Goal: Task Accomplishment & Management: Manage account settings

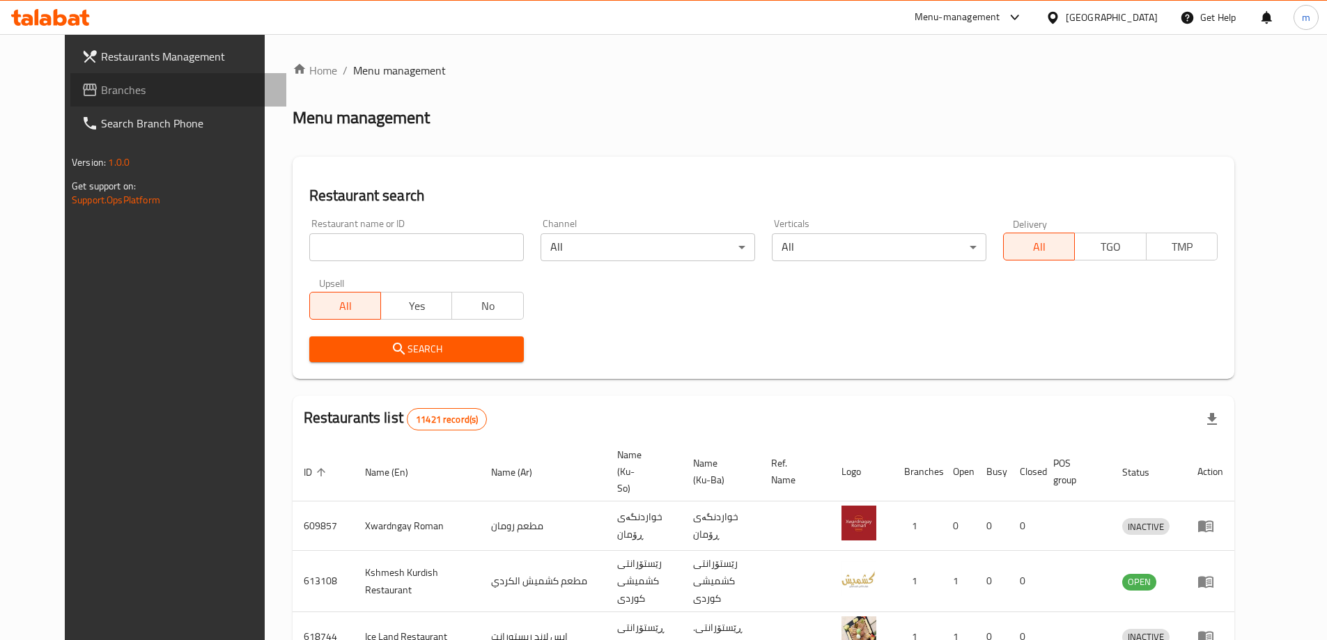
click at [70, 77] on link "Branches" at bounding box center [178, 89] width 216 height 33
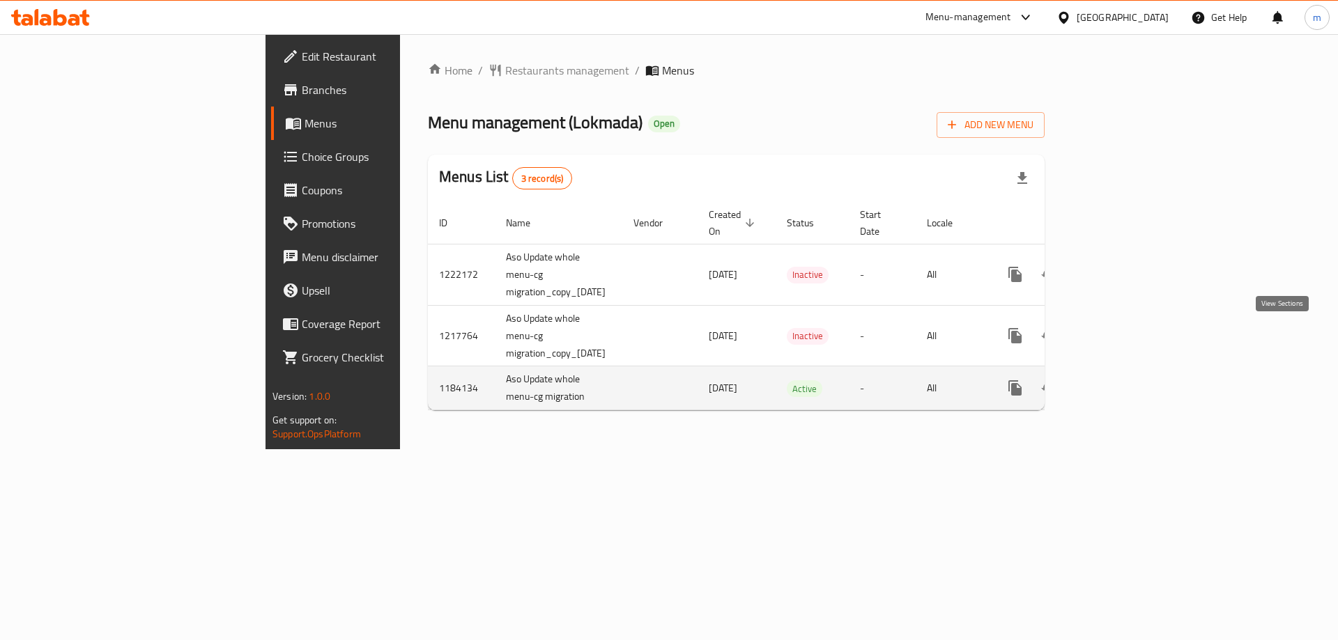
click at [1124, 380] on icon "enhanced table" at bounding box center [1115, 388] width 17 height 17
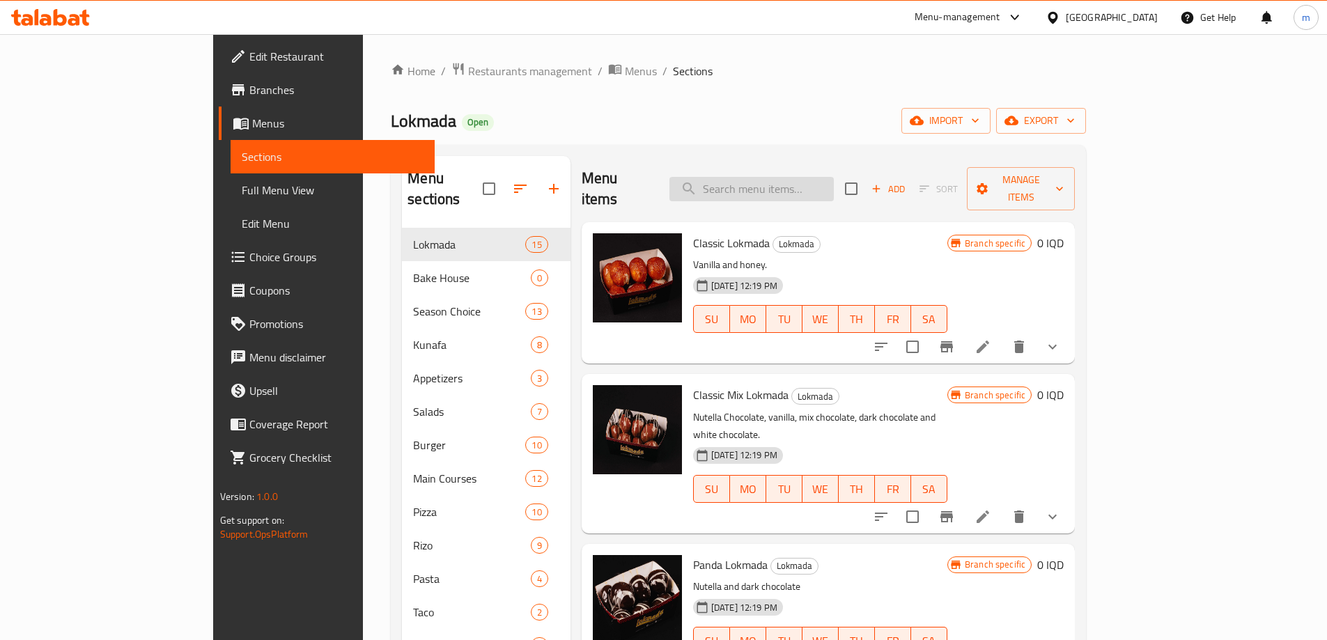
click at [830, 177] on input "search" at bounding box center [751, 189] width 164 height 24
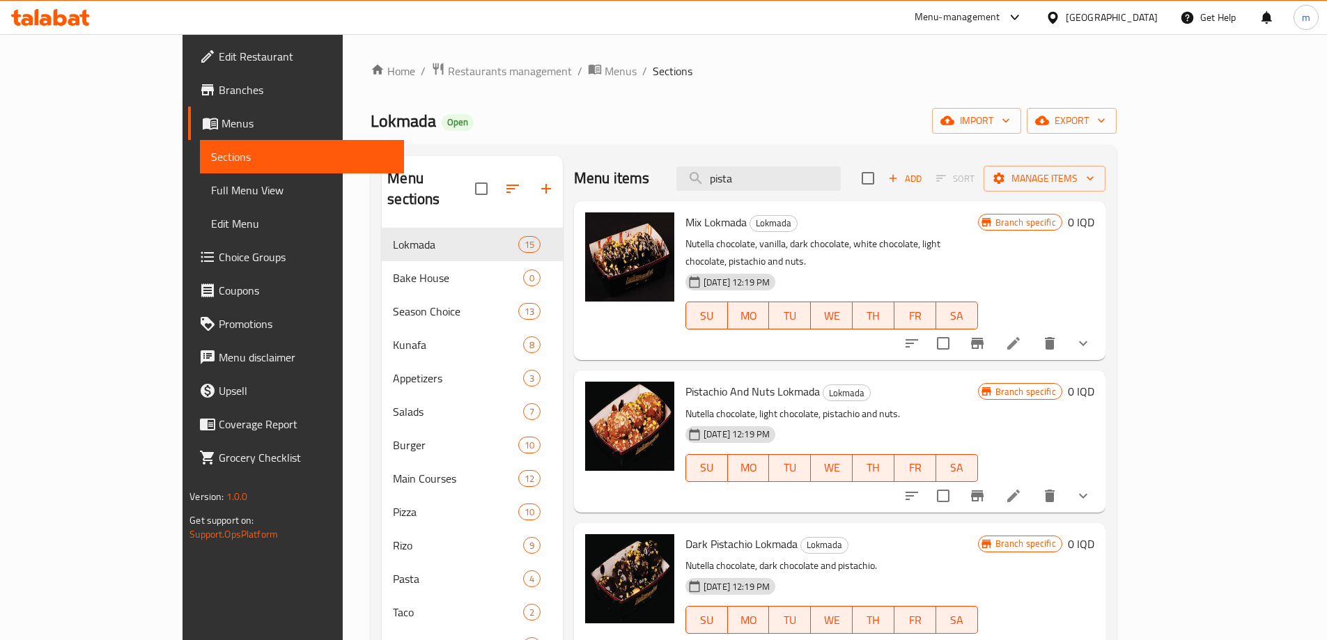
click at [685, 382] on span "Pistachio And Nuts Lokmada" at bounding box center [752, 391] width 134 height 21
copy span "Pistachio"
click at [793, 178] on input "pista" at bounding box center [758, 178] width 164 height 24
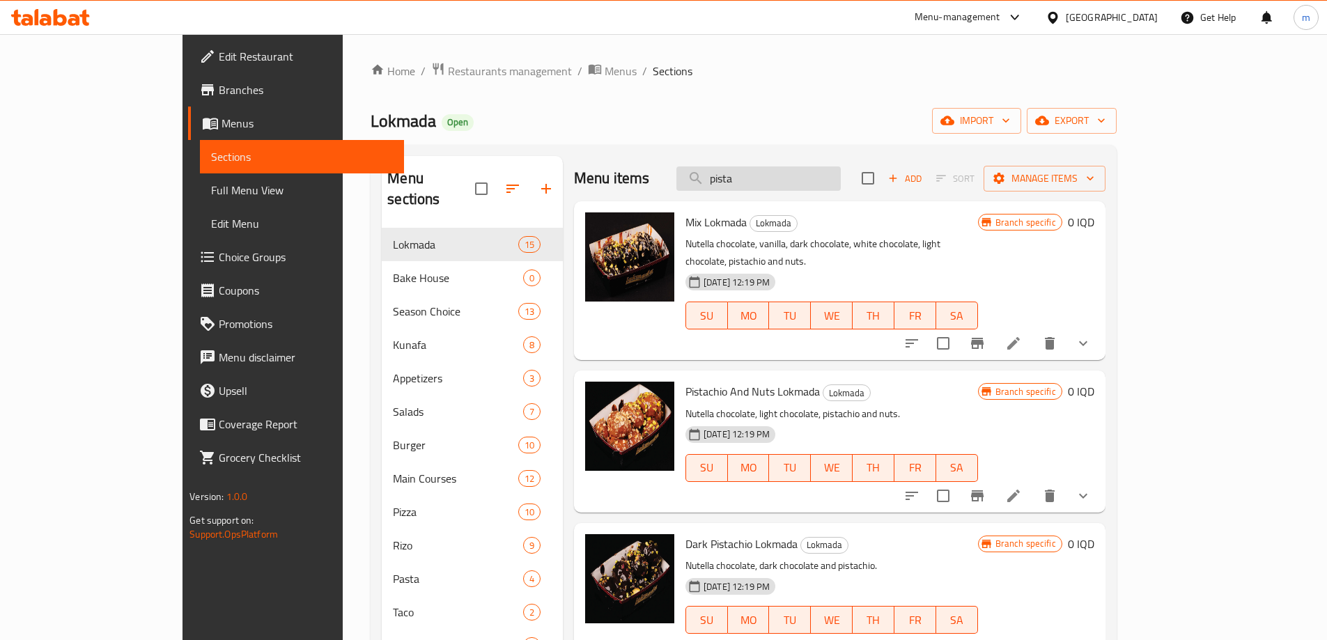
paste input "Pistachio"
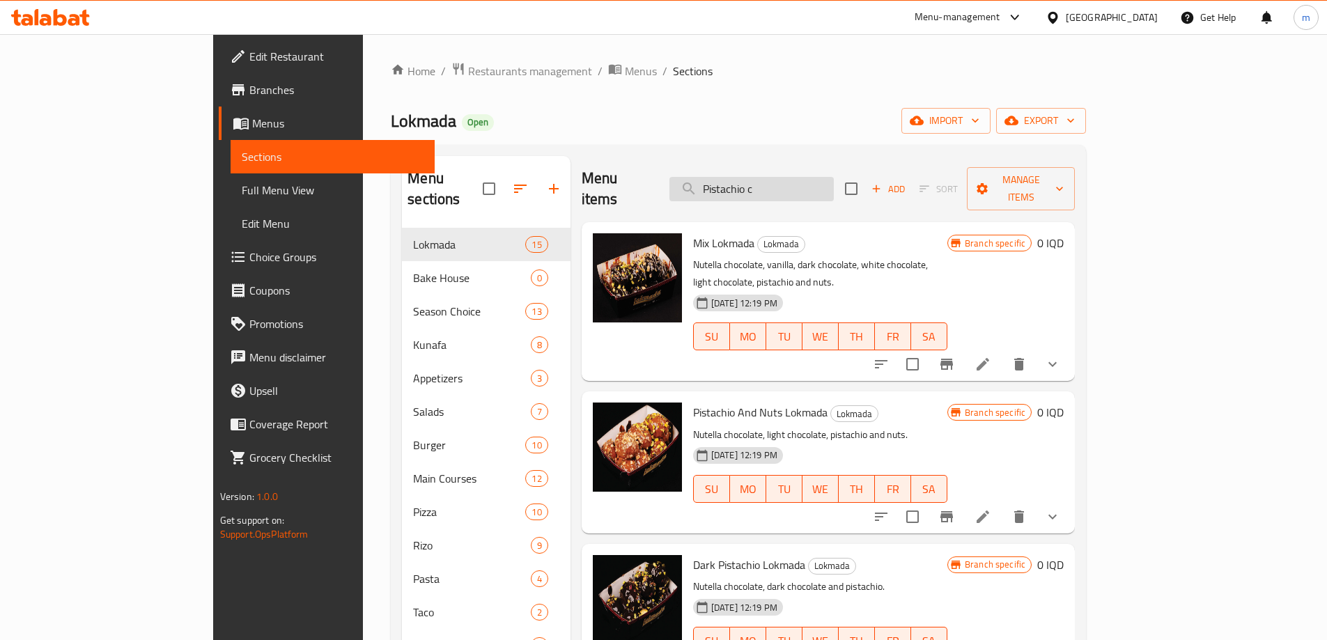
type input "Pistachio cr"
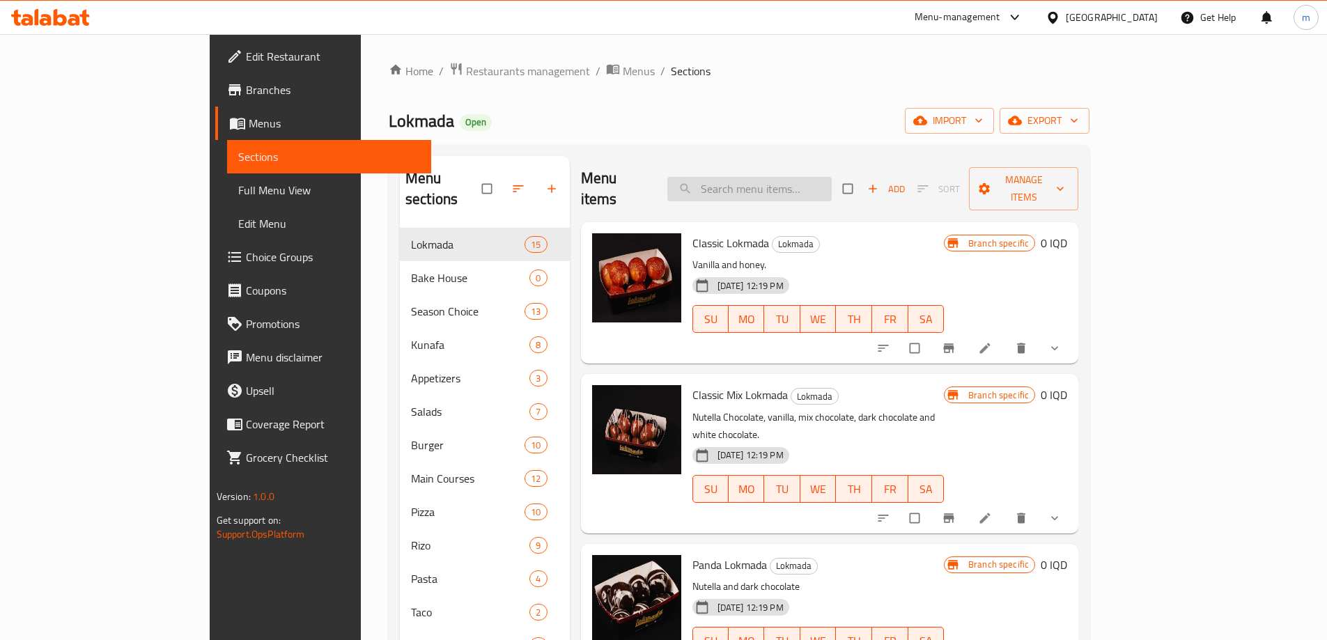
click at [806, 177] on input "search" at bounding box center [749, 189] width 164 height 24
paste input "[PERSON_NAME]"
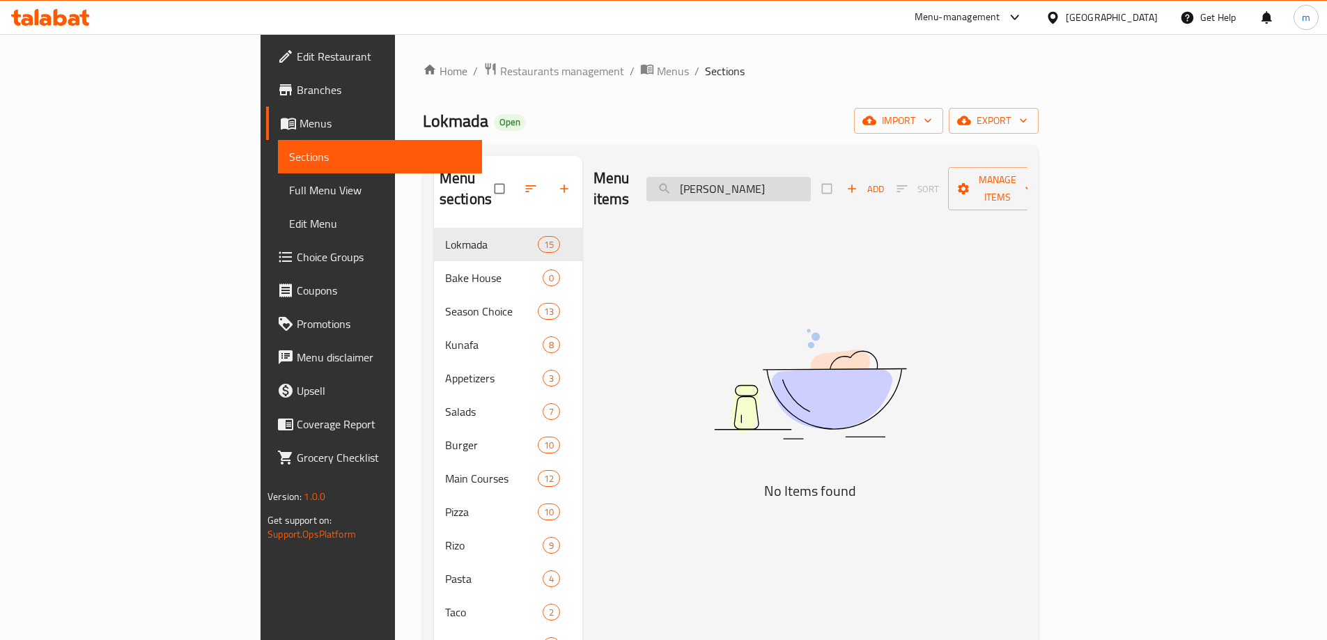
click at [810, 182] on input "[PERSON_NAME]" at bounding box center [728, 189] width 164 height 24
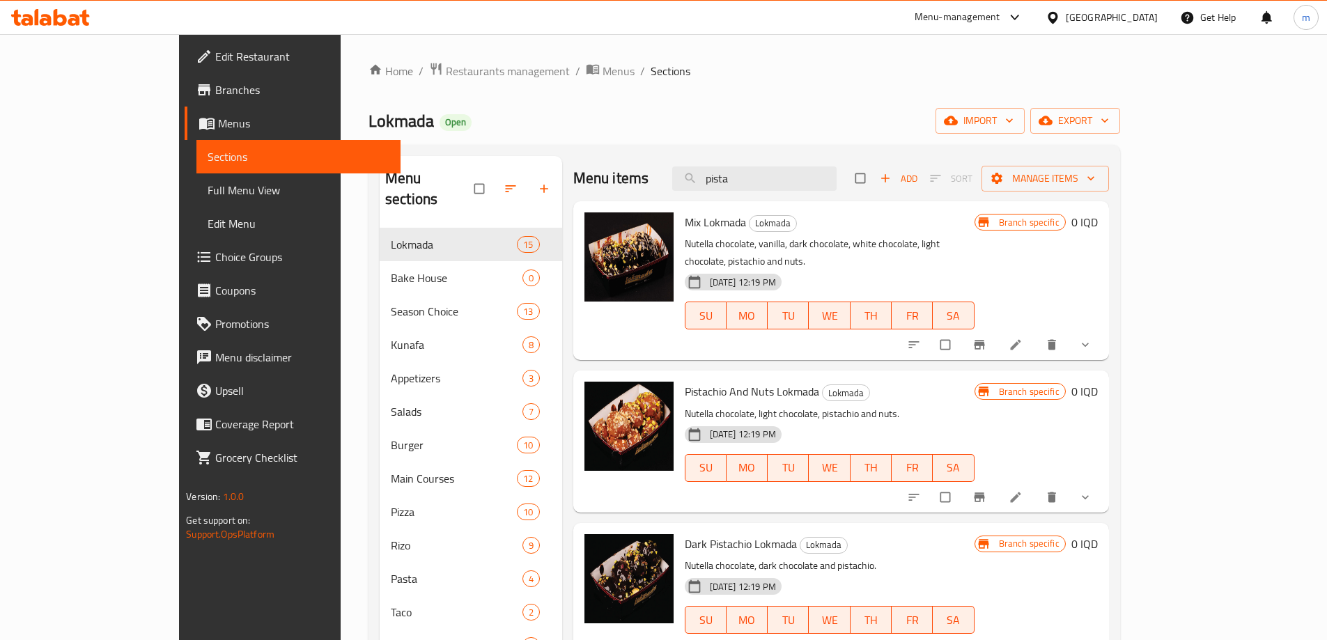
click at [685, 534] on span "Dark Pistachio Lokmada" at bounding box center [741, 544] width 112 height 21
copy span "Pistachio"
click at [831, 184] on input "pista" at bounding box center [754, 178] width 164 height 24
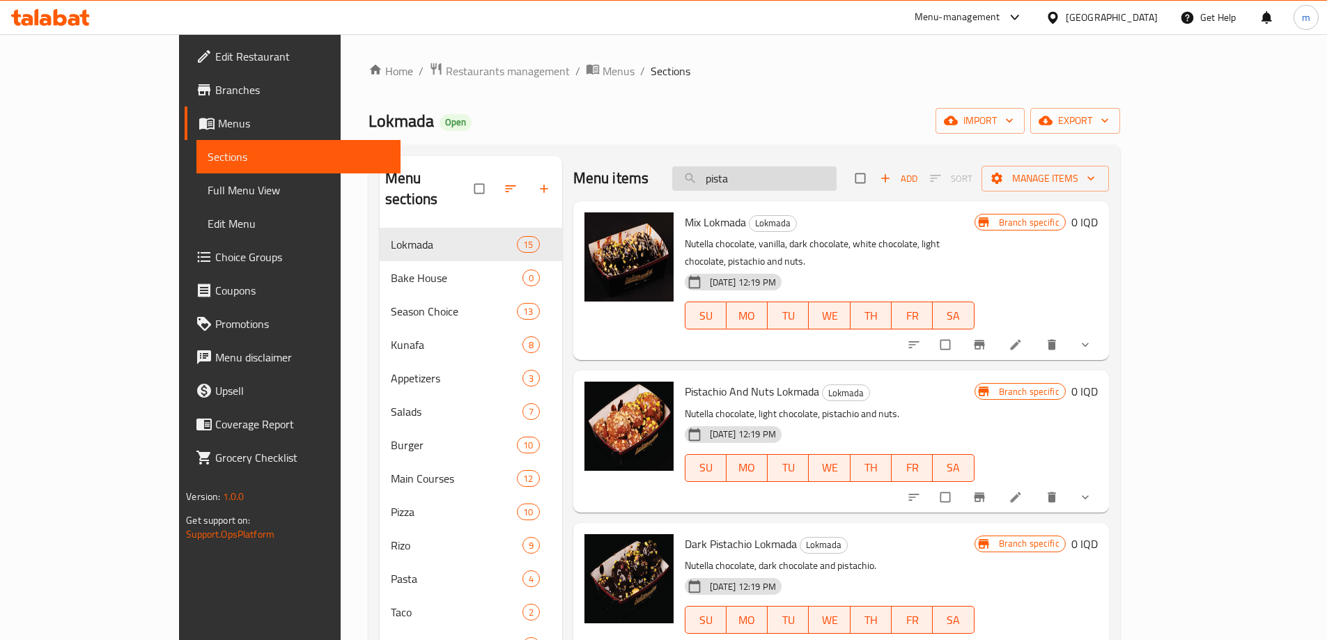
paste input "Pistachio"
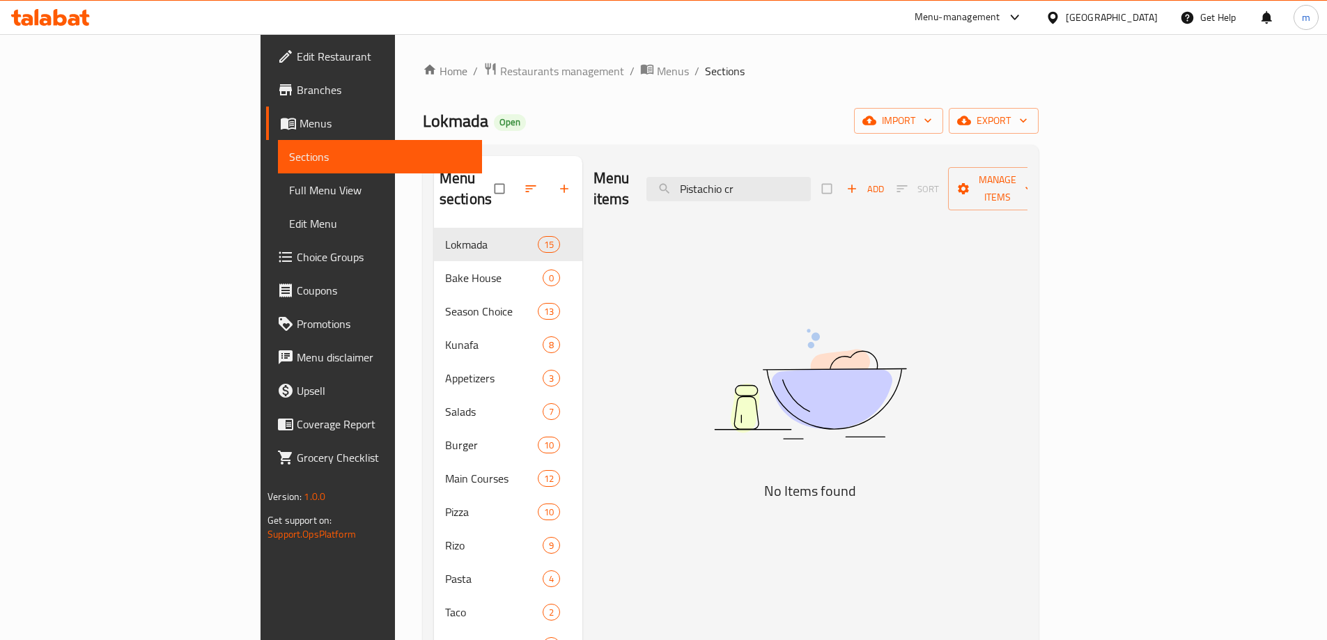
click at [863, 159] on div "Menu items Pistachio cr Add Sort Manage items" at bounding box center [811, 189] width 434 height 66
click at [811, 177] on input "Pistachio cr" at bounding box center [728, 189] width 164 height 24
paste input "[PERSON_NAME]"
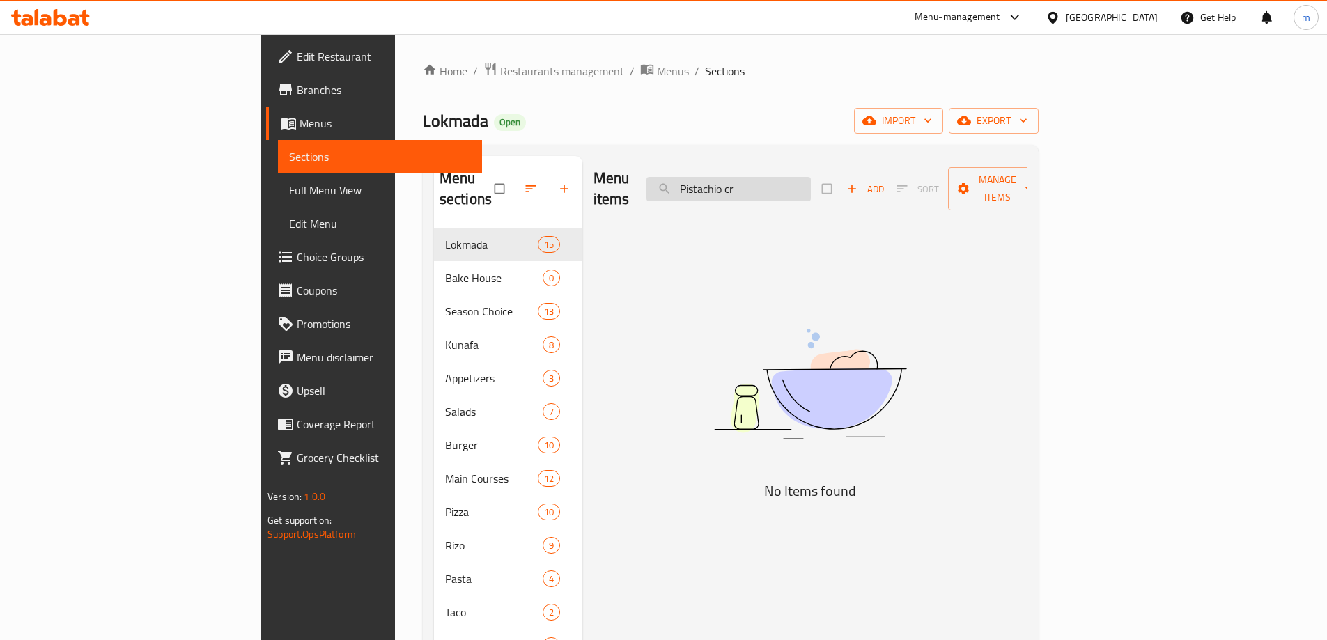
type input "[PERSON_NAME]"
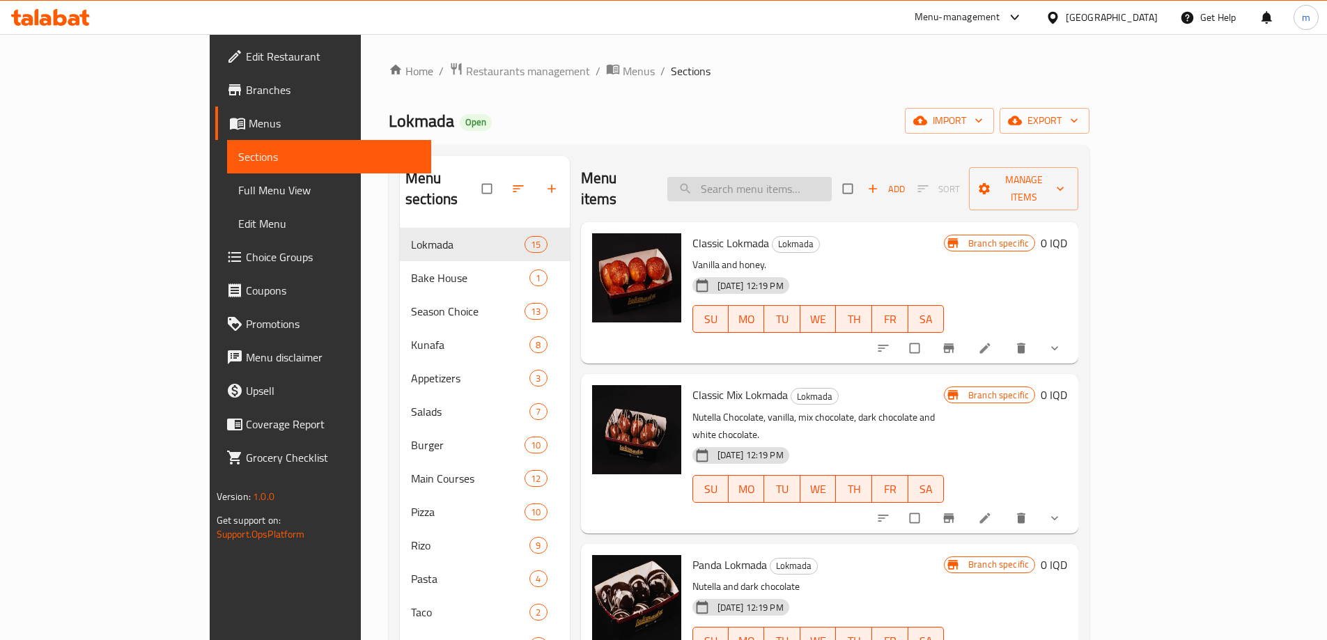
click at [786, 177] on input "search" at bounding box center [749, 189] width 164 height 24
paste input "[PERSON_NAME]"
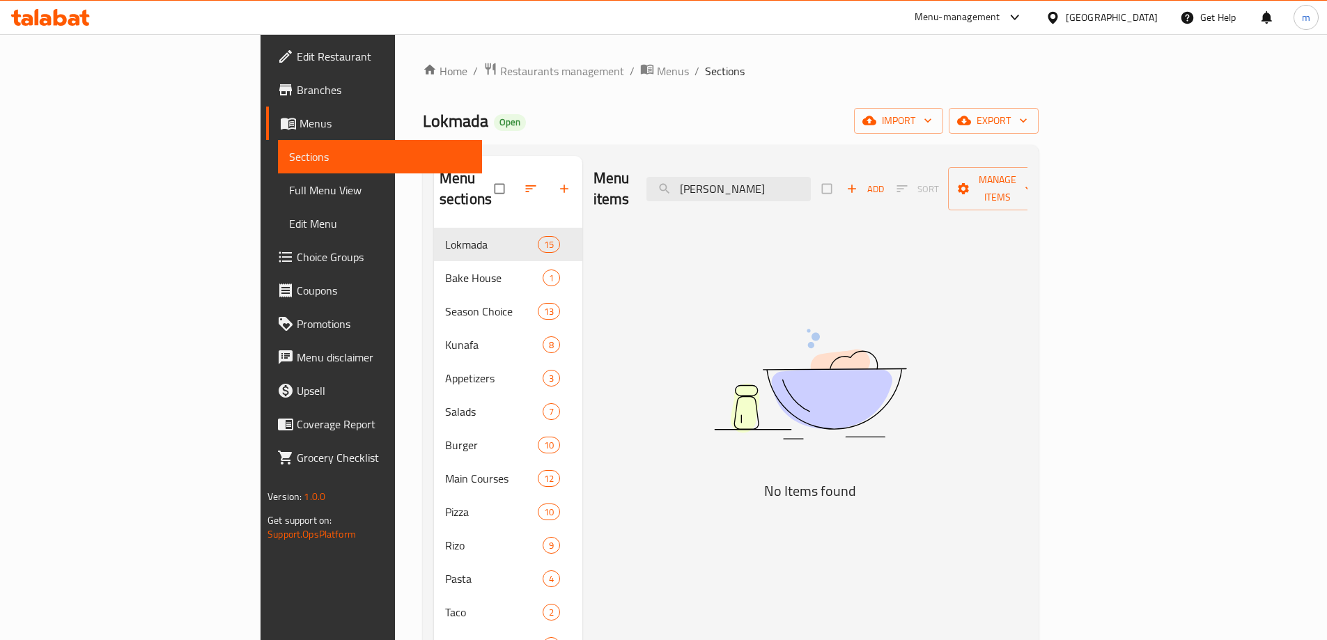
type input "[PERSON_NAME]"
click at [300, 123] on span "Menus" at bounding box center [385, 123] width 171 height 17
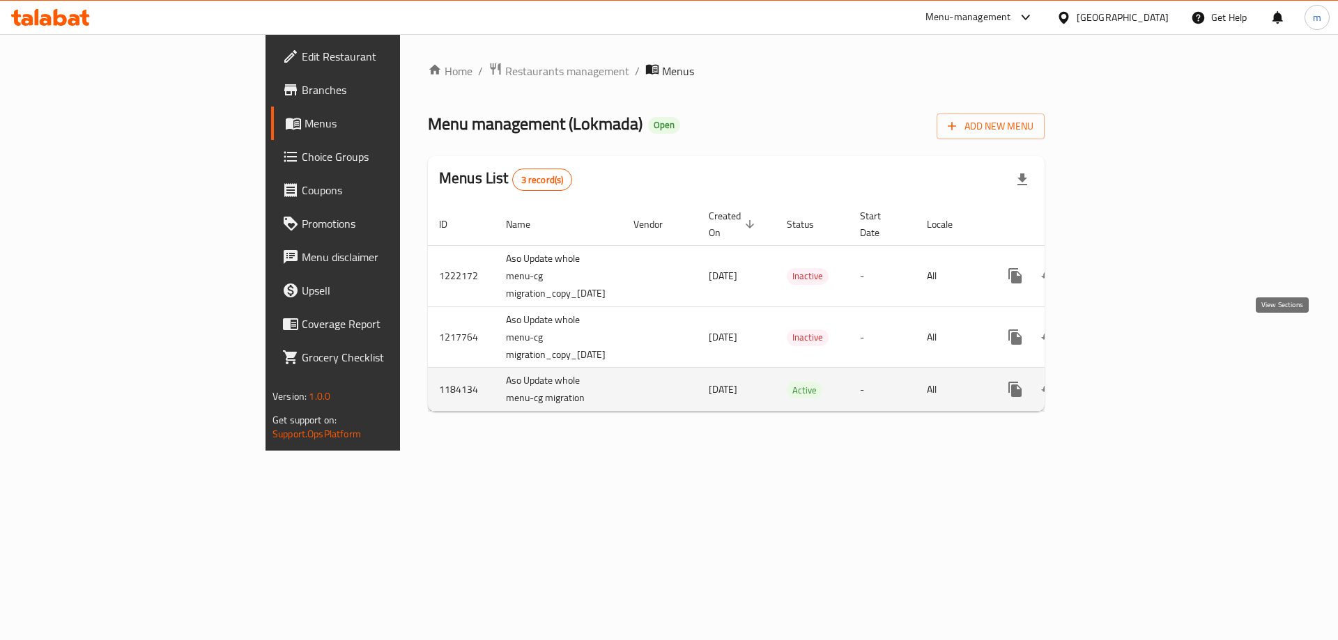
click at [1132, 373] on link "enhanced table" at bounding box center [1115, 389] width 33 height 33
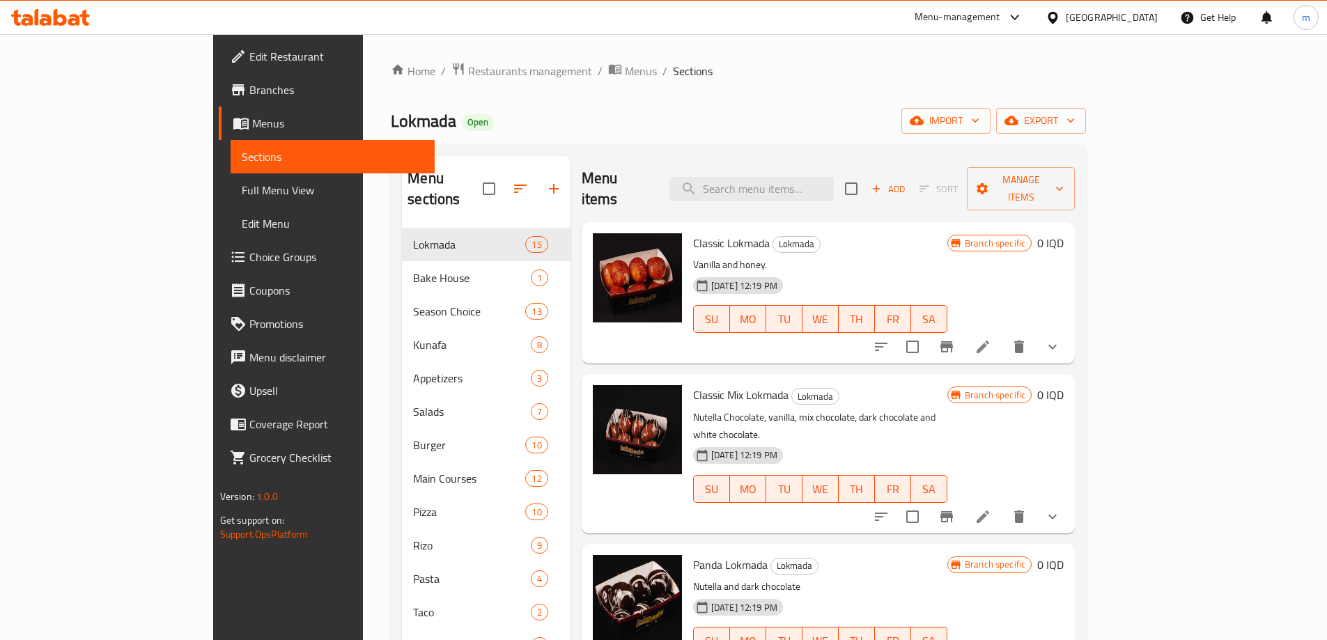
click at [231, 203] on link "Full Menu View" at bounding box center [333, 189] width 204 height 33
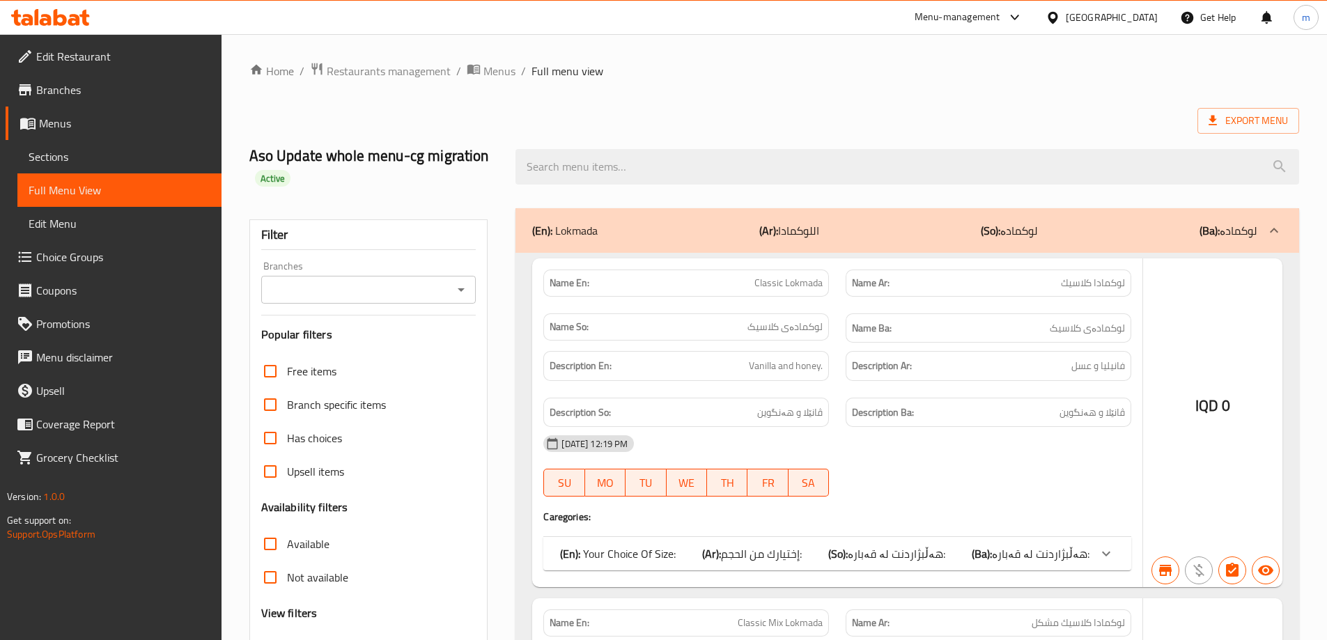
click at [390, 257] on div "Filter Branches Branches Popular filters Free items Branch specific items Has c…" at bounding box center [368, 476] width 239 height 515
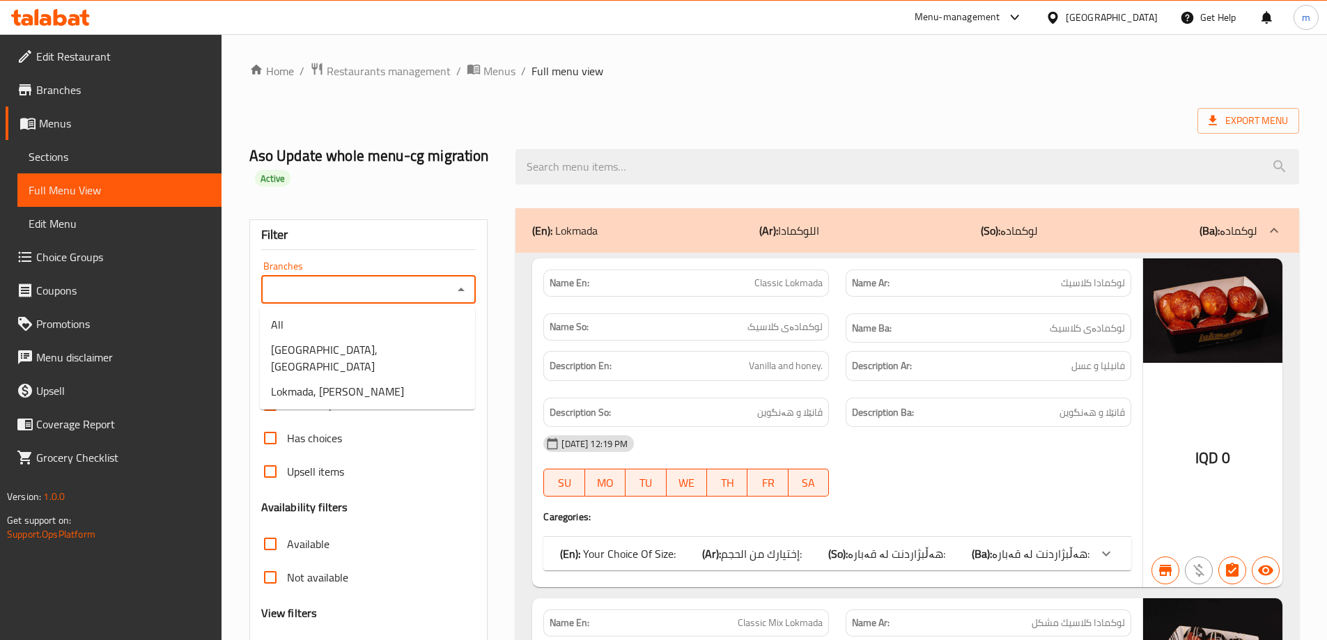
click at [392, 285] on input "Branches" at bounding box center [357, 290] width 184 height 20
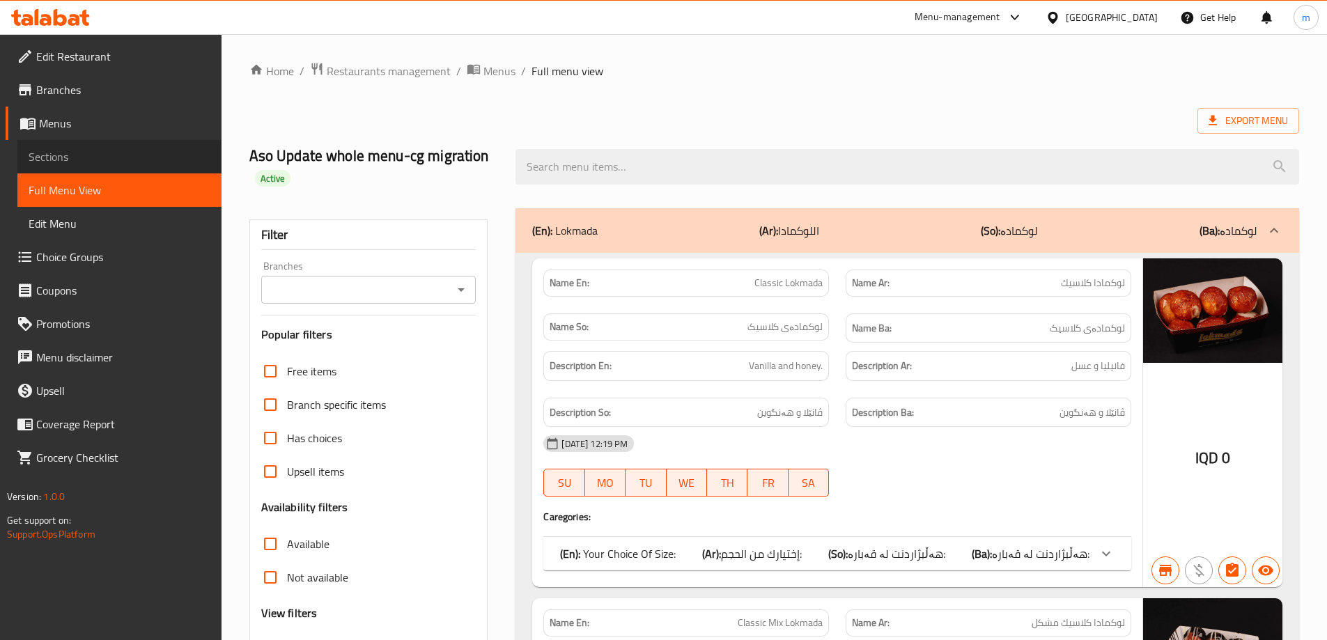
click at [109, 167] on link "Sections" at bounding box center [119, 156] width 204 height 33
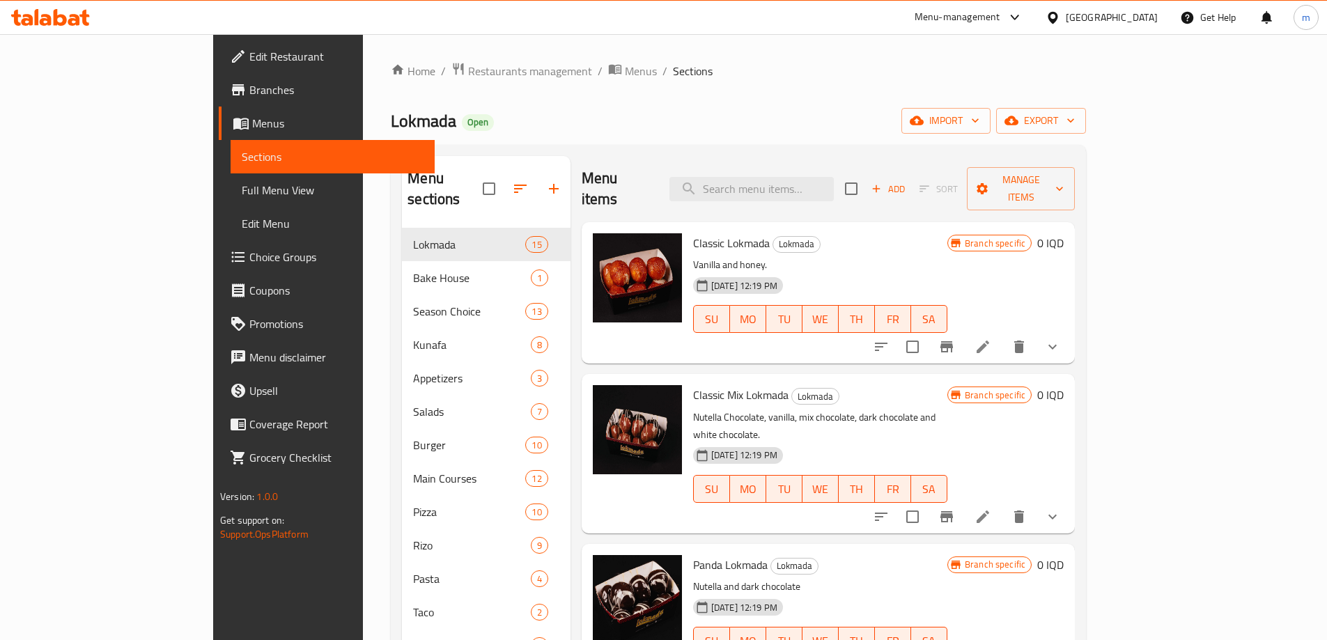
click at [798, 160] on div "Menu items Add Sort Manage items" at bounding box center [828, 189] width 493 height 66
click at [797, 177] on input "search" at bounding box center [751, 189] width 164 height 24
paste input "[PERSON_NAME]"
type input "[PERSON_NAME]"
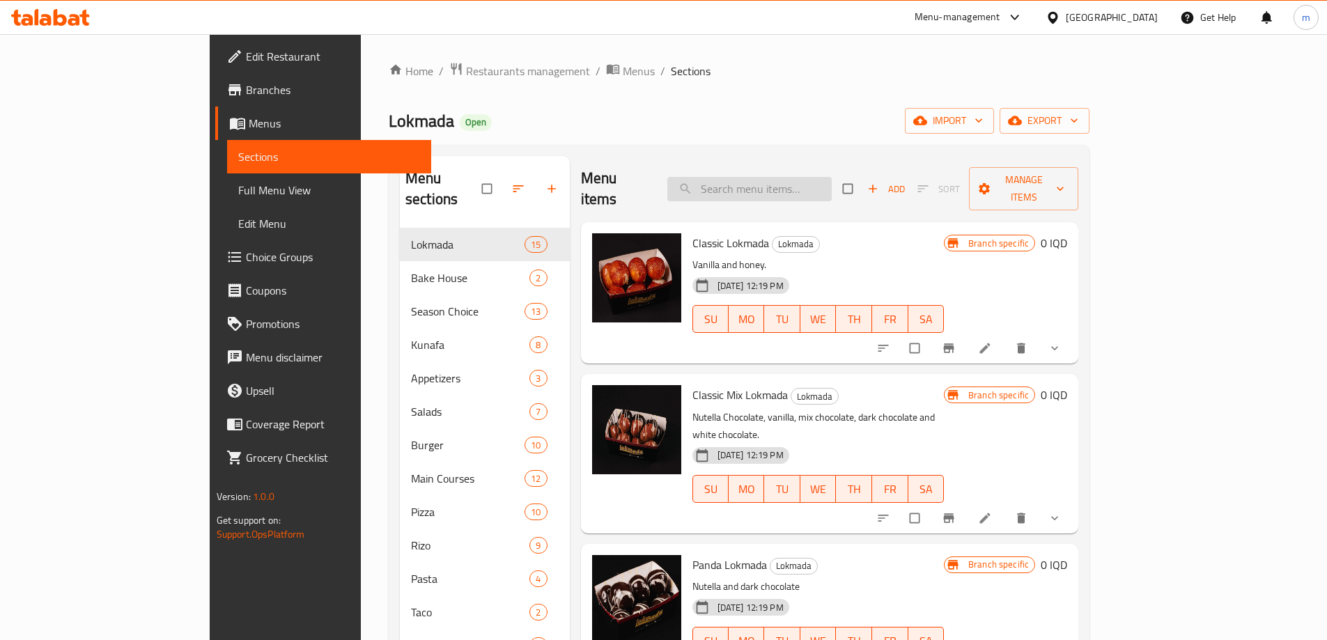
click at [832, 190] on input "search" at bounding box center [749, 189] width 164 height 24
paste input "[PERSON_NAME]"
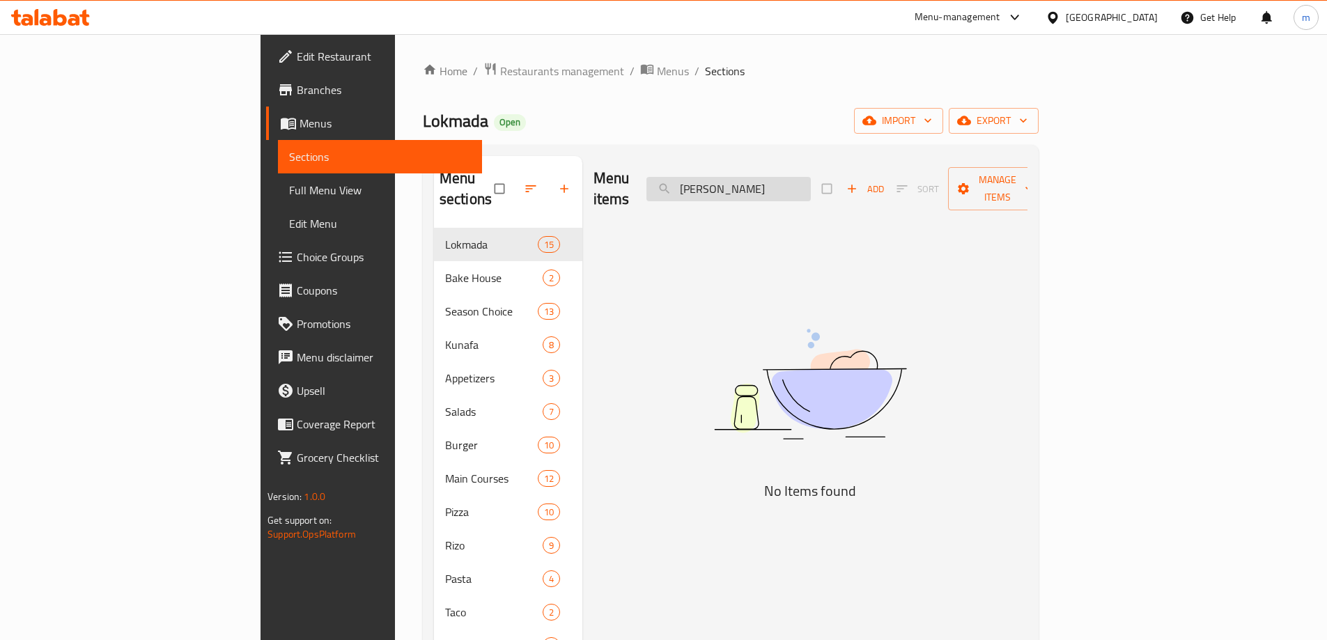
click at [811, 189] on input "[PERSON_NAME]" at bounding box center [728, 189] width 164 height 24
click at [789, 177] on input "[PERSON_NAME]" at bounding box center [728, 189] width 164 height 24
click at [811, 178] on input "[PERSON_NAME]" at bounding box center [728, 189] width 164 height 24
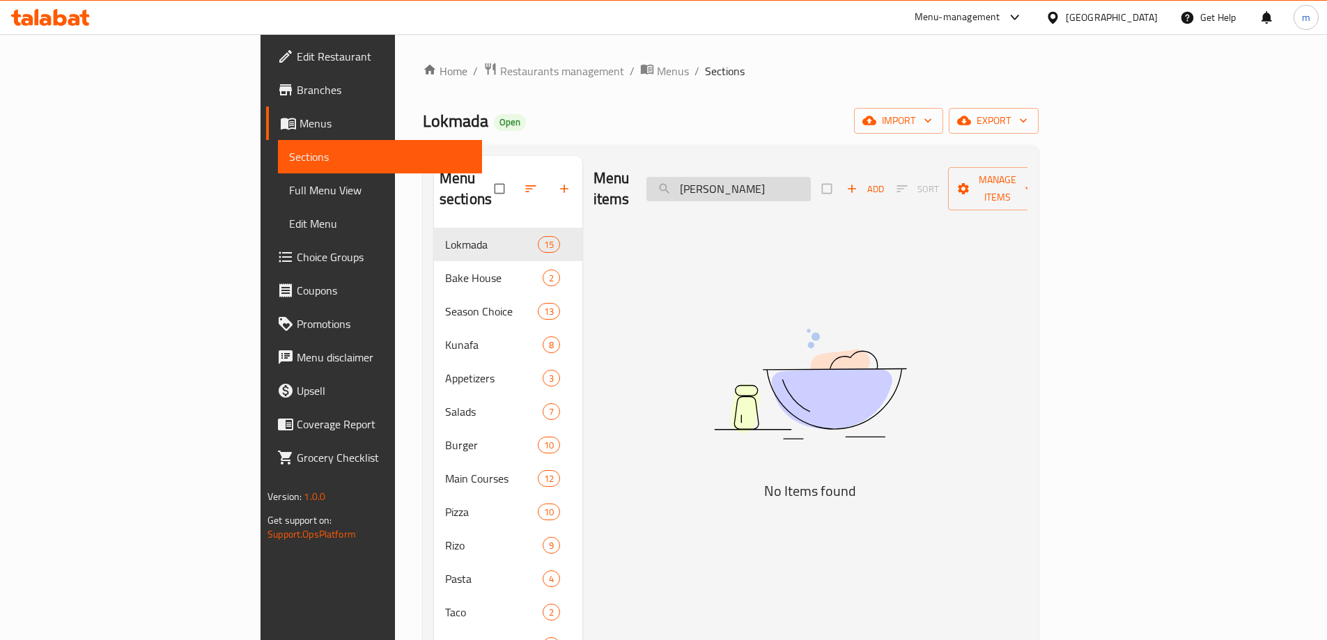
click at [775, 177] on input "[PERSON_NAME]" at bounding box center [728, 189] width 164 height 24
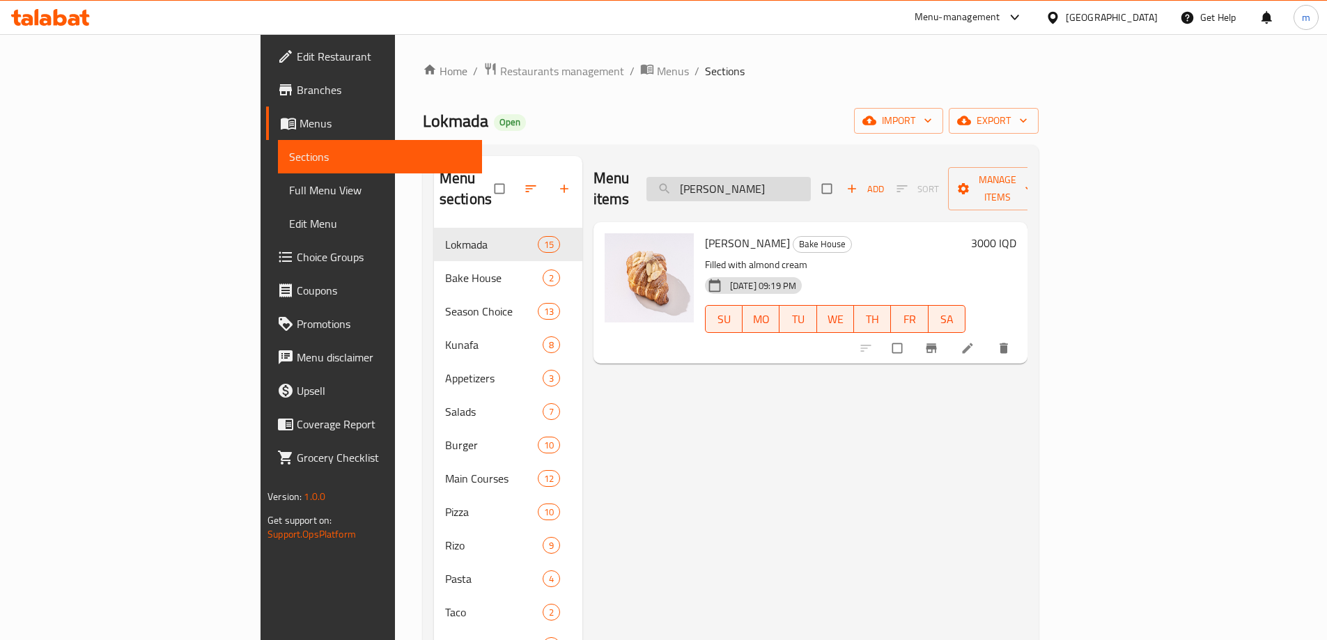
type input "[PERSON_NAME]"
click at [989, 337] on li at bounding box center [968, 348] width 39 height 22
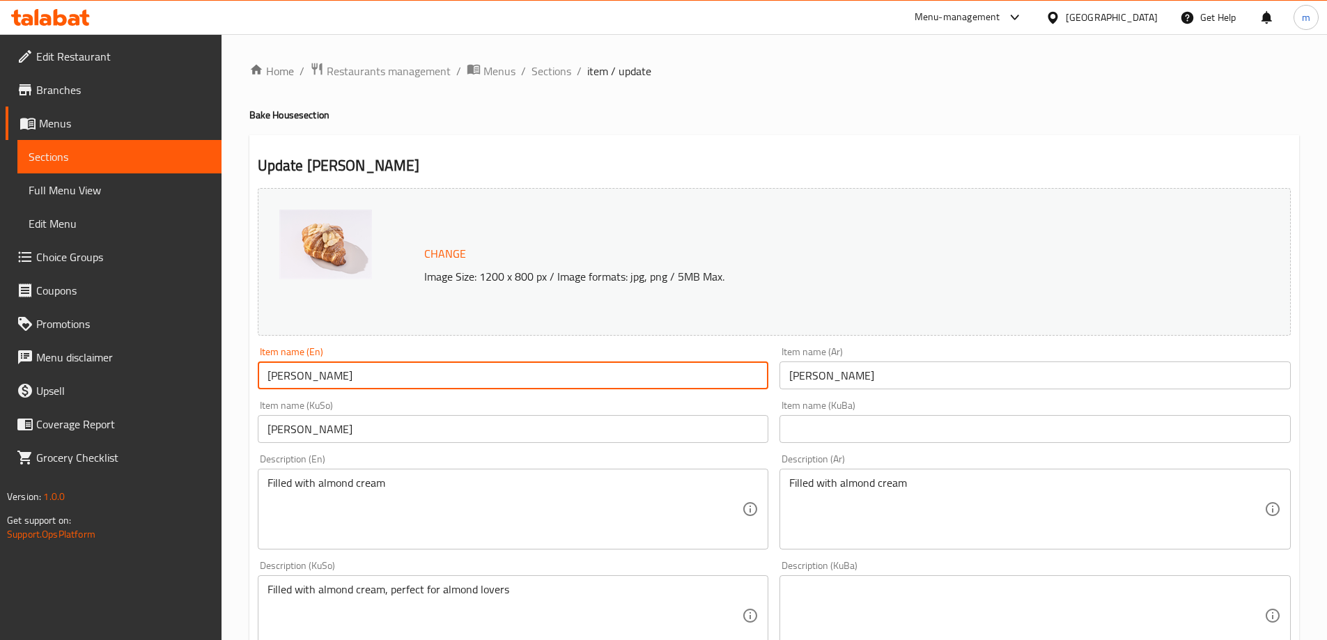
click at [327, 388] on input "[PERSON_NAME]" at bounding box center [513, 376] width 511 height 28
click at [943, 377] on input "[PERSON_NAME]" at bounding box center [1035, 376] width 511 height 28
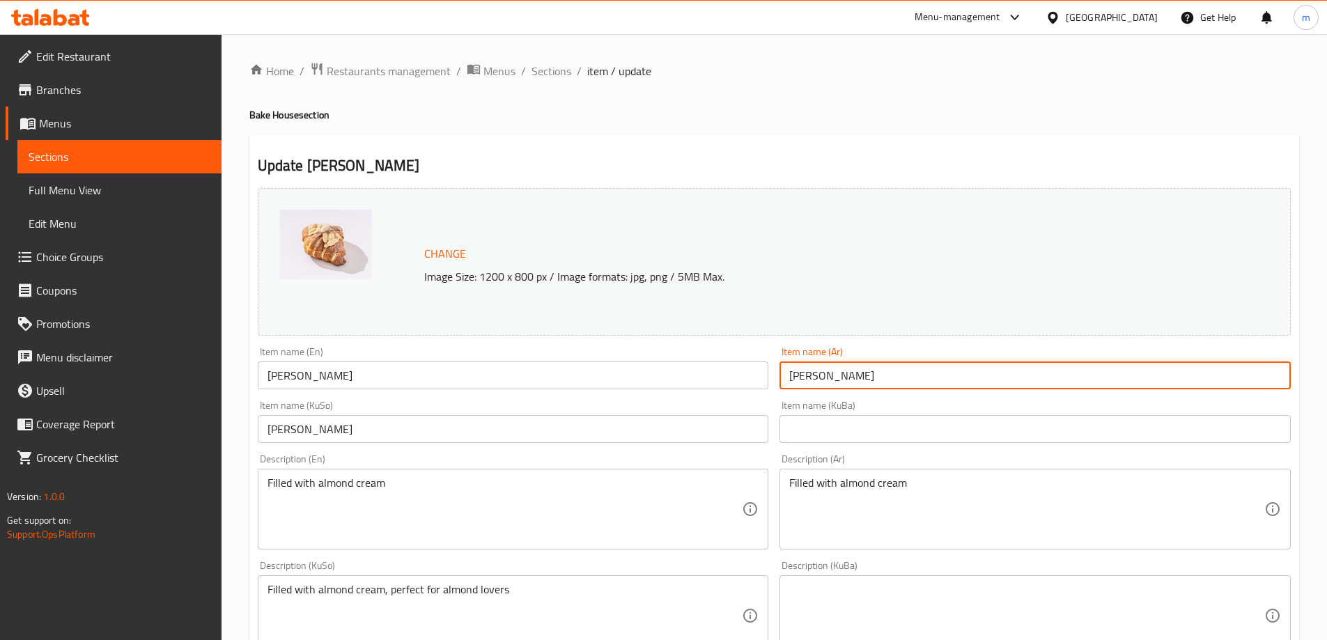
click at [945, 376] on input "[PERSON_NAME]" at bounding box center [1035, 376] width 511 height 28
click at [945, 375] on input "[PERSON_NAME]" at bounding box center [1035, 376] width 511 height 28
click at [946, 375] on input "[PERSON_NAME]" at bounding box center [1035, 376] width 511 height 28
type input "كرواسون لوز"
click at [743, 424] on input "[PERSON_NAME]" at bounding box center [513, 429] width 511 height 28
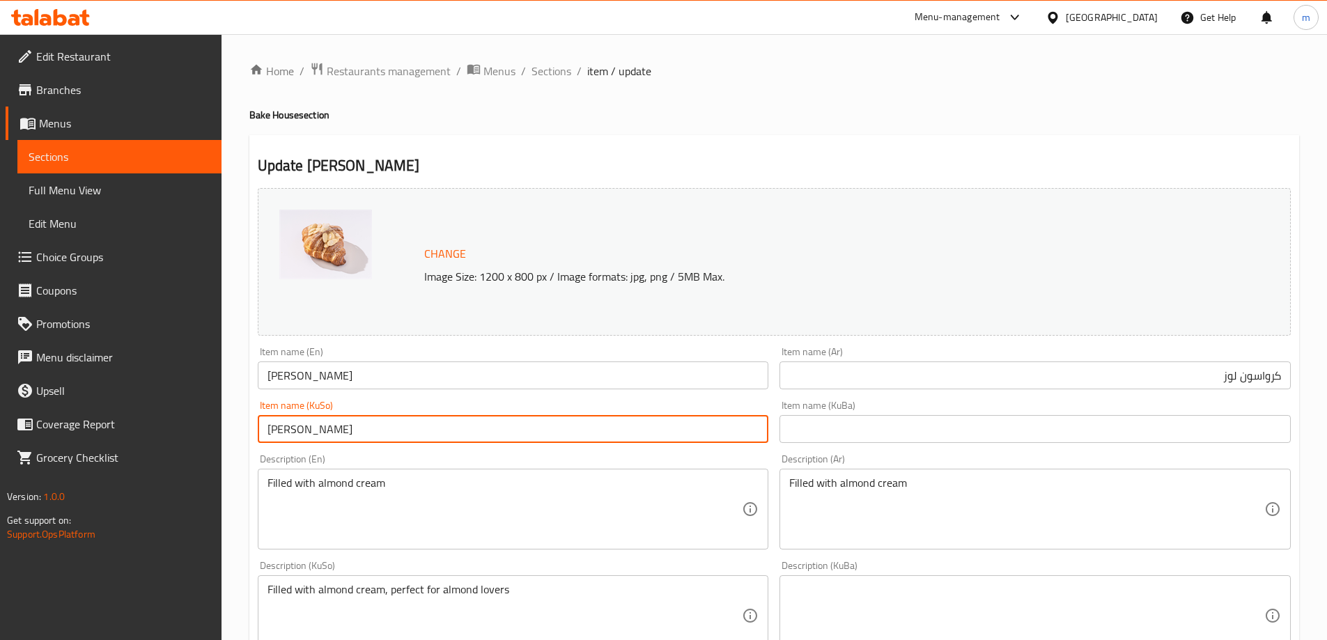
click at [743, 424] on input "[PERSON_NAME]" at bounding box center [513, 429] width 511 height 28
type input "کرواسۆنی بادەم"
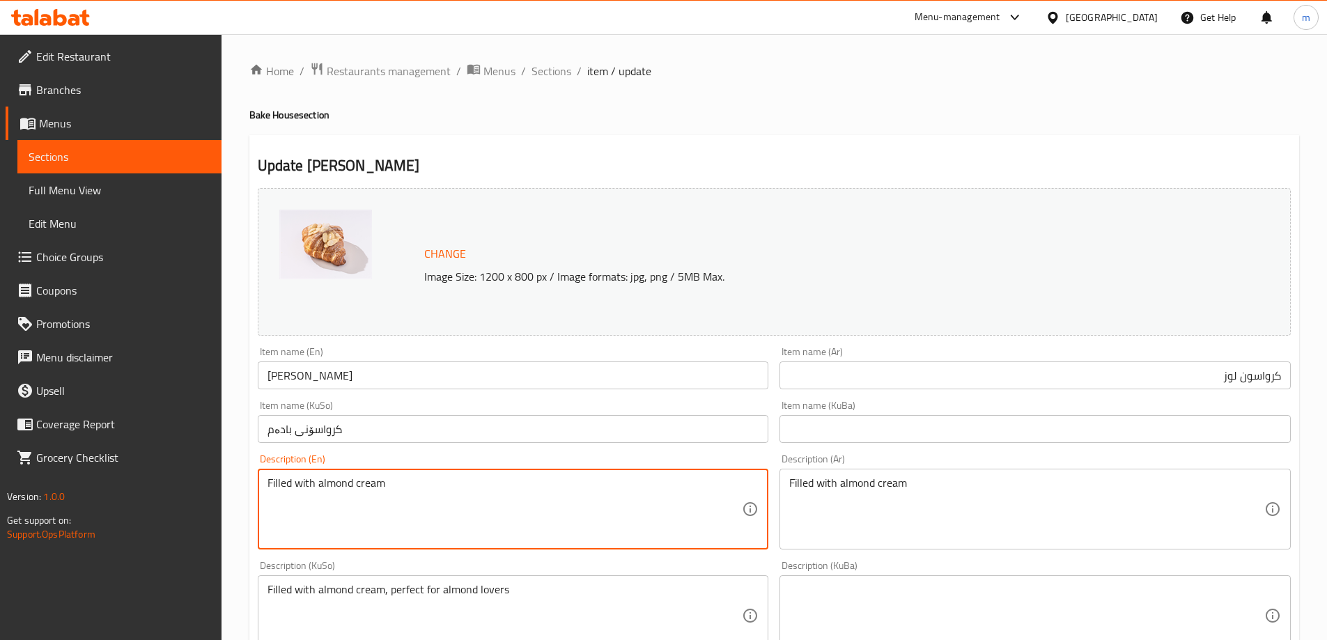
click at [341, 487] on textarea "Filled with almond cream" at bounding box center [505, 509] width 475 height 66
click at [924, 519] on textarea "Filled with almond cream" at bounding box center [1026, 509] width 475 height 66
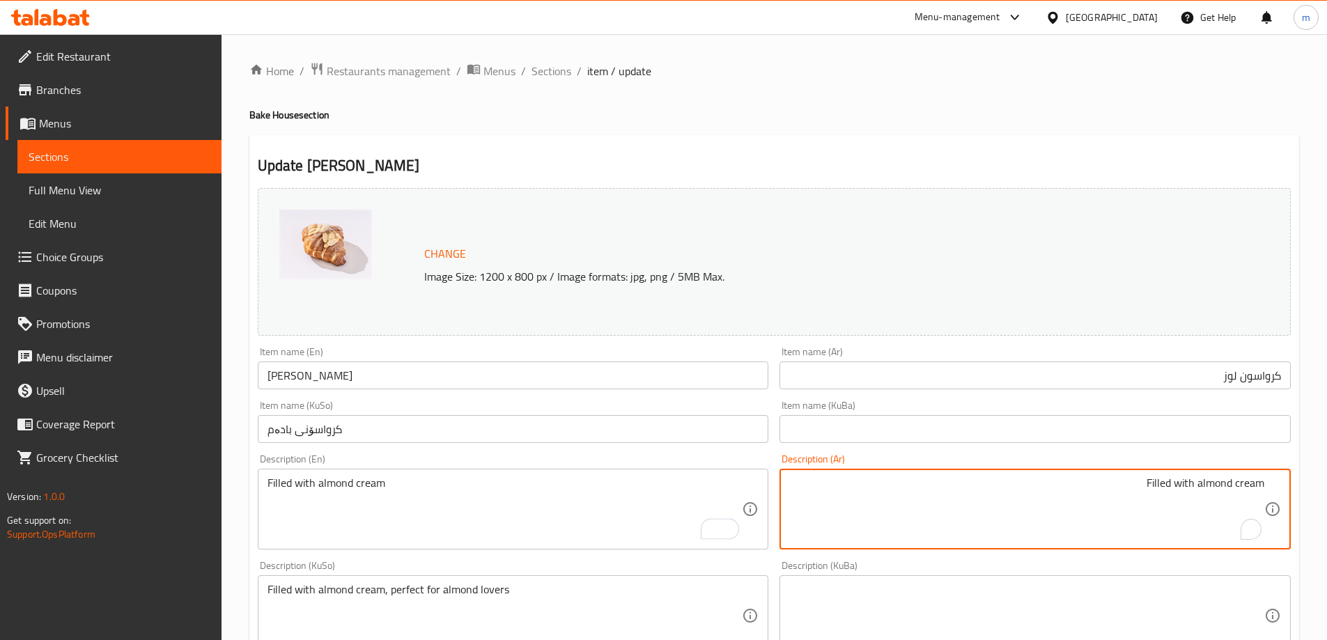
click at [1244, 476] on textarea "Filled with almond cream" at bounding box center [1026, 509] width 475 height 66
click at [1245, 475] on div "Filled with almond cream Description (Ar)" at bounding box center [1035, 509] width 511 height 81
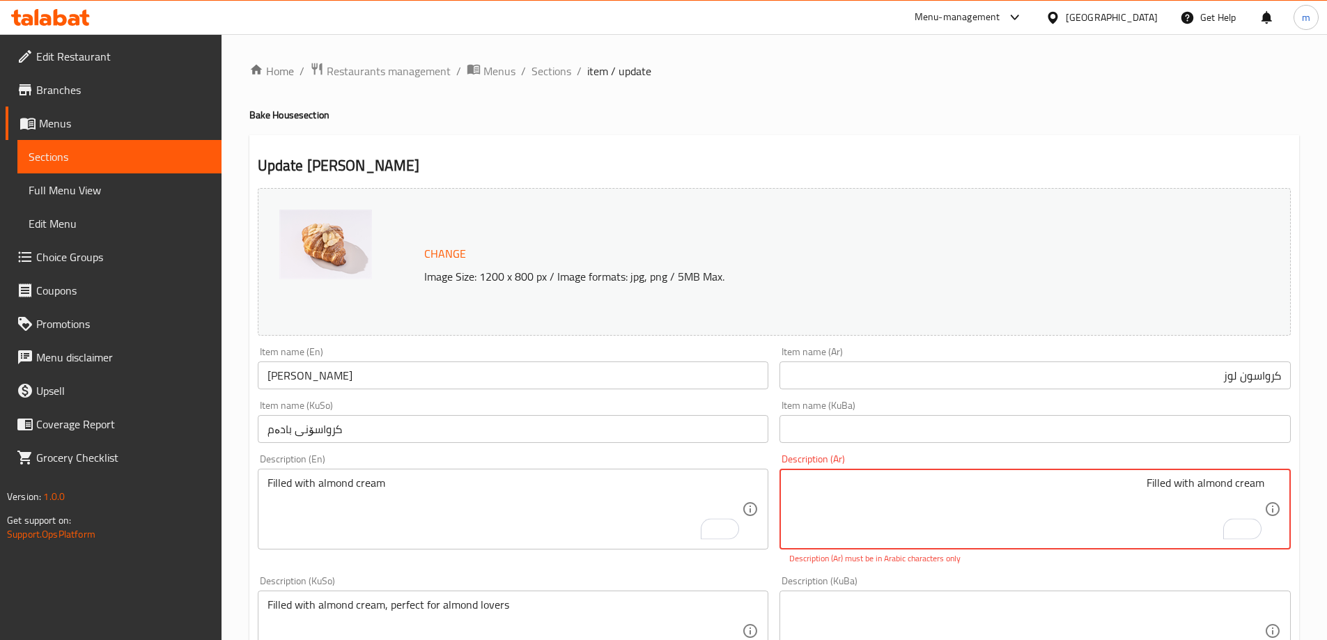
click at [1245, 475] on div "Filled with almond cream Description (Ar)" at bounding box center [1035, 509] width 511 height 81
click at [1235, 484] on textarea "Filled with almond cream" at bounding box center [1026, 509] width 475 height 66
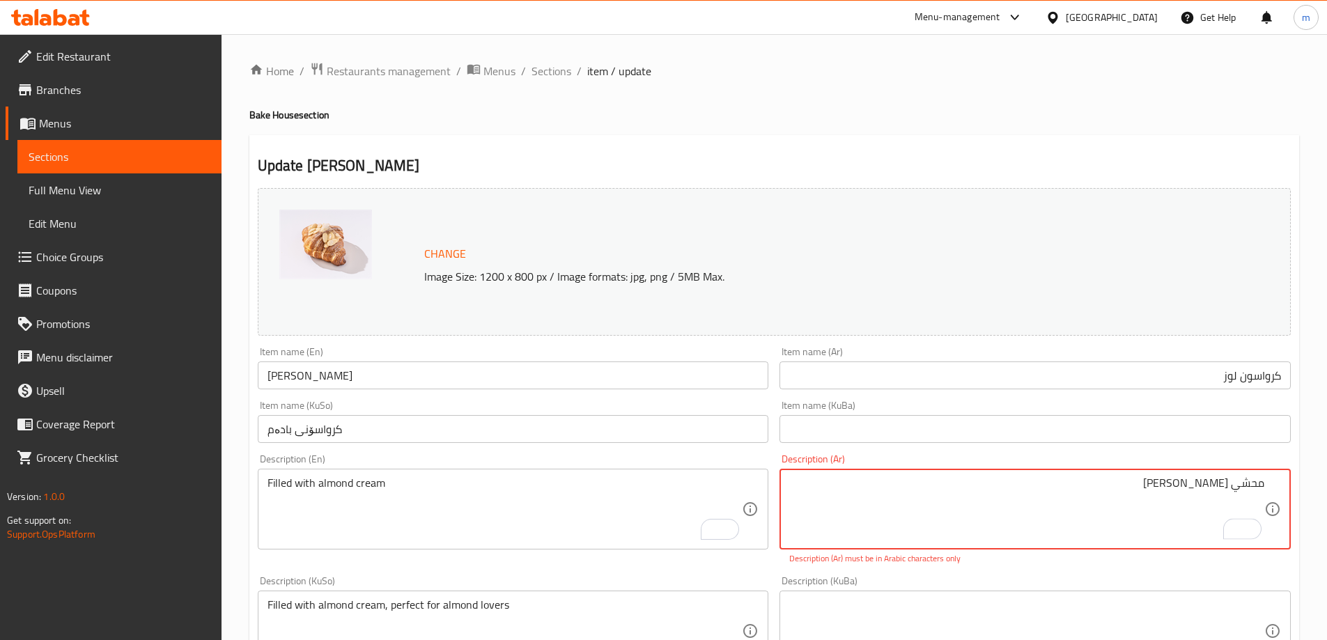
type textarea "محشي [PERSON_NAME]"
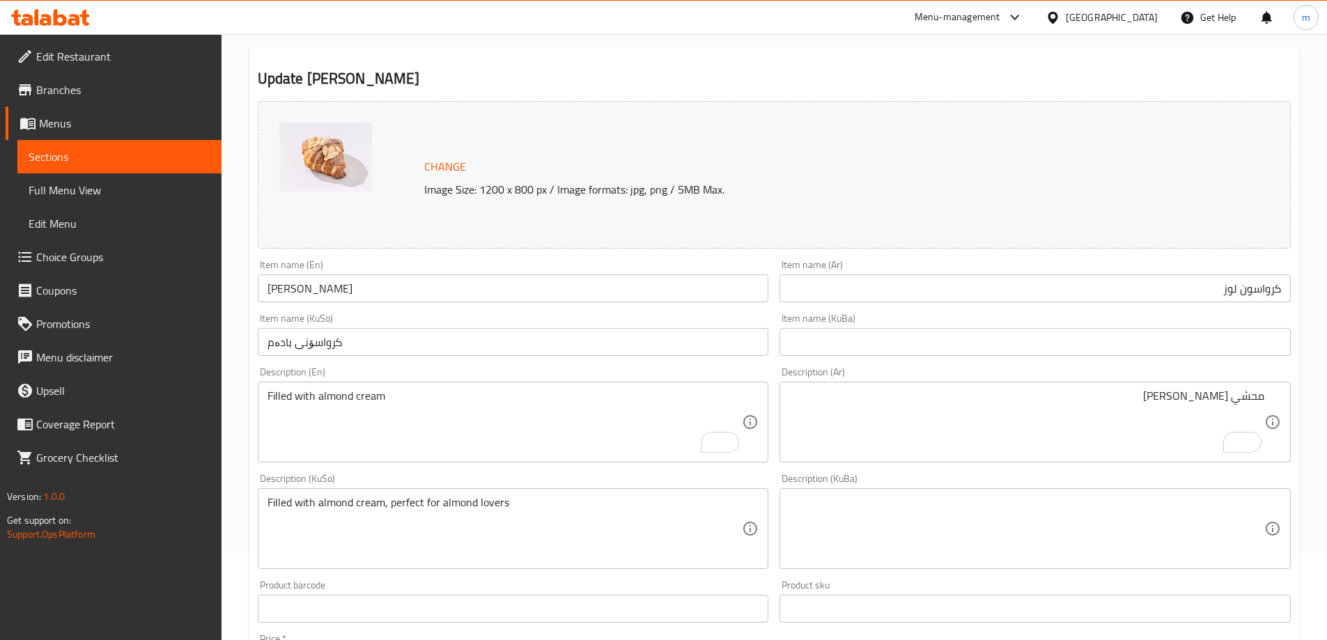
scroll to position [130, 0]
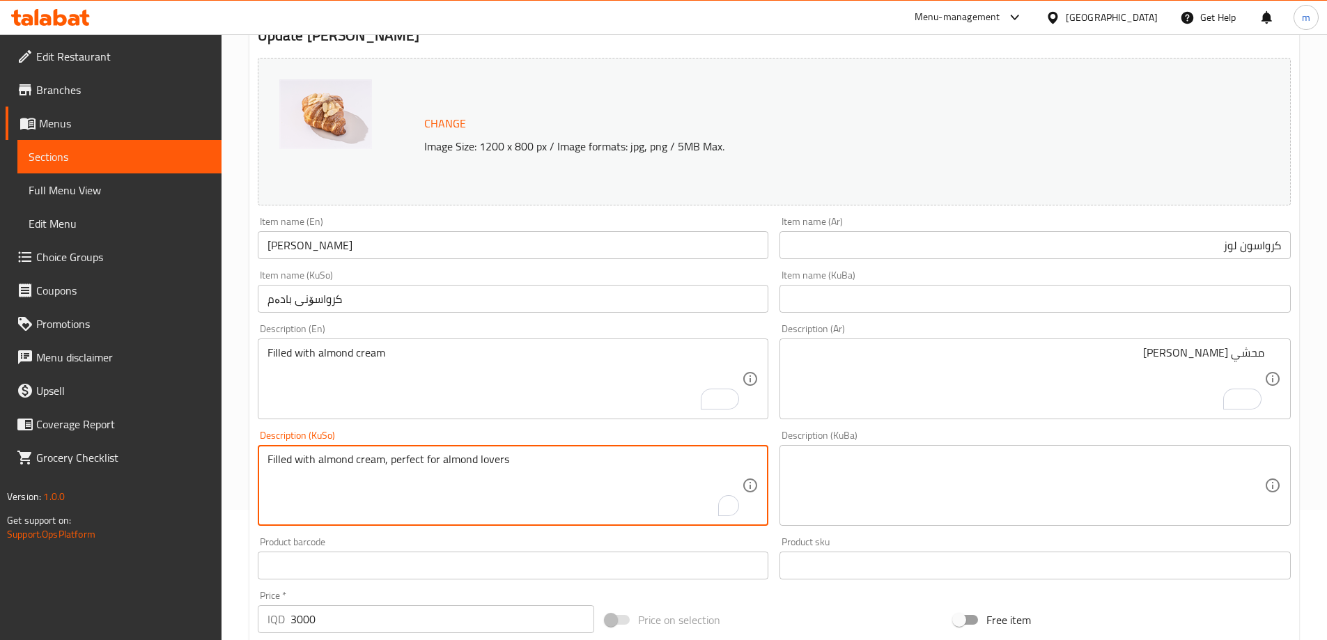
click at [488, 506] on textarea "Filled with almond cream, perfect for almond lovers" at bounding box center [505, 486] width 475 height 66
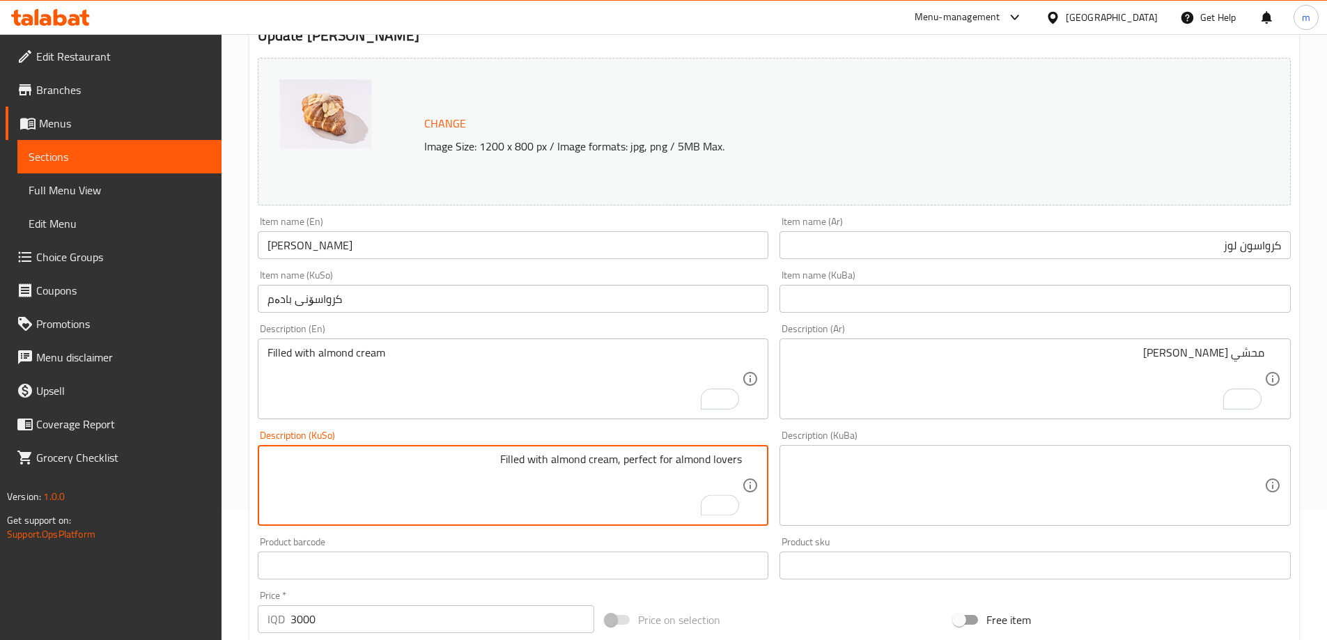
click at [570, 465] on textarea "Filled with almond cream, perfect for almond lovers" at bounding box center [505, 486] width 475 height 66
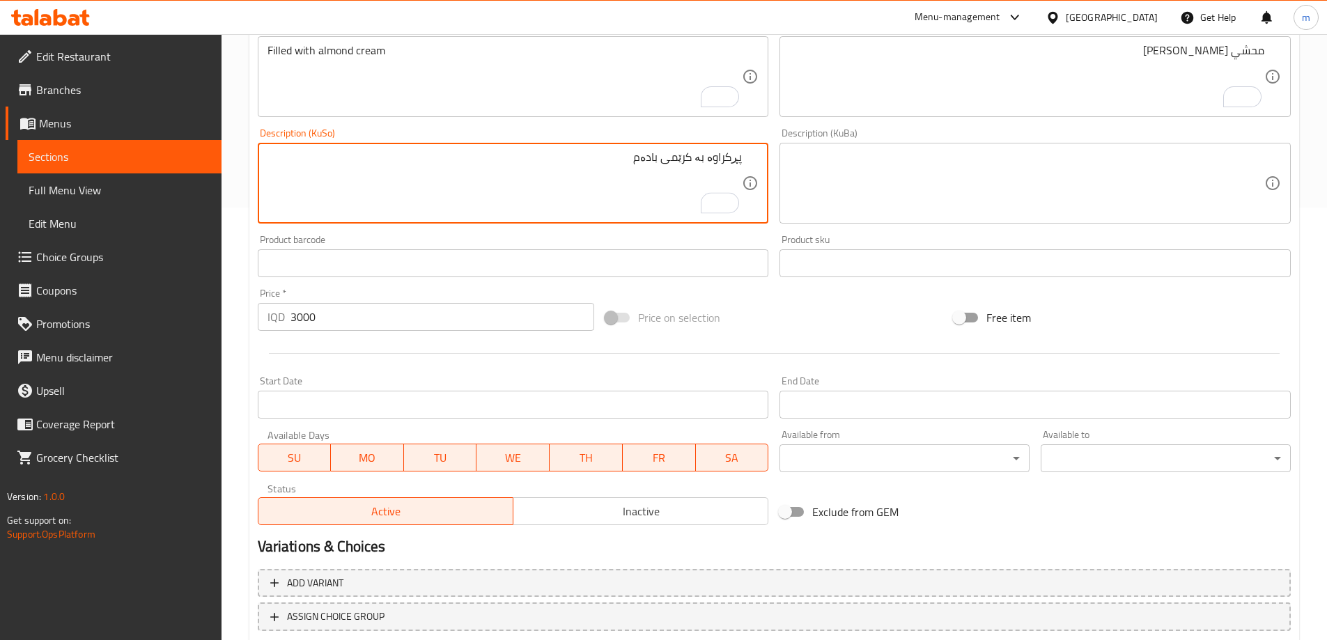
scroll to position [525, 0]
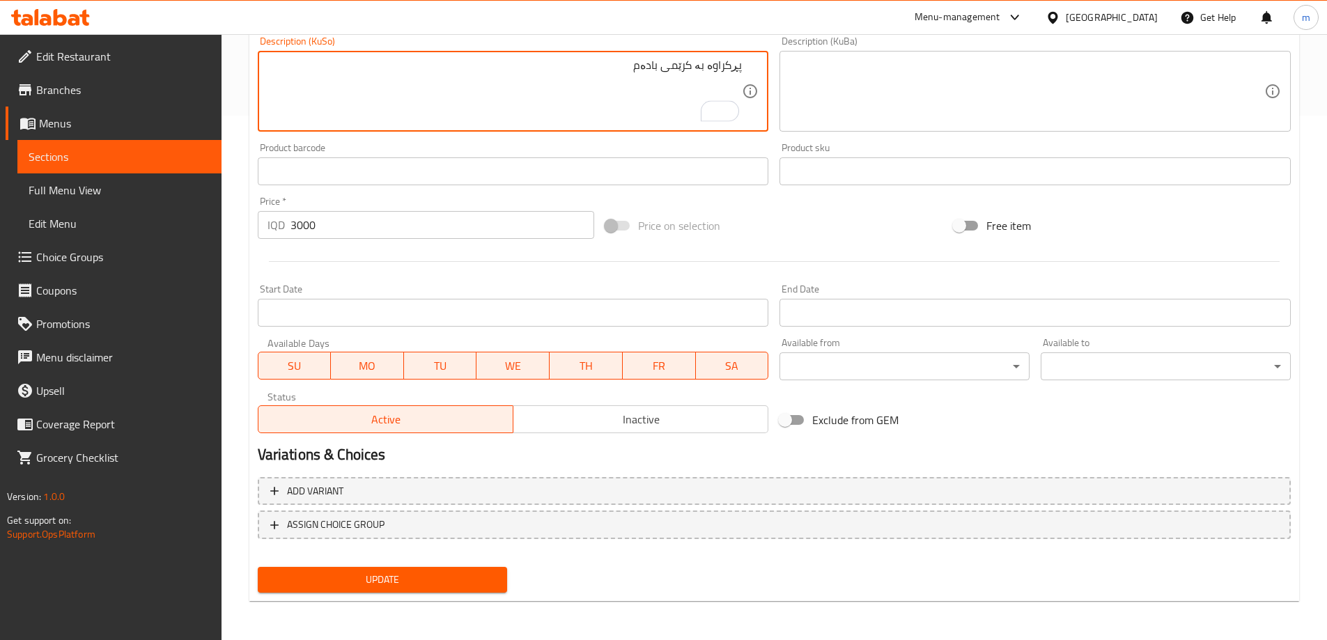
type textarea "پڕکراوە بە کرێمی بادەم"
click at [387, 586] on span "Update" at bounding box center [383, 579] width 228 height 17
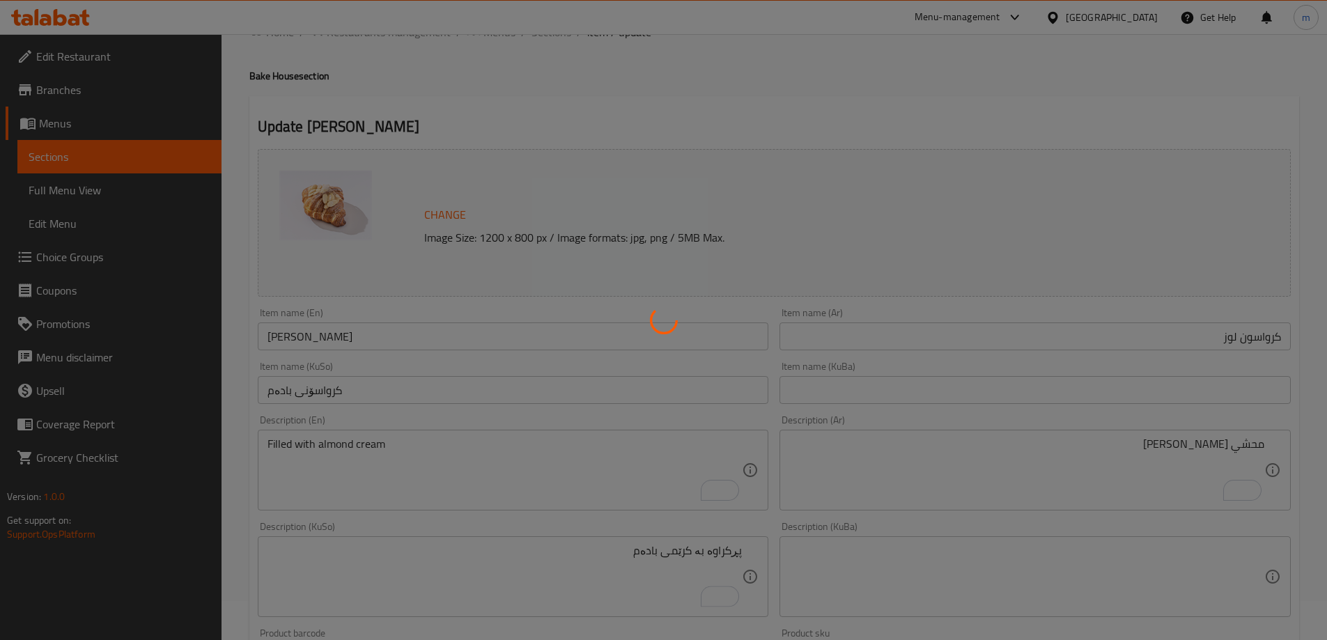
scroll to position [37, 0]
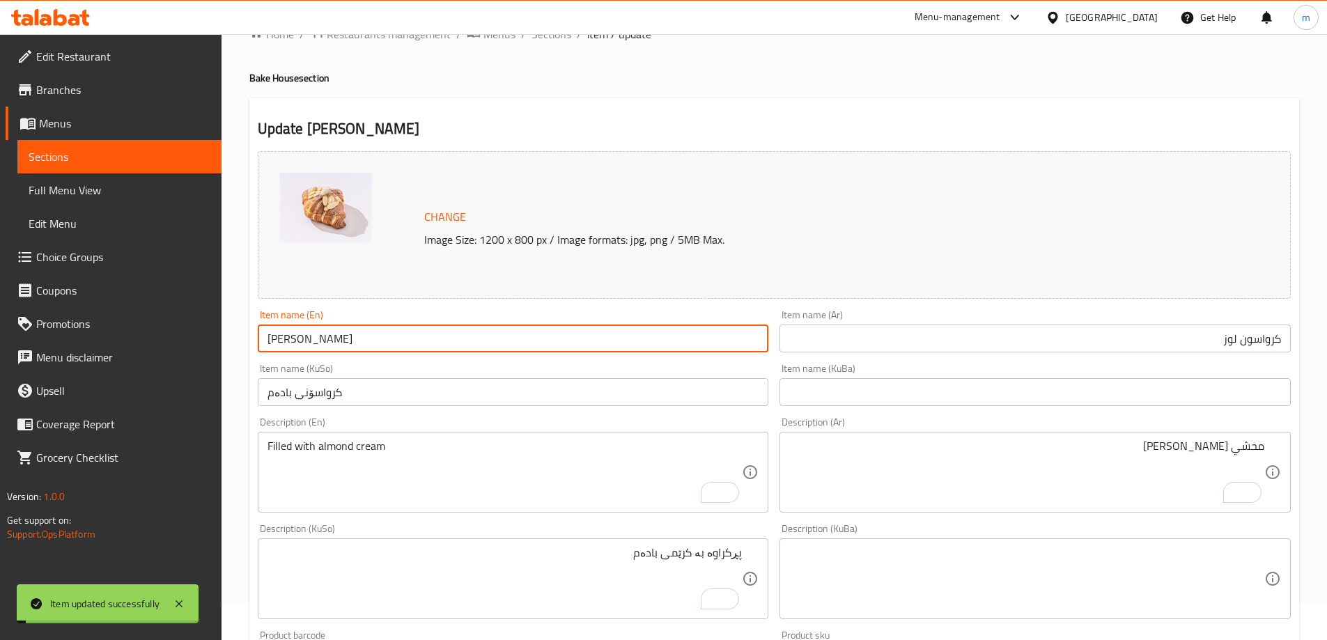
click at [310, 343] on input "[PERSON_NAME]" at bounding box center [513, 339] width 511 height 28
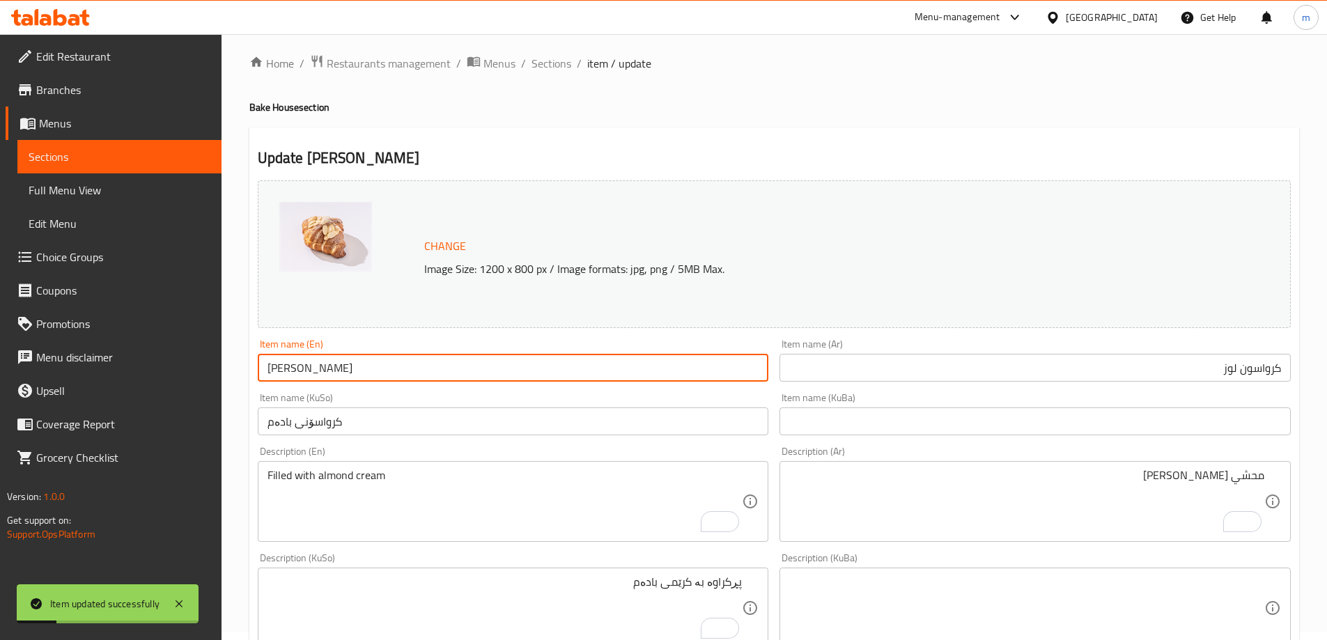
scroll to position [0, 0]
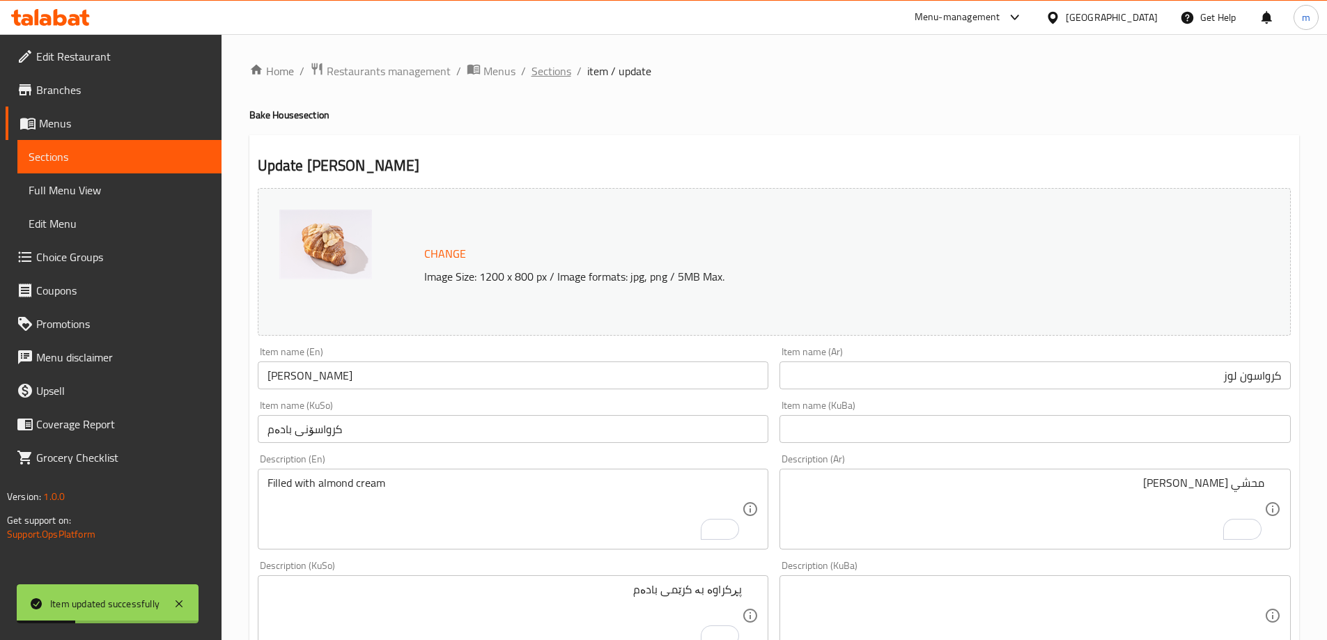
click at [556, 70] on span "Sections" at bounding box center [552, 71] width 40 height 17
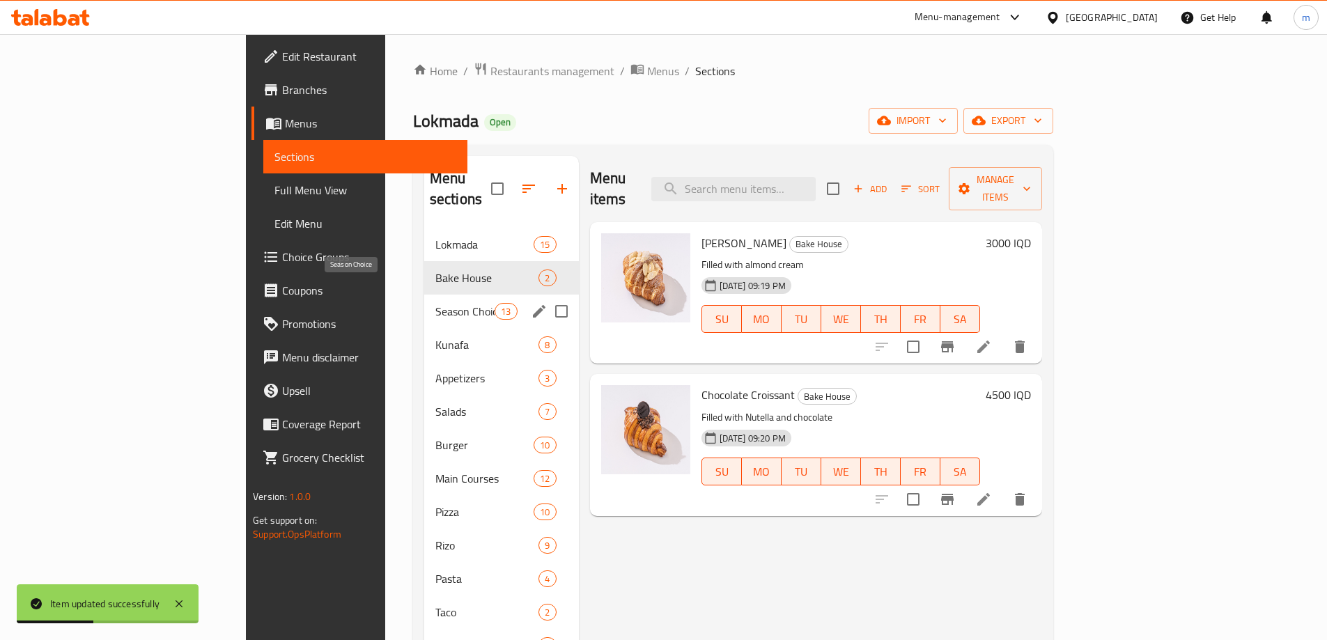
click at [435, 303] on span "Season Choice" at bounding box center [464, 311] width 59 height 17
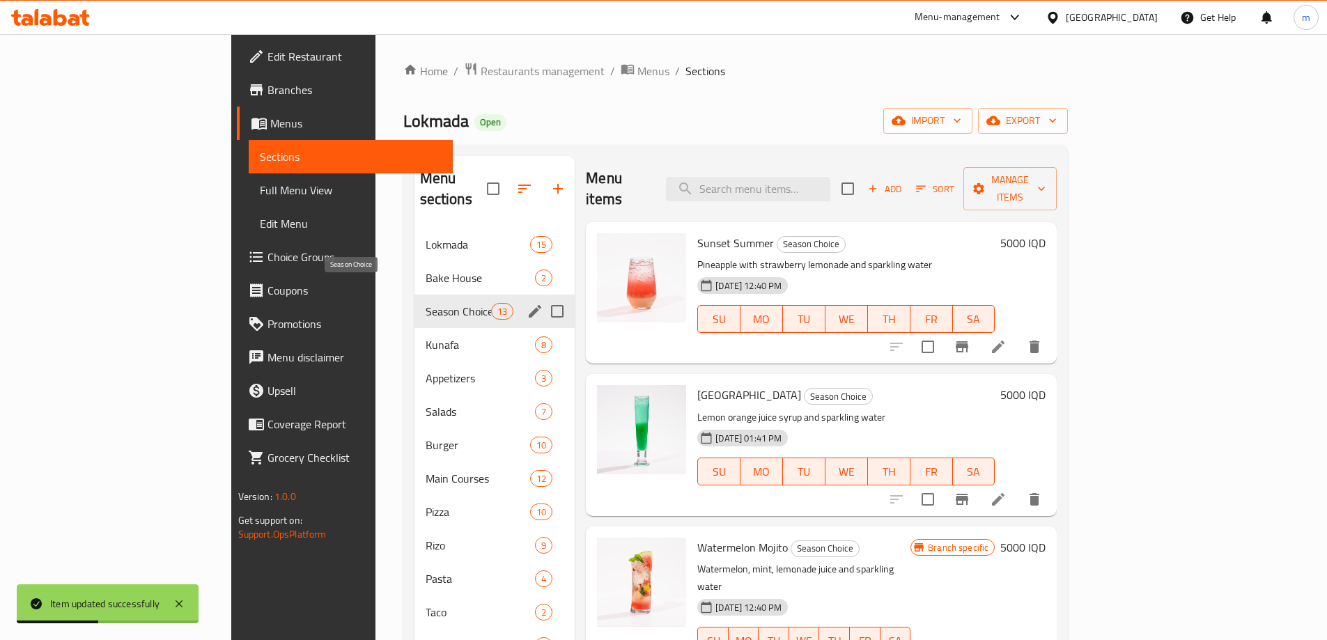
click at [414, 295] on div "Season Choice 13" at bounding box center [494, 311] width 161 height 33
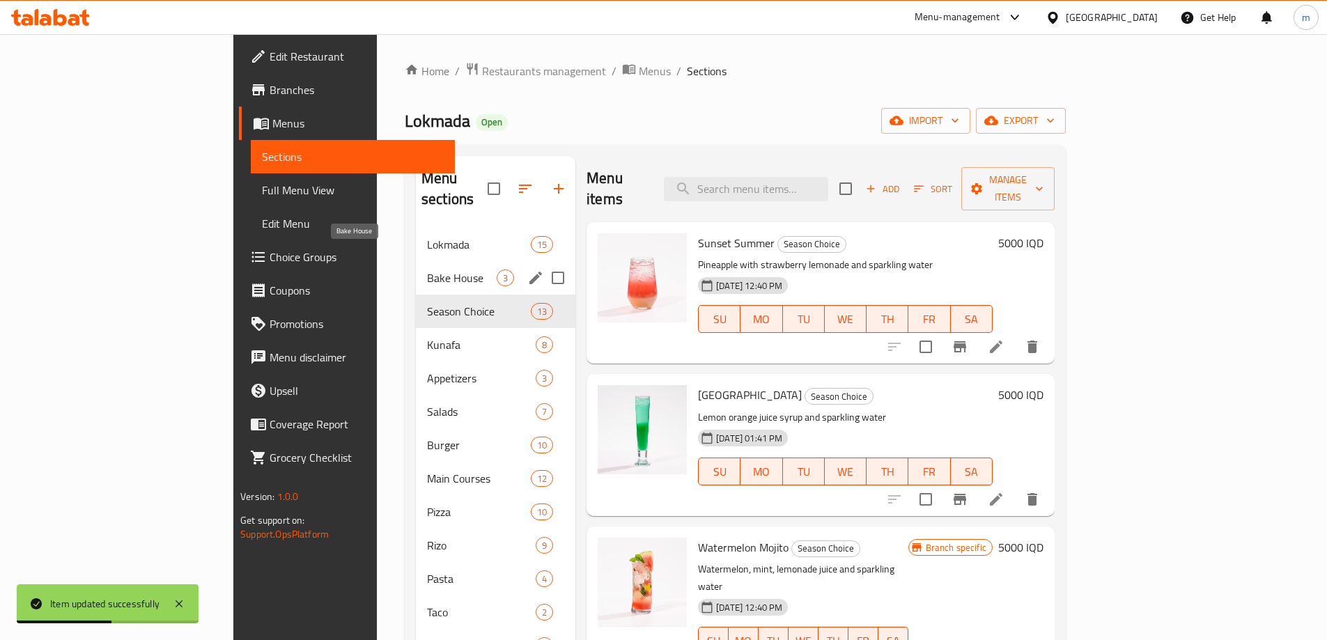
click at [427, 270] on span "Bake House" at bounding box center [462, 278] width 70 height 17
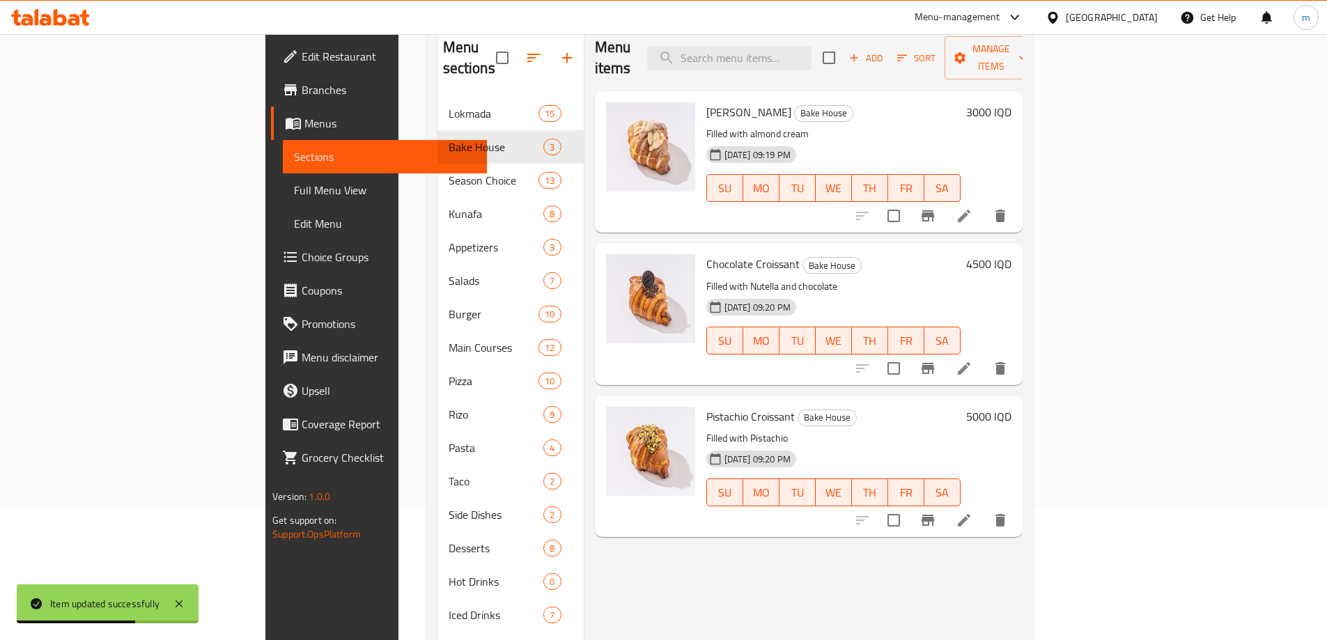
scroll to position [162, 0]
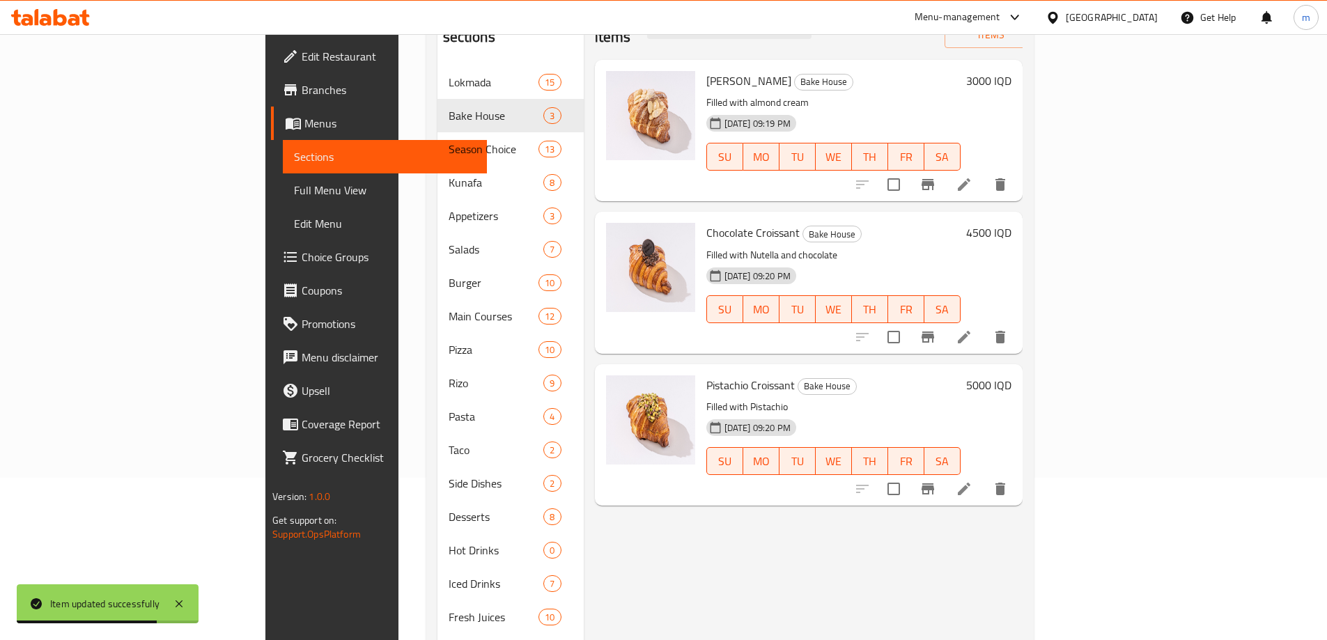
click at [984, 479] on li at bounding box center [964, 488] width 39 height 25
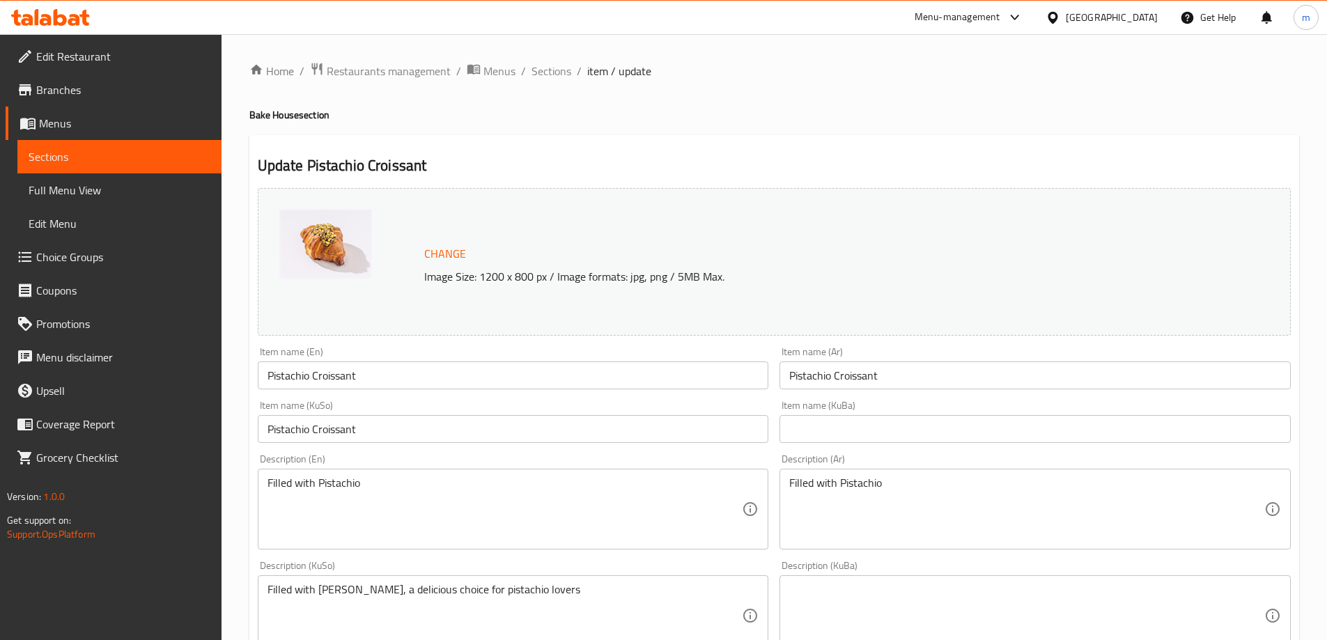
click at [874, 369] on input "Pistachio Croissant" at bounding box center [1035, 376] width 511 height 28
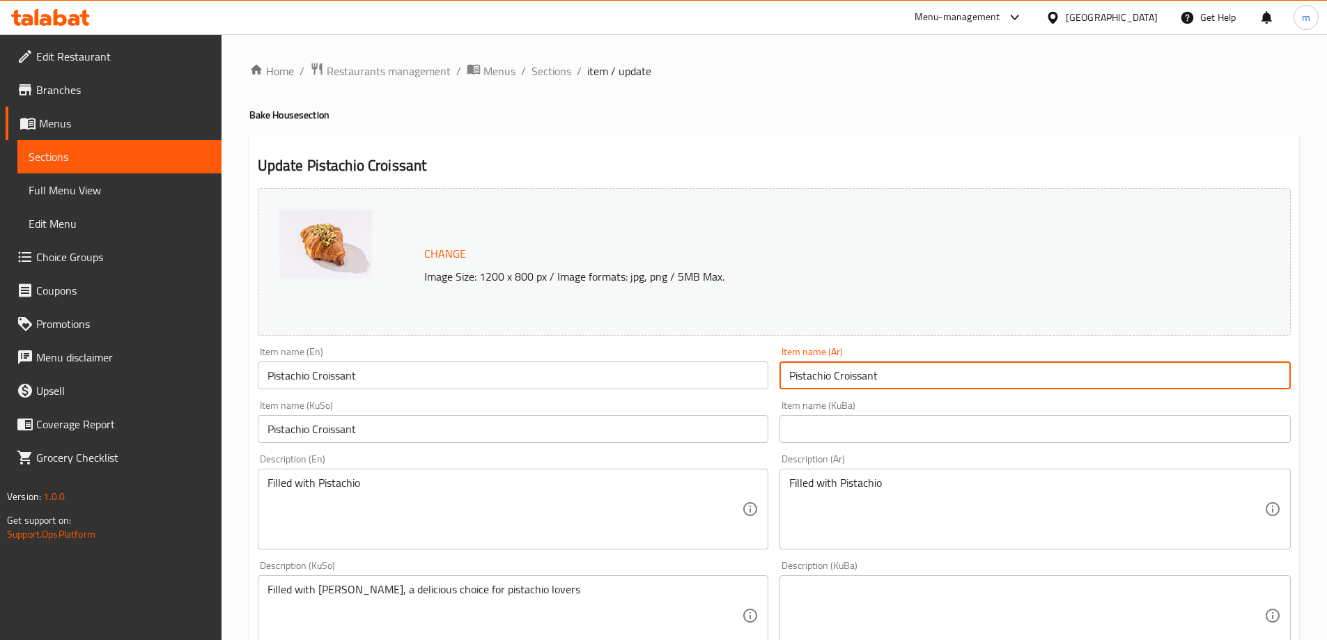
click at [874, 369] on input "Pistachio Croissant" at bounding box center [1035, 376] width 511 height 28
type input "كرواسون فستق"
click at [613, 435] on input "Pistachio Croissant" at bounding box center [513, 429] width 511 height 28
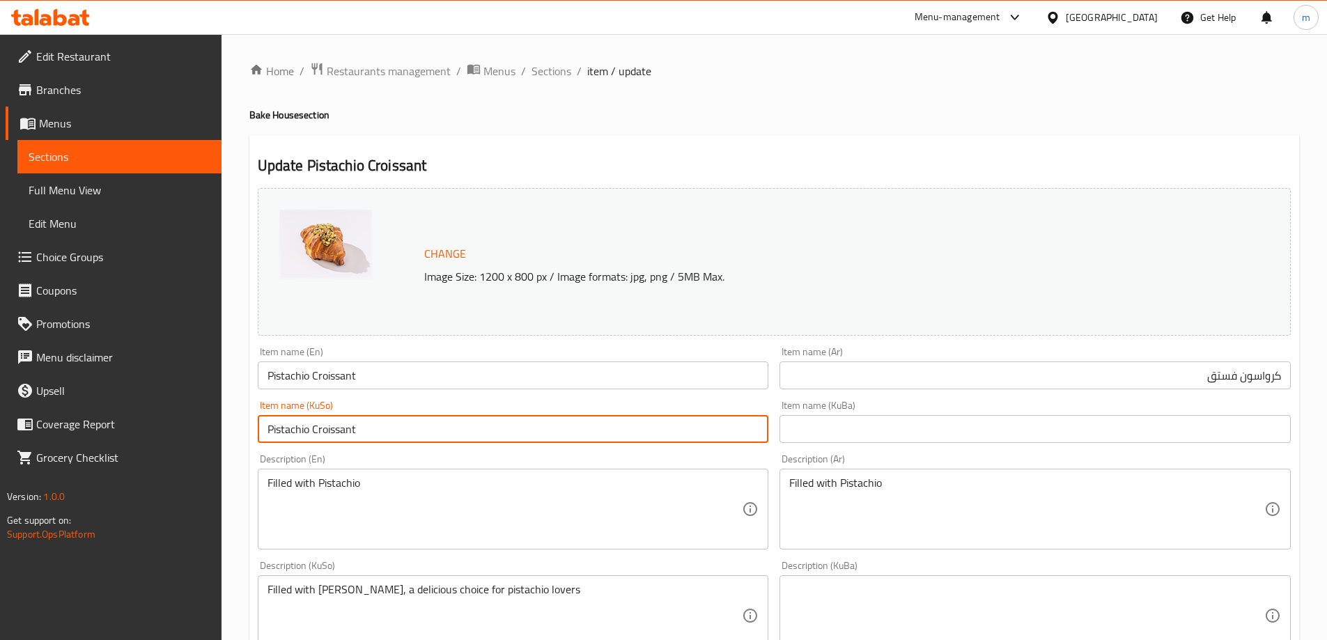
click at [613, 435] on input "Pistachio Croissant" at bounding box center [513, 429] width 511 height 28
type input "کرواسۆنی فستەق"
click at [479, 496] on textarea "Filled with Pistachio" at bounding box center [505, 509] width 475 height 66
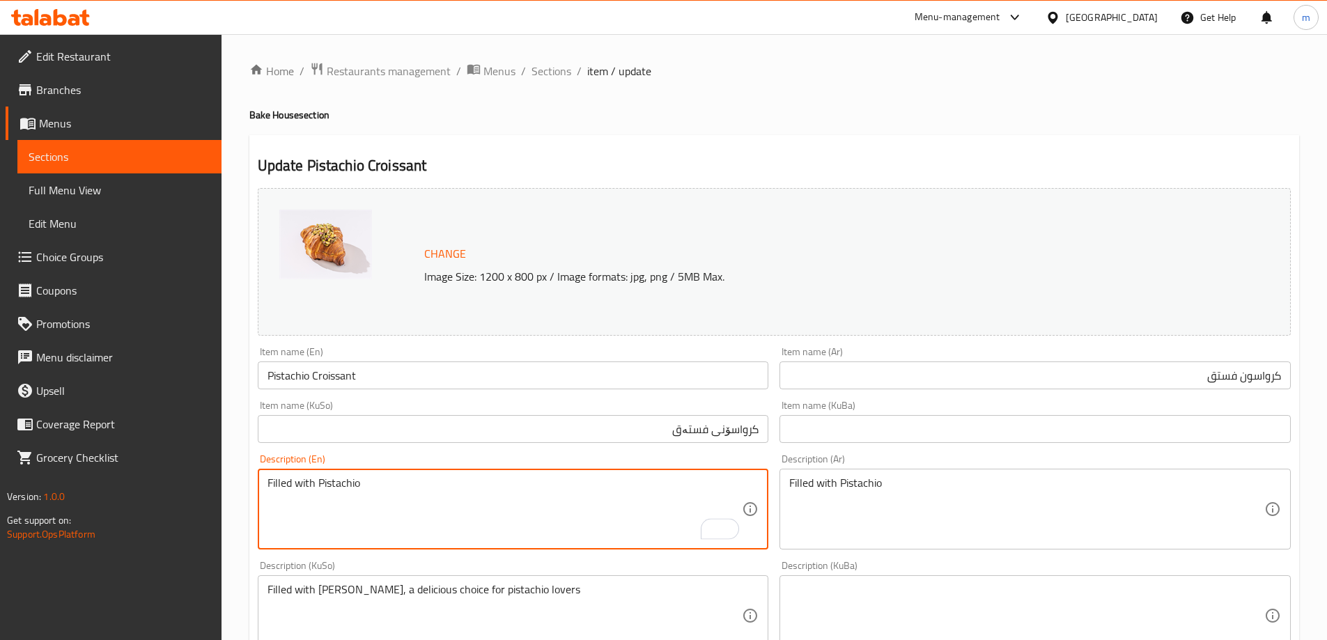
click at [318, 481] on textarea "Filled with Pistachio" at bounding box center [505, 509] width 475 height 66
type textarea "Filled with pistachio"
click at [889, 496] on textarea "Filled with Pistachio" at bounding box center [1026, 509] width 475 height 66
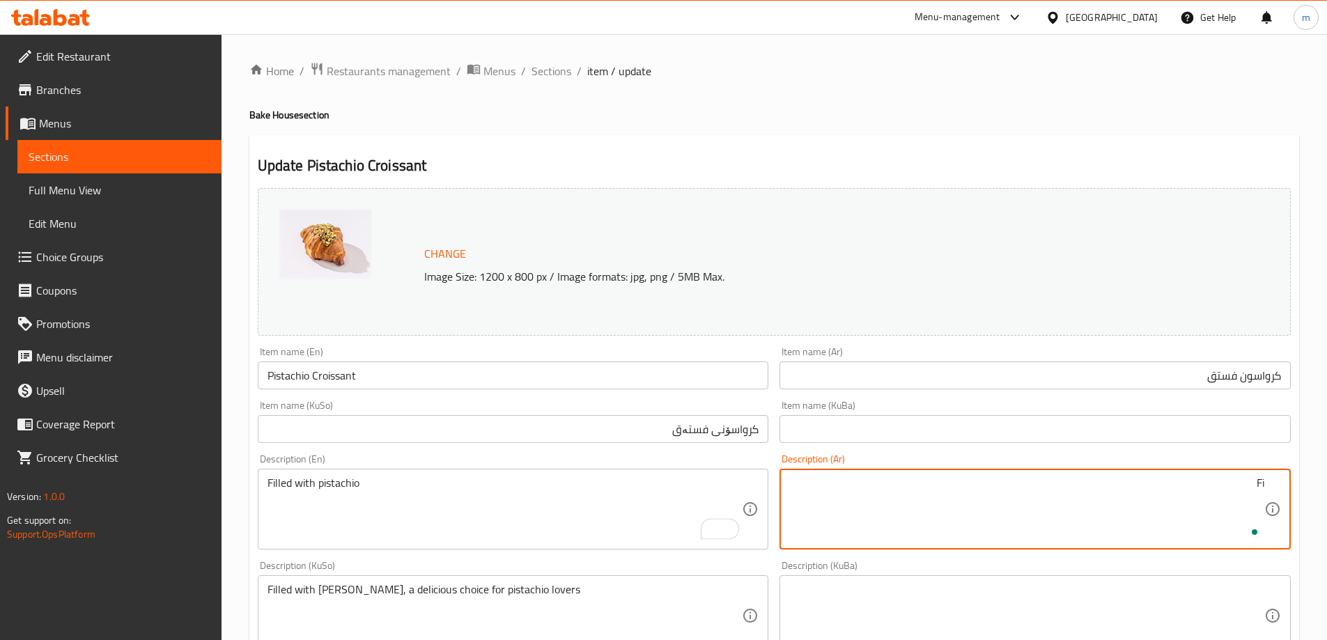
type textarea "F"
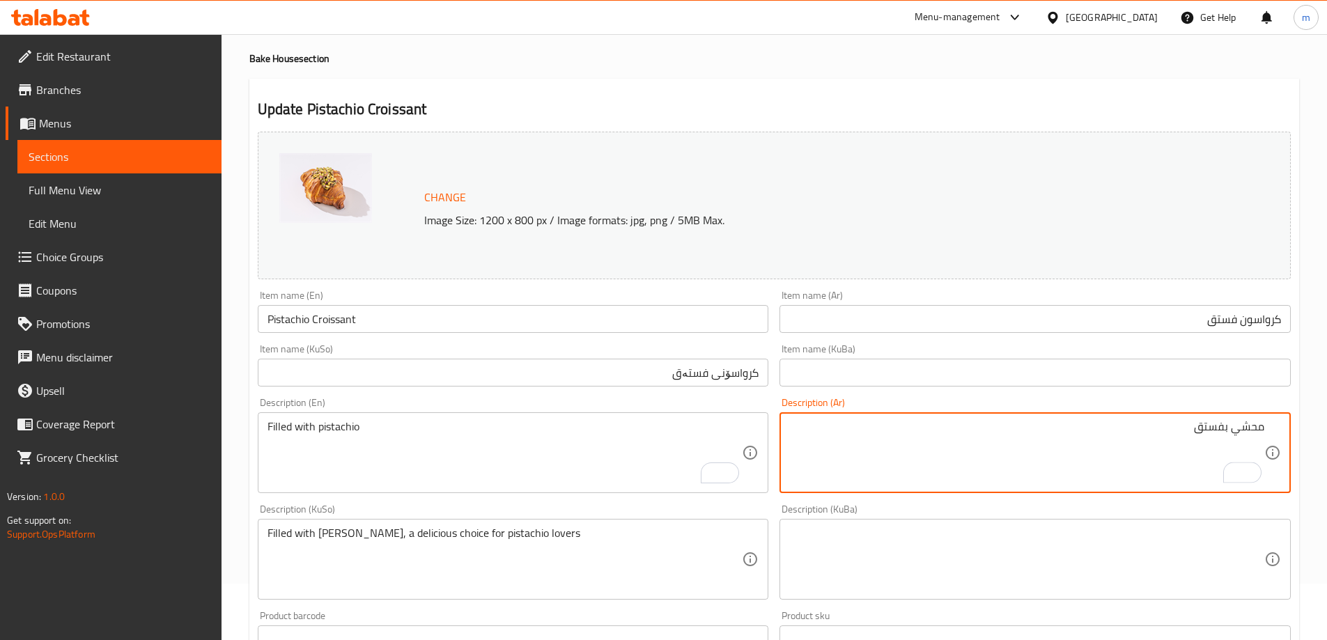
scroll to position [63, 0]
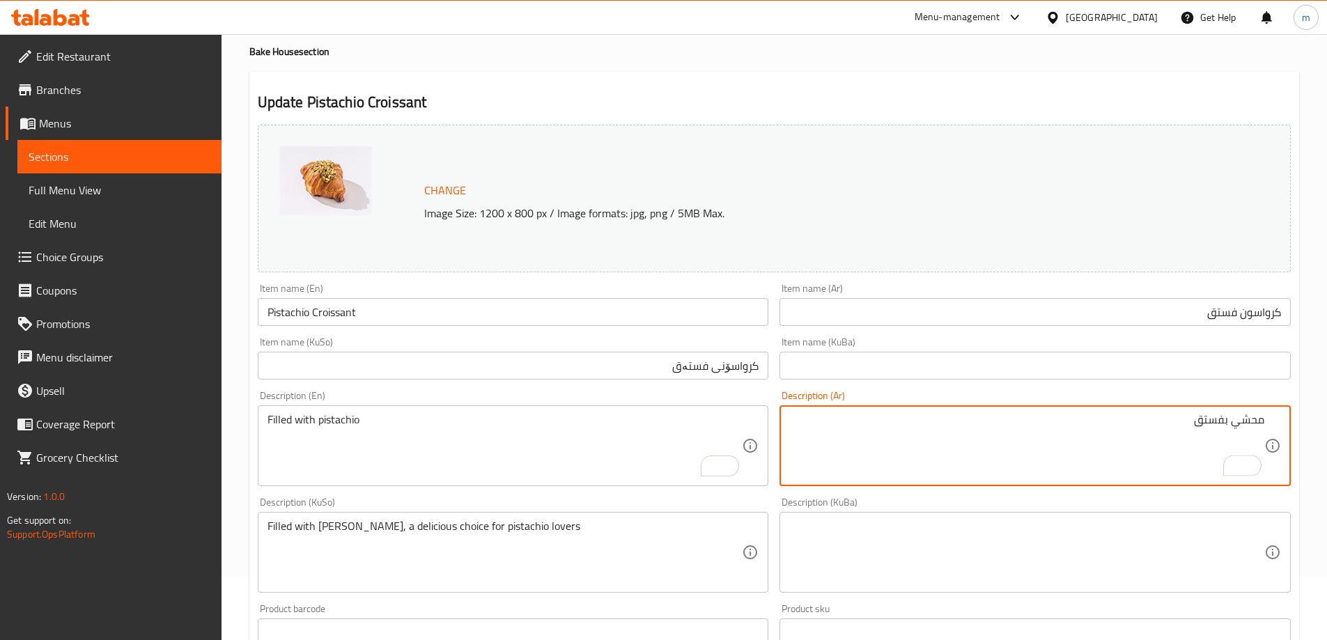
type textarea "محشي بفستق"
click at [683, 562] on textarea "Filled with Pistachio, a delicious choice for pistachio lovers" at bounding box center [505, 553] width 475 height 66
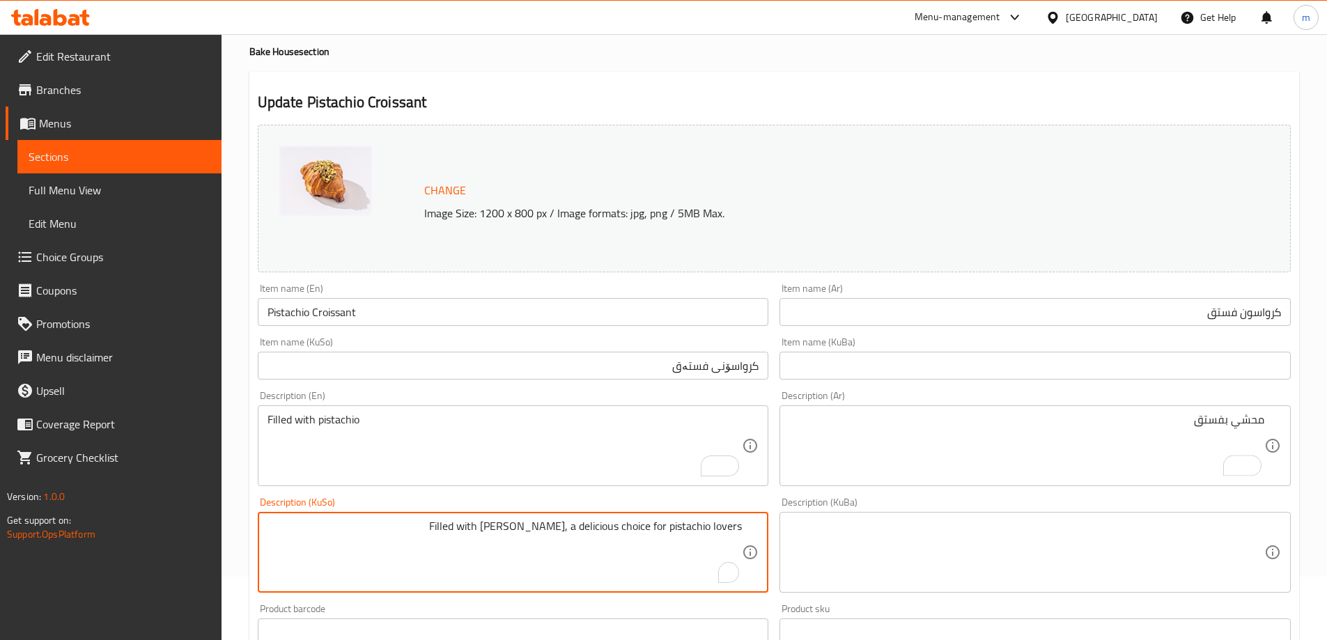
click at [690, 532] on textarea "Filled with Pistachio, a delicious choice for pistachio lovers" at bounding box center [505, 553] width 475 height 66
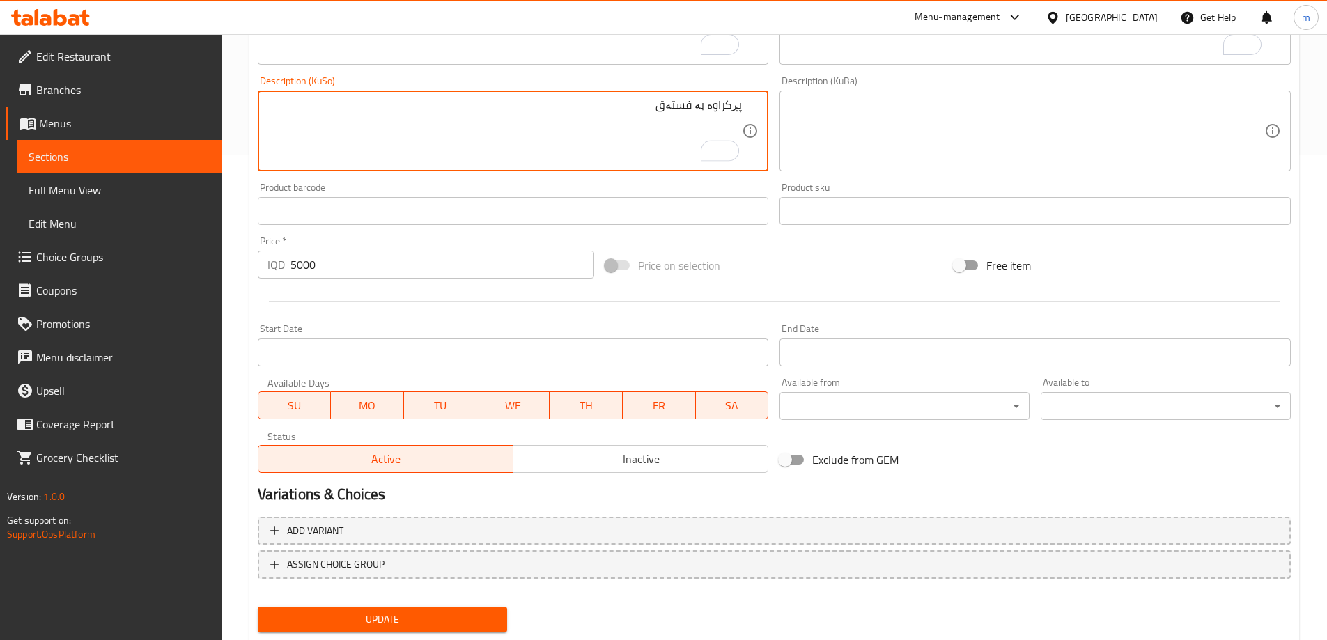
scroll to position [525, 0]
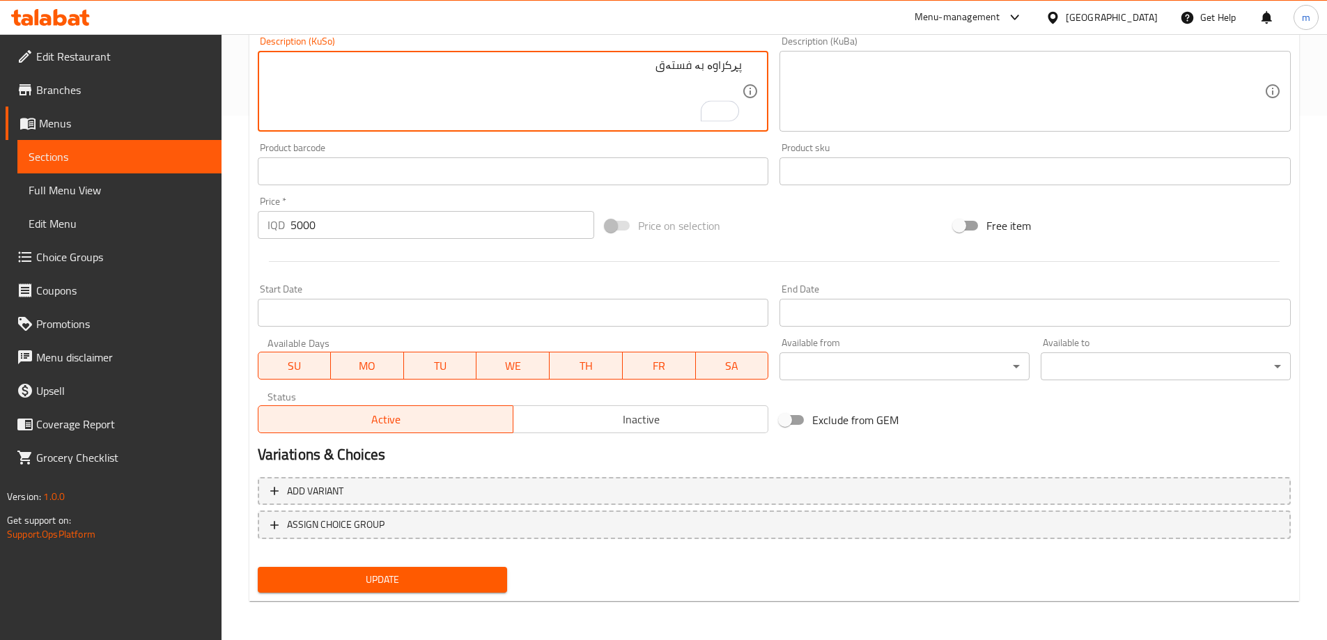
type textarea "پڕکراوە بە فستەق"
click at [434, 580] on span "Update" at bounding box center [383, 579] width 228 height 17
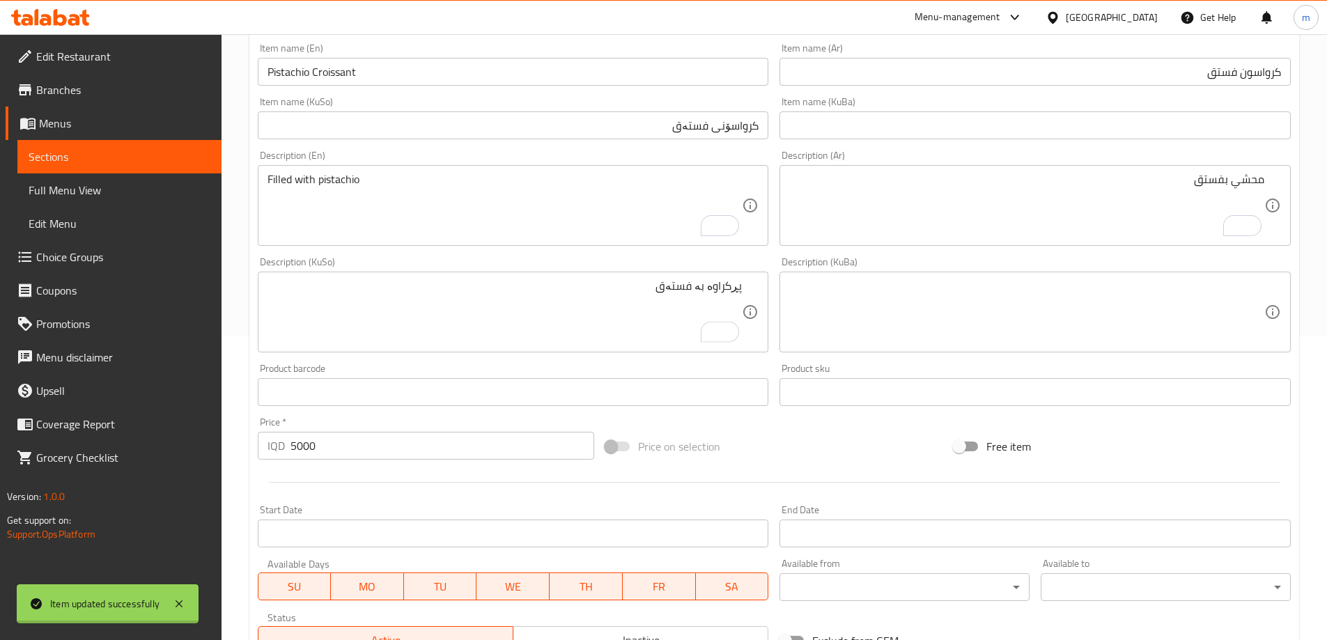
scroll to position [199, 0]
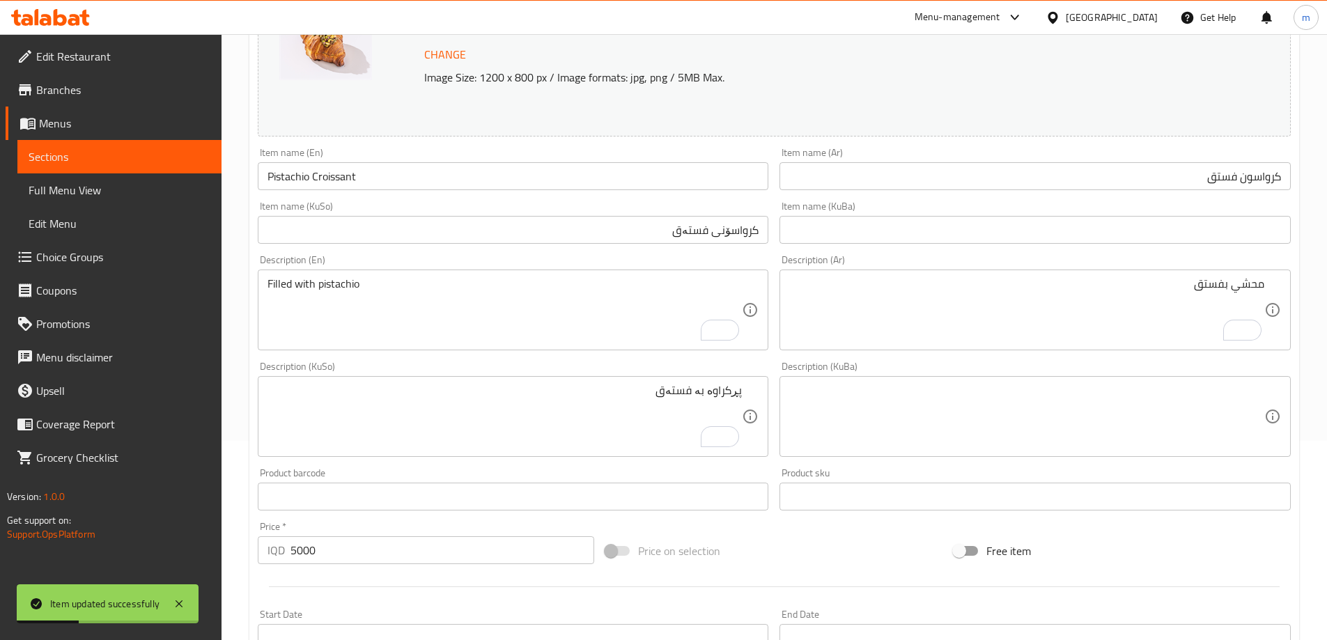
click at [347, 184] on input "Pistachio Croissant" at bounding box center [513, 176] width 511 height 28
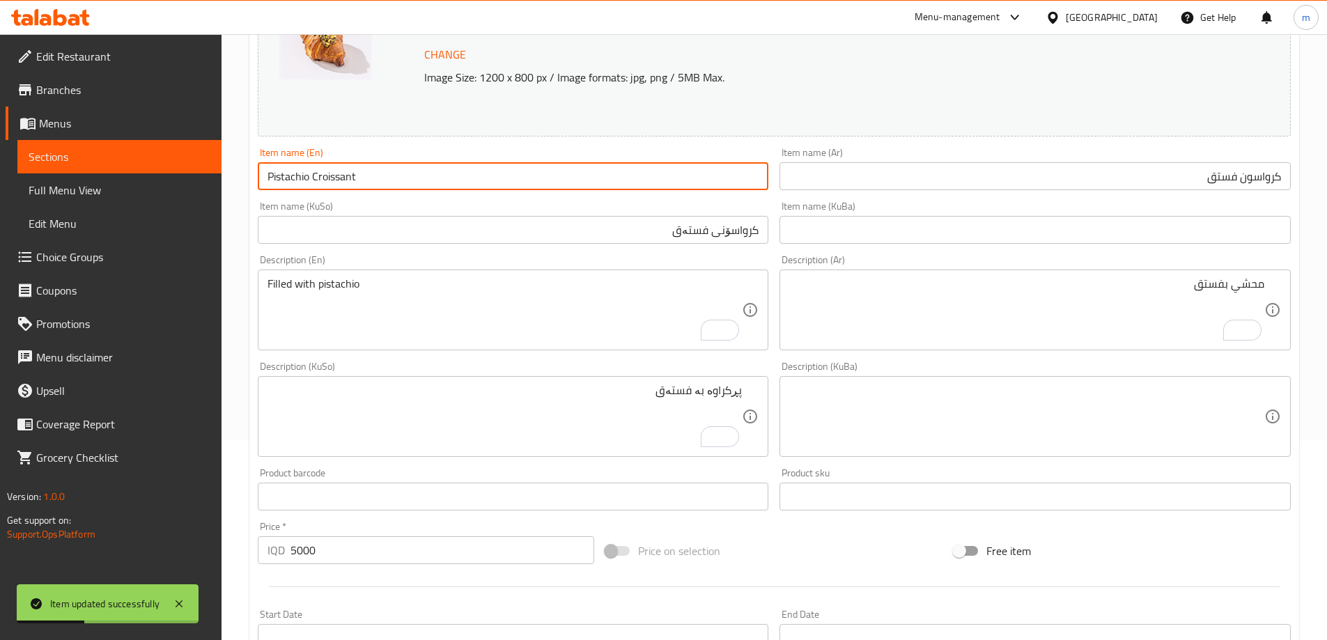
click at [347, 184] on input "Pistachio Croissant" at bounding box center [513, 176] width 511 height 28
click at [348, 184] on input "Pistachio Croissant" at bounding box center [513, 176] width 511 height 28
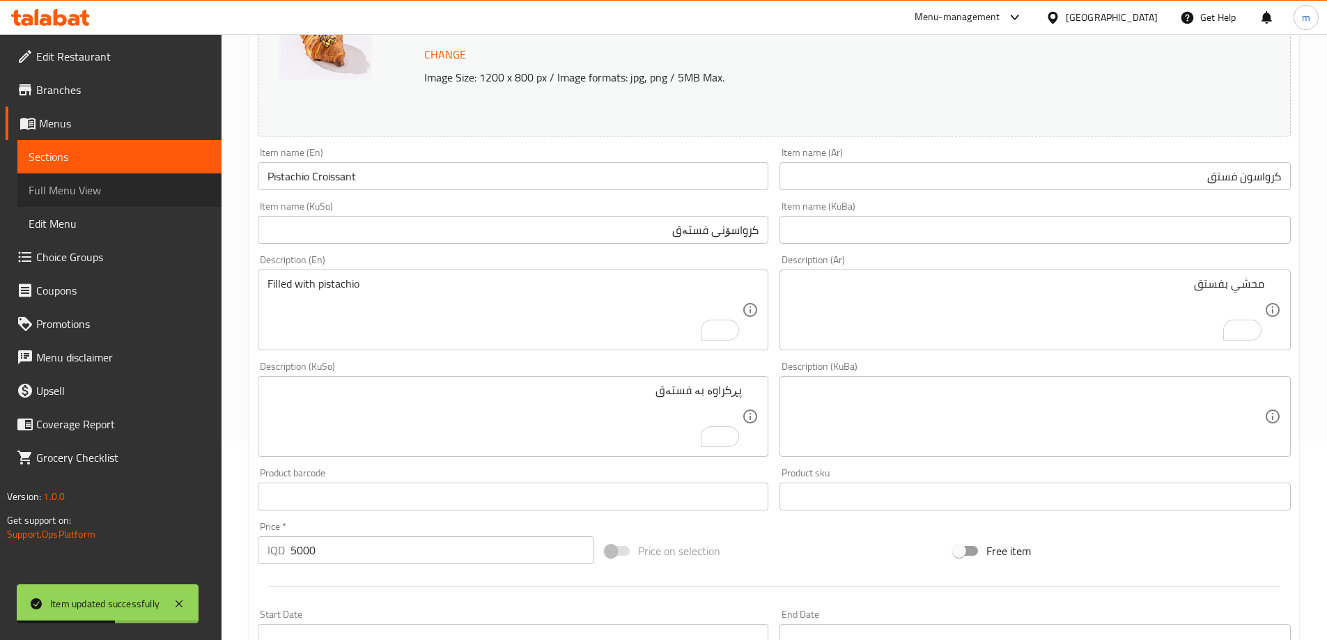
click at [110, 199] on link "Full Menu View" at bounding box center [119, 189] width 204 height 33
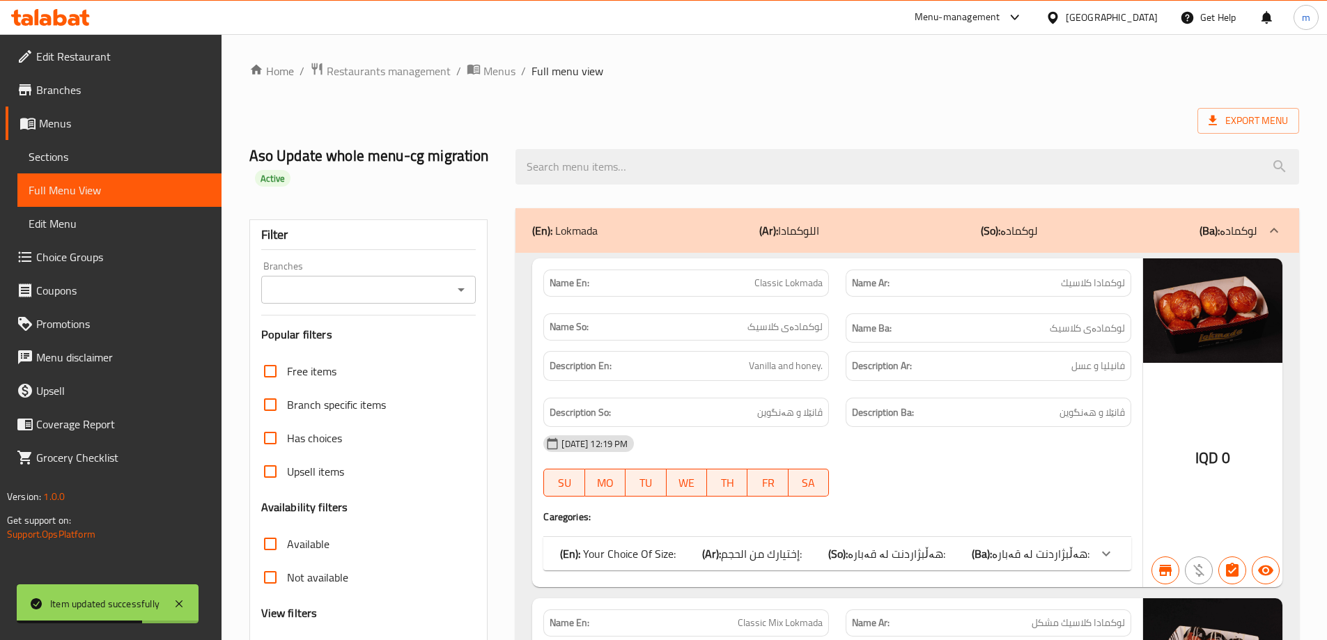
click at [444, 280] on input "Branches" at bounding box center [357, 290] width 184 height 20
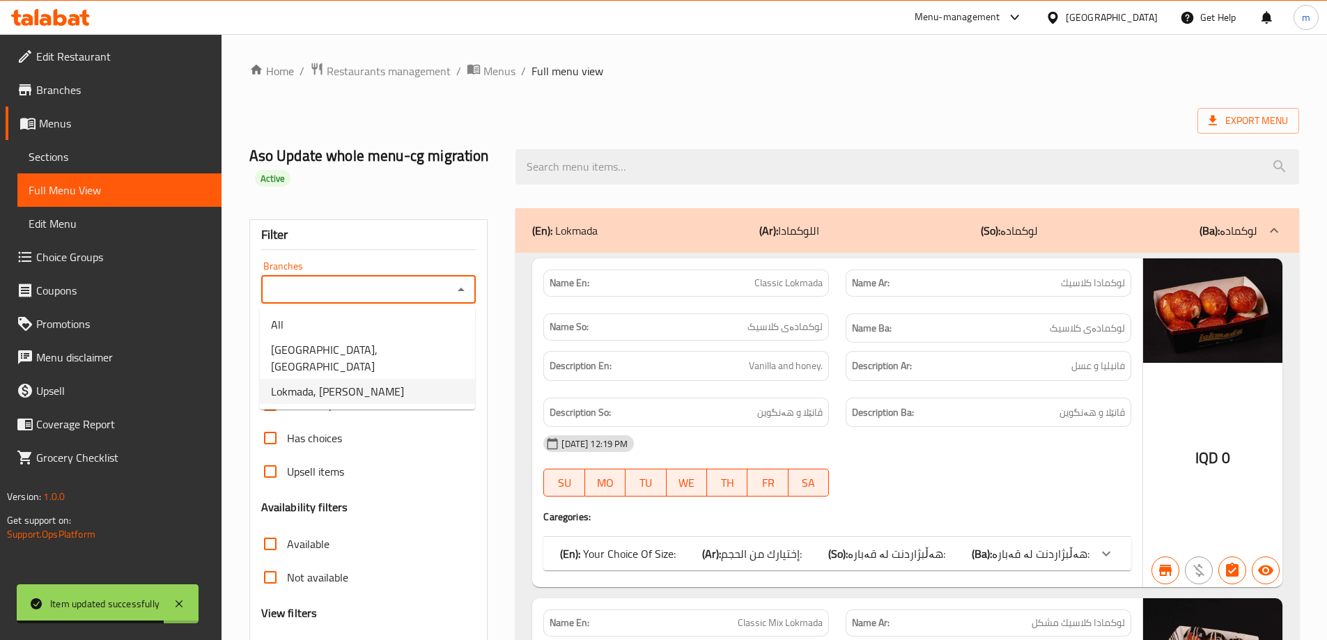
click at [315, 383] on span "Lokmada, [PERSON_NAME]" at bounding box center [337, 391] width 133 height 17
type input "Lokmada, [PERSON_NAME]"
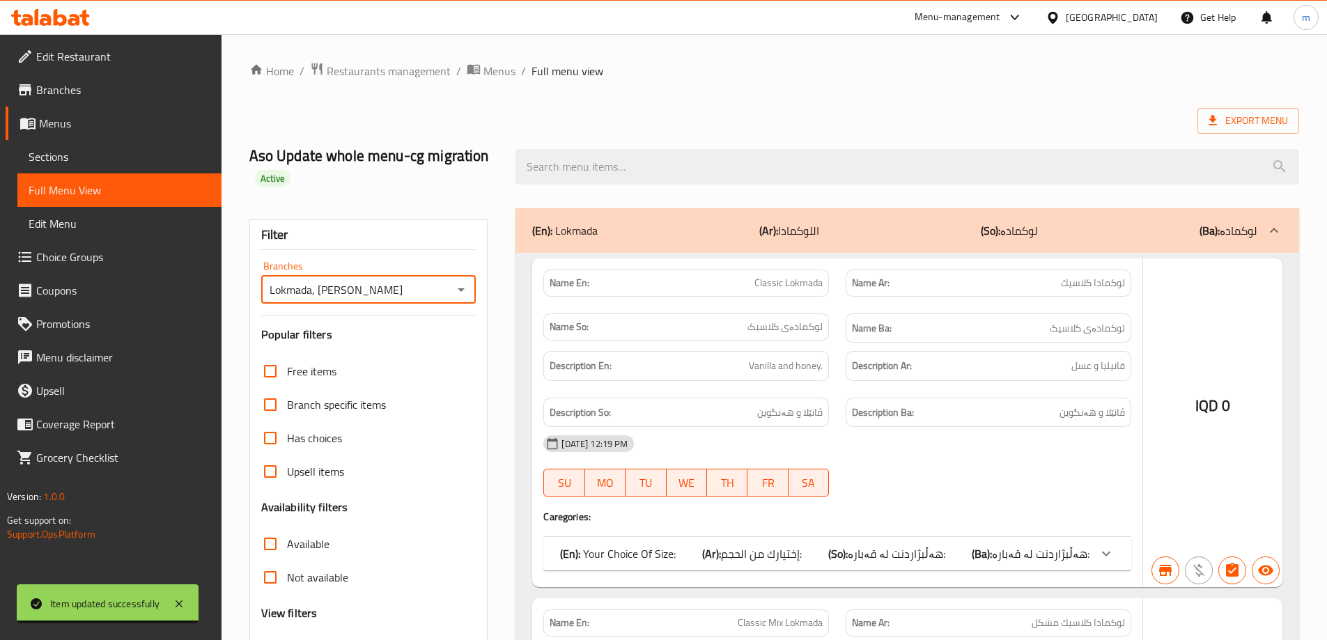
click at [582, 169] on div at bounding box center [663, 320] width 1327 height 640
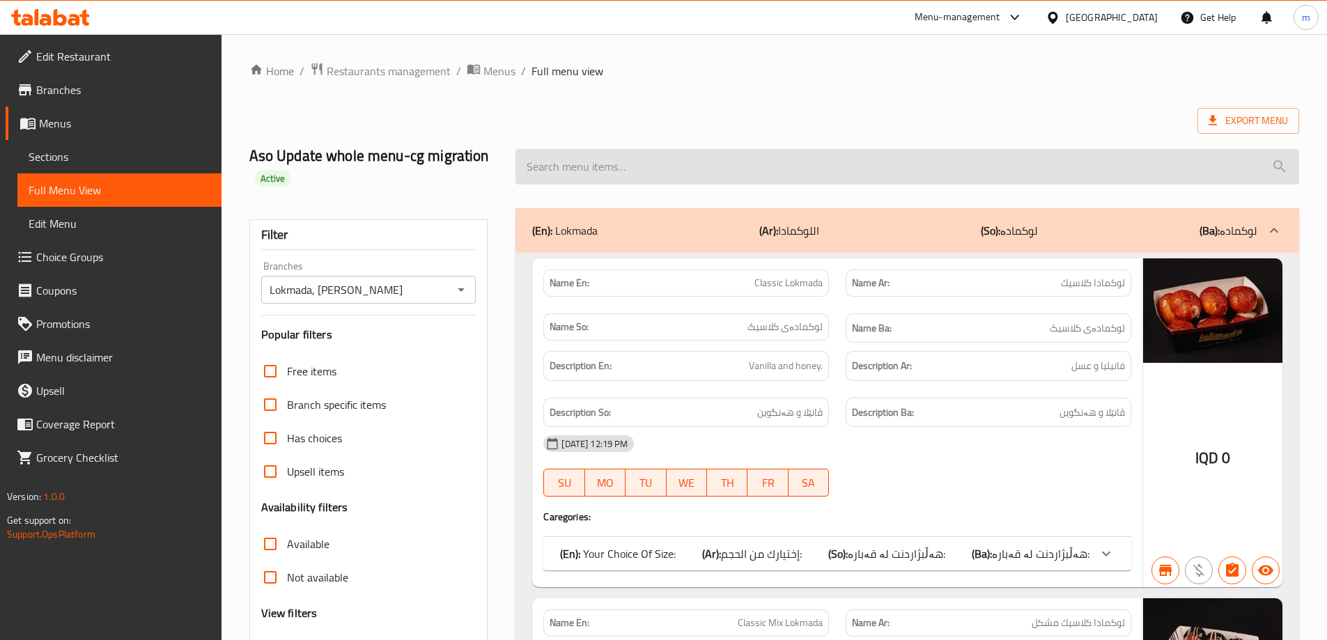
click at [587, 164] on input "search" at bounding box center [908, 167] width 784 height 36
paste input "Pistachio Croissant"
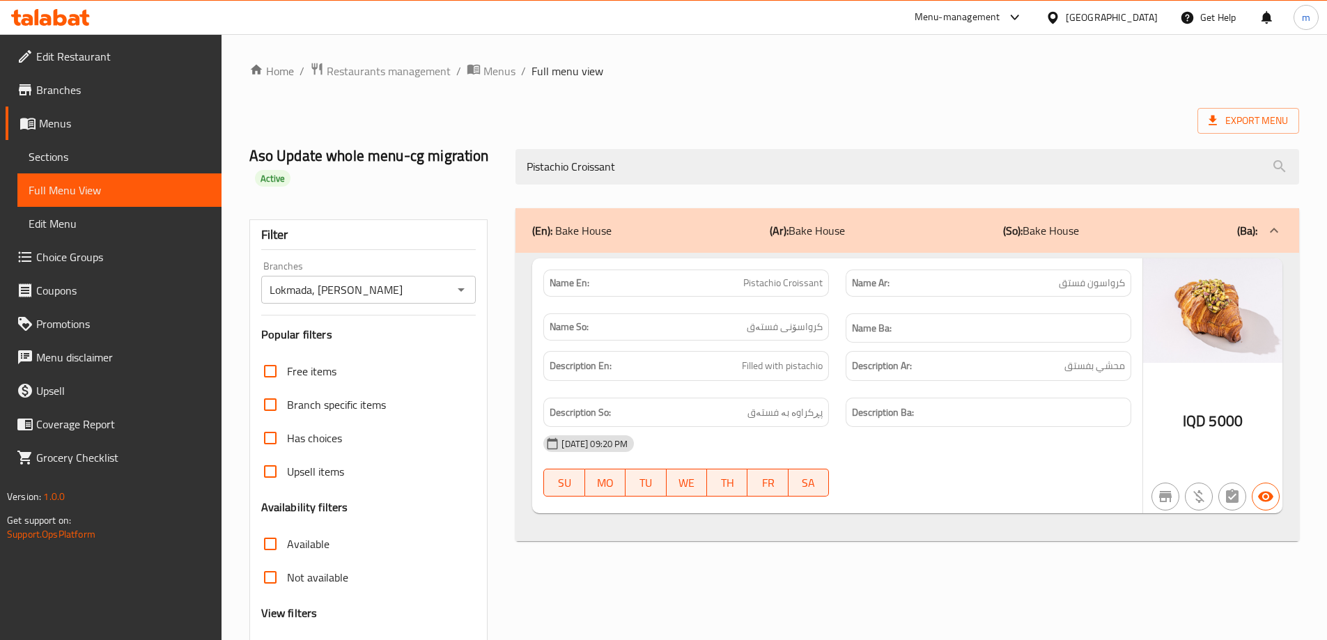
type input "Pistachio Croissant"
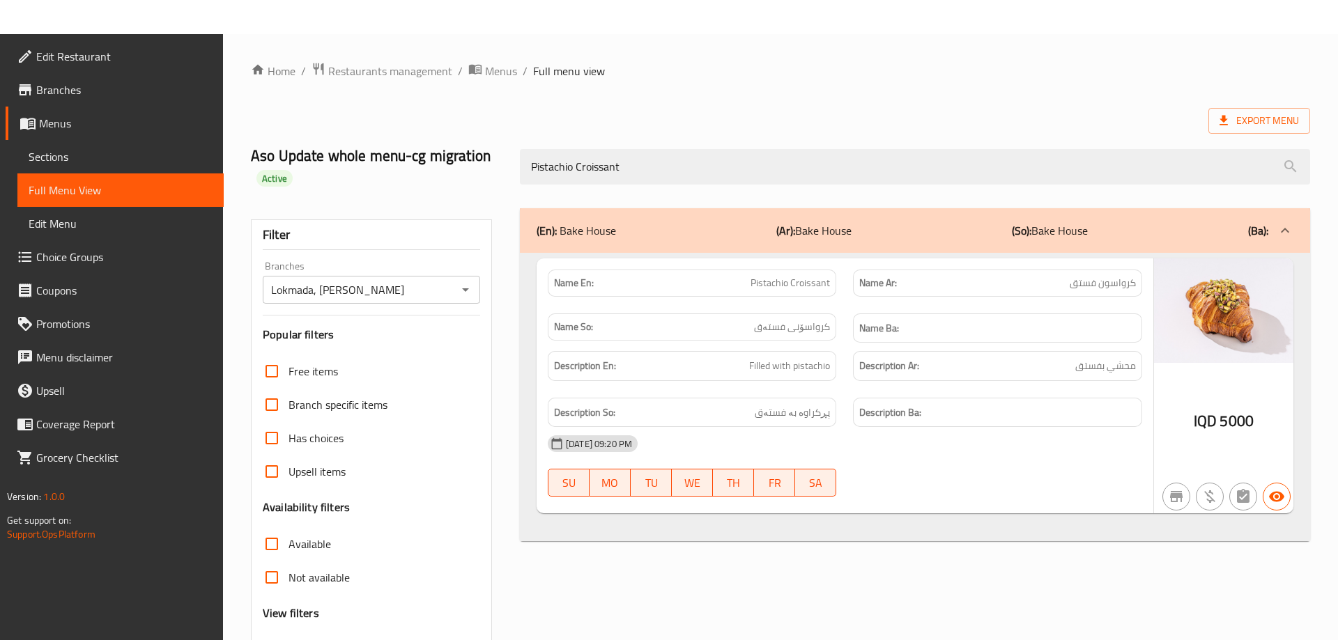
scroll to position [122, 0]
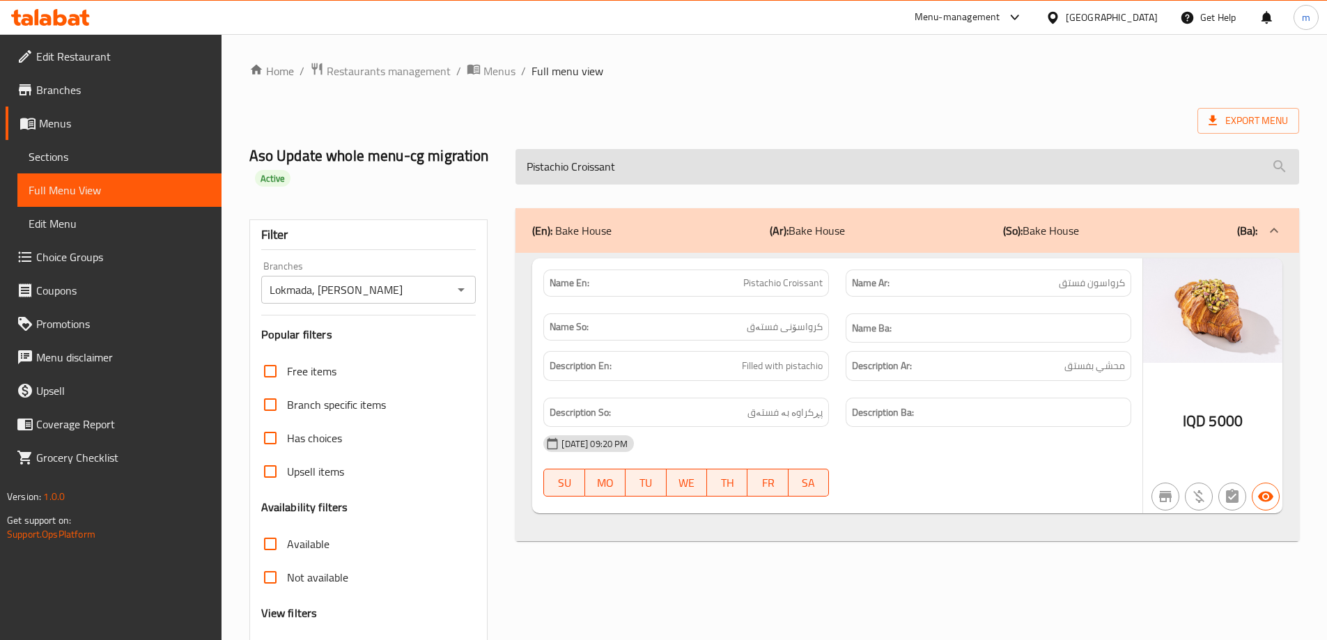
click at [731, 167] on input "Pistachio Croissant" at bounding box center [908, 167] width 784 height 36
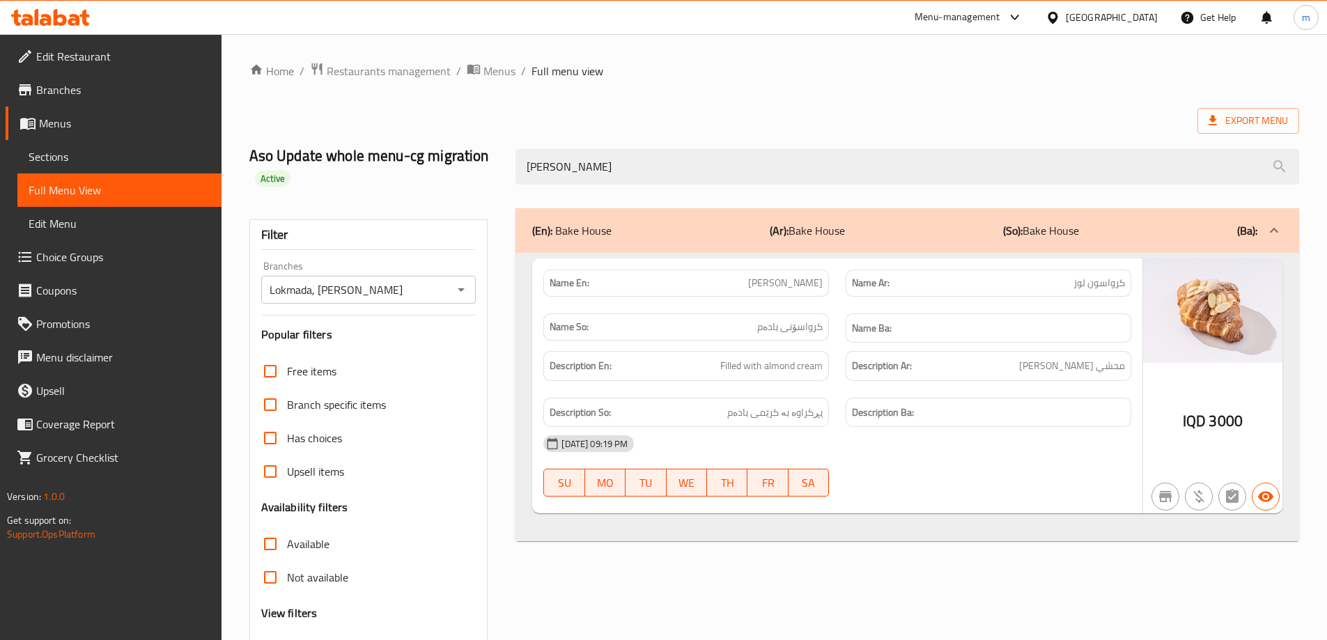
type input "[PERSON_NAME]"
click at [76, 166] on link "Sections" at bounding box center [119, 156] width 204 height 33
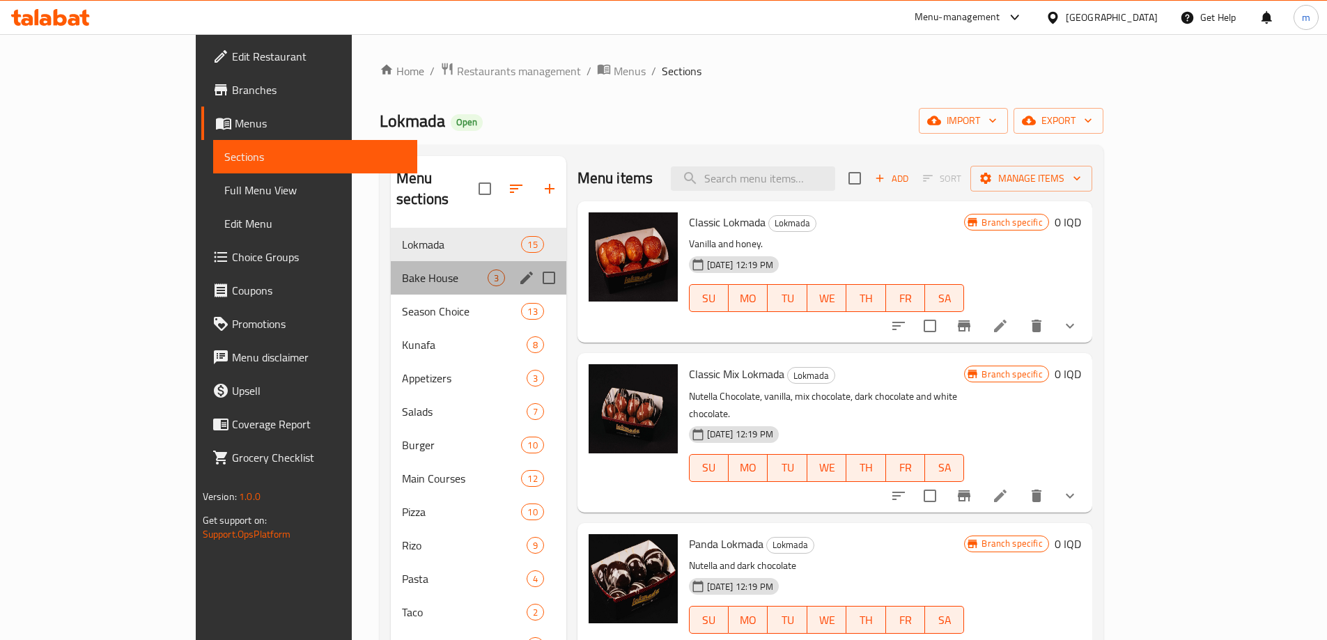
click at [391, 261] on div "Bake House 3" at bounding box center [479, 277] width 176 height 33
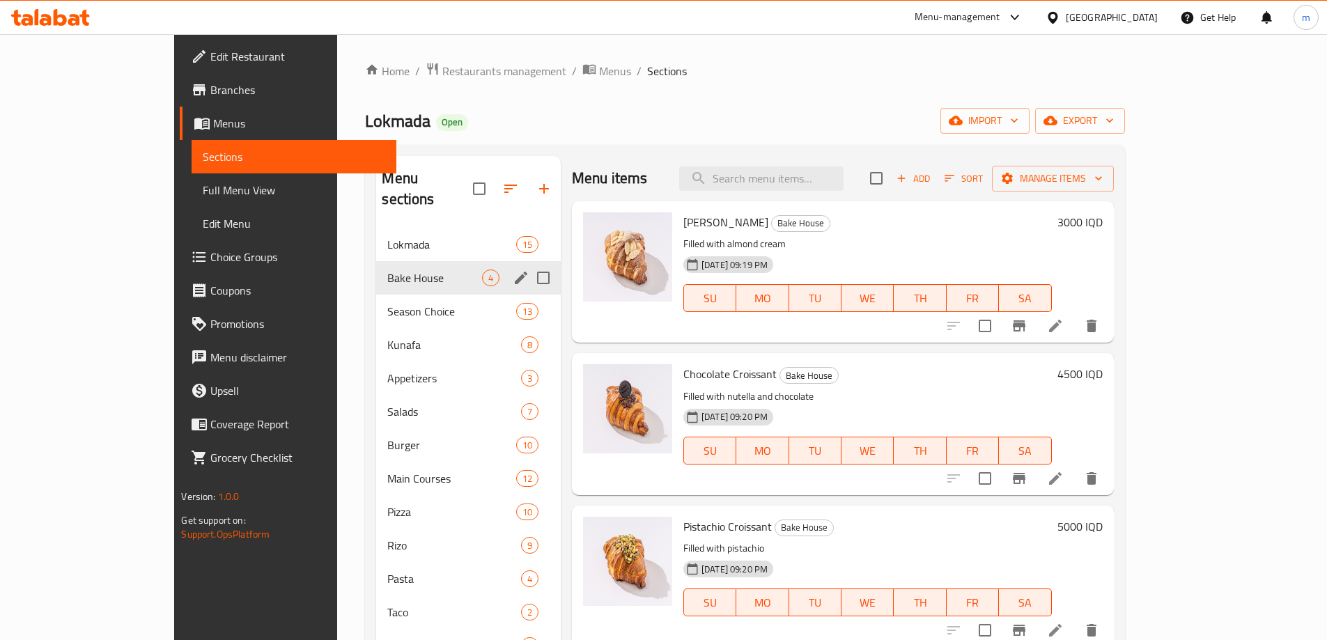
click at [529, 263] on input "Menu sections" at bounding box center [543, 277] width 29 height 29
checkbox input "true"
click at [515, 272] on icon "edit" at bounding box center [521, 278] width 13 height 13
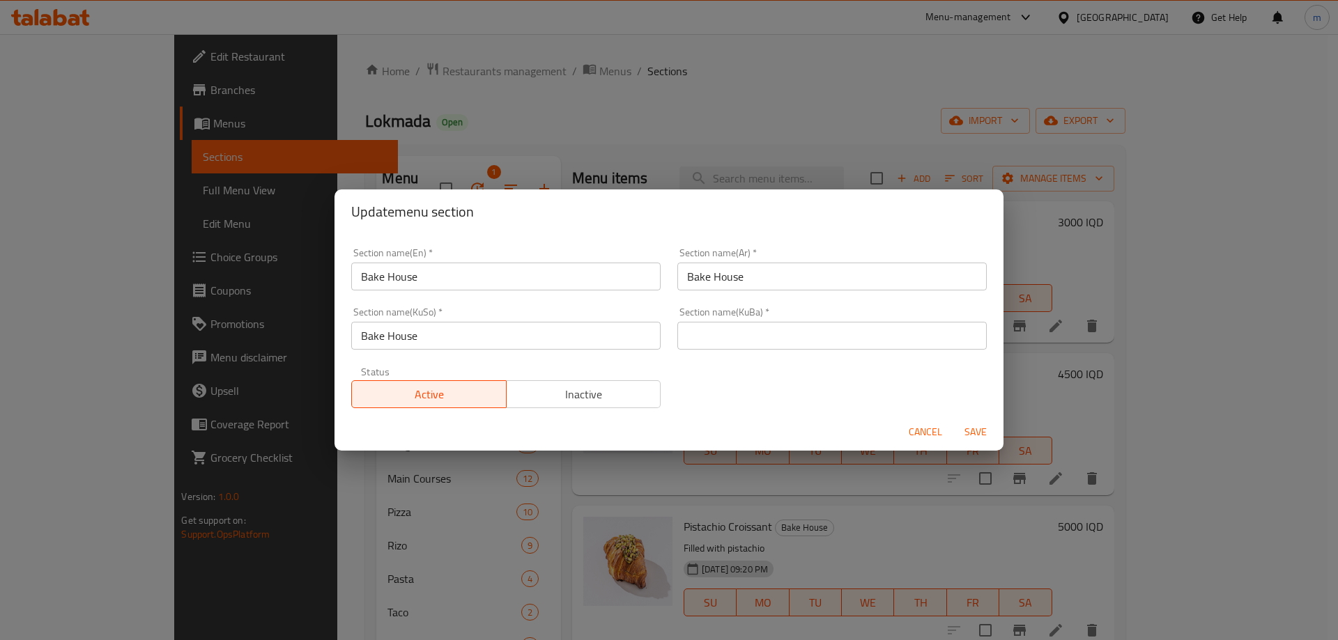
click at [782, 272] on input "Bake House" at bounding box center [831, 277] width 309 height 28
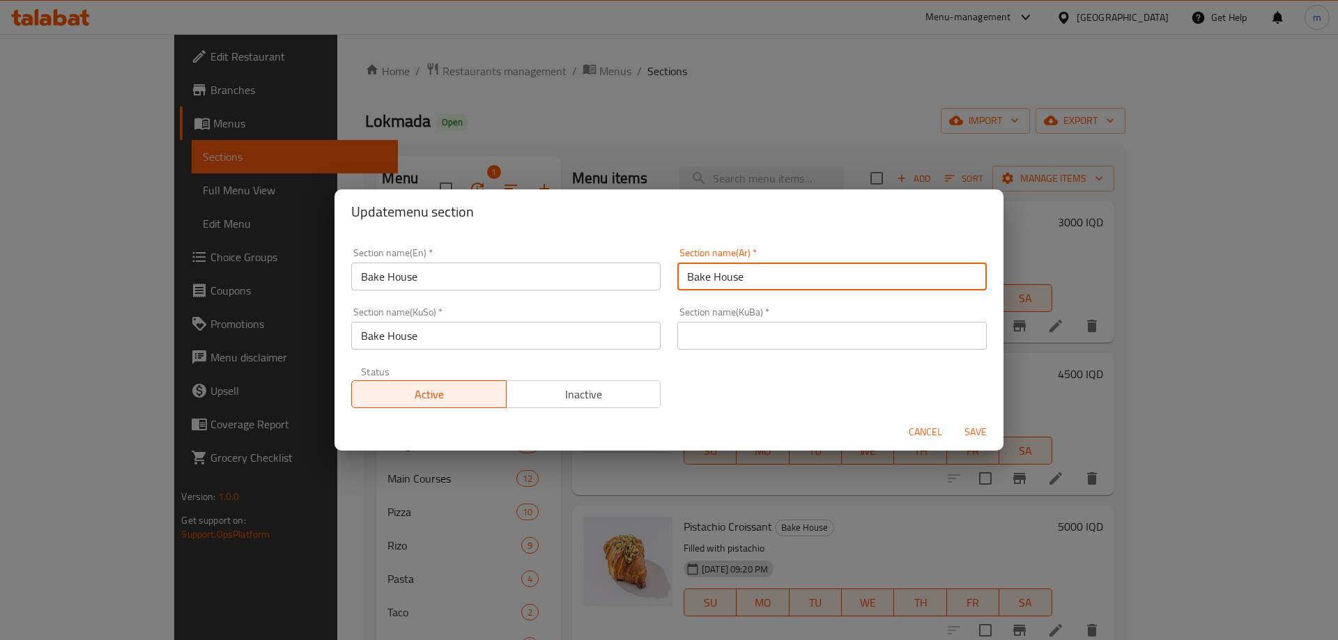
click at [782, 272] on input "Bake House" at bounding box center [831, 277] width 309 height 28
type input "البيك هاوس"
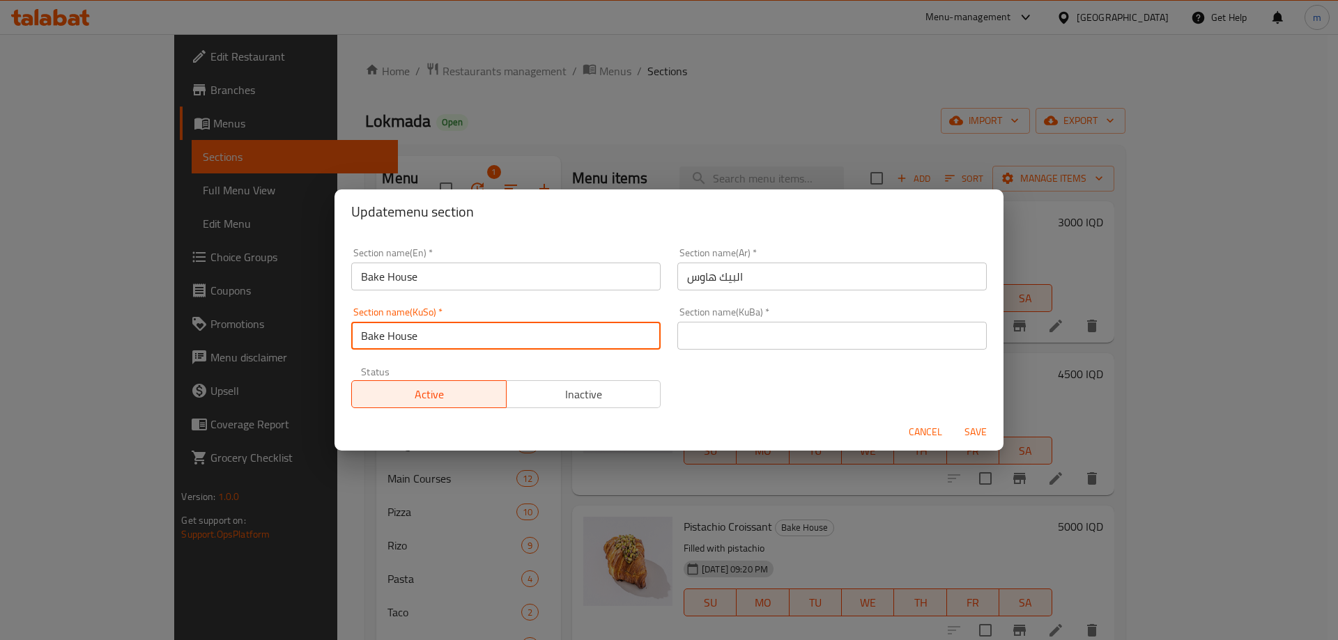
click at [597, 344] on input "Bake House" at bounding box center [505, 336] width 309 height 28
click at [601, 344] on input "بەیک هاوس" at bounding box center [505, 336] width 309 height 28
click at [601, 343] on input "بەیک هاوس" at bounding box center [505, 336] width 309 height 28
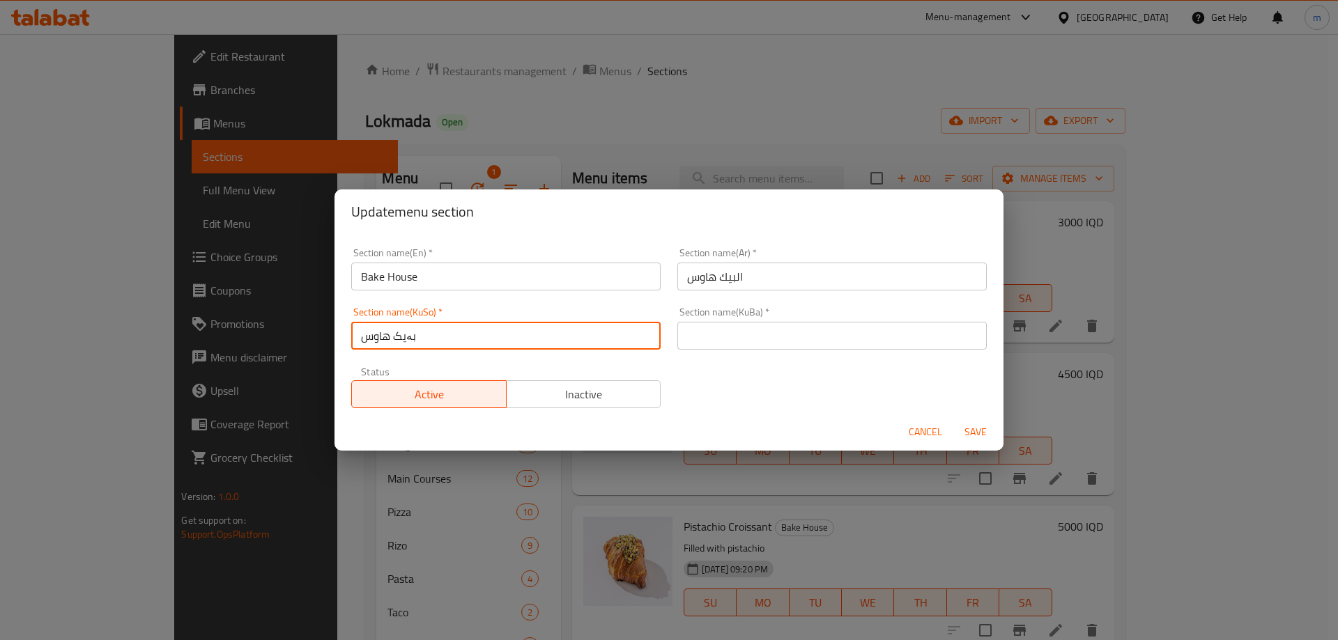
click at [601, 343] on input "بەیک هاوس" at bounding box center [505, 336] width 309 height 28
type input "بەیک هاوس"
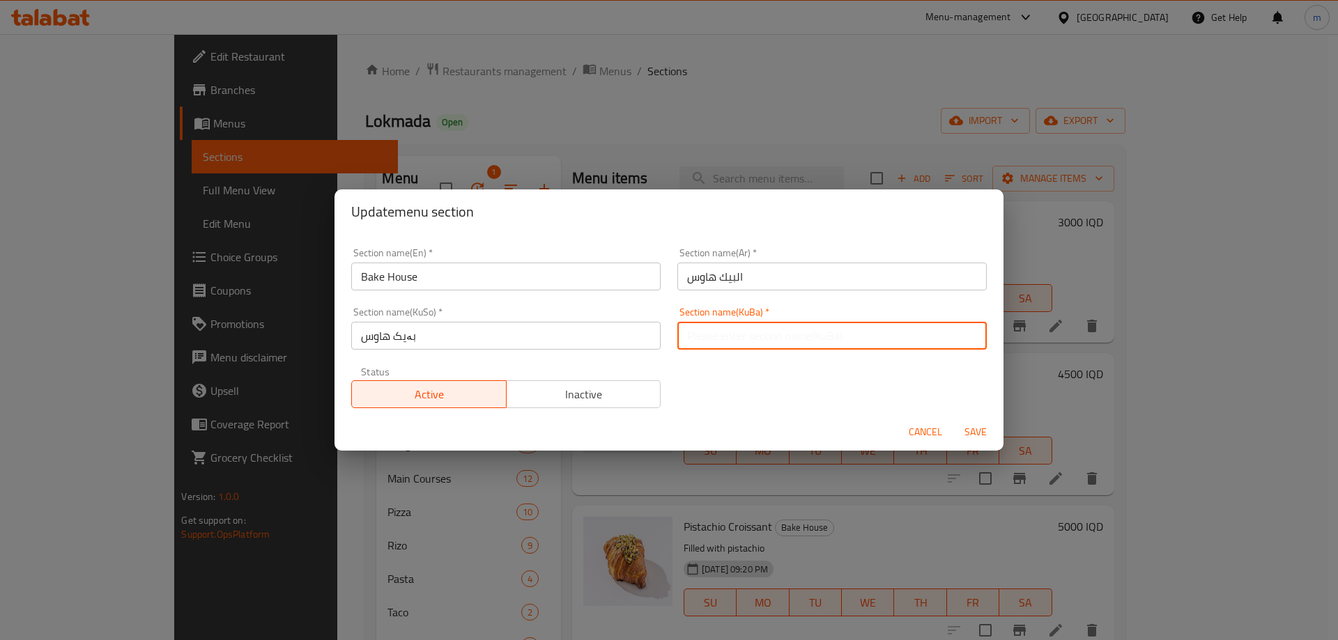
click at [727, 330] on input "text" at bounding box center [831, 336] width 309 height 28
paste input "بەیک هاوس"
type input "بەیک هاوس"
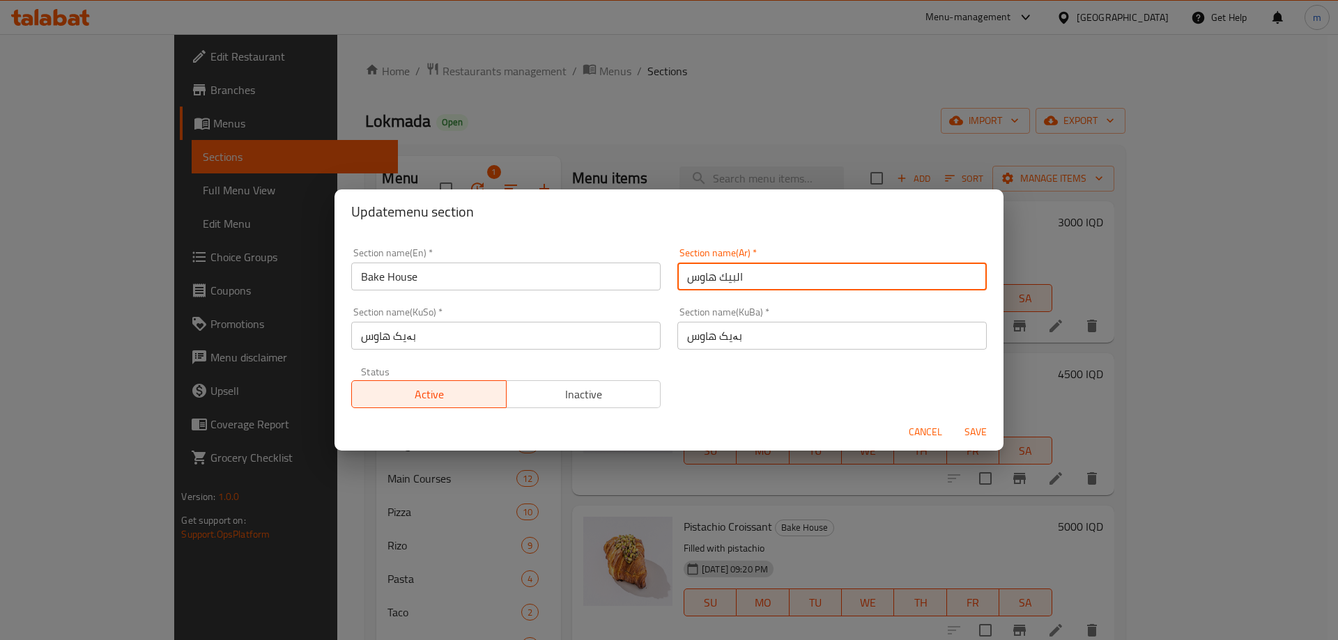
click at [711, 272] on input "البيك هاوس" at bounding box center [831, 277] width 309 height 28
type input "البيك الهاوس"
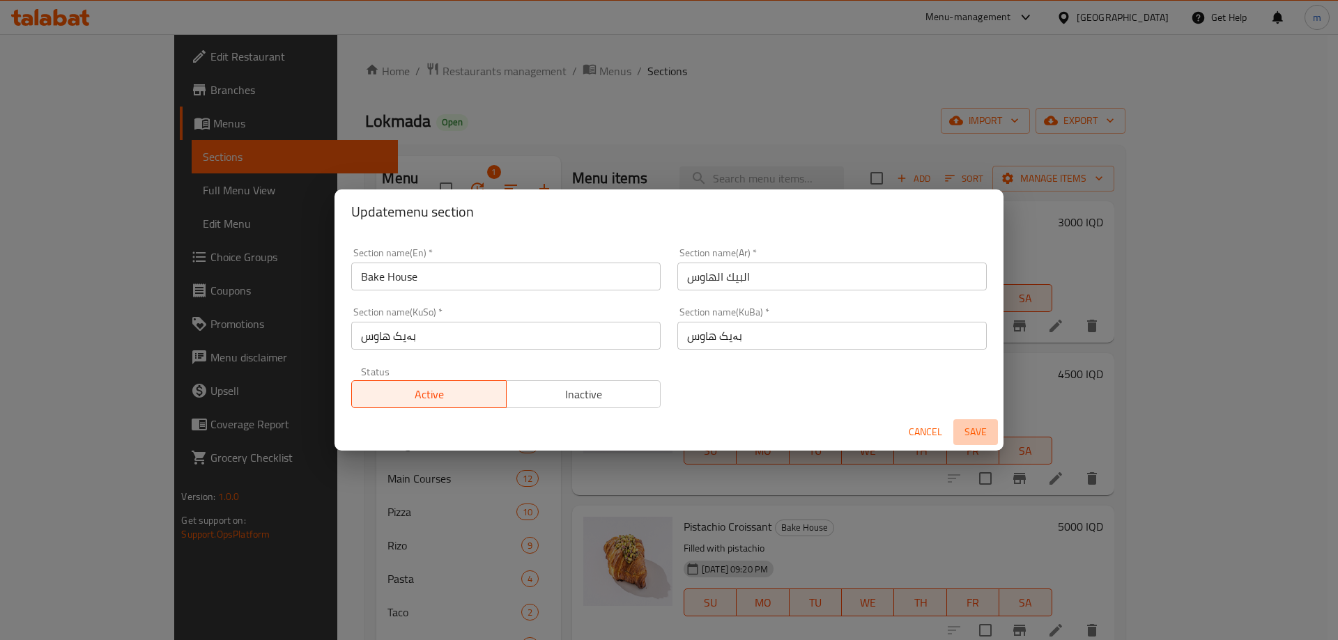
click at [976, 427] on span "Save" at bounding box center [975, 432] width 33 height 17
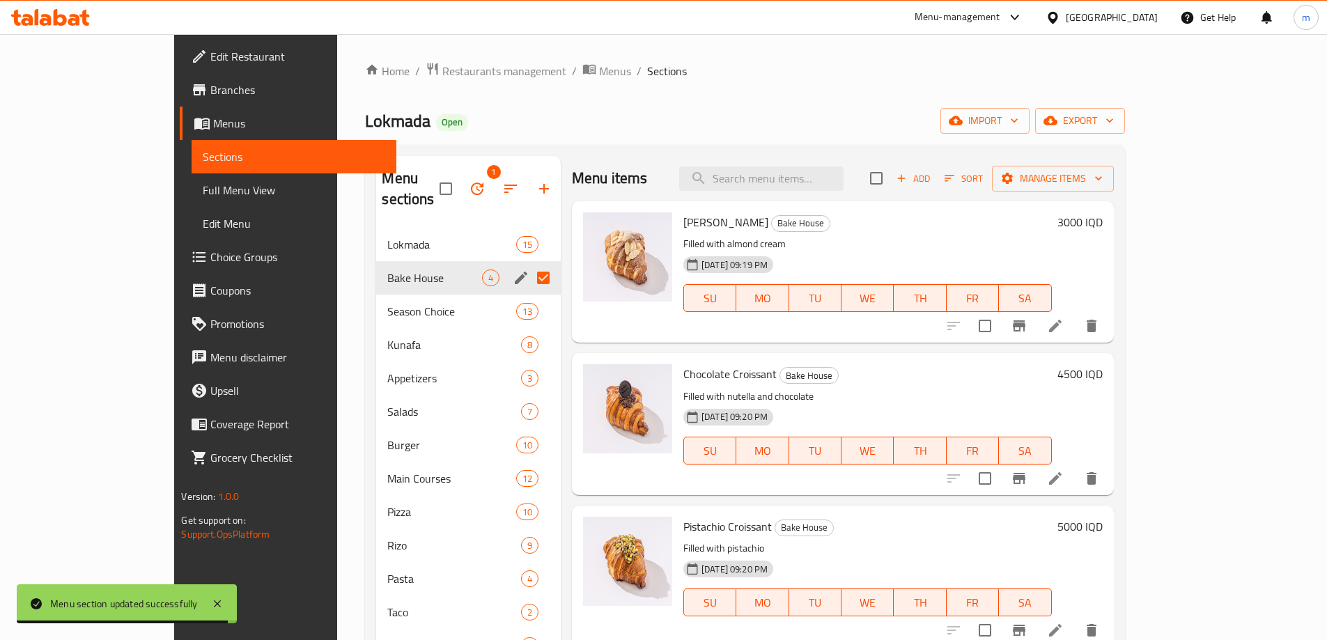
click at [203, 183] on span "Full Menu View" at bounding box center [294, 190] width 182 height 17
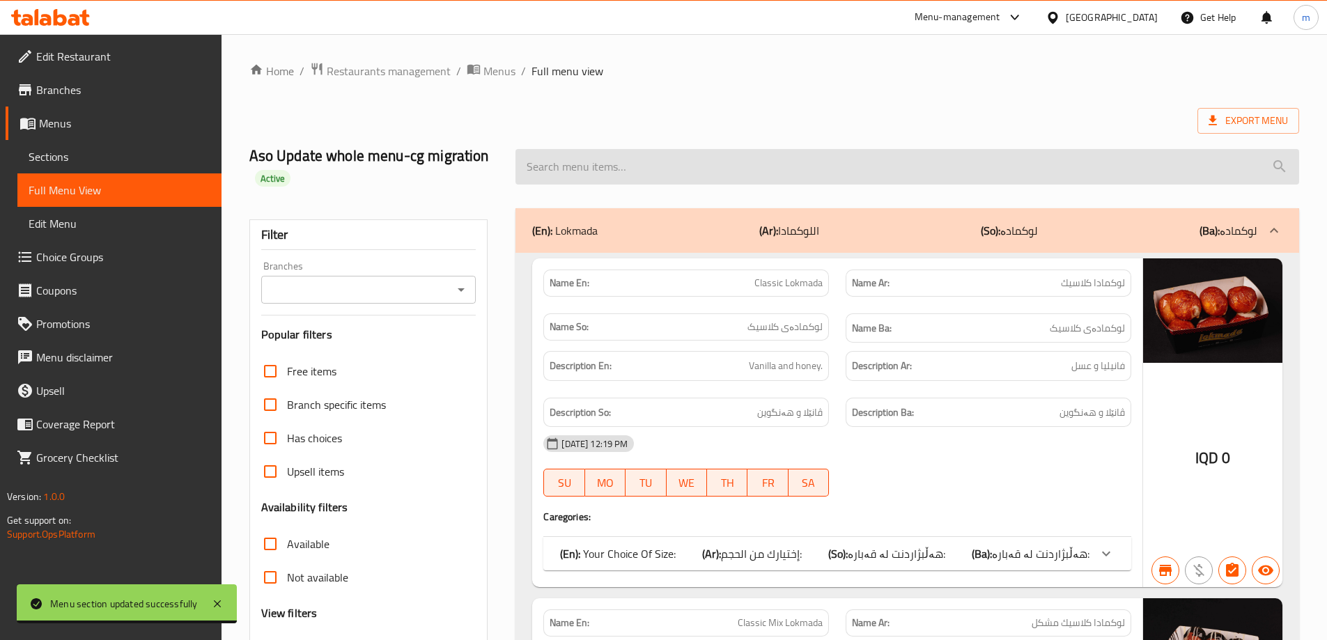
click at [777, 167] on input "search" at bounding box center [908, 167] width 784 height 36
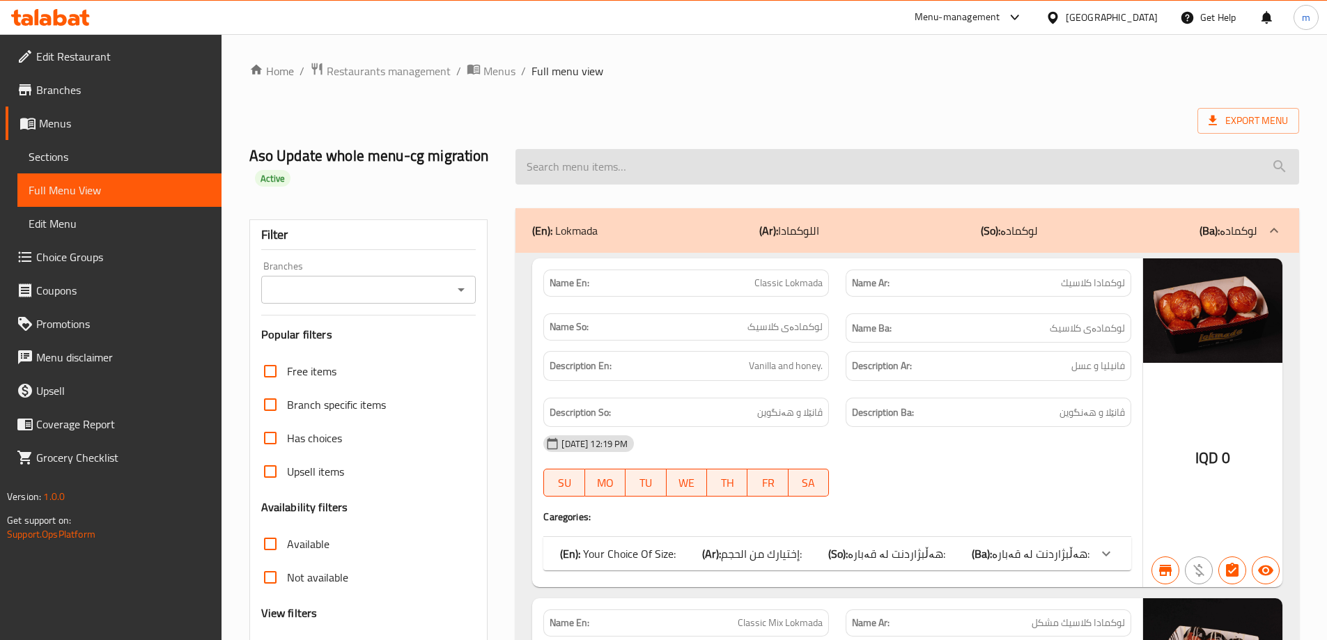
paste input "[PERSON_NAME]"
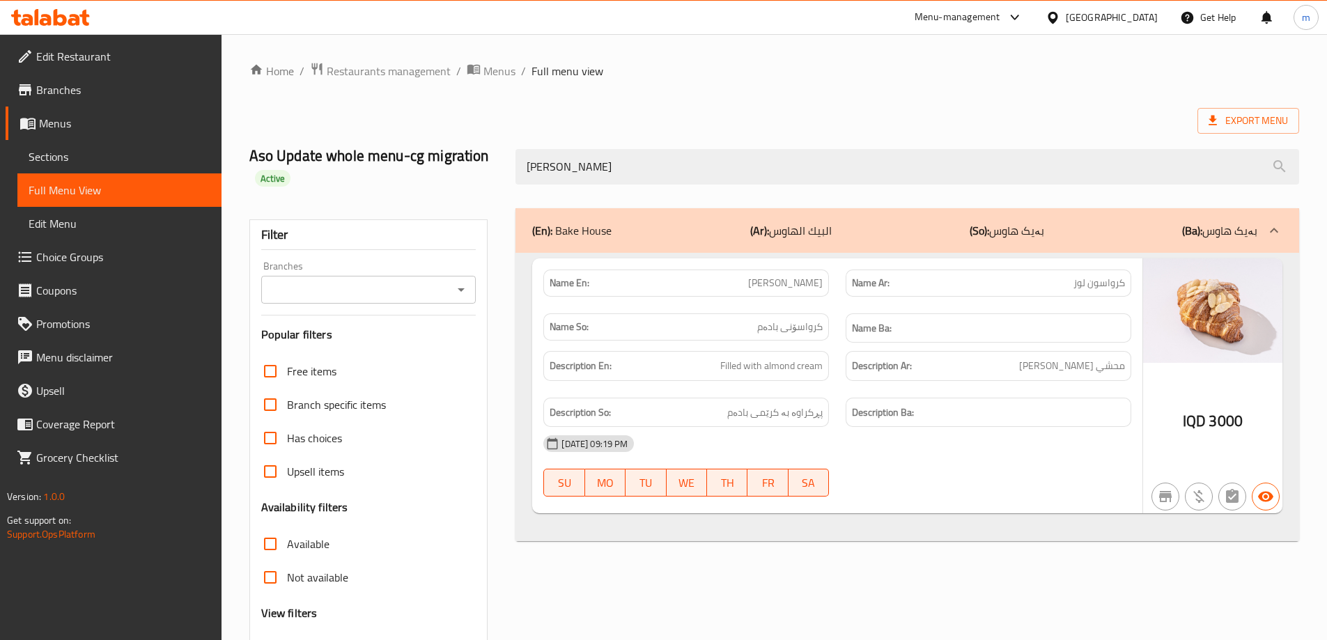
type input "[PERSON_NAME]"
click at [443, 291] on input "Branches" at bounding box center [357, 290] width 184 height 20
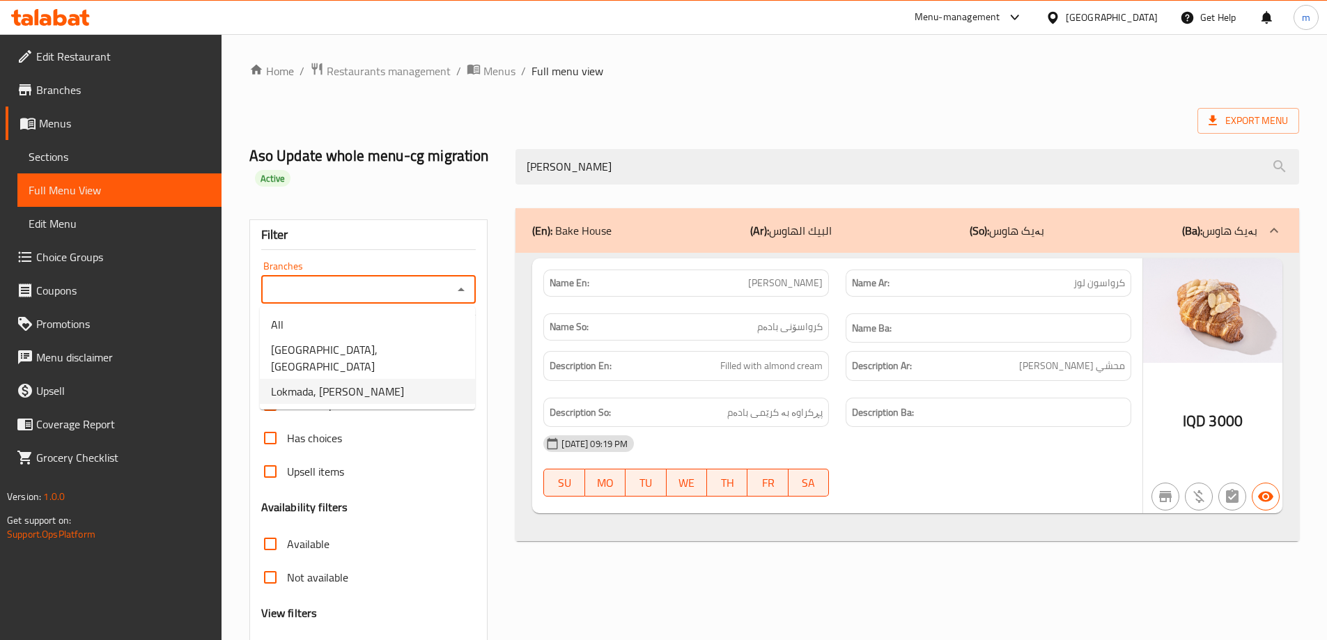
click at [378, 379] on li "Lokmada, [PERSON_NAME]" at bounding box center [367, 391] width 215 height 25
type input "Lokmada, [PERSON_NAME]"
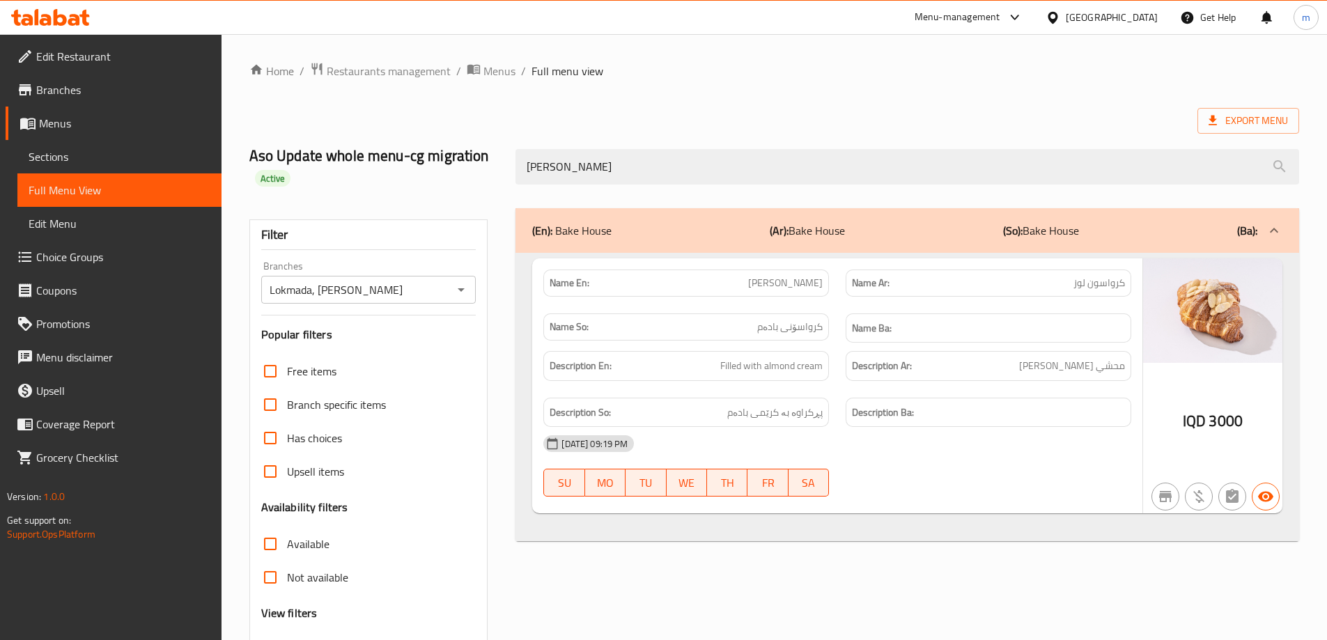
click at [692, 111] on div "Export Menu" at bounding box center [774, 121] width 1050 height 26
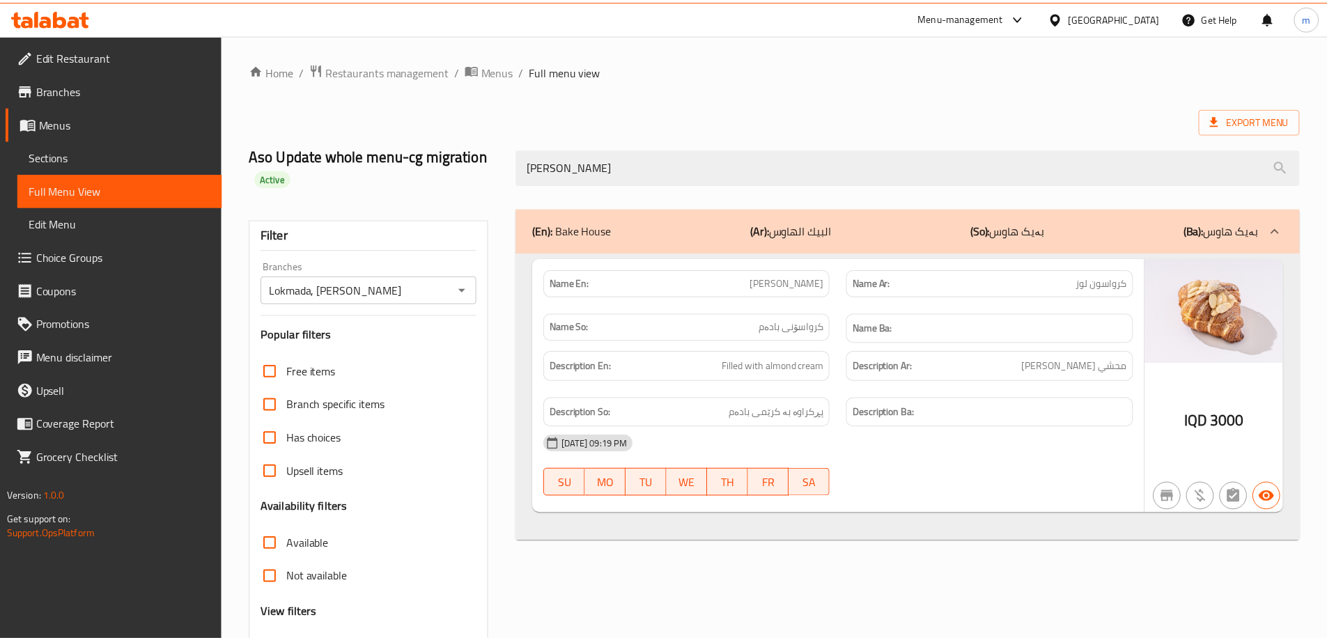
scroll to position [122, 0]
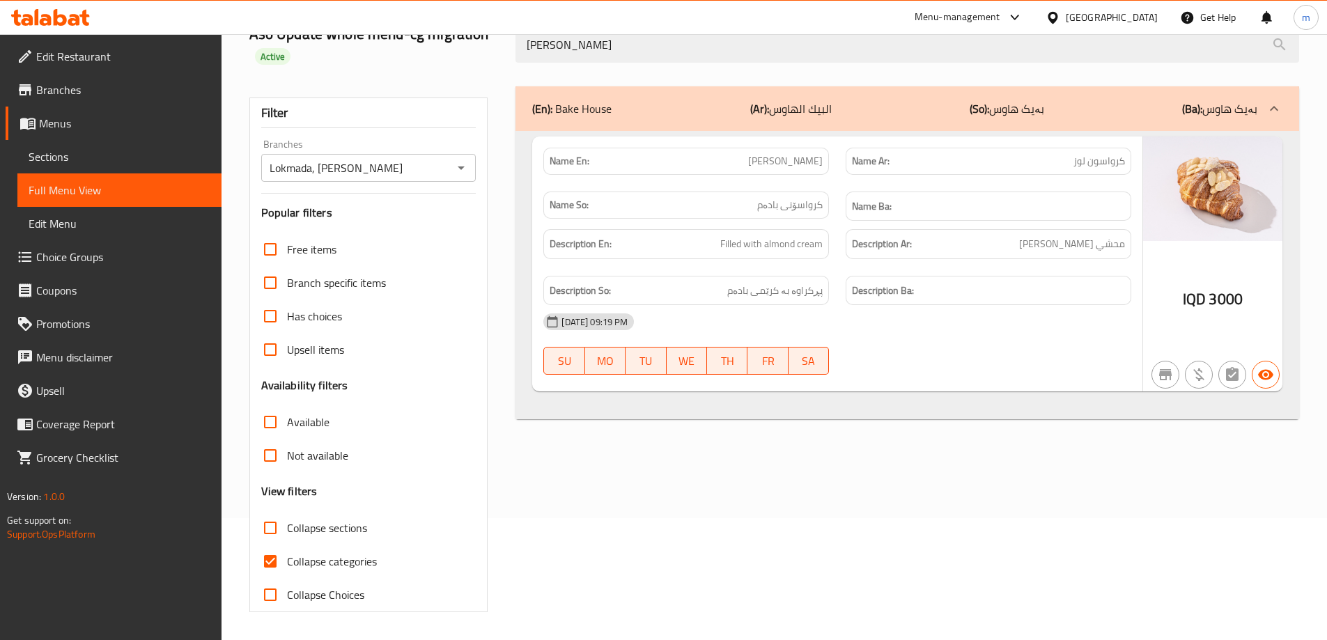
click at [798, 63] on div "[PERSON_NAME]" at bounding box center [907, 45] width 800 height 52
click at [793, 55] on input "[PERSON_NAME]" at bounding box center [908, 45] width 784 height 36
paste input "Pistachio"
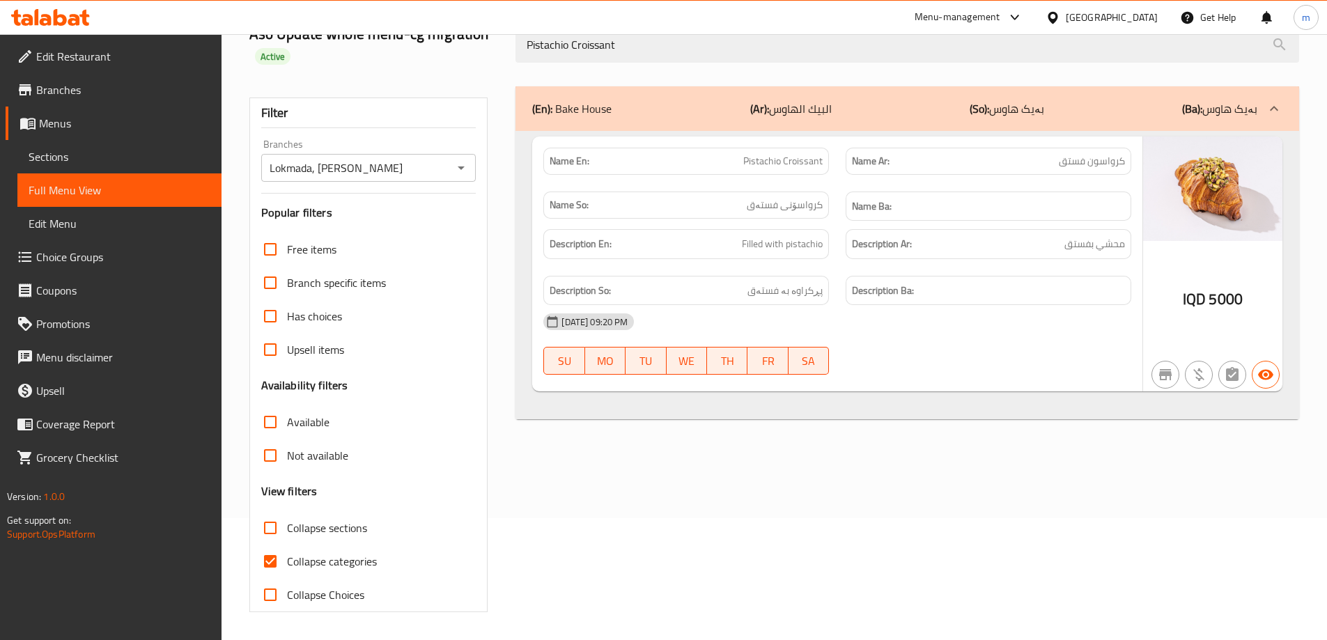
type input "Pistachio Croissant"
click at [946, 454] on div "(En): Bake House (Ar): البيك الهاوس (So): بەیک هاوس (Ba): بەیک هاوس Name En: Pi…" at bounding box center [907, 349] width 800 height 543
click at [80, 165] on link "Sections" at bounding box center [119, 156] width 204 height 33
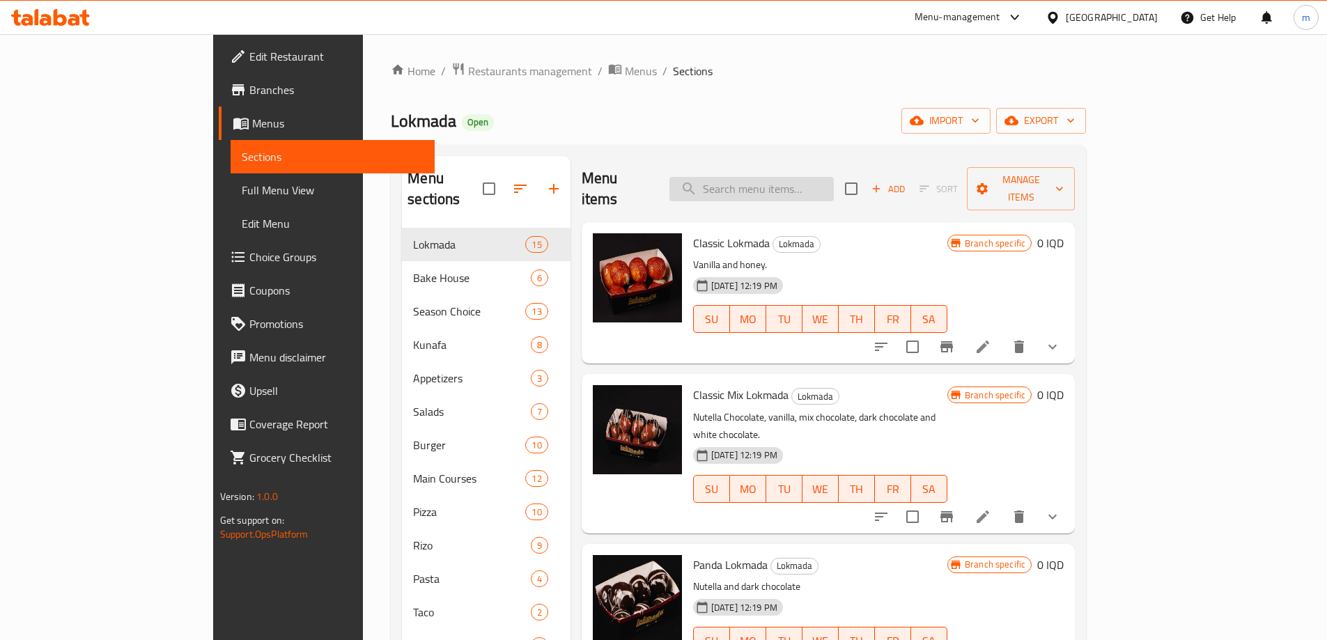
click at [834, 180] on input "search" at bounding box center [751, 189] width 164 height 24
paste input "Danish Fruit Season"
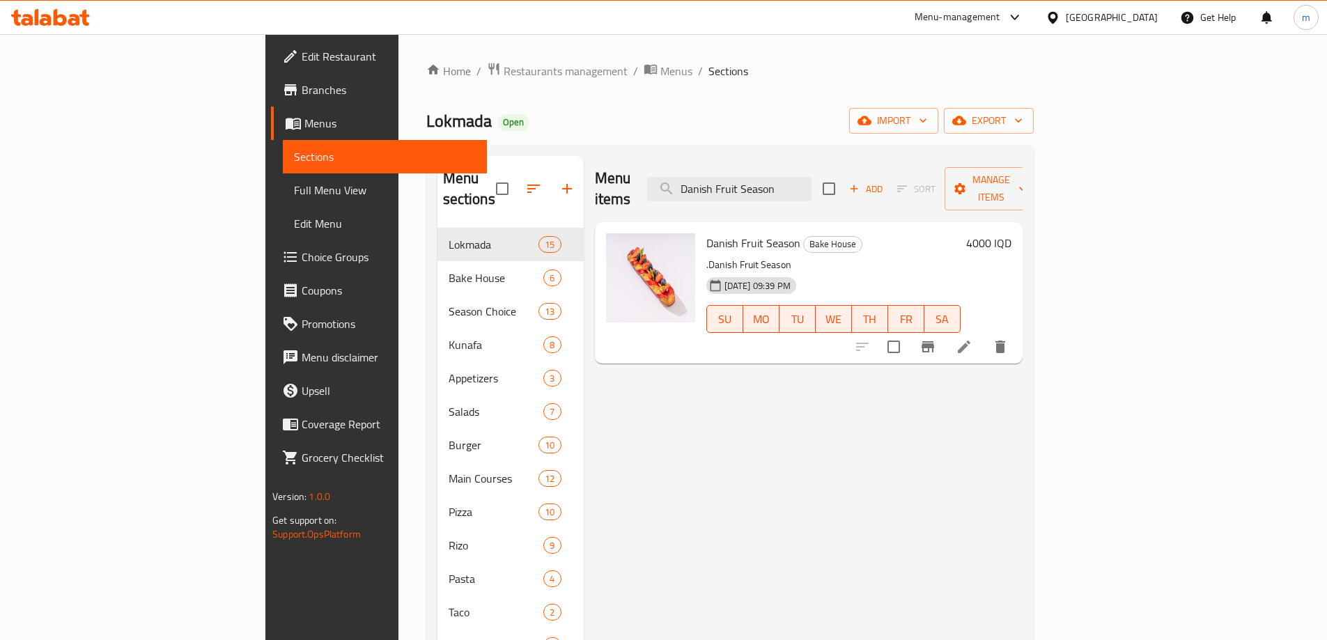
type input "Danish Fruit Season"
click at [972, 339] on icon at bounding box center [964, 347] width 17 height 17
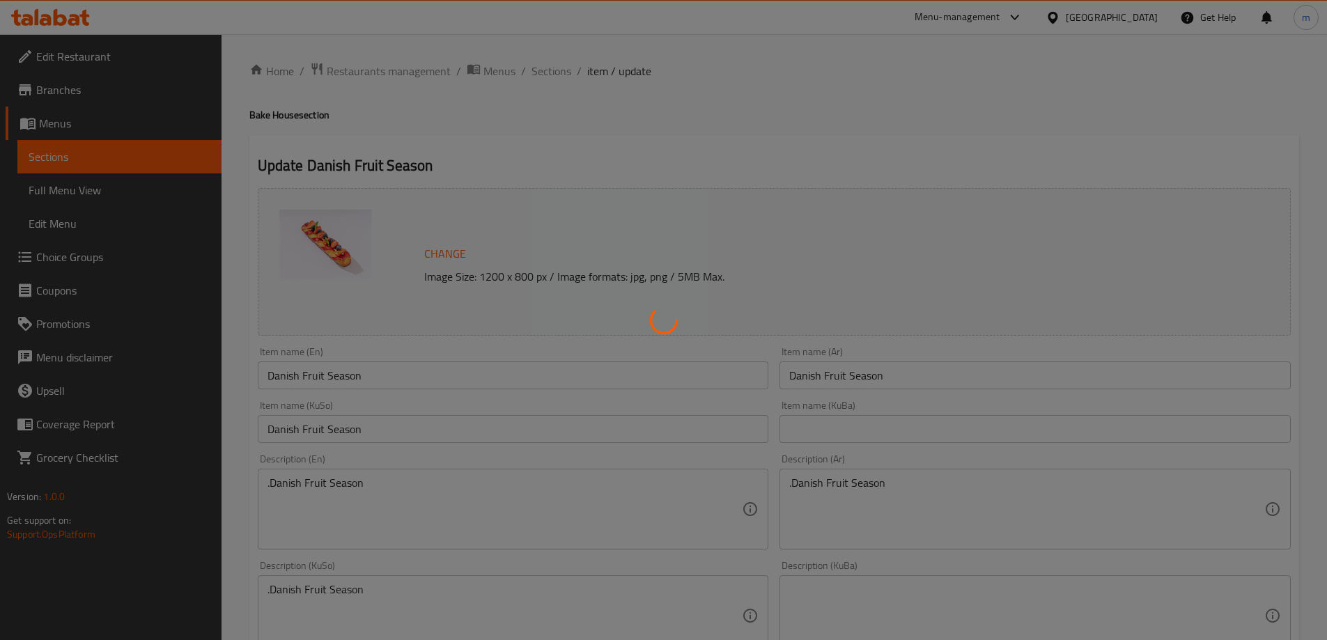
click at [350, 583] on div at bounding box center [663, 320] width 1327 height 640
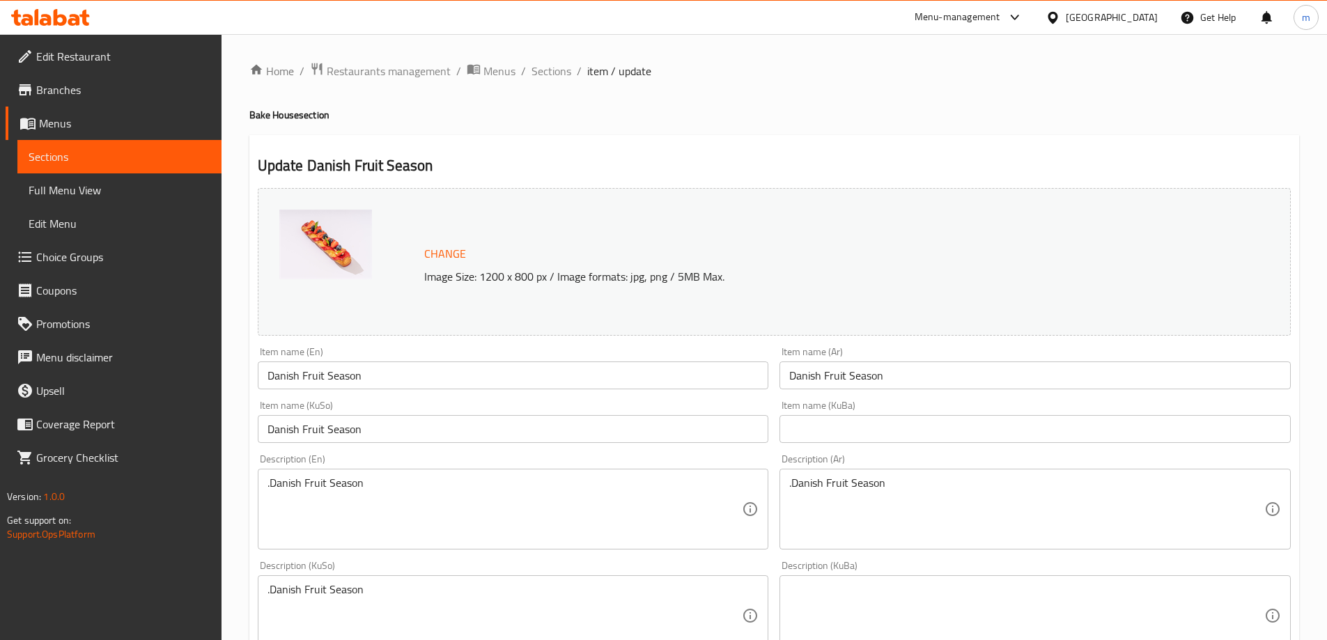
click at [350, 584] on textarea ".Danish Fruit Season" at bounding box center [505, 616] width 475 height 66
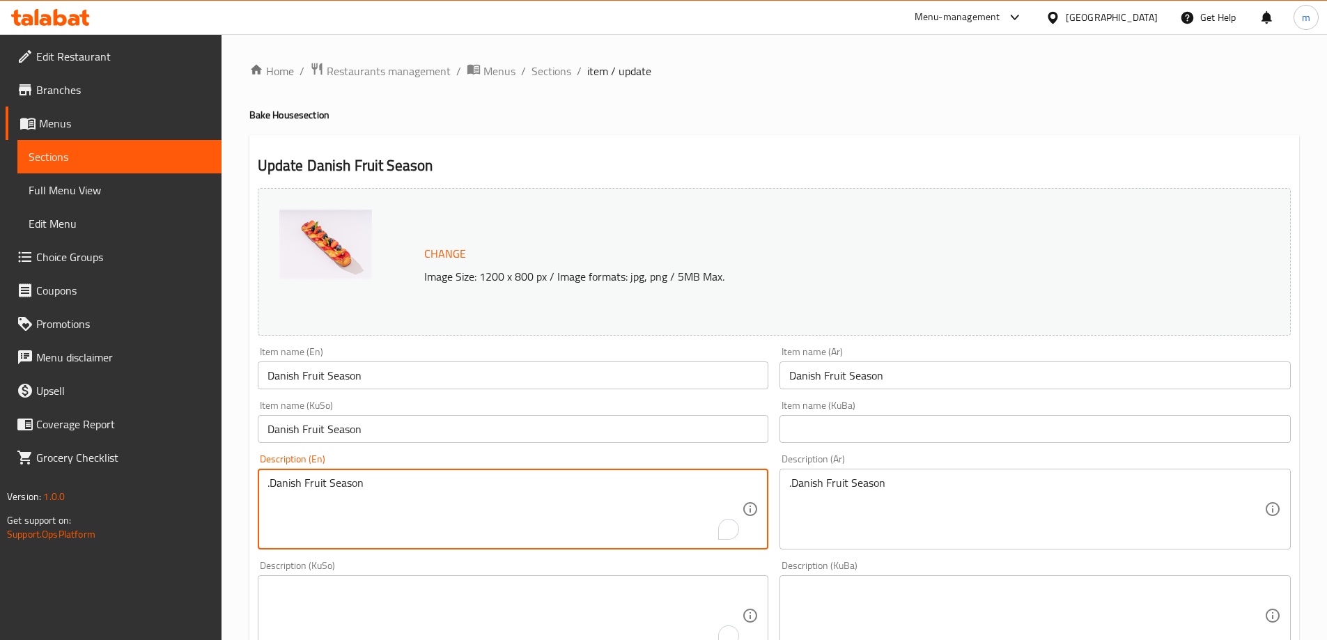
click at [339, 497] on textarea ".Danish Fruit Season" at bounding box center [505, 509] width 475 height 66
click at [931, 485] on textarea ".Danish Fruit Season" at bounding box center [1026, 509] width 475 height 66
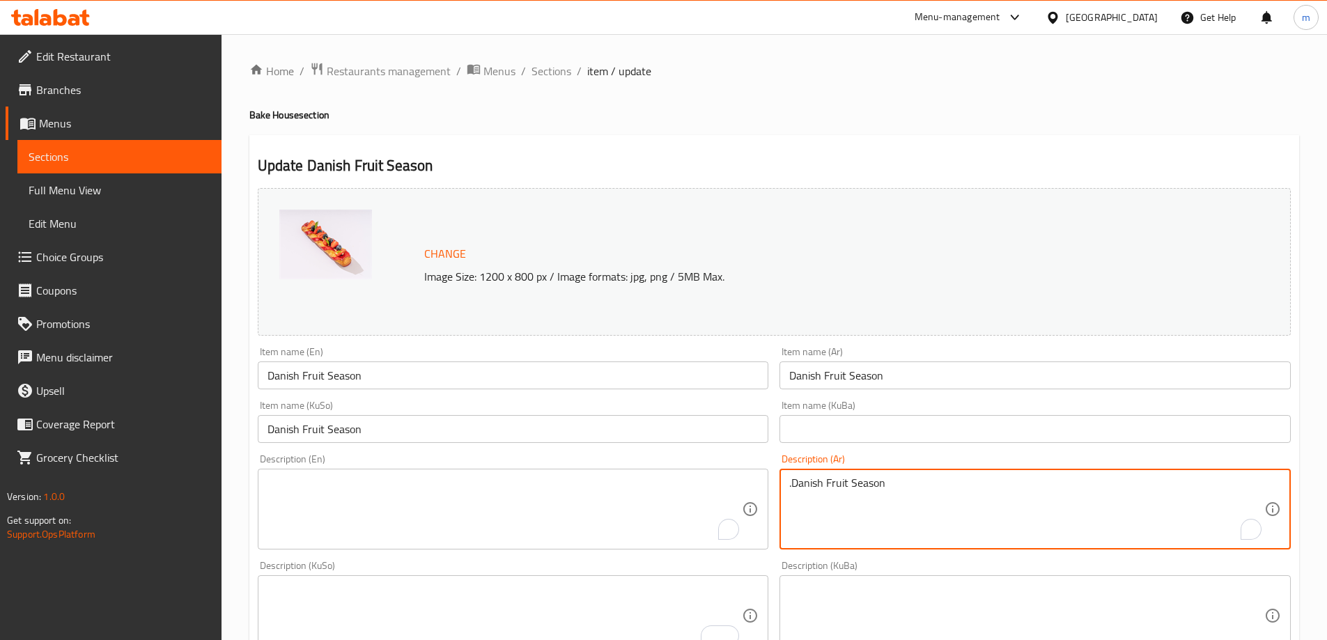
click at [931, 485] on textarea ".Danish Fruit Season" at bounding box center [1026, 509] width 475 height 66
click at [630, 367] on input "Danish Fruit Season" at bounding box center [513, 376] width 511 height 28
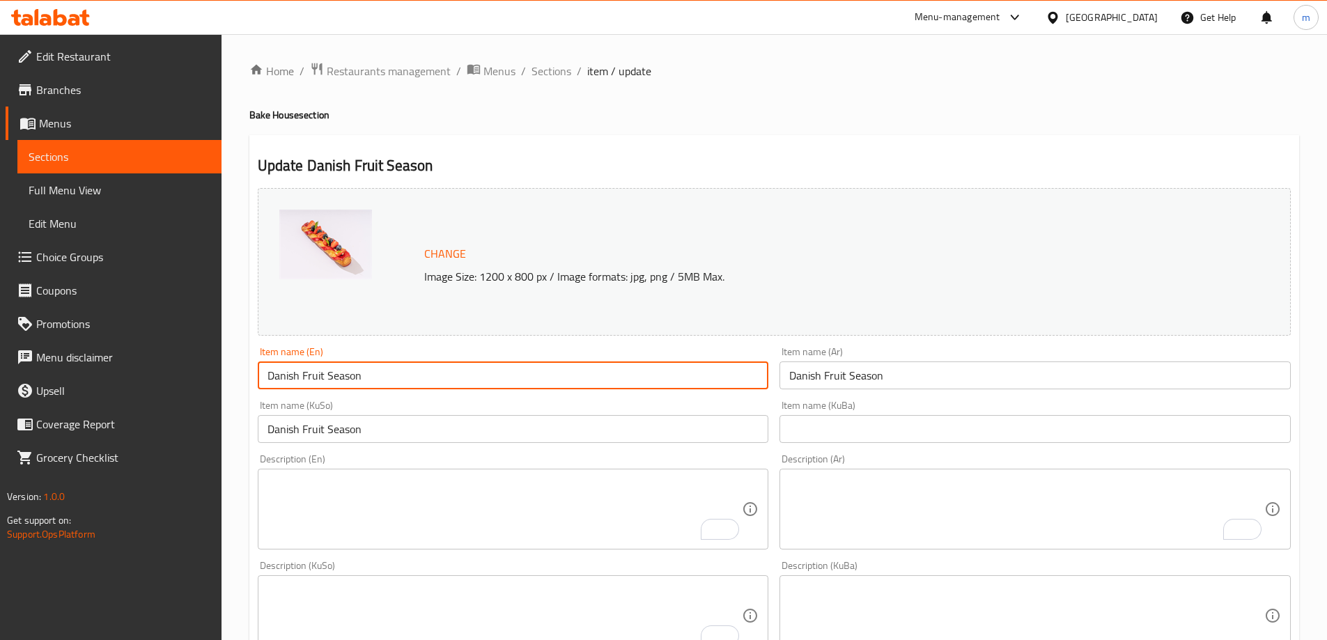
click at [630, 367] on input "Danish Fruit Season" at bounding box center [513, 376] width 511 height 28
click at [646, 372] on input "Danish Fruit Season" at bounding box center [513, 376] width 511 height 28
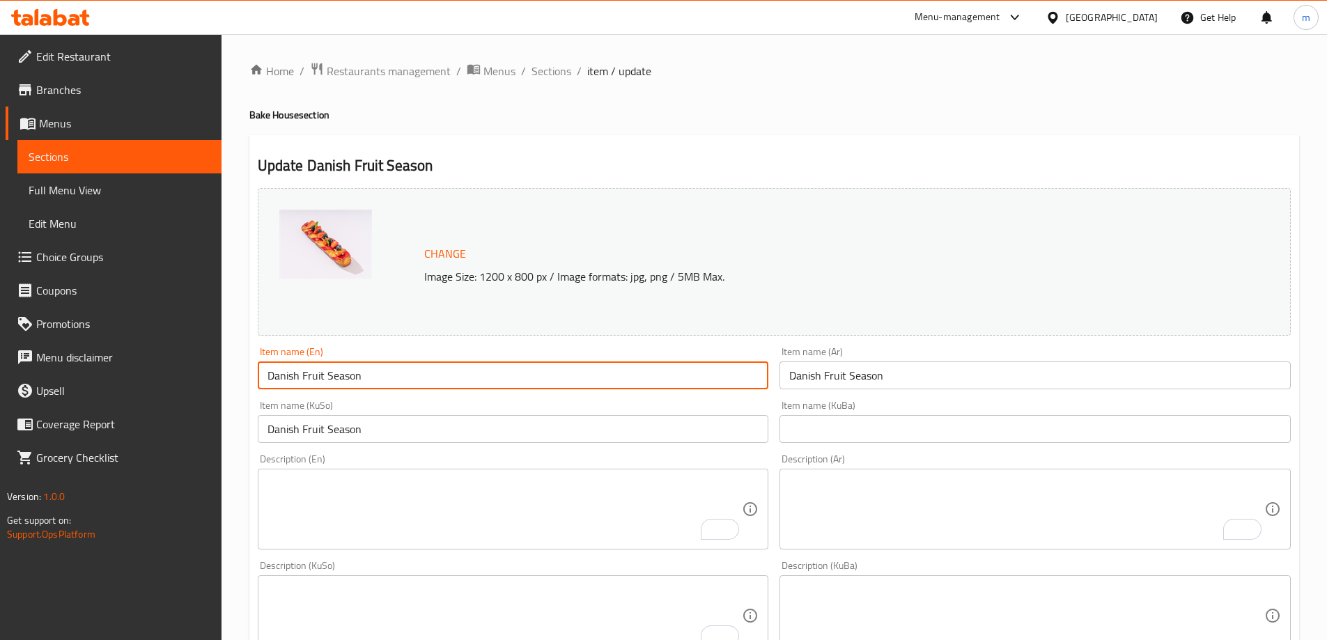
click at [917, 380] on input "Danish Fruit Season" at bounding box center [1035, 376] width 511 height 28
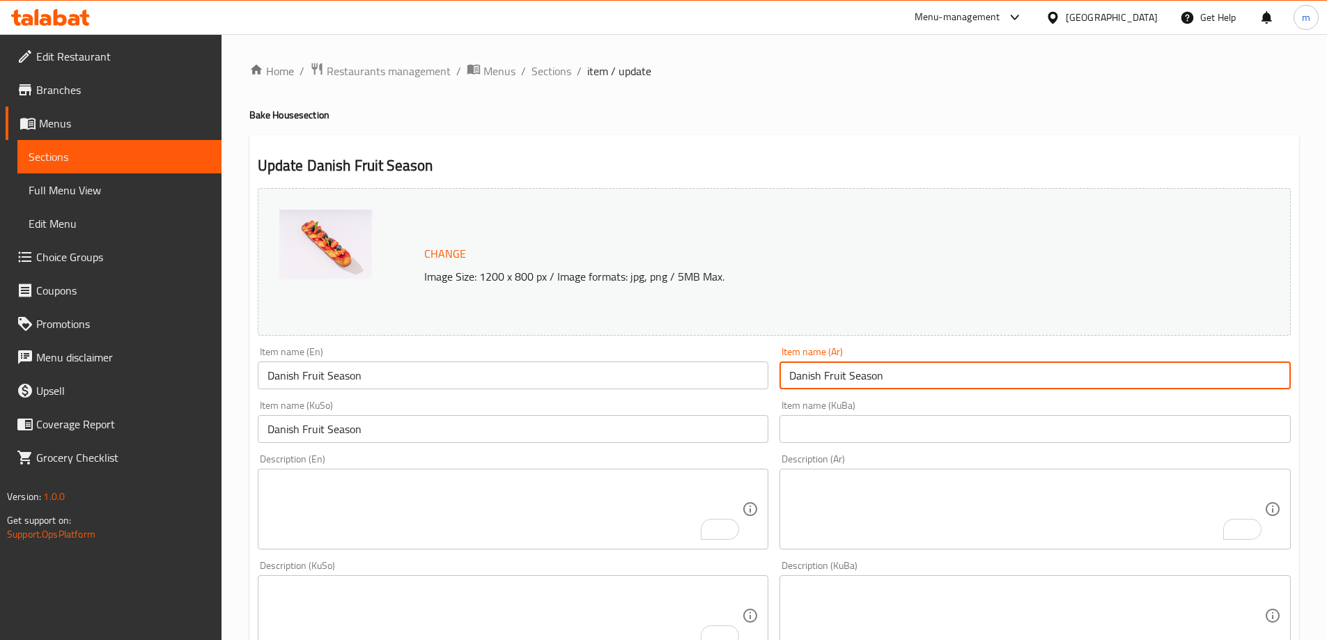
click at [917, 380] on input "Danish Fruit Season" at bounding box center [1035, 376] width 511 height 28
type input "فاكهه موسمية دنماركية"
click at [628, 425] on input "Danish Fruit Season" at bounding box center [513, 429] width 511 height 28
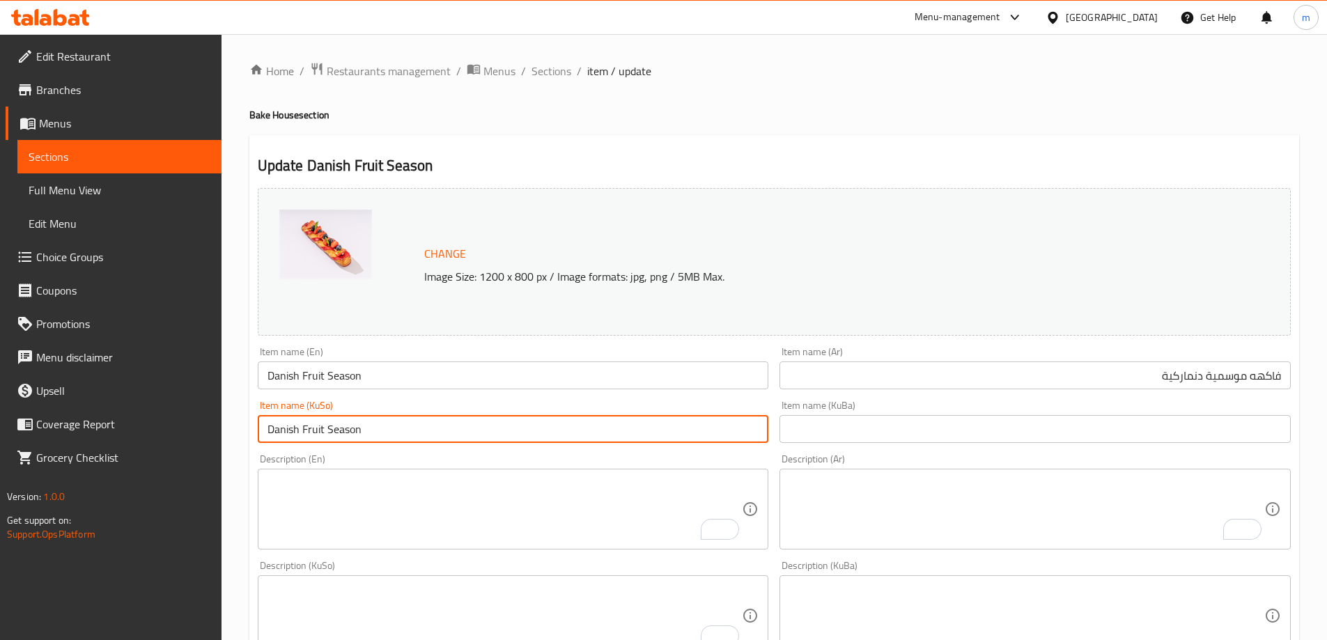
click at [628, 425] on input "Danish Fruit Season" at bounding box center [513, 429] width 511 height 28
type input "ه"
click at [690, 435] on input "میوەی وەزی دەنیمارکی" at bounding box center [513, 429] width 511 height 28
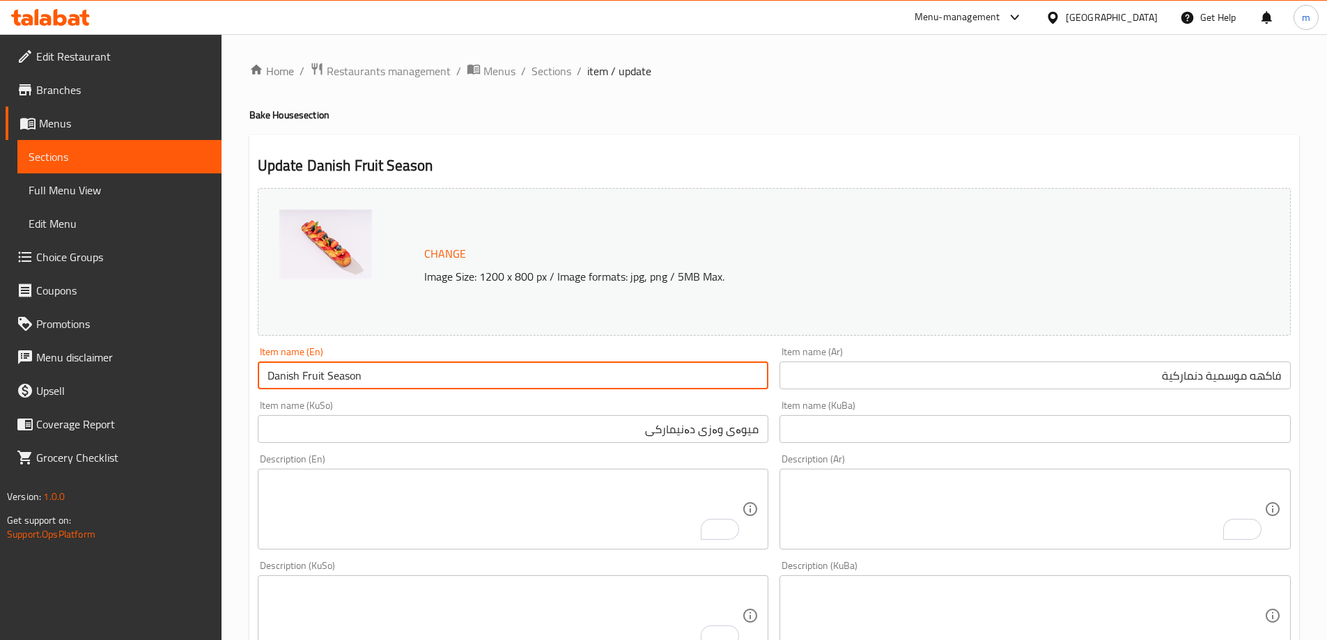
click at [296, 382] on input "Danish Fruit Season" at bounding box center [513, 376] width 511 height 28
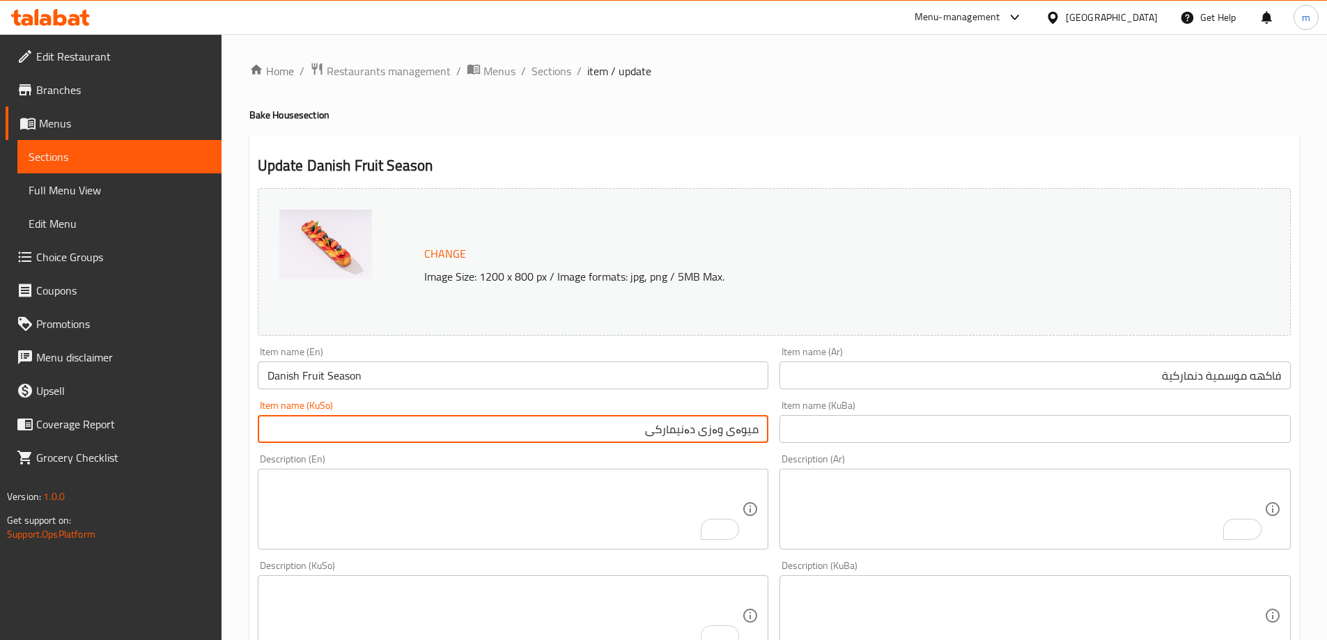
click at [674, 437] on input "میوەی وەزی دەنیمارکی" at bounding box center [513, 429] width 511 height 28
paste input "ا"
type input "میوەی وەزی دانیمارکی"
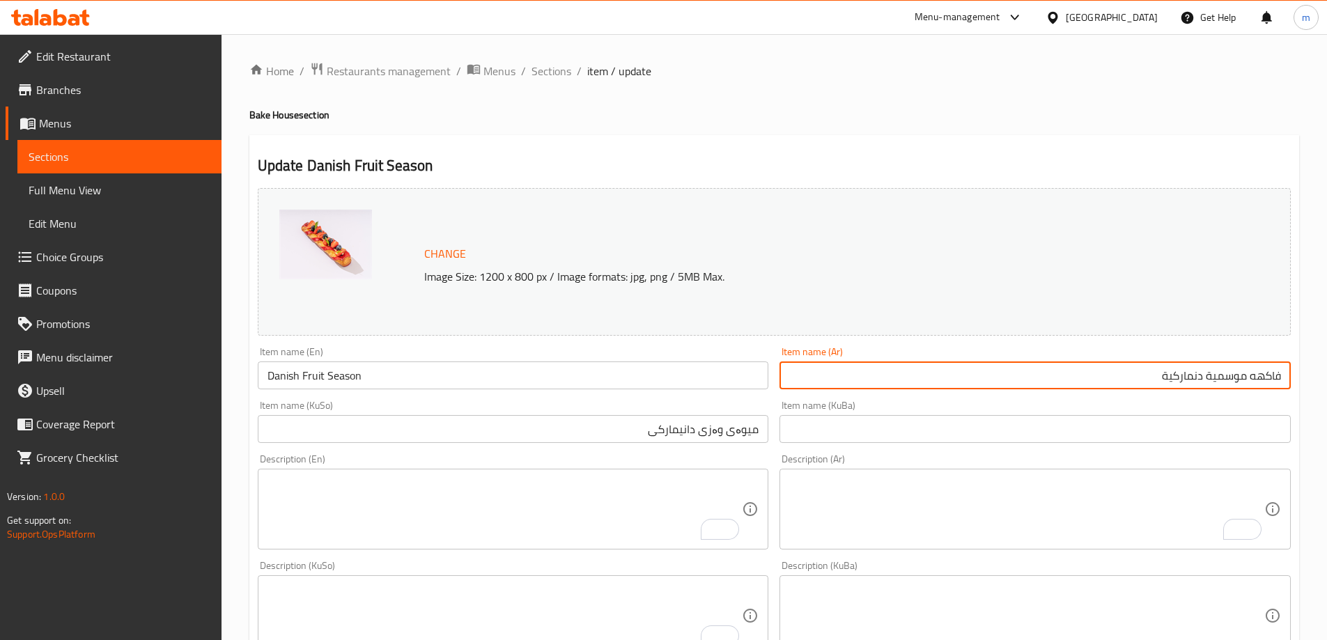
click at [1191, 378] on input "فاكهه موسمية دنماركية" at bounding box center [1035, 376] width 511 height 28
click at [1192, 378] on input "فاكهه موسمية دنماركية" at bounding box center [1035, 376] width 511 height 28
paste input "انماركي"
type input "فاكهه موسمية دانماركي"
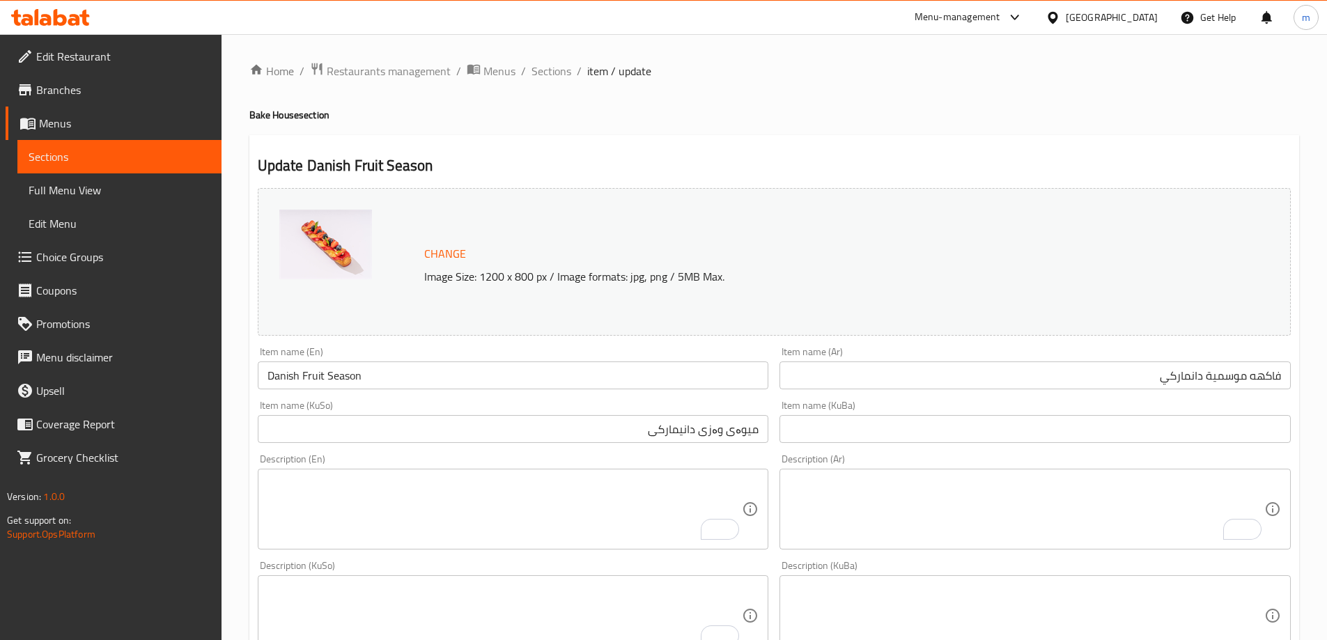
click at [1126, 396] on div "Item name (KuBa) Item name (KuBa)" at bounding box center [1035, 422] width 522 height 54
click at [305, 385] on input "Danish Fruit Season" at bounding box center [513, 376] width 511 height 28
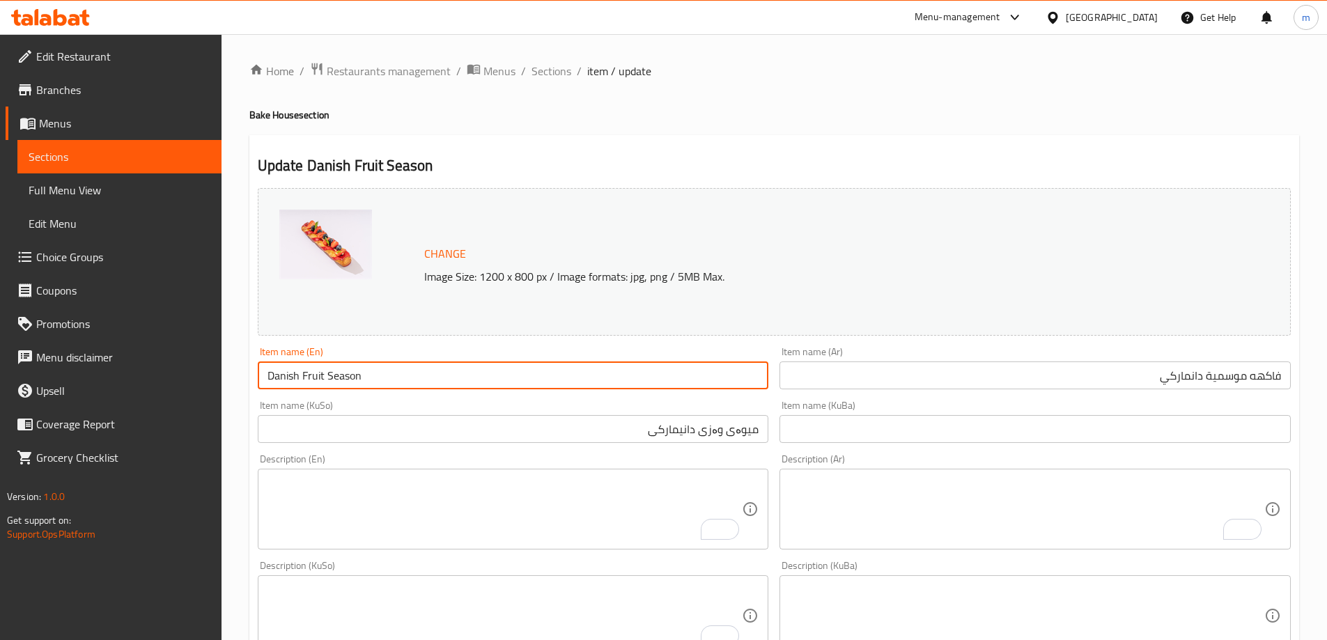
click at [305, 385] on input "Danish Fruit Season" at bounding box center [513, 376] width 511 height 28
click at [377, 352] on div "Item name (En) Danish Fruit Season Item name (En)" at bounding box center [513, 368] width 511 height 42
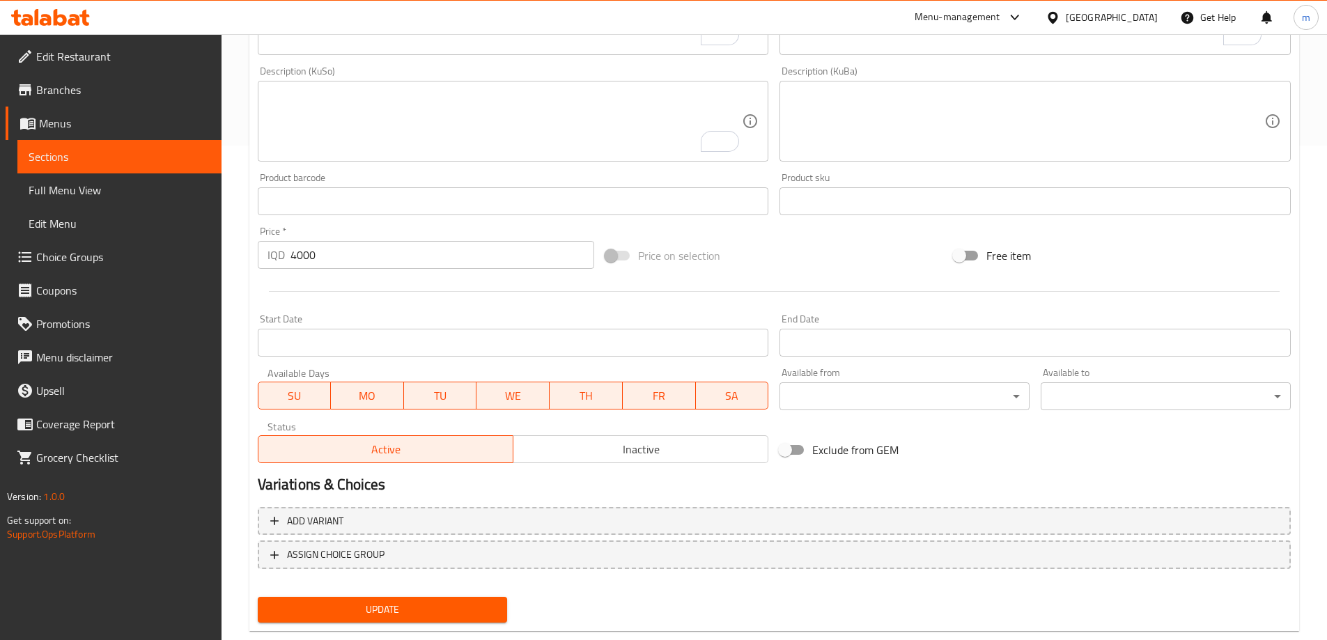
scroll to position [525, 0]
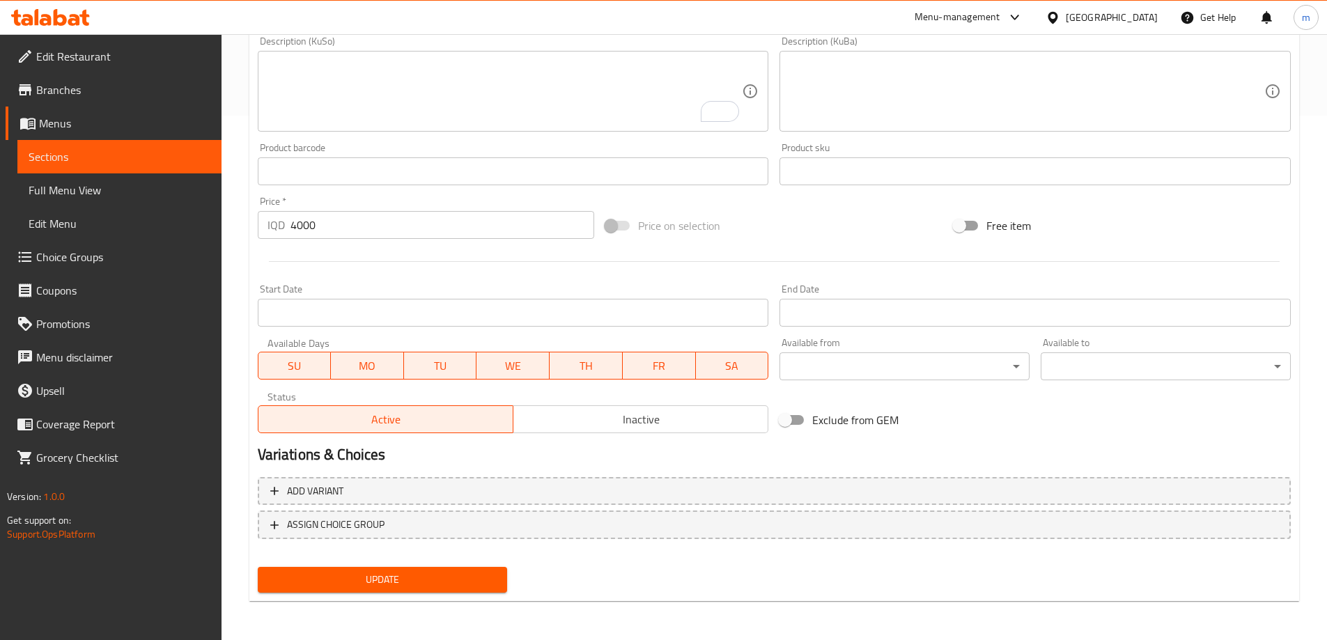
click at [447, 596] on div "Update" at bounding box center [382, 579] width 261 height 37
click at [445, 589] on span "Update" at bounding box center [383, 579] width 228 height 17
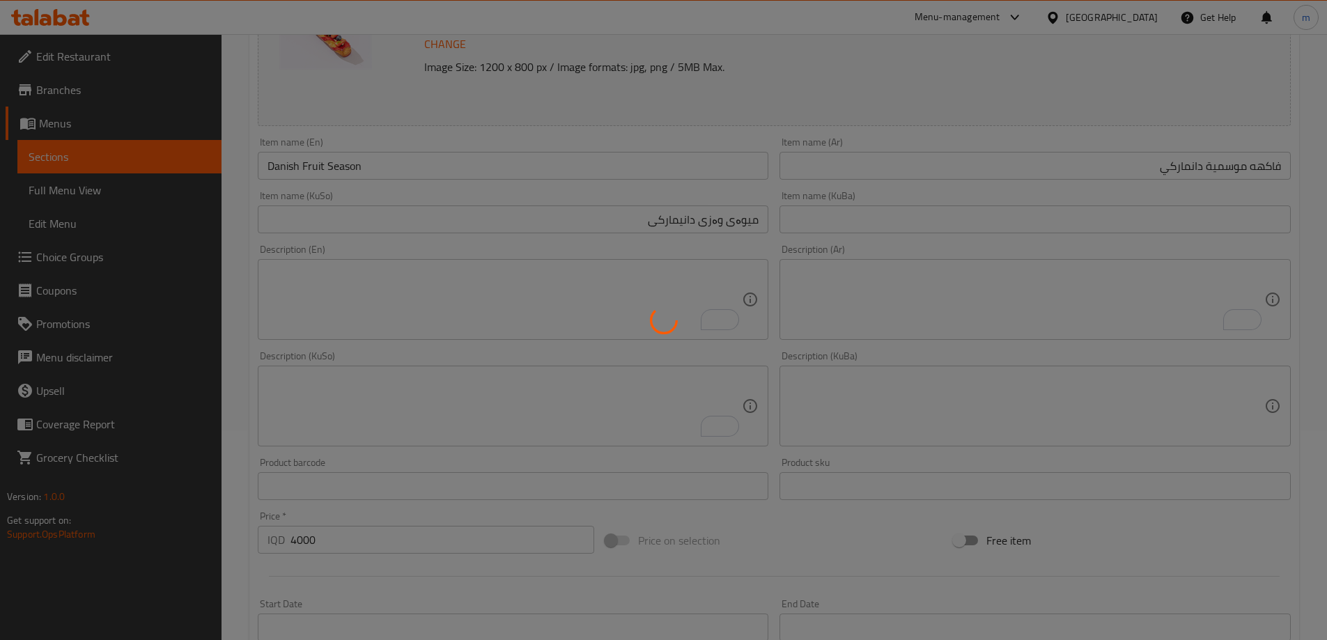
scroll to position [37, 0]
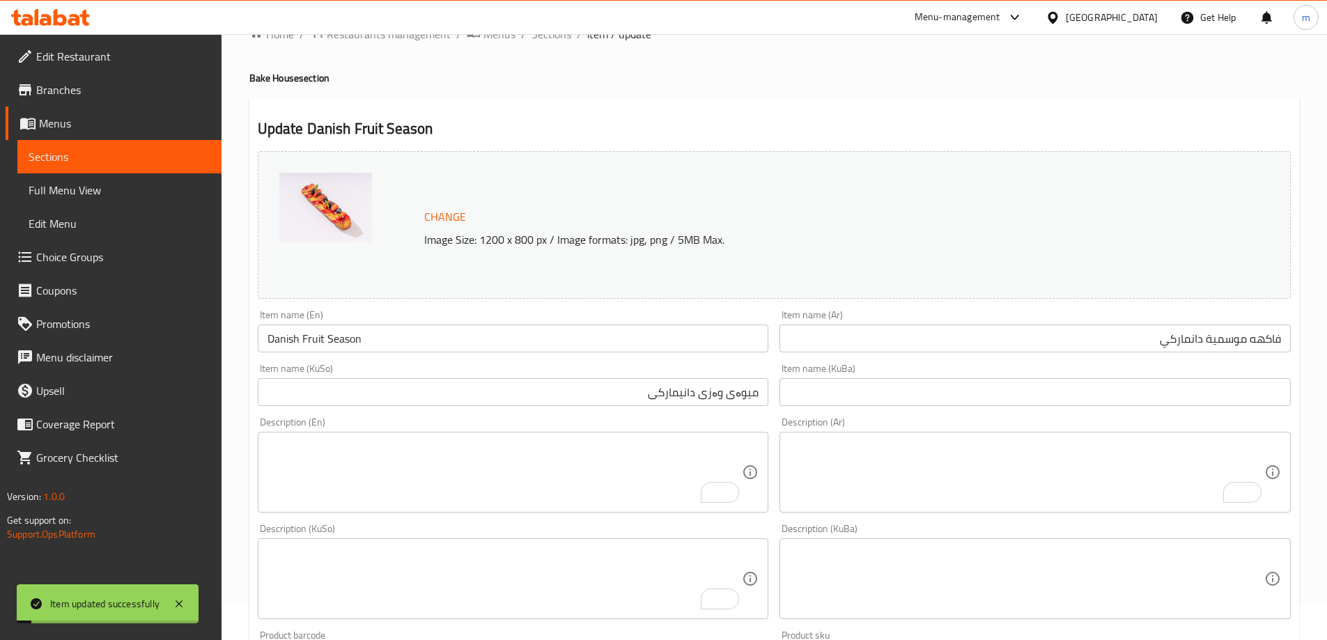
click at [109, 198] on span "Full Menu View" at bounding box center [120, 190] width 182 height 17
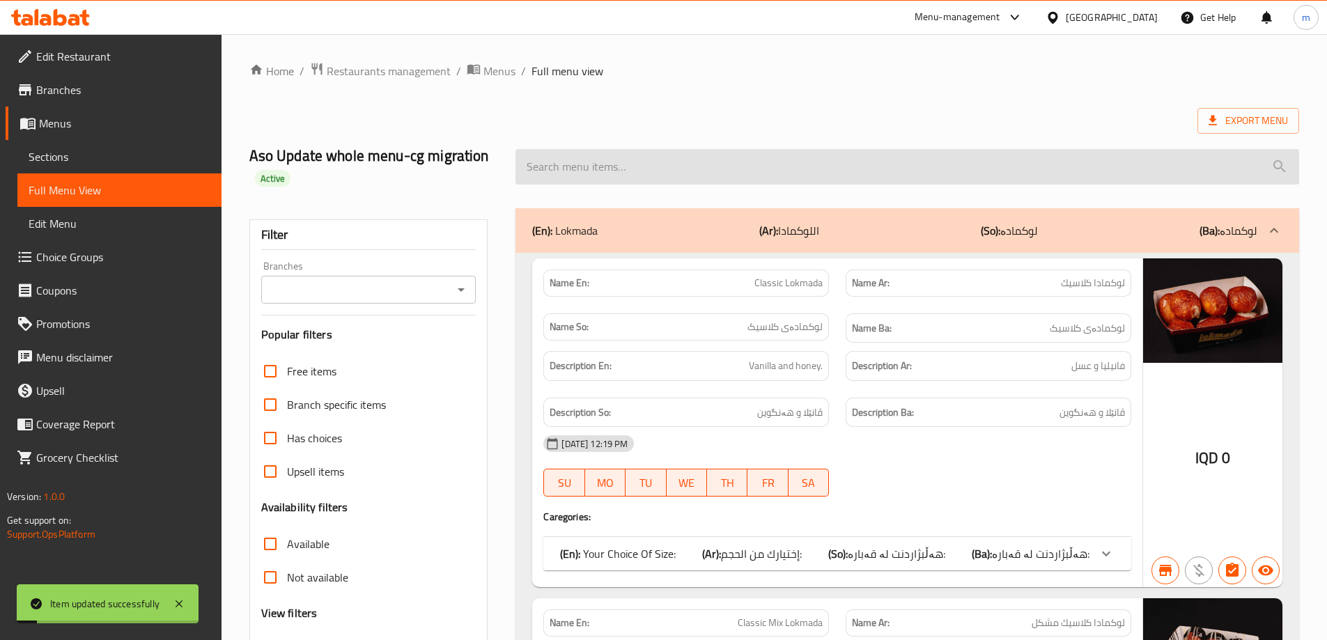
click at [719, 164] on input "search" at bounding box center [908, 167] width 784 height 36
paste input "Danish Fruit Season"
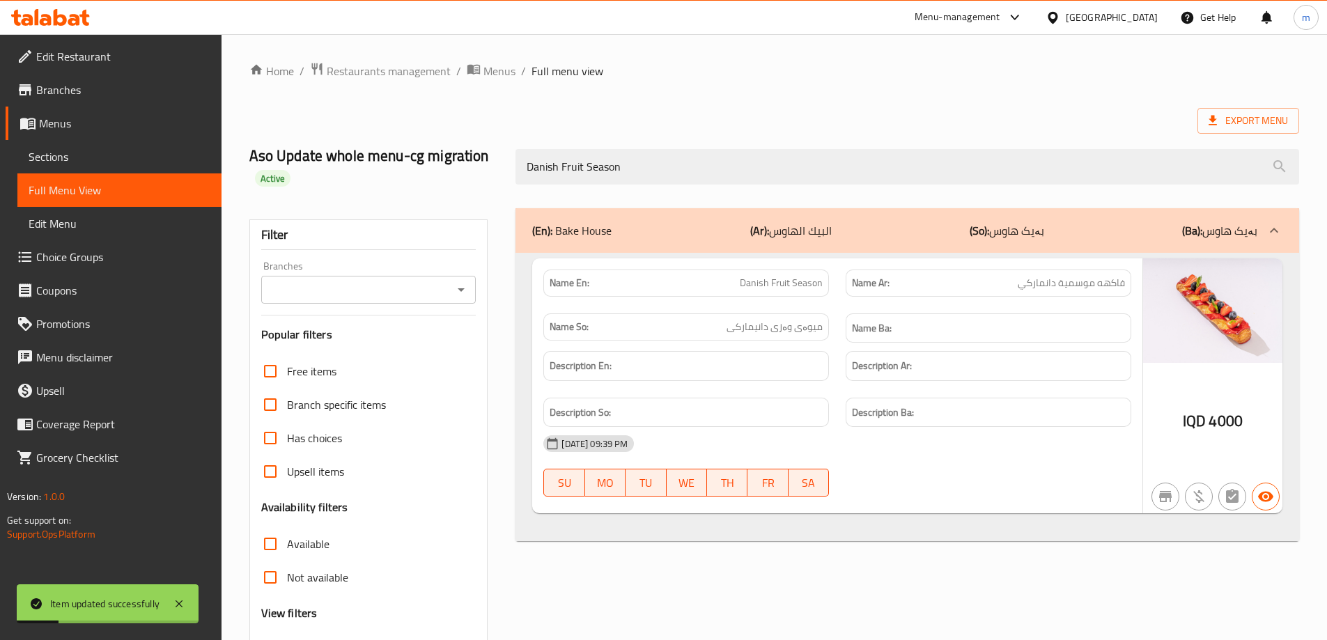
click at [457, 291] on icon "Open" at bounding box center [461, 289] width 17 height 17
type input "Danish Fruit Season"
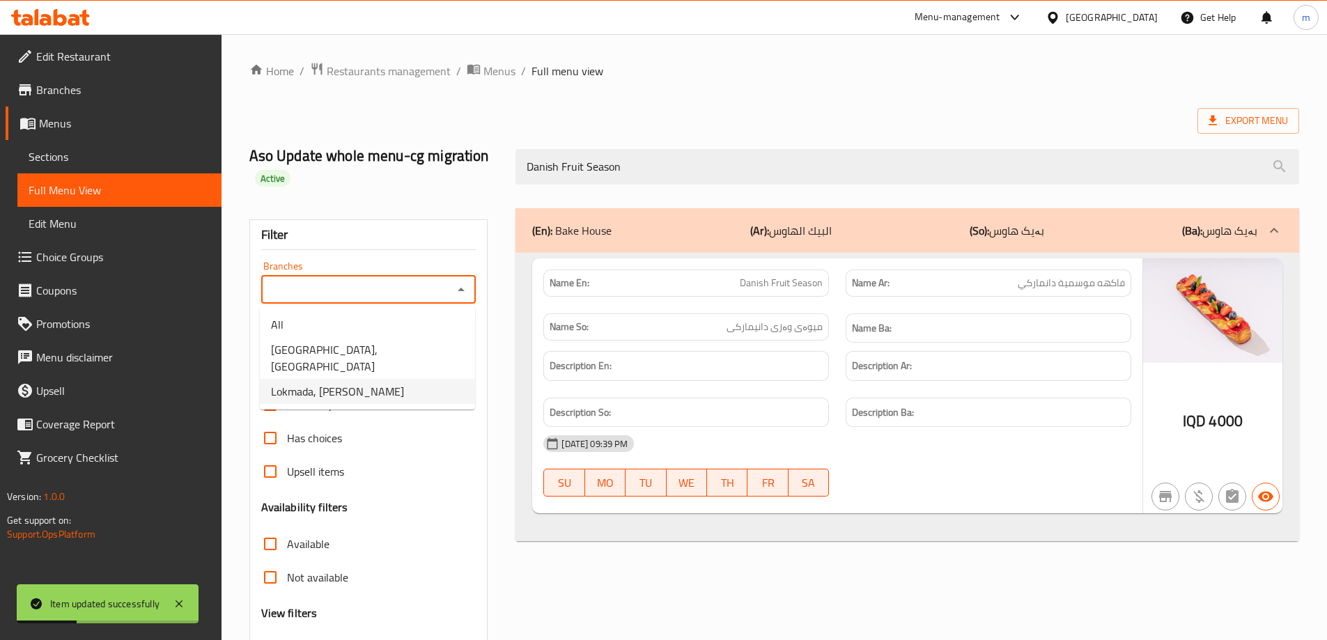
click at [318, 383] on span "Lokmada, Tuy Malik" at bounding box center [337, 391] width 133 height 17
type input "Lokmada, Tuy Malik"
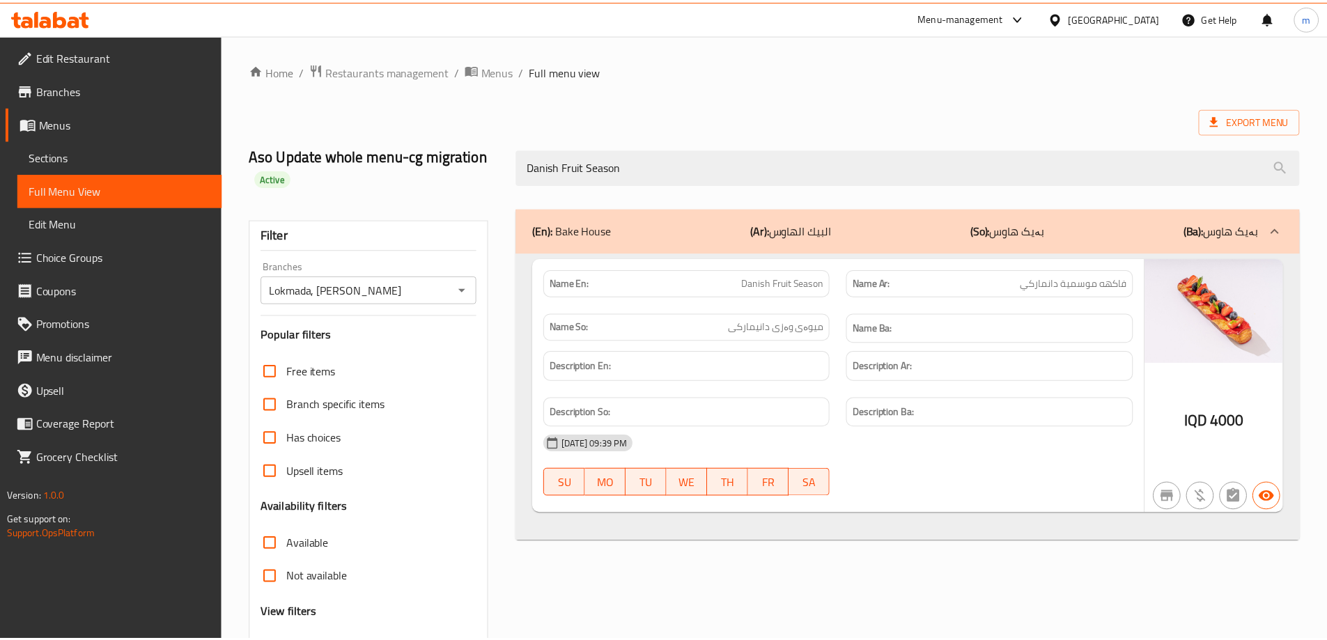
scroll to position [122, 0]
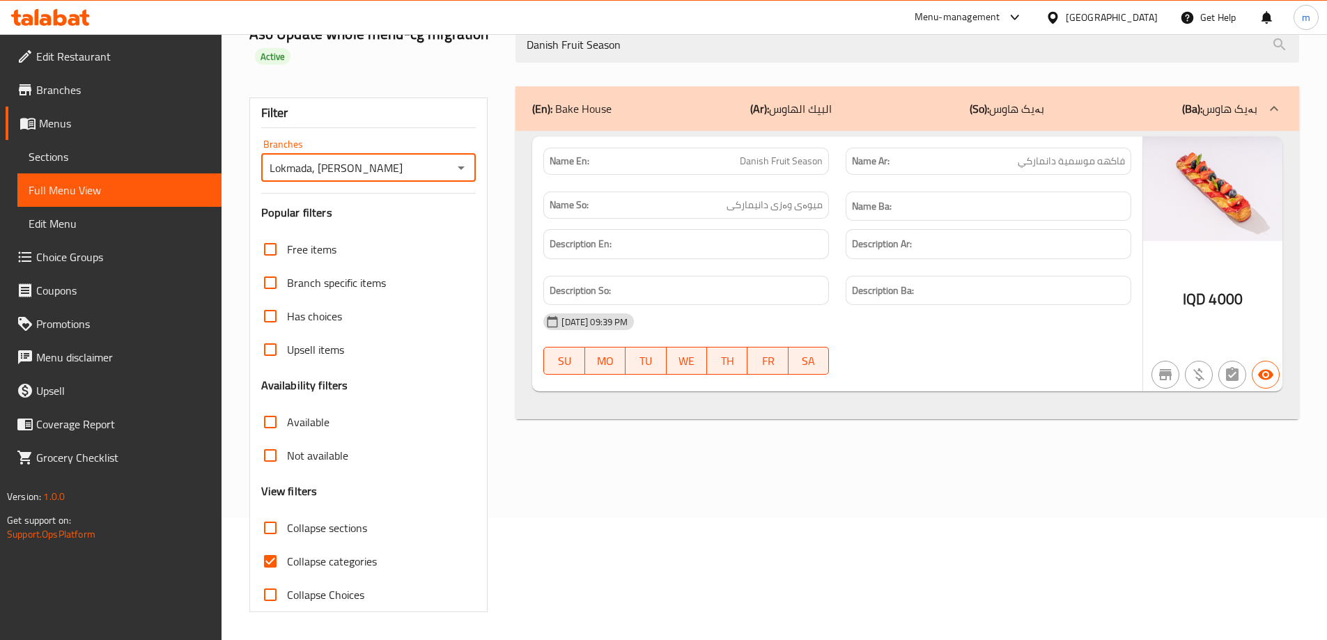
click at [107, 166] on link "Sections" at bounding box center [119, 156] width 204 height 33
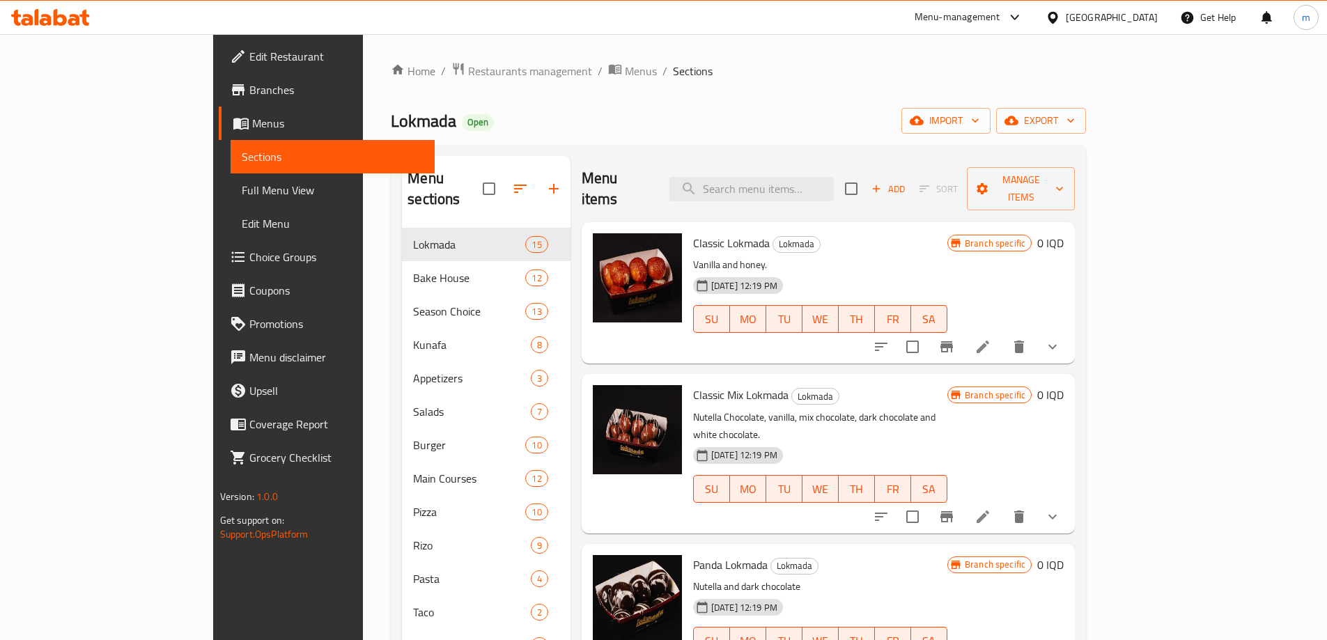
click at [793, 165] on div "Menu items Add Sort Manage items" at bounding box center [828, 189] width 493 height 66
click at [793, 166] on div "Menu items Add Sort Manage items" at bounding box center [828, 189] width 493 height 66
click at [789, 177] on input "search" at bounding box center [751, 189] width 164 height 24
paste input "Cinnamon Roll"
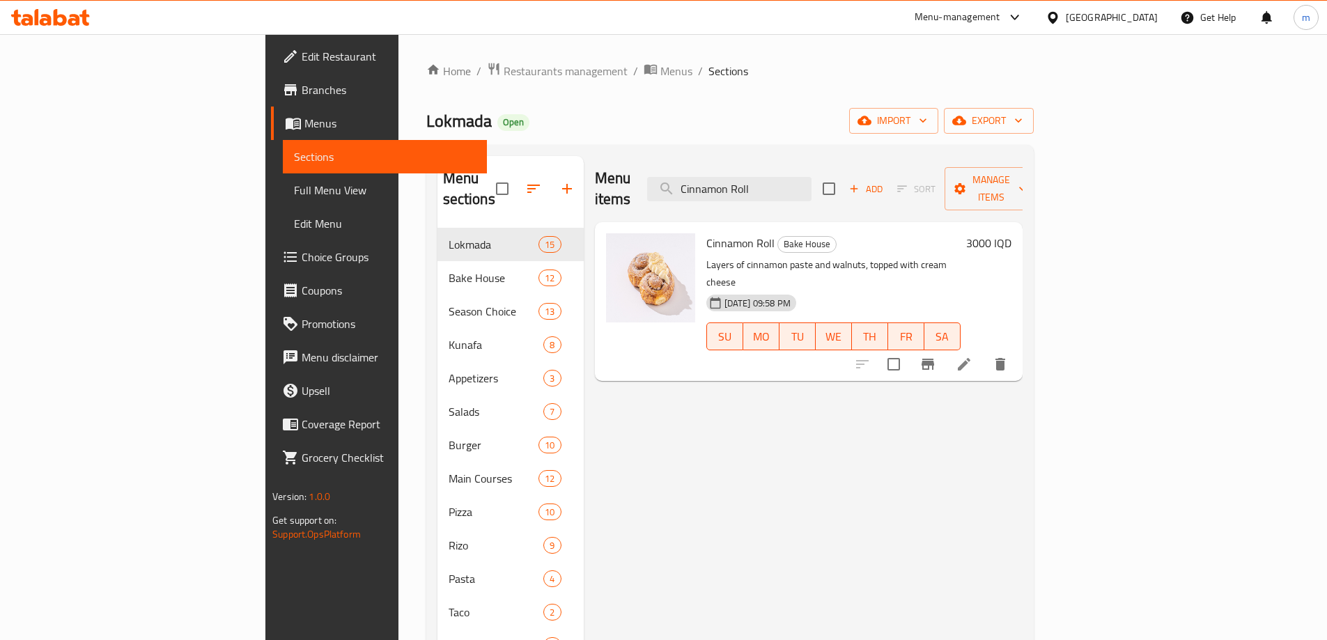
type input "Cinnamon Roll"
click at [984, 352] on li at bounding box center [964, 364] width 39 height 25
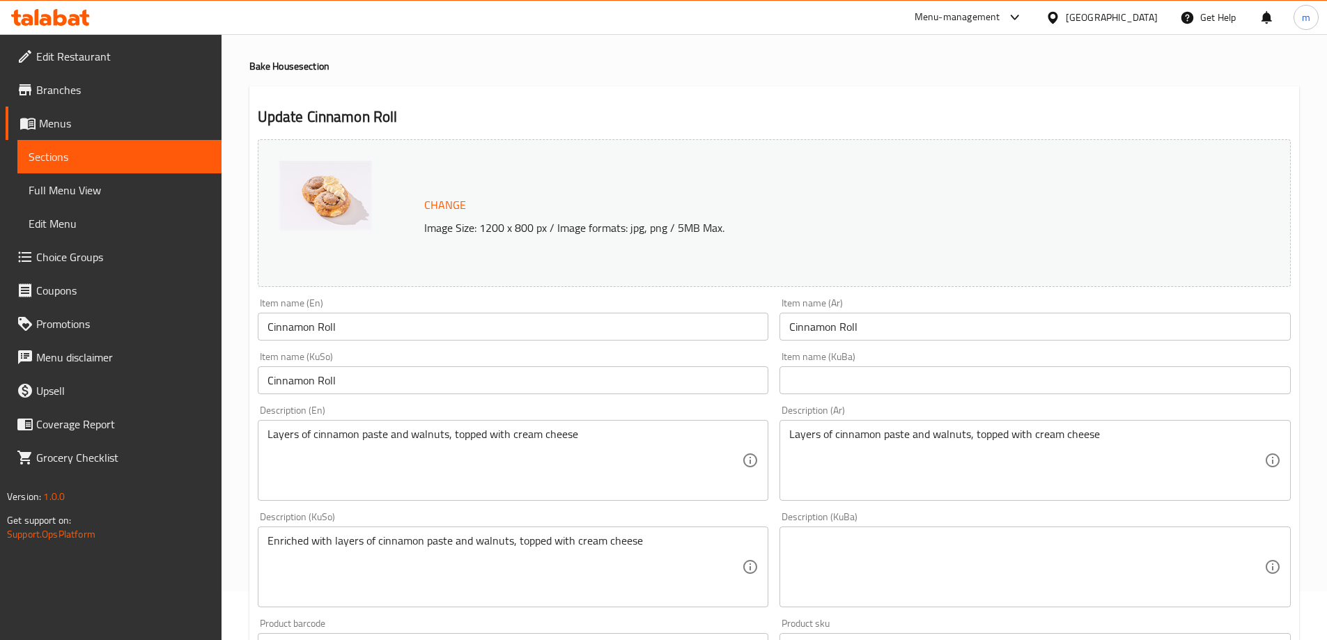
scroll to position [90, 0]
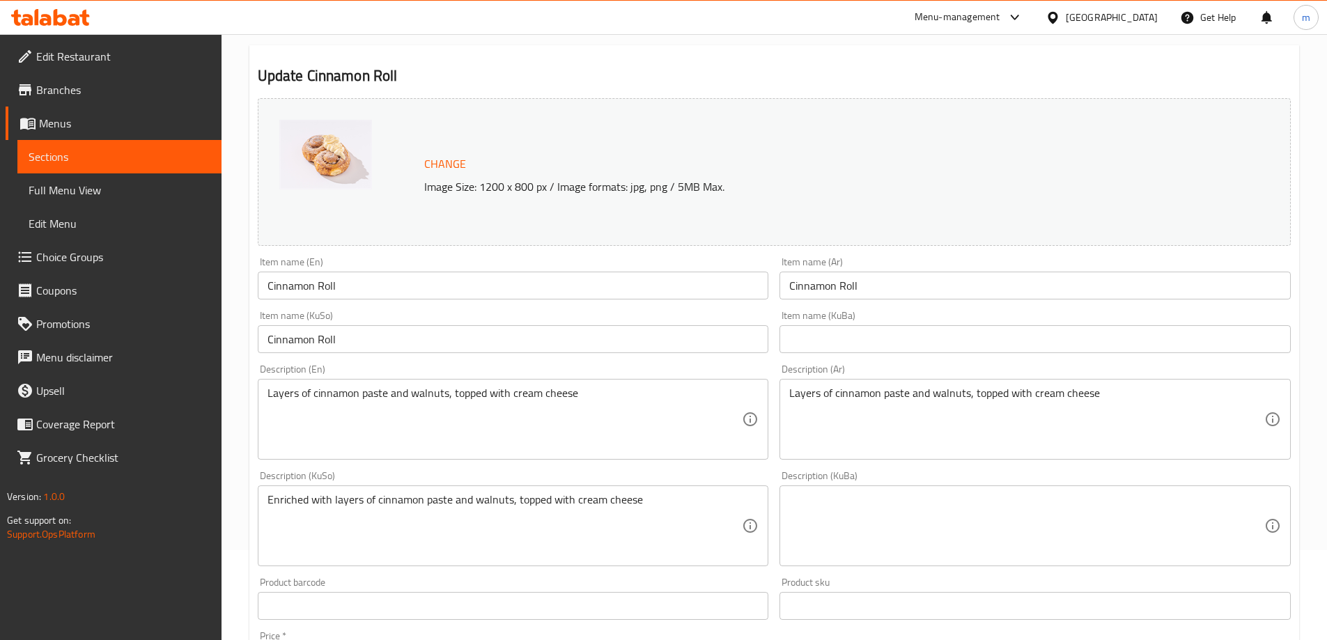
click at [465, 283] on input "Cinnamon Roll" at bounding box center [513, 286] width 511 height 28
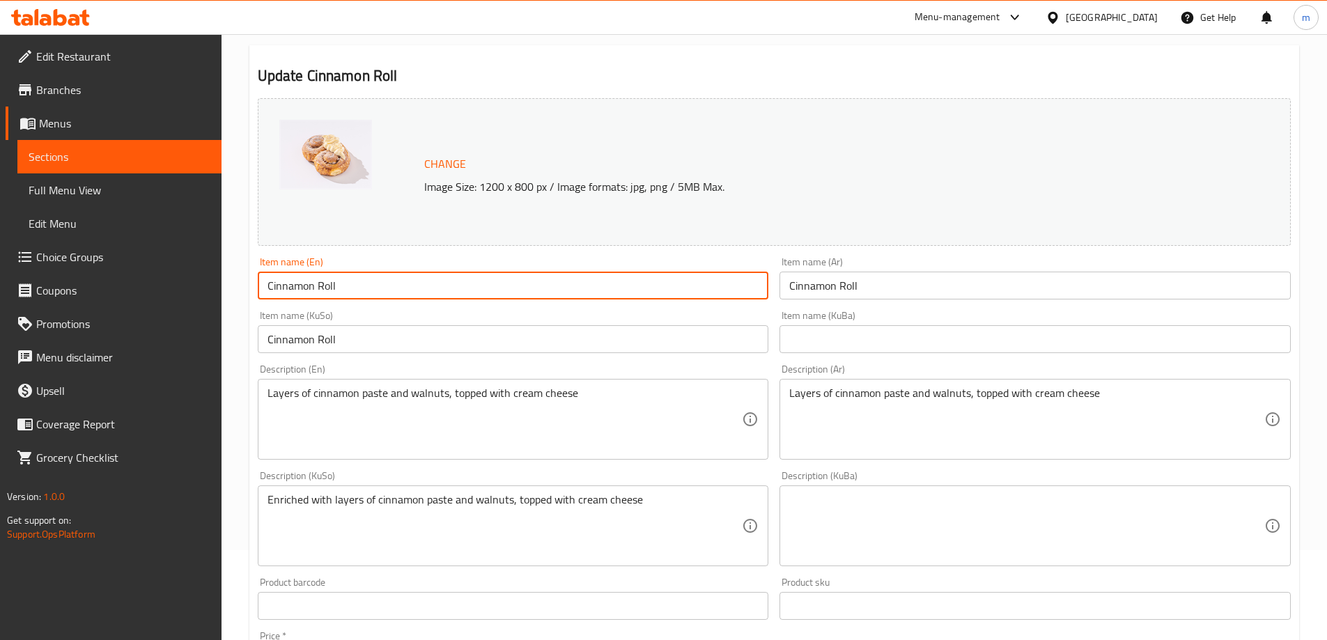
click at [465, 283] on input "Cinnamon Roll" at bounding box center [513, 286] width 511 height 28
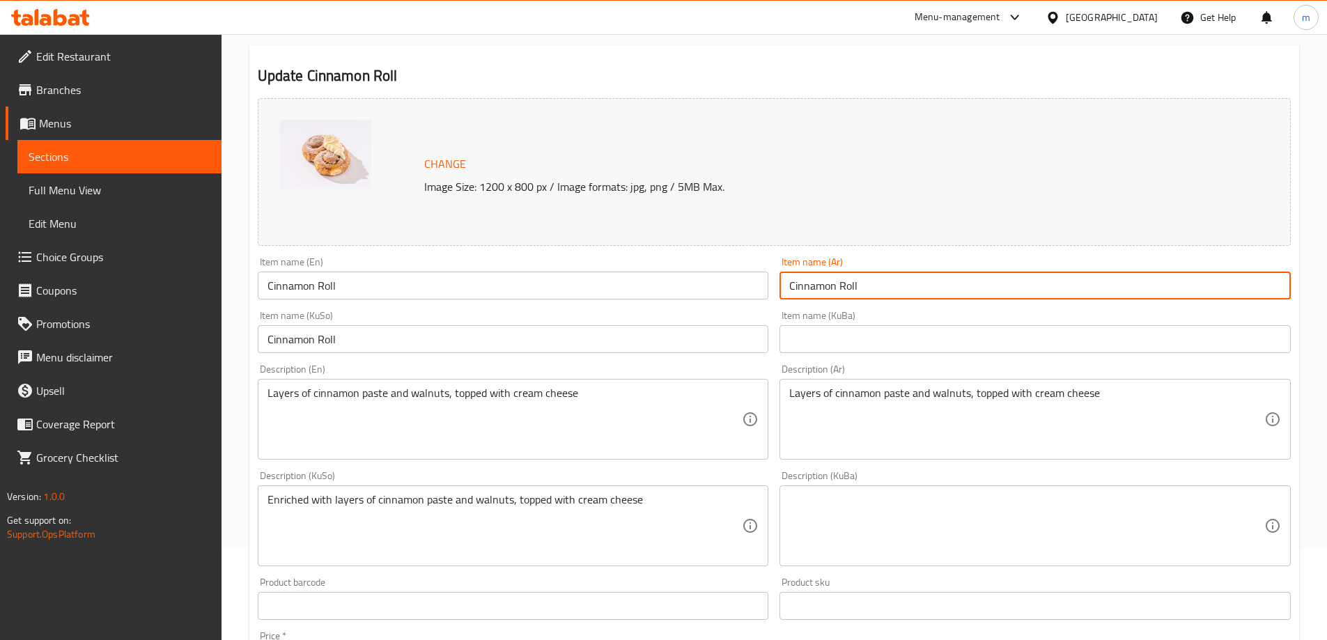
click at [938, 288] on input "Cinnamon Roll" at bounding box center [1035, 286] width 511 height 28
paste input "قرفة"
type input "رول قرفة"
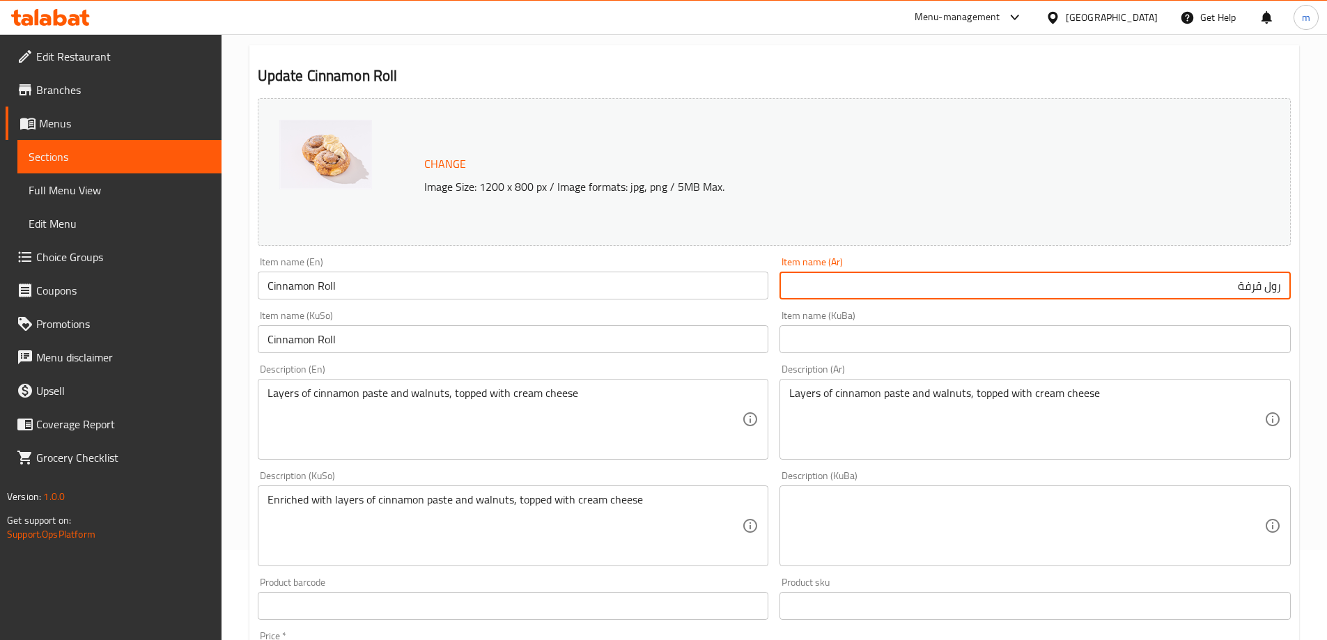
click at [743, 336] on input "Cinnamon Roll" at bounding box center [513, 339] width 511 height 28
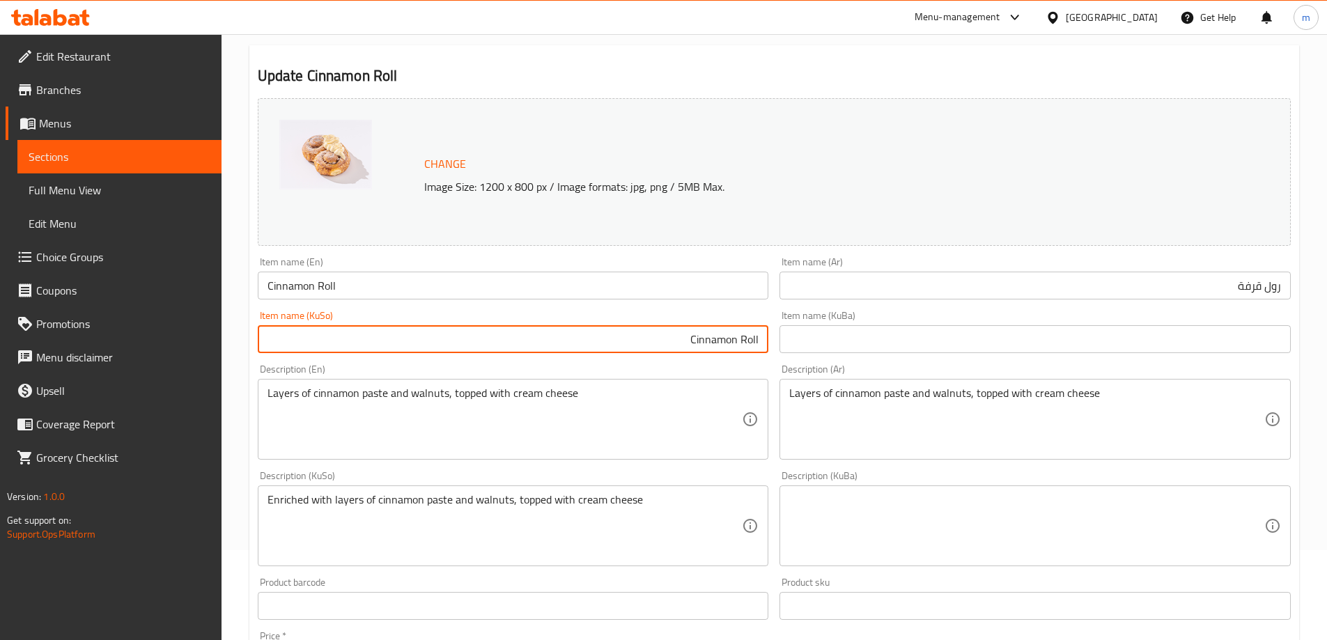
click at [743, 336] on input "Cinnamon Roll" at bounding box center [513, 339] width 511 height 28
paste input "دارچین"
type input "رۆلی دارچین"
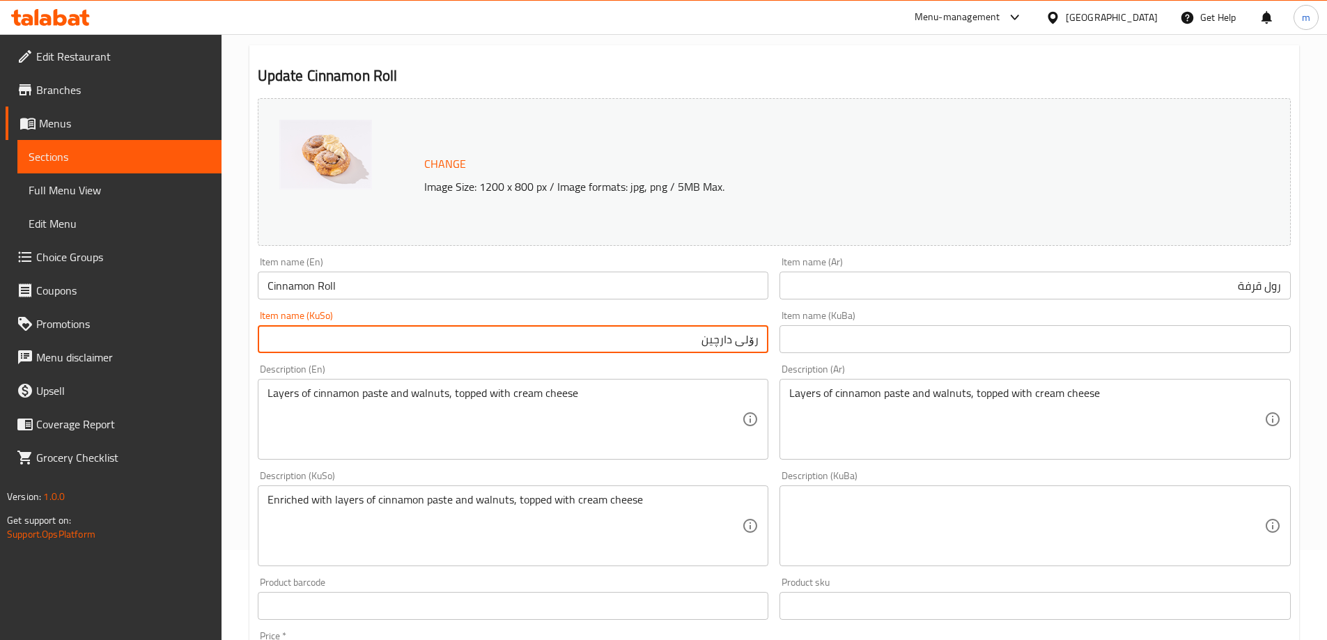
click at [777, 316] on div "Item name (KuBa) Item name (KuBa)" at bounding box center [1035, 332] width 522 height 54
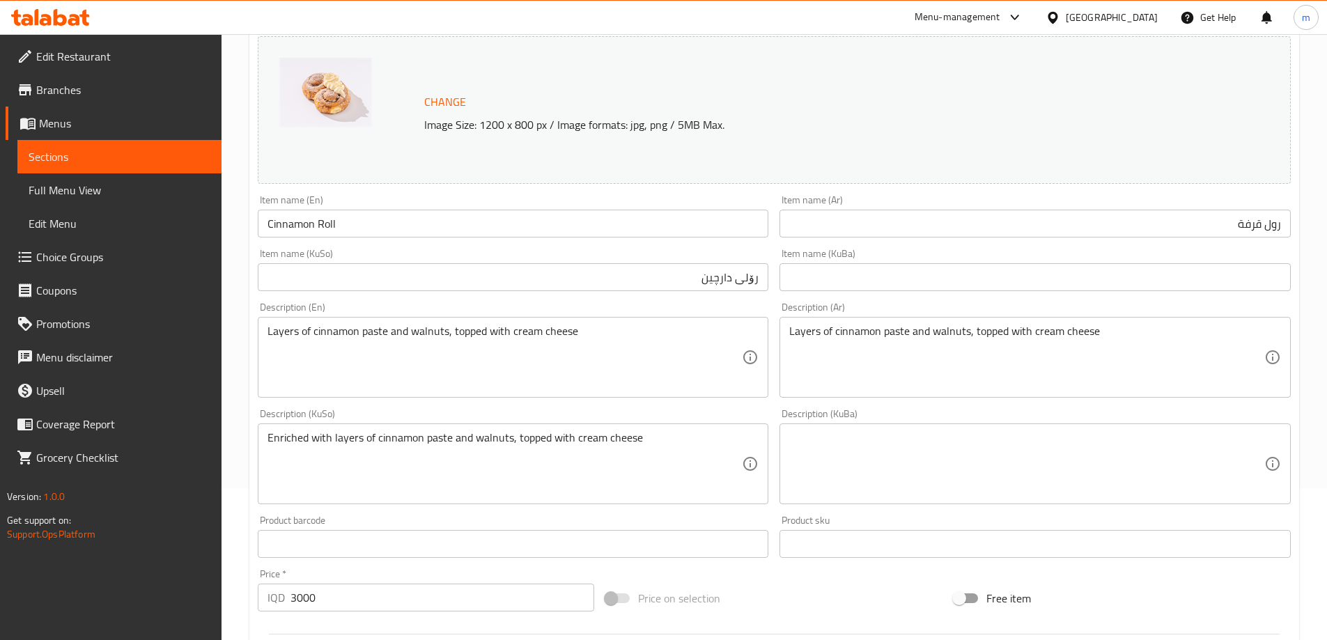
scroll to position [160, 0]
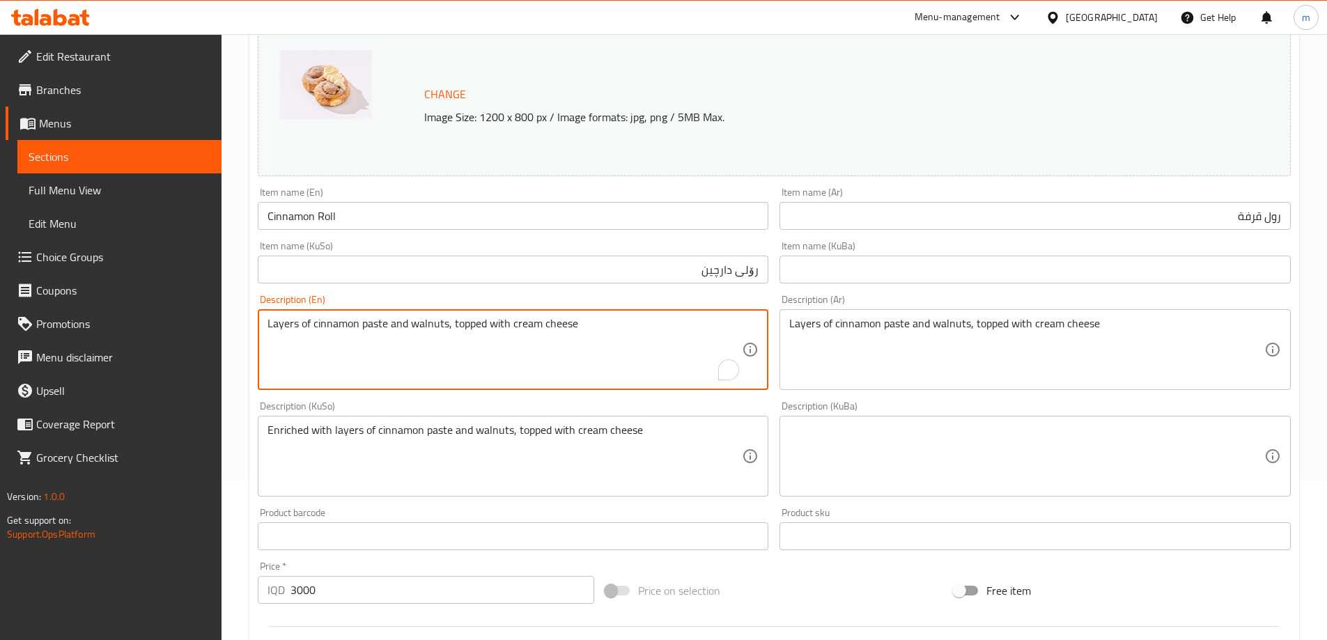
drag, startPoint x: 406, startPoint y: 329, endPoint x: 388, endPoint y: 328, distance: 18.1
click at [388, 328] on textarea "Layers of cinnamon paste and walnuts, topped with cream cheese" at bounding box center [505, 350] width 475 height 66
click at [430, 323] on textarea "Layers of cinnamon paste, walnuts, topped with cream cheese" at bounding box center [505, 350] width 475 height 66
click at [430, 326] on textarea "Layers of cinnamon paste, walnuts, topped with cream cheese" at bounding box center [505, 350] width 475 height 66
click at [485, 319] on textarea "Layers of cinnamon paste, walnuts and topped with cream cheese" at bounding box center [505, 350] width 475 height 66
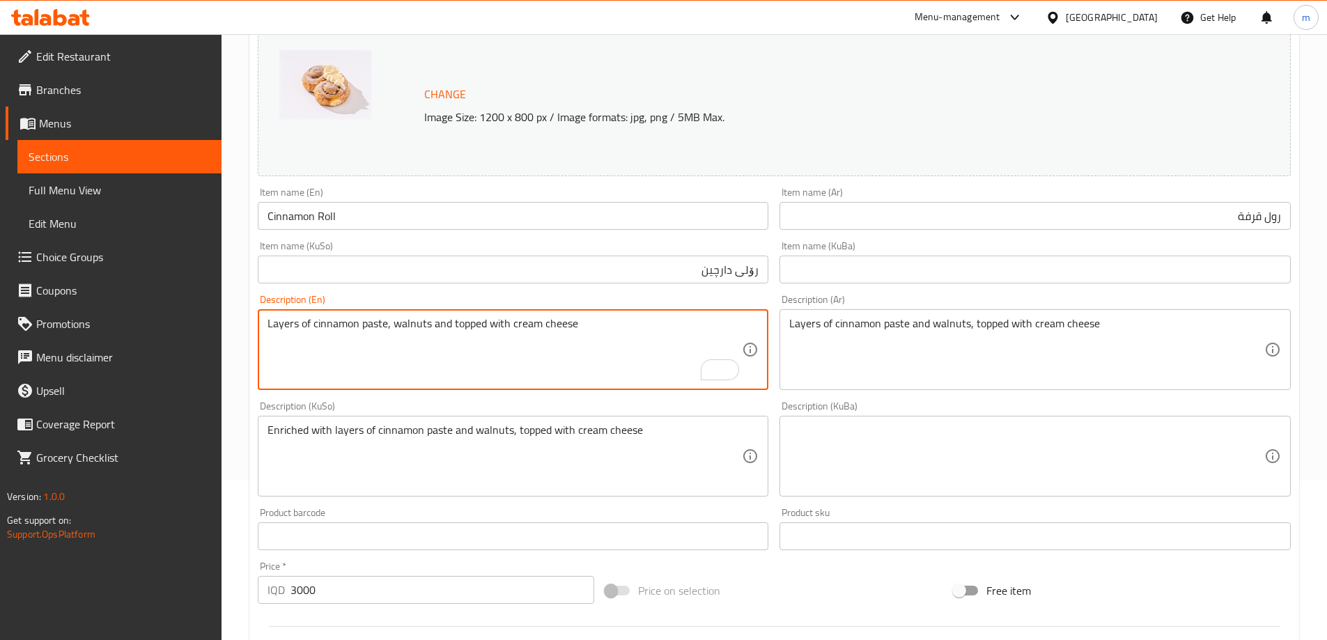
click at [485, 319] on textarea "Layers of cinnamon paste, walnuts and topped with cream cheese" at bounding box center [505, 350] width 475 height 66
paste textarea "and walnuts,"
type textarea "Layers of cinnamon paste and walnuts, topped with cream cheese"
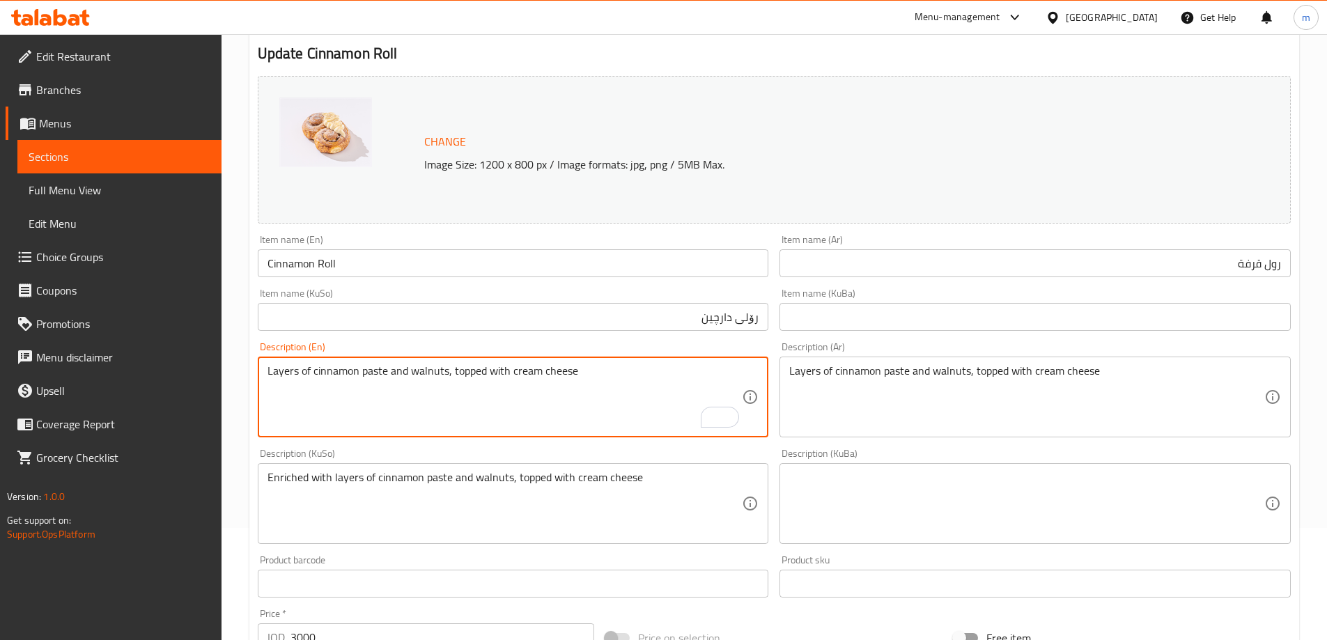
scroll to position [162, 0]
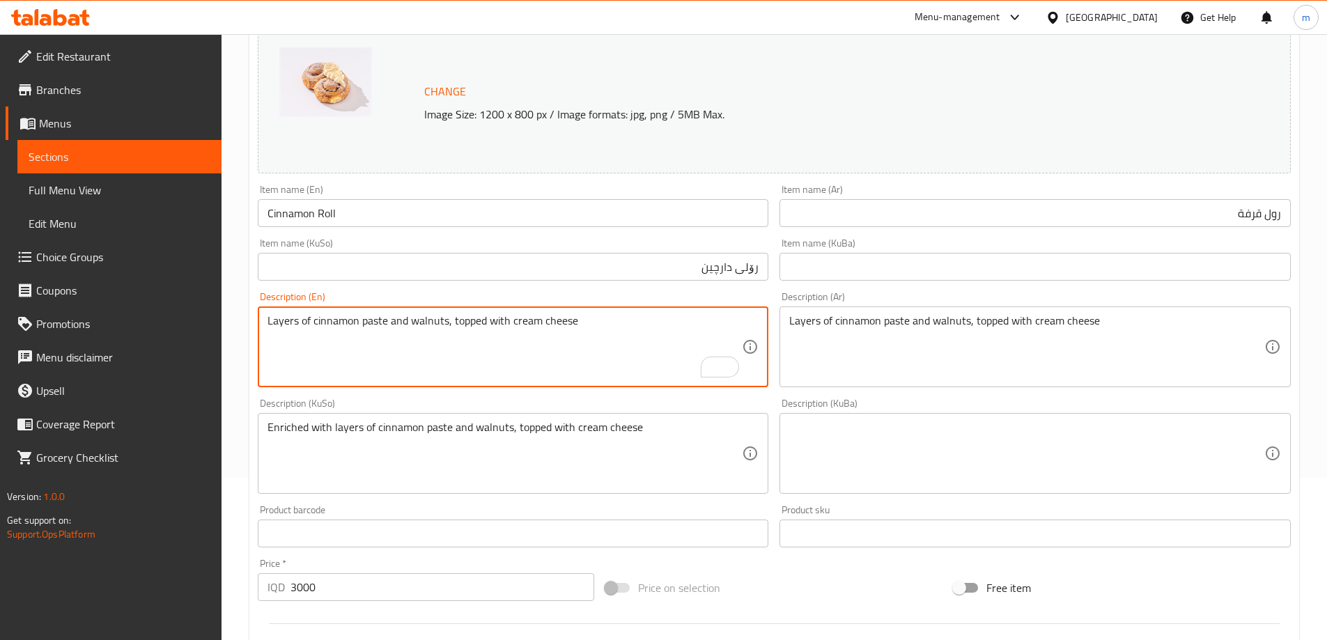
click at [922, 321] on textarea "Layers of cinnamon paste and walnuts, topped with cream cheese" at bounding box center [1026, 347] width 475 height 66
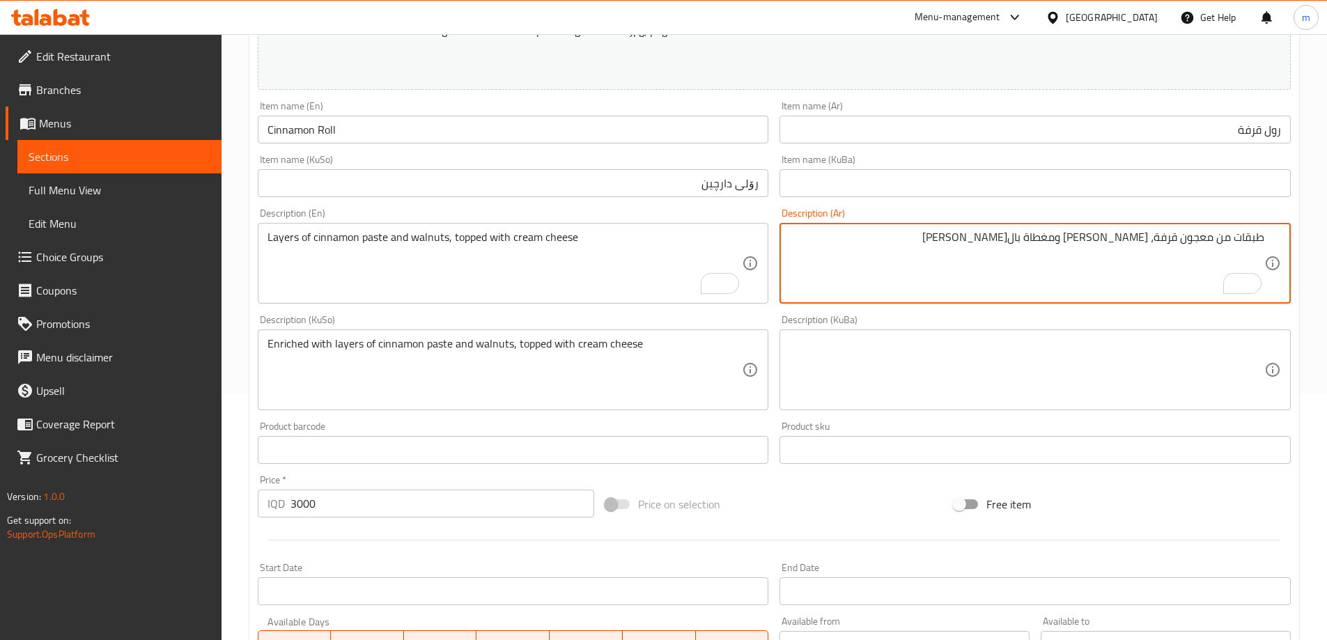
scroll to position [247, 0]
type textarea "طبقات من معجون قرفة، [PERSON_NAME] ومغطاة بال[PERSON_NAME]"
click at [625, 364] on textarea "Enriched with layers of cinnamon paste and walnuts, topped with cream cheese" at bounding box center [505, 369] width 475 height 66
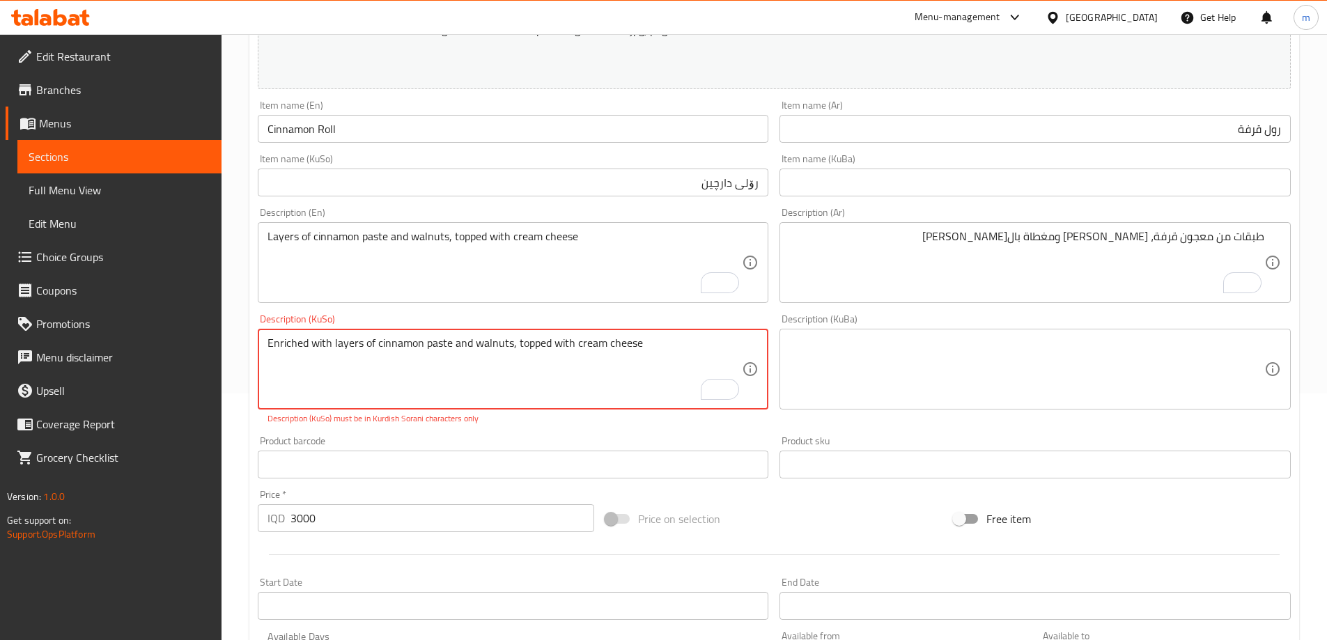
click at [620, 350] on textarea "Enriched with layers of cinnamon paste and walnuts, topped with cream cheese" at bounding box center [505, 369] width 475 height 66
paste textarea "چینی هەویری دارچین، گوێز و داپۆشراوە بە پەنیری کرێم"
drag, startPoint x: 722, startPoint y: 344, endPoint x: 758, endPoint y: 344, distance: 36.2
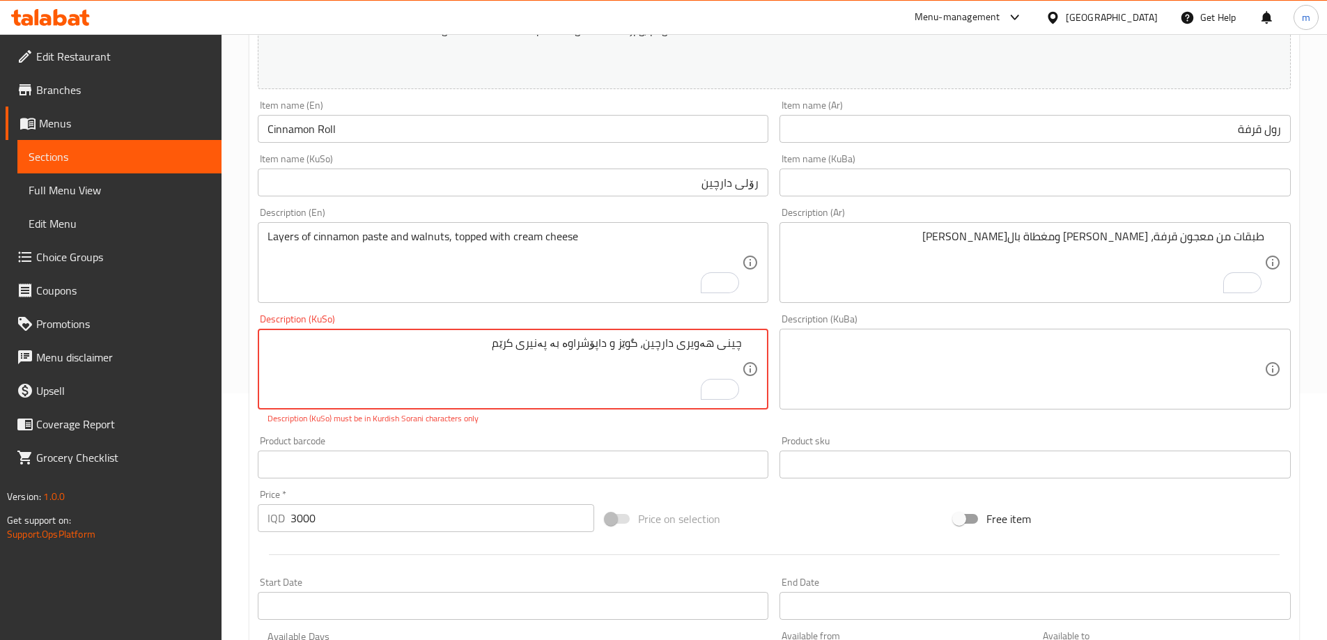
click at [758, 344] on div "چینی هەویری دارچین، گوێز و داپۆشراوە بە پەنیری کرێم Description (KuSo)" at bounding box center [513, 369] width 511 height 81
click at [736, 342] on textarea "چینی هەویری دارچین، گوێز و داپۆشراوە بە پەنیری کرێم" at bounding box center [505, 369] width 475 height 66
click at [724, 343] on textarea "چینی هەویری دارچین، گوێز و داپۆشراوە بە پەنیری کرێم" at bounding box center [505, 369] width 475 height 66
click at [718, 356] on textarea "چینی هەویری دارچین، گوێز و داپۆشراوە بە پەنیری کرێم" at bounding box center [505, 369] width 475 height 66
click at [720, 341] on textarea "چینی هەویری دارچین، گوێز و داپۆشراوە بە پەنیری کرێم" at bounding box center [505, 369] width 475 height 66
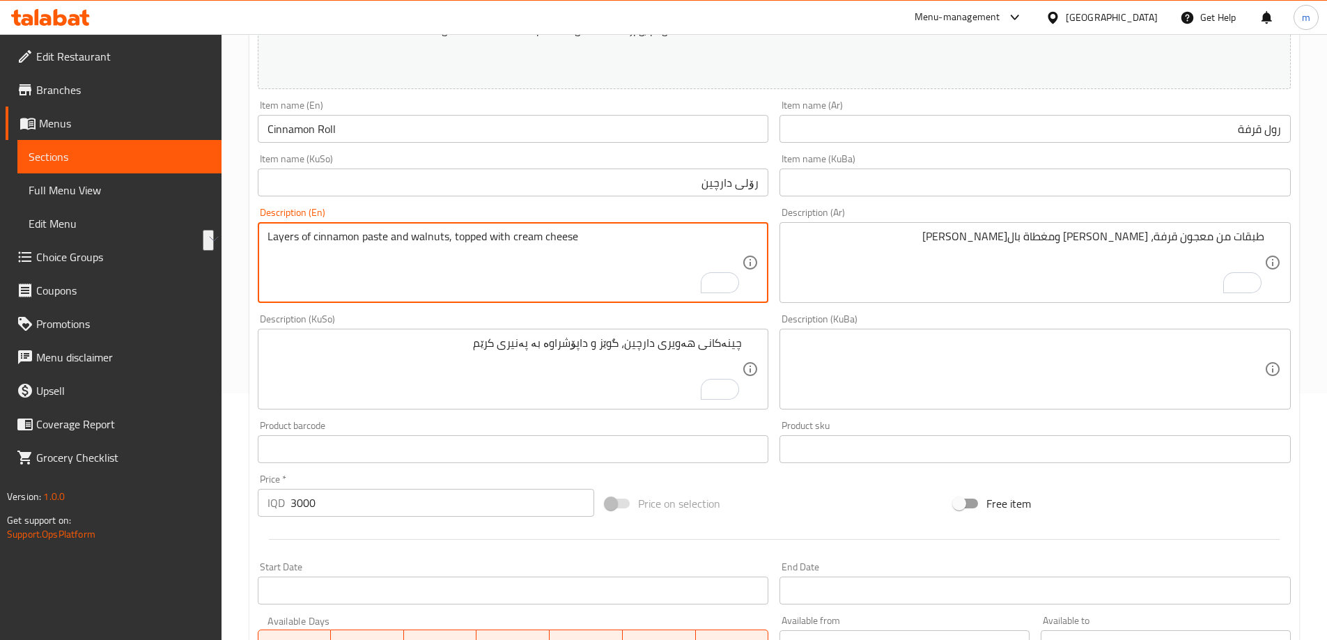
drag, startPoint x: 307, startPoint y: 239, endPoint x: 254, endPoint y: 236, distance: 53.7
click at [254, 236] on div "Description (En) Layers of cinnamon paste and walnuts, topped with cream cheese…" at bounding box center [513, 255] width 522 height 107
click at [481, 338] on textarea "چینەکانی هەویری دارچین، گوێز و داپۆشراوە بە پەنیری کرێم" at bounding box center [505, 369] width 475 height 66
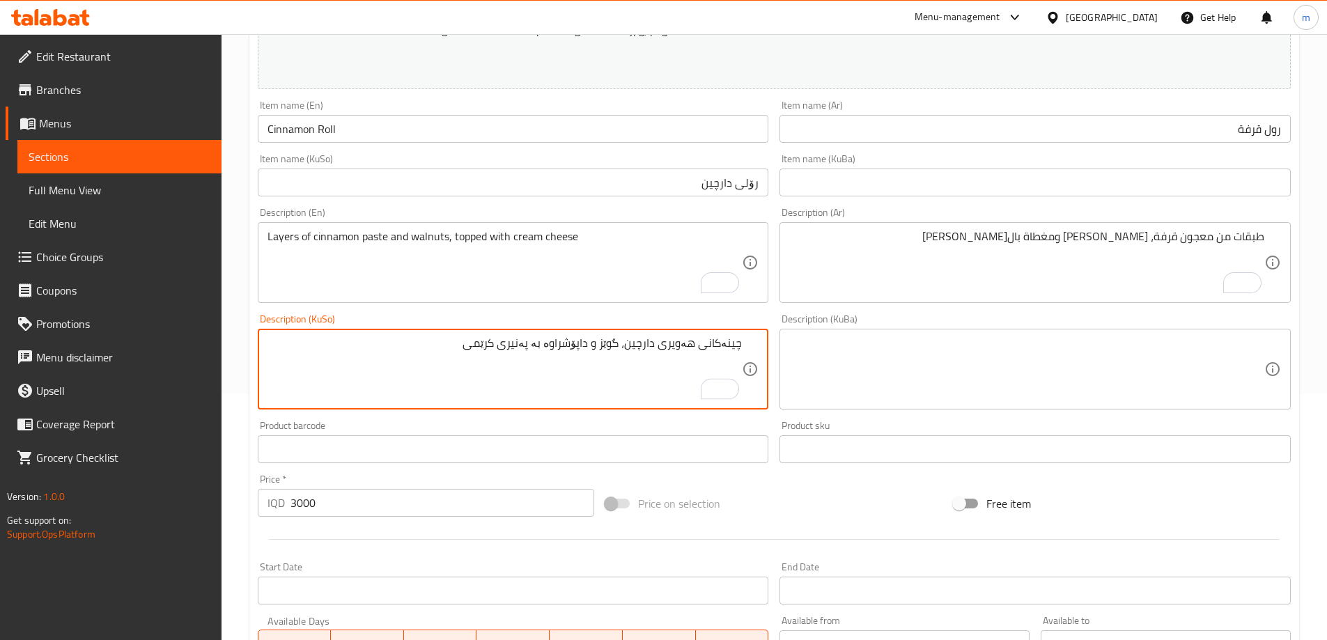
type textarea "چینەکانی هەویری دارچین، گوێز و داپۆشراوە بە پەنیری کرێمی"
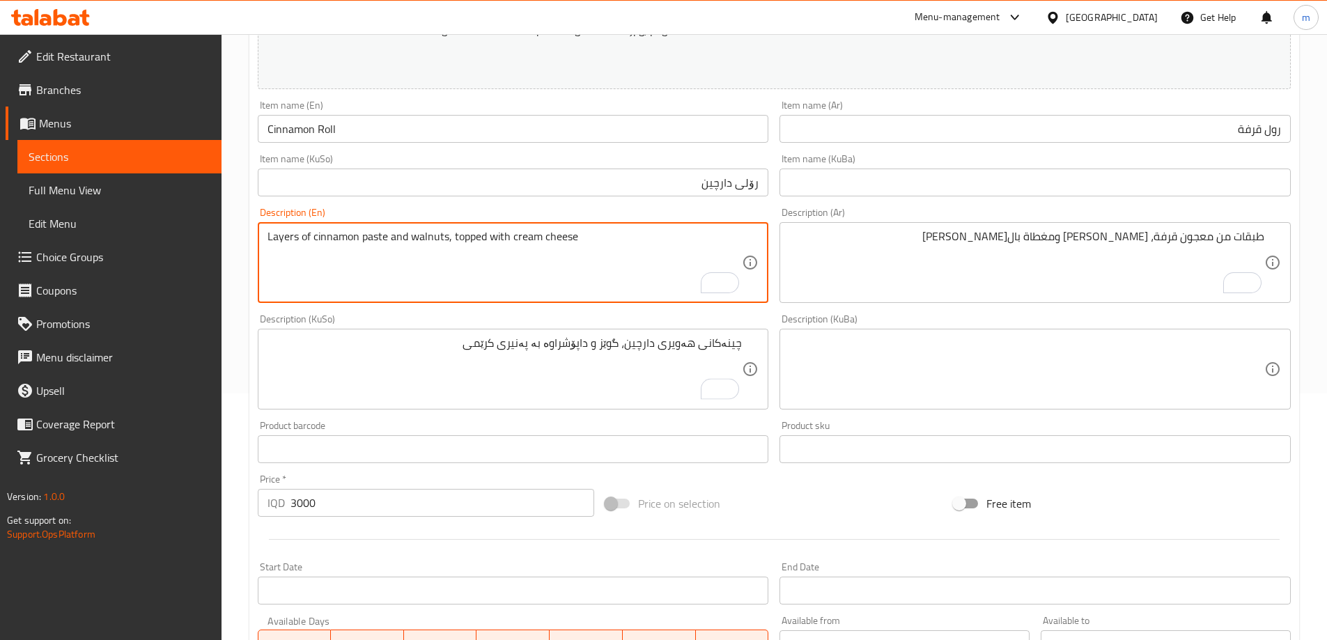
click at [538, 242] on textarea "Layers of cinnamon paste and walnuts, topped with cream cheese" at bounding box center [505, 263] width 475 height 66
type textarea "Layers of cinnamon paste and walnuts, topped with creamy cheese"
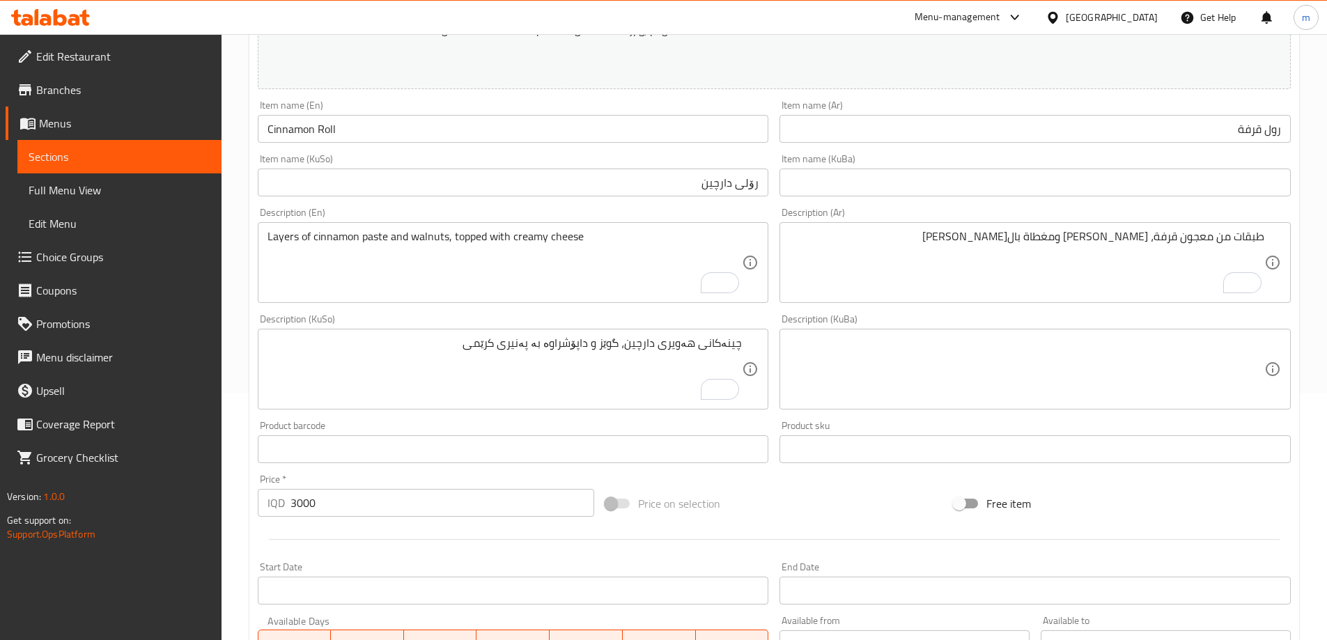
click at [541, 311] on div "Description (KuSo) چینەکانی هەویری دارچین، گوێز و داپۆشراوە بە پەنیری کرێمی Des…" at bounding box center [513, 362] width 522 height 107
click at [287, 123] on input "Cinnamon Roll" at bounding box center [513, 129] width 511 height 28
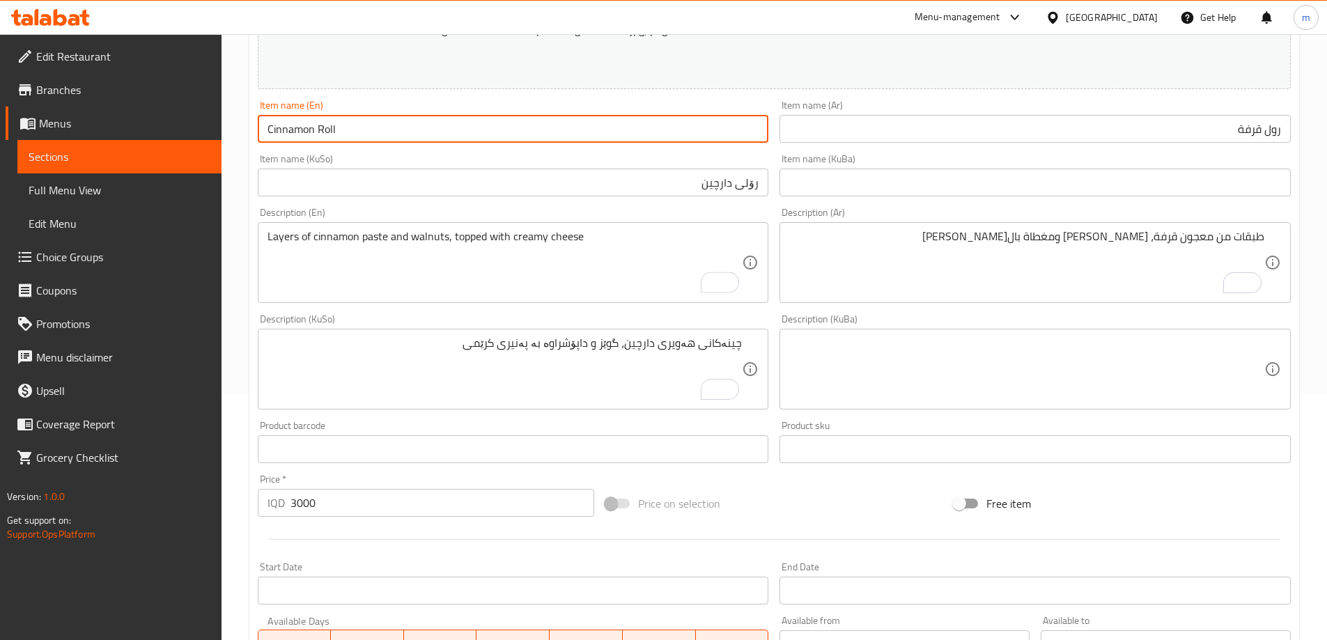
click at [287, 123] on input "Cinnamon Roll" at bounding box center [513, 129] width 511 height 28
click at [617, 170] on input "رۆلی دارچین" at bounding box center [513, 183] width 511 height 28
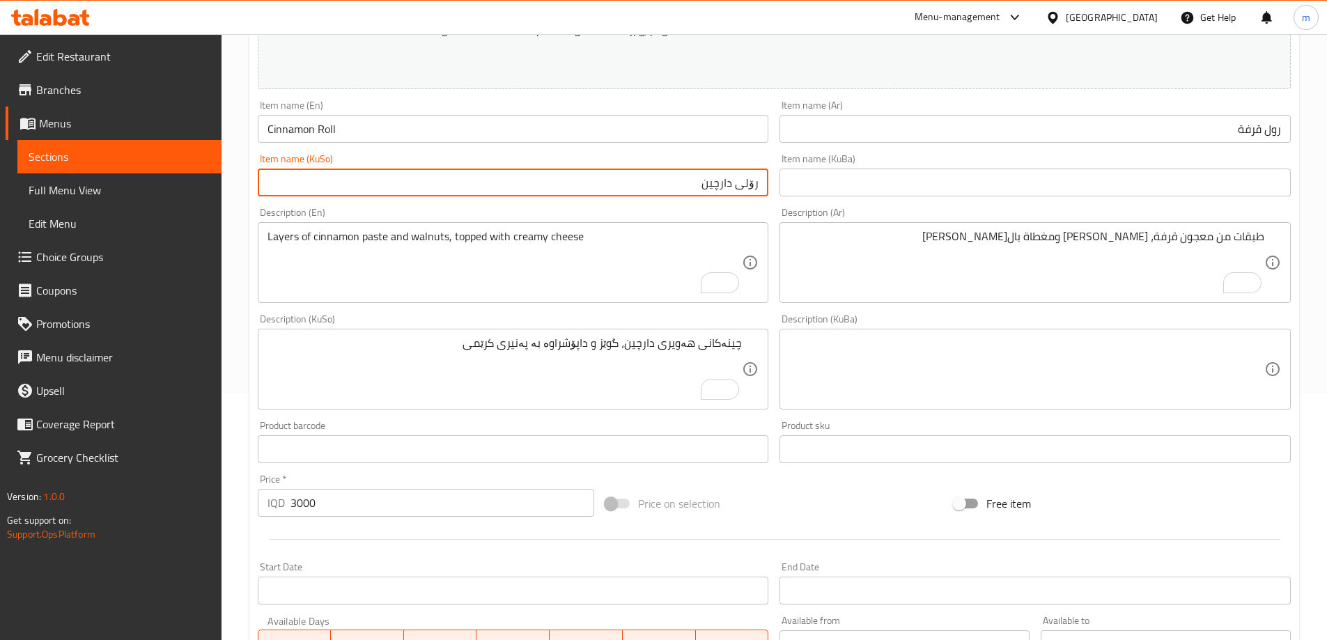
scroll to position [525, 0]
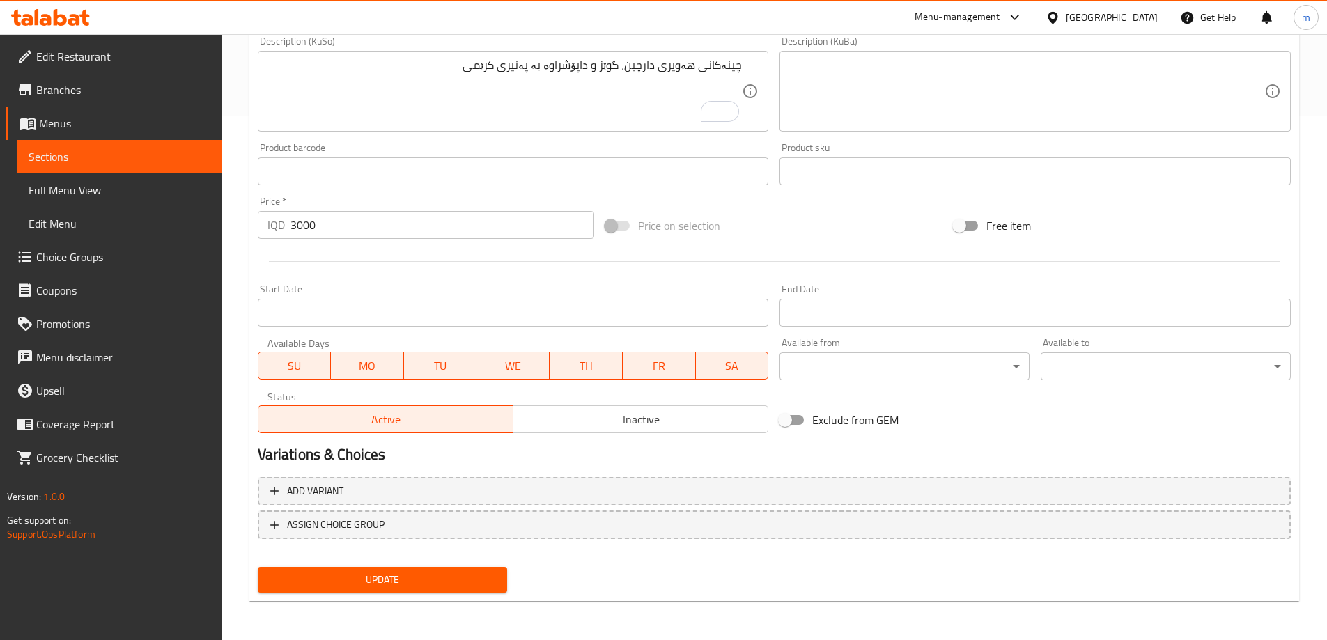
click at [441, 568] on button "Update" at bounding box center [383, 580] width 250 height 26
click at [159, 205] on link "Full Menu View" at bounding box center [119, 189] width 204 height 33
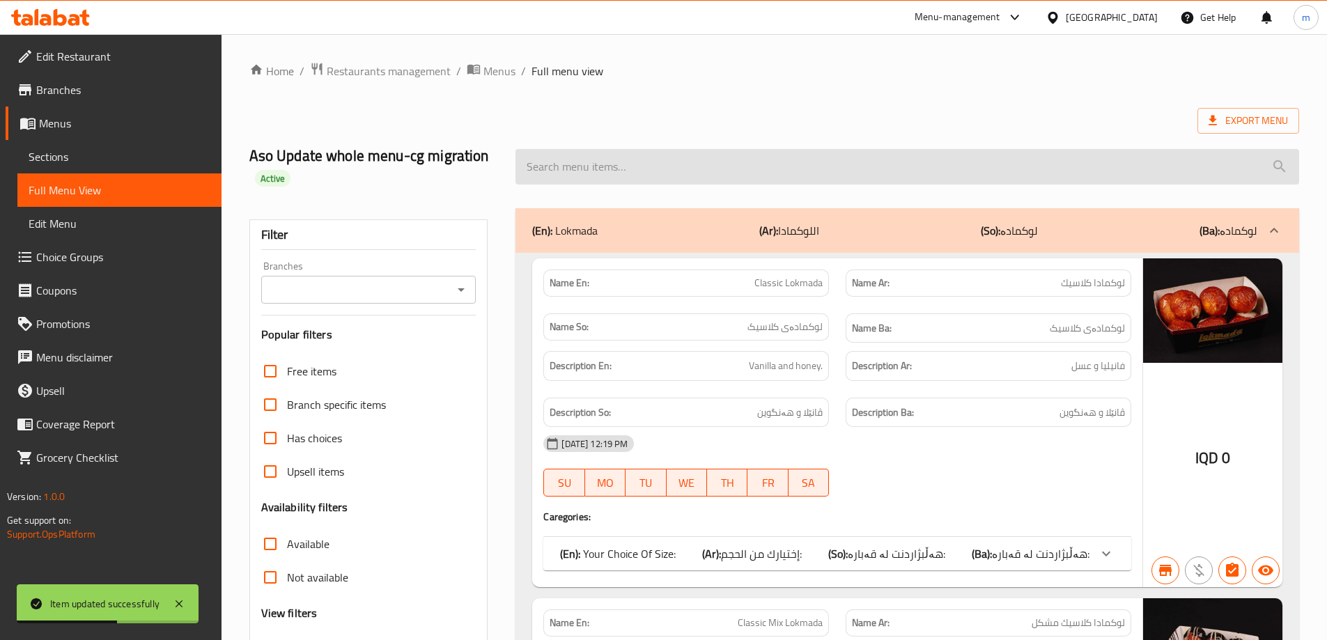
click at [636, 163] on input "search" at bounding box center [908, 167] width 784 height 36
paste input "Cinnamon Roll"
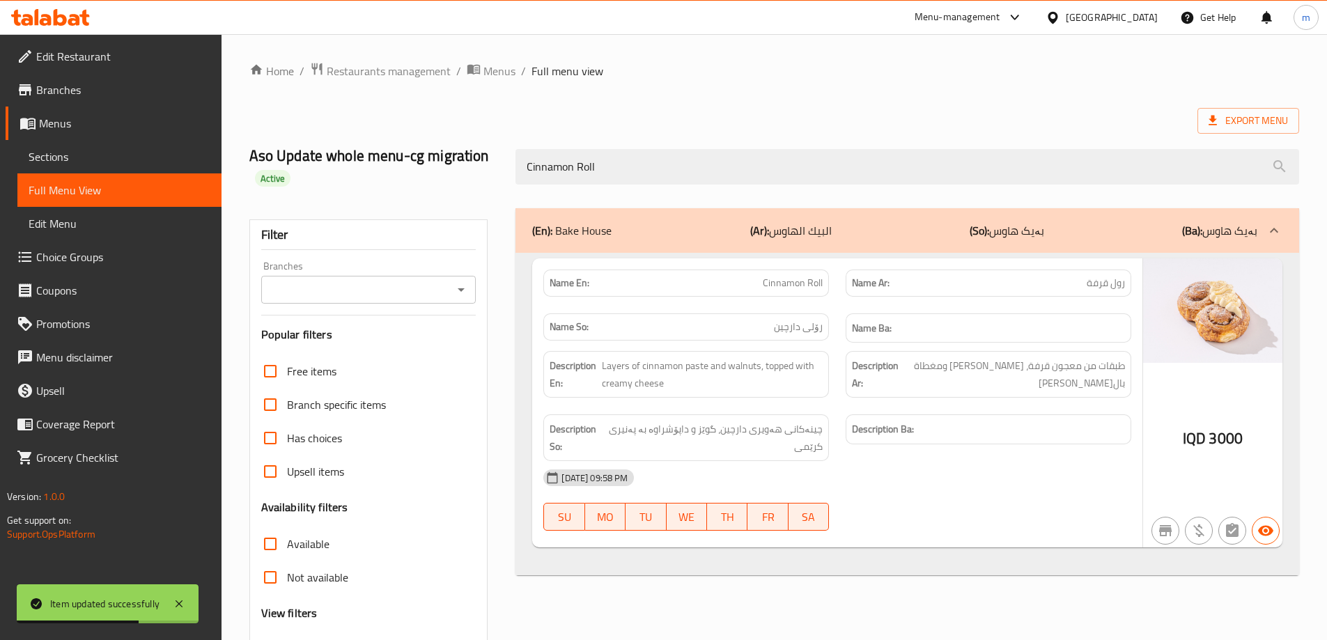
click at [467, 283] on icon "Open" at bounding box center [461, 289] width 17 height 17
type input "Cinnamon Roll"
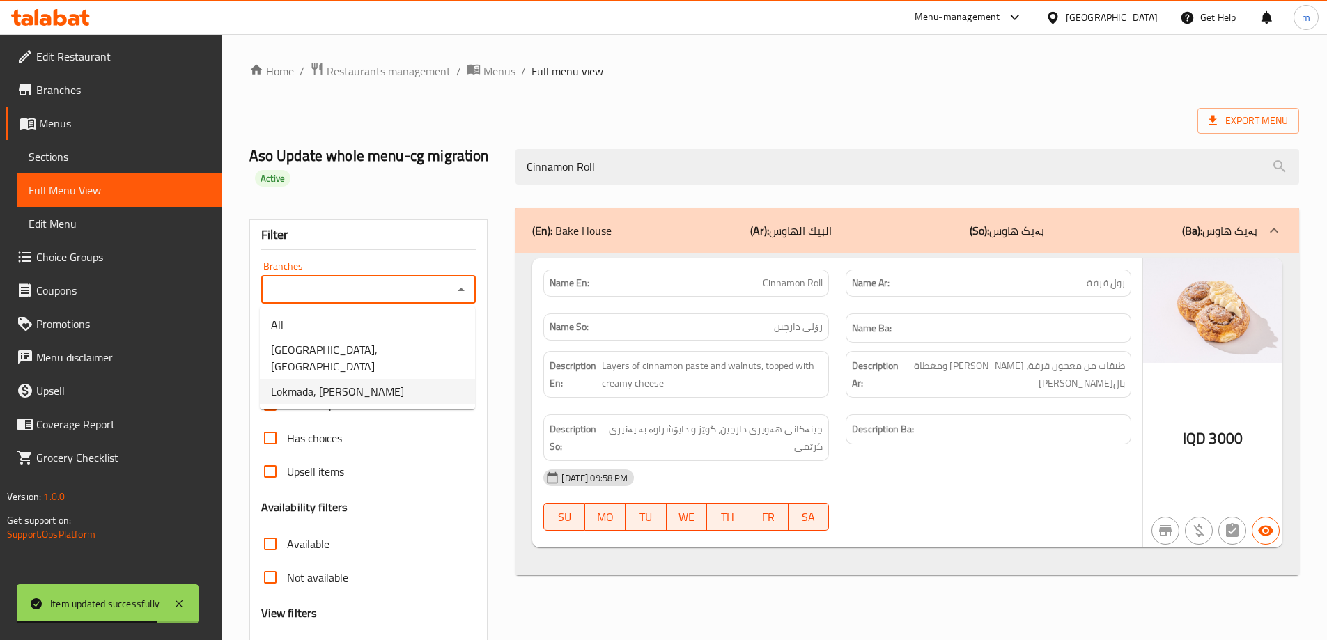
click at [359, 383] on span "Lokmada, [PERSON_NAME]" at bounding box center [337, 391] width 133 height 17
type input "Lokmada, [PERSON_NAME]"
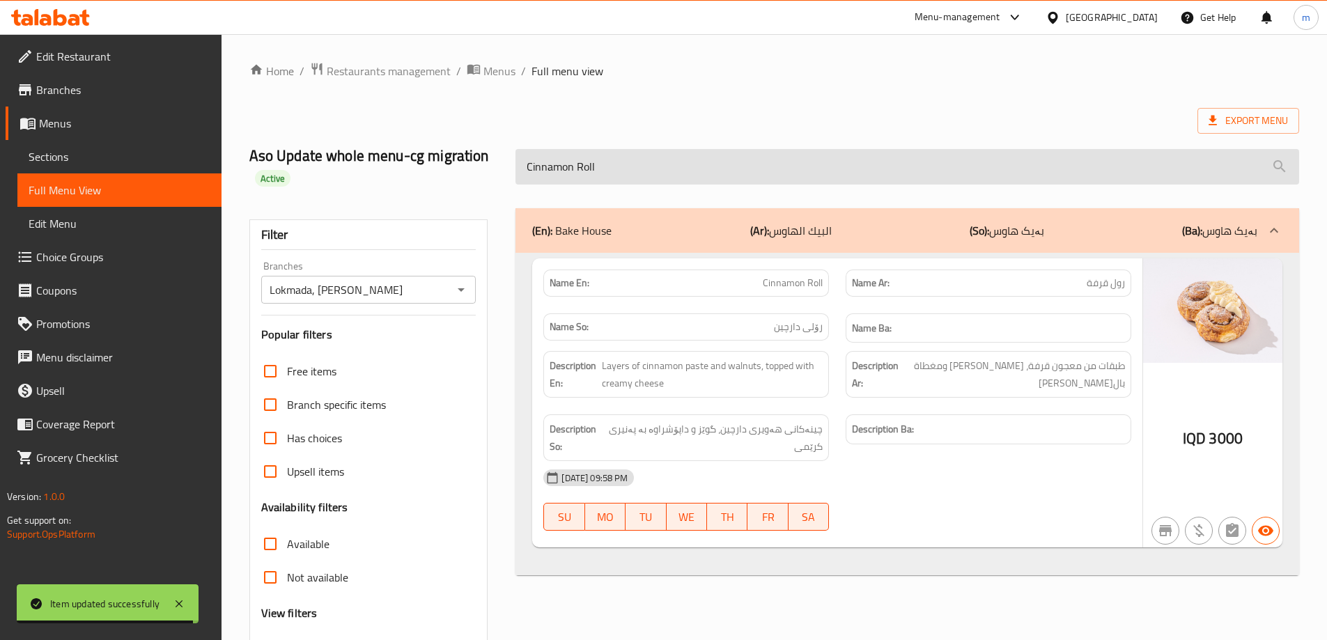
click at [966, 150] on input "Cinnamon Roll" at bounding box center [908, 167] width 784 height 36
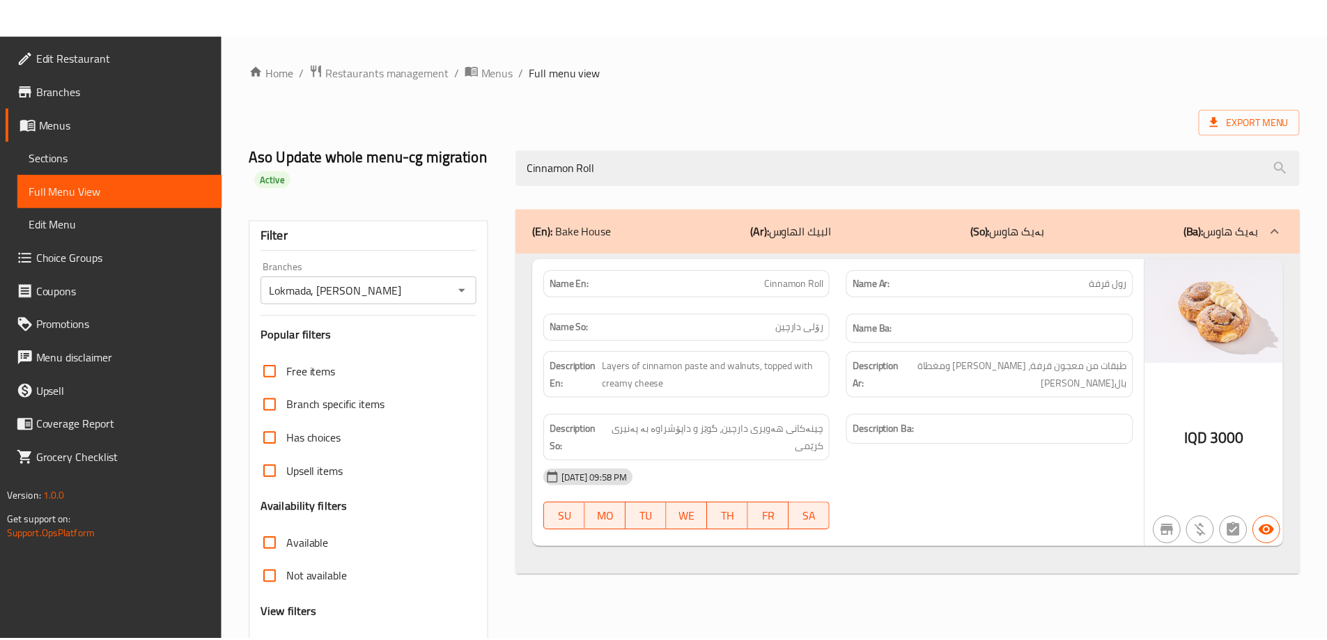
scroll to position [122, 0]
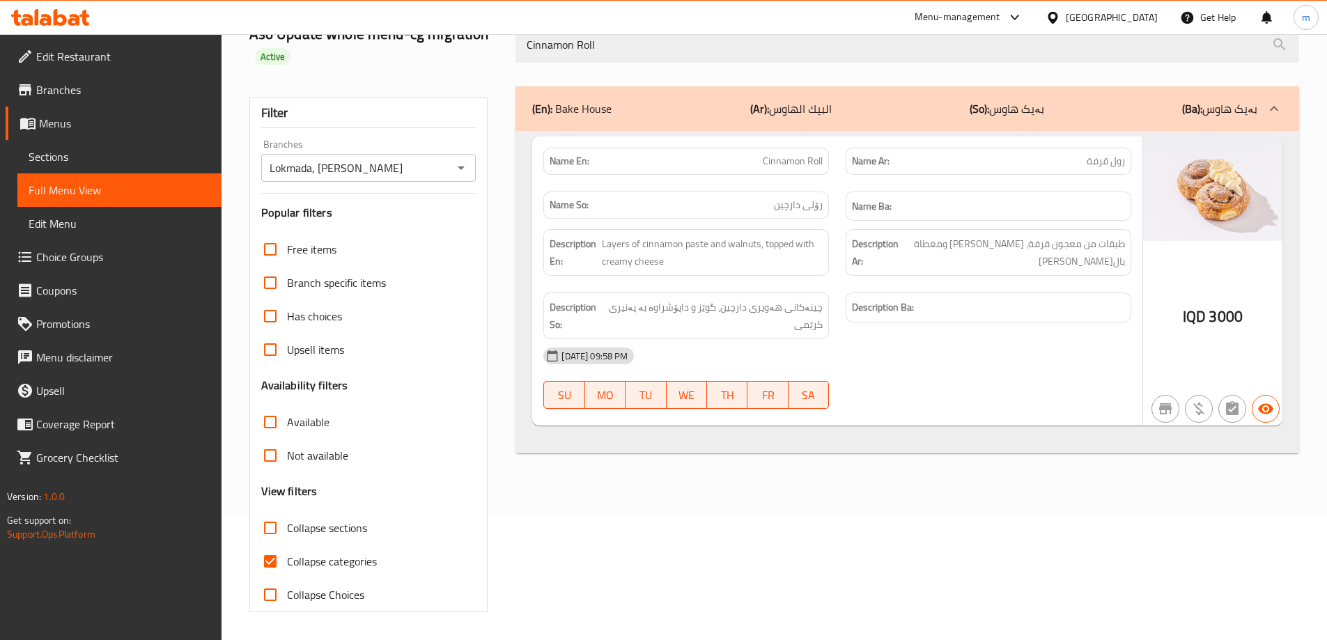
click at [106, 155] on span "Sections" at bounding box center [120, 156] width 182 height 17
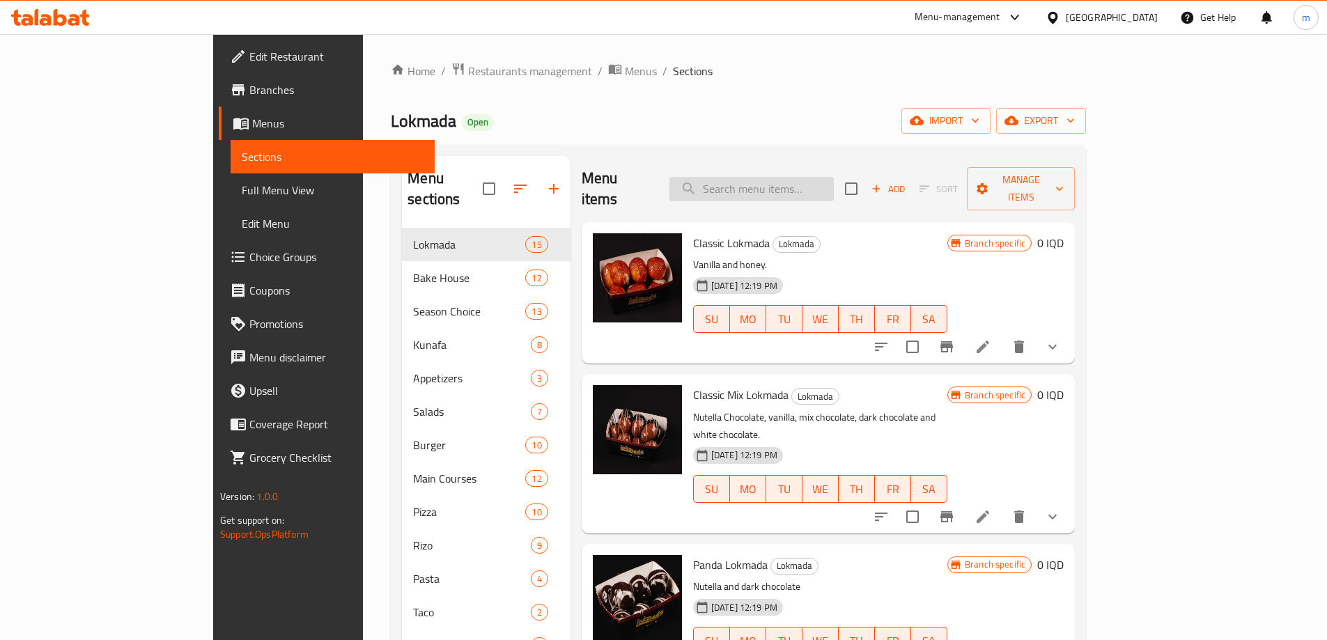
click at [834, 182] on input "search" at bounding box center [751, 189] width 164 height 24
paste input "Cinnamon Roll"
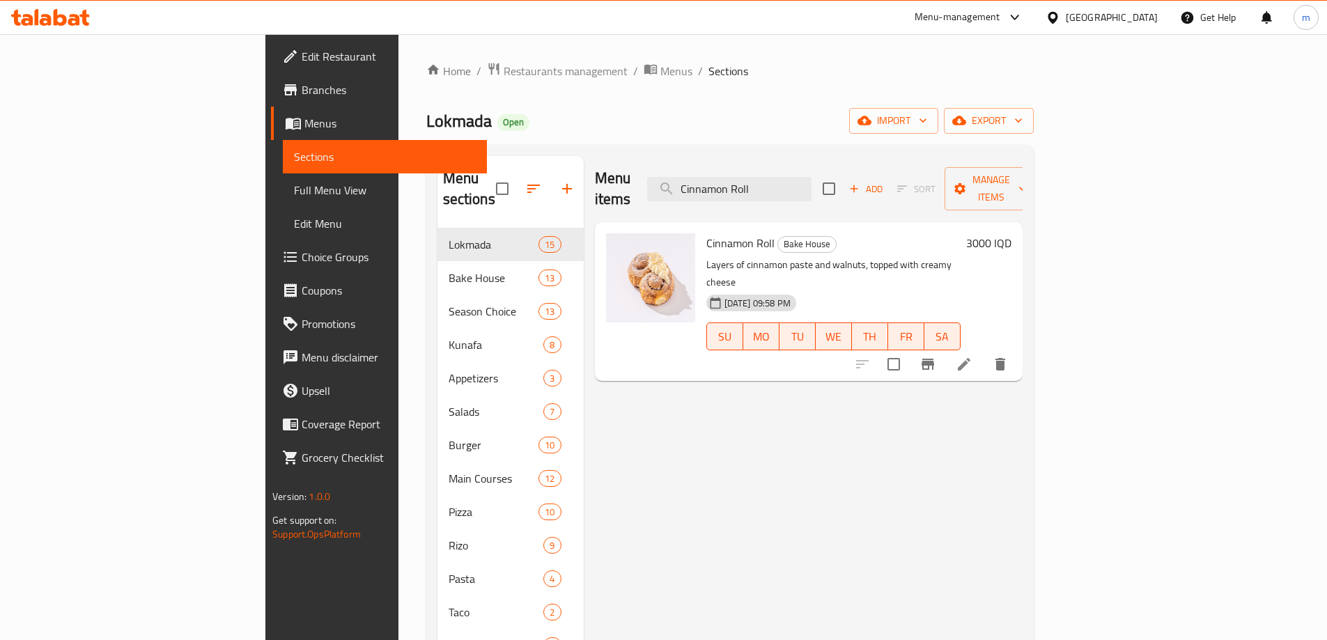
type input "Cinnamon Roll"
click at [984, 352] on li at bounding box center [964, 364] width 39 height 25
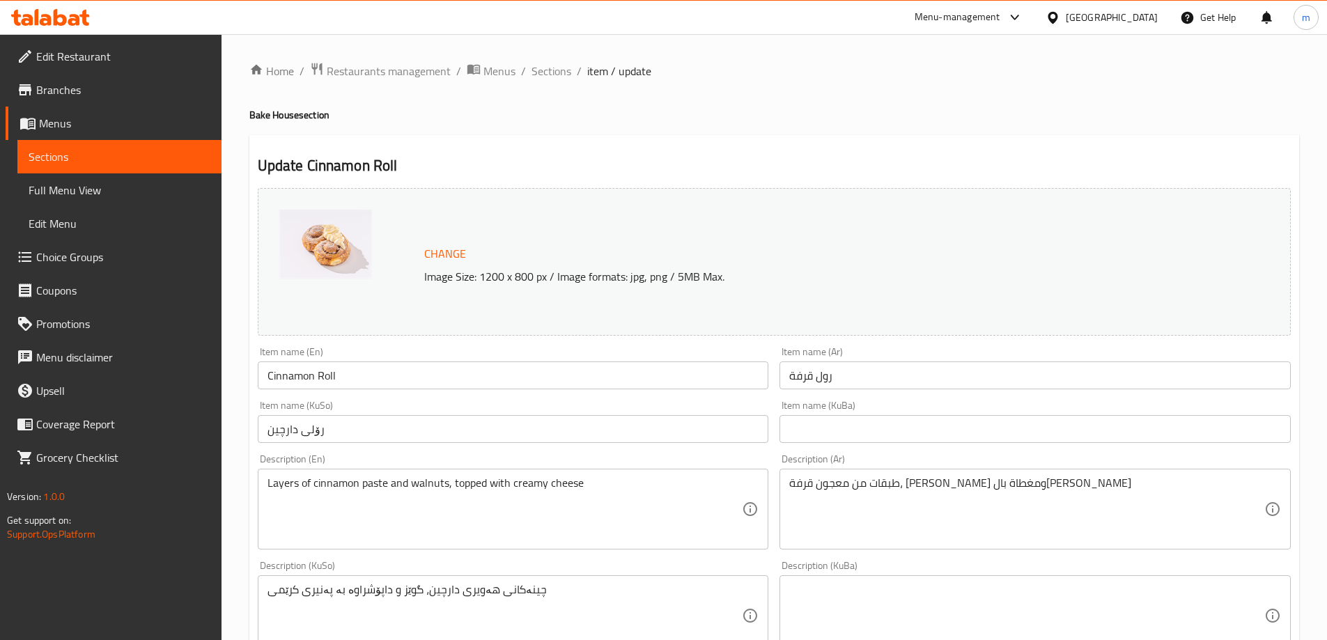
click at [324, 484] on textarea "Layers of cinnamon paste and walnuts, topped with creamy cheese" at bounding box center [505, 509] width 475 height 66
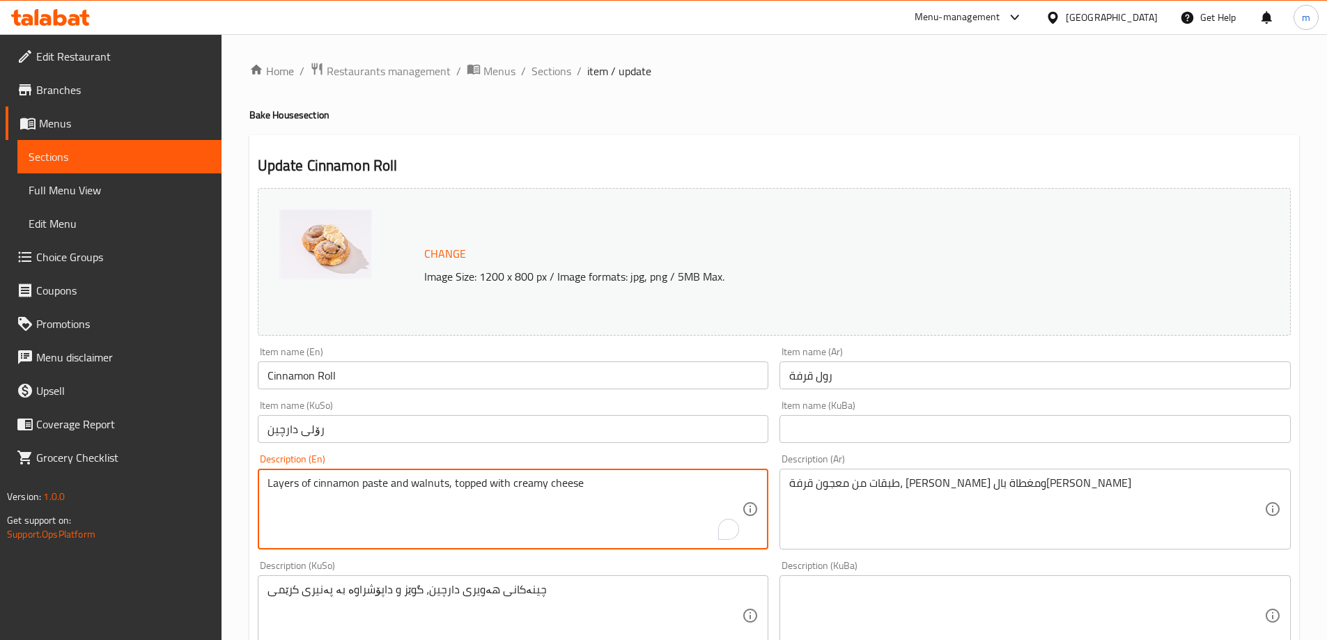
click at [324, 484] on textarea "Layers of cinnamon paste and walnuts, topped with creamy cheese" at bounding box center [505, 509] width 475 height 66
click at [448, 483] on textarea "Layers of cinnamon paste and walnuts, topped with creamy cheese" at bounding box center [505, 509] width 475 height 66
drag, startPoint x: 405, startPoint y: 486, endPoint x: 387, endPoint y: 483, distance: 18.2
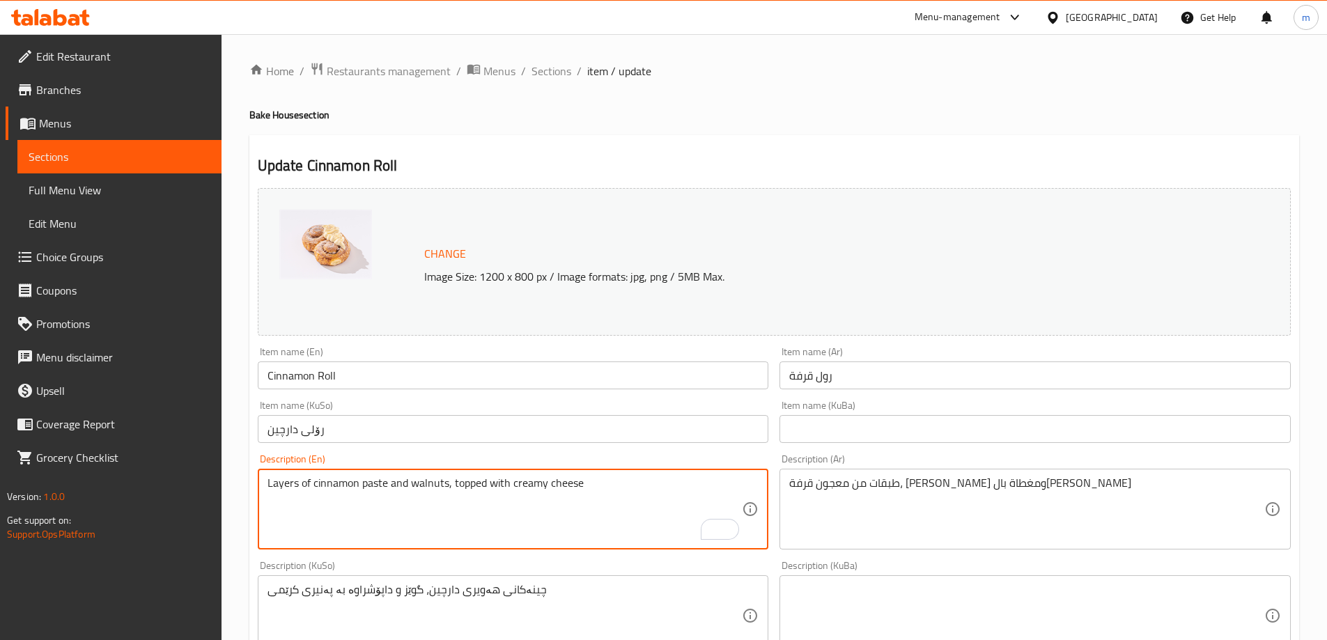
click at [387, 483] on textarea "Layers of cinnamon paste and walnuts, topped with creamy cheese" at bounding box center [505, 509] width 475 height 66
type textarea "Layers of cinnamon paste، walnuts, topped with creamy cheese"
click at [433, 487] on textarea "Layers of cinnamon paste، walnuts, topped with creamy cheese" at bounding box center [505, 509] width 475 height 66
click at [431, 488] on textarea "Layers of cinnamon paste، walnuts, topped with creamy cheese" at bounding box center [505, 509] width 475 height 66
click at [432, 491] on textarea "Layers of cinnamon paste، walnuts, topped with creamy cheese" at bounding box center [505, 509] width 475 height 66
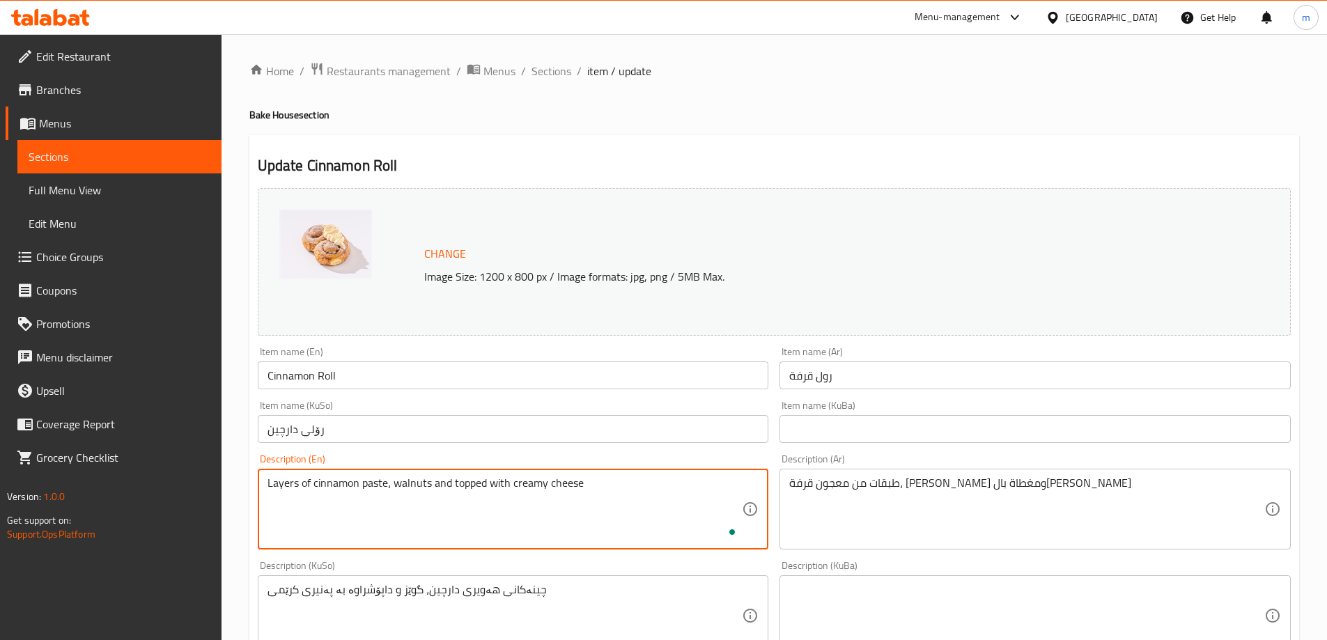
click at [463, 460] on div "Description (En) Layers of cinnamon paste، walnuts and topped with creamy chees…" at bounding box center [513, 501] width 511 height 95
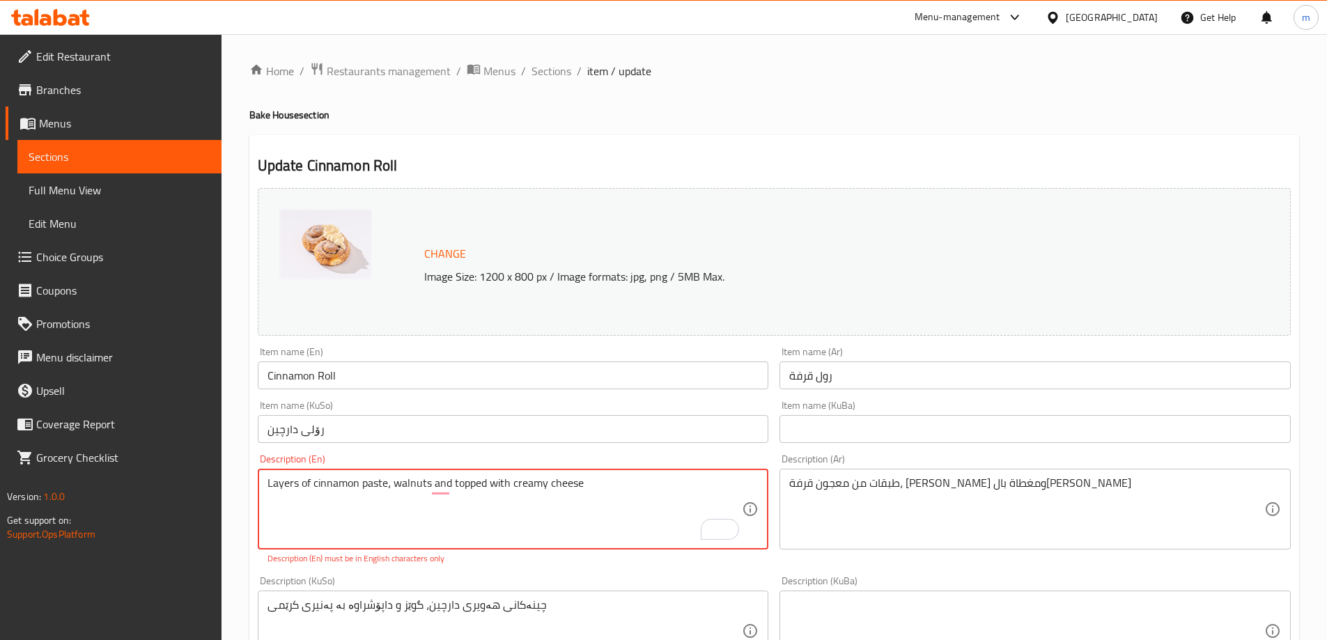
drag, startPoint x: 392, startPoint y: 487, endPoint x: 386, endPoint y: 482, distance: 7.4
click at [386, 482] on textarea "Layers of cinnamon paste، walnuts and topped with creamy cheese" at bounding box center [505, 509] width 475 height 66
type textarea "Layers of cinnamon paste, walnuts and topped with creamy cheese"
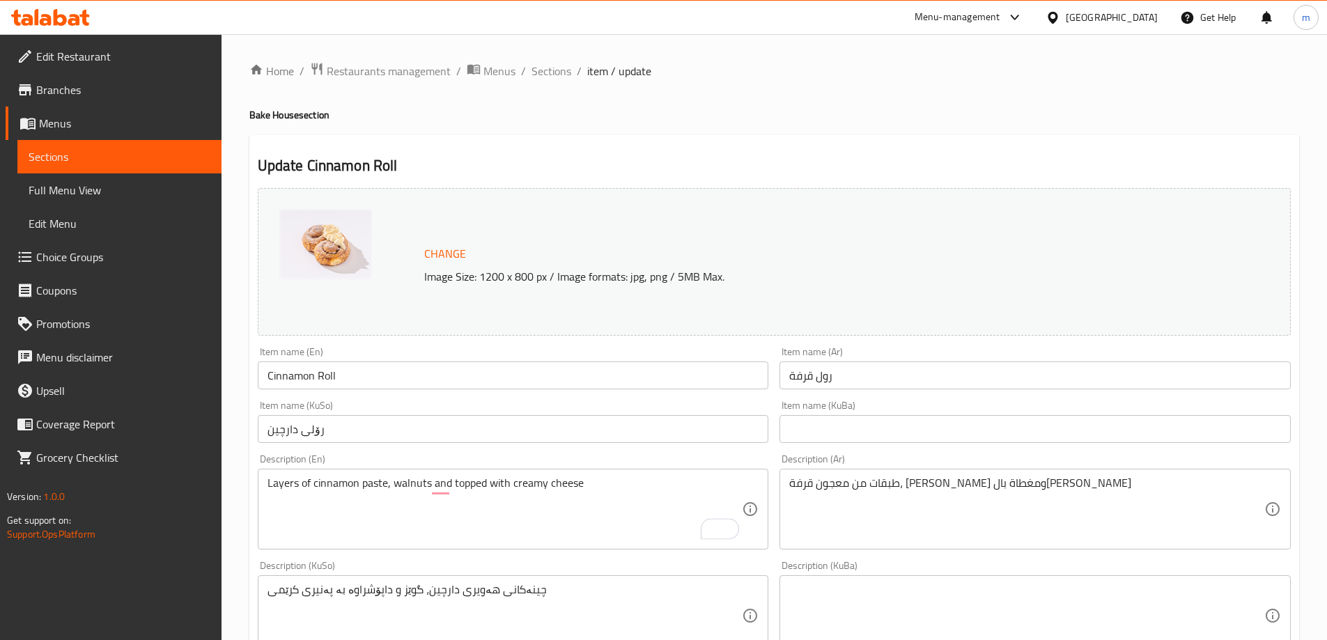
click at [421, 457] on div "Description (En) Layers of cinnamon paste, walnuts and topped with creamy chees…" at bounding box center [513, 501] width 511 height 95
click at [366, 383] on input "Cinnamon Roll" at bounding box center [513, 376] width 511 height 28
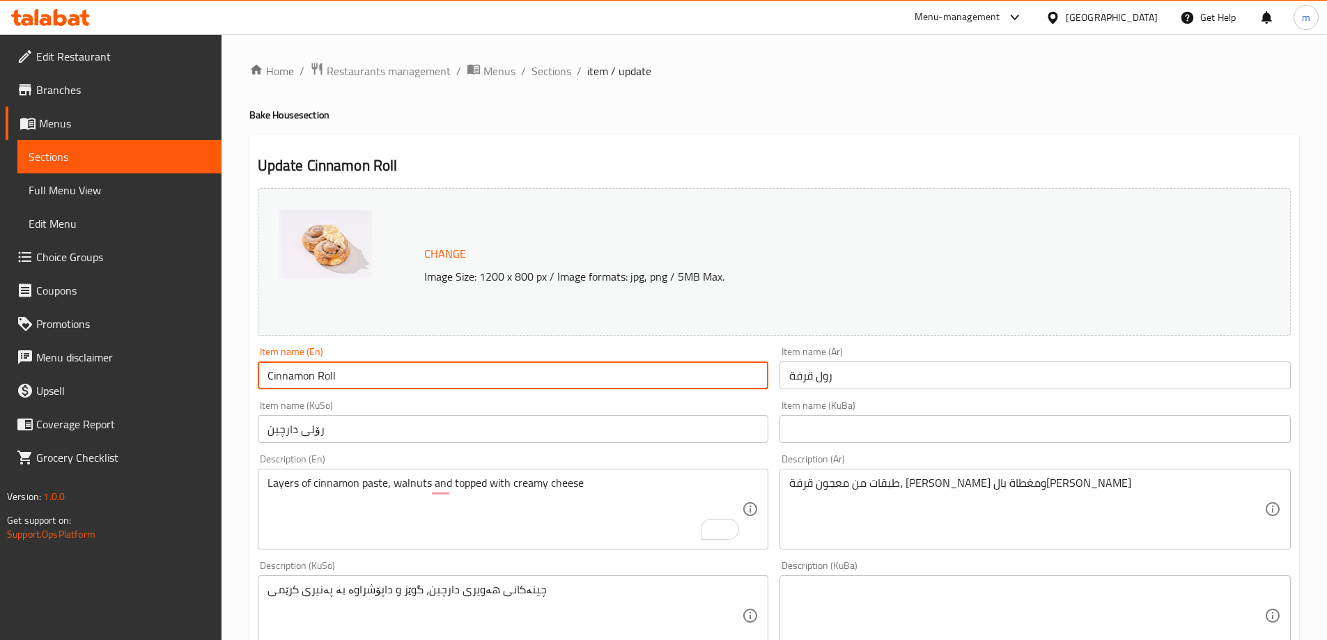
click at [366, 383] on input "Cinnamon Roll" at bounding box center [513, 376] width 511 height 28
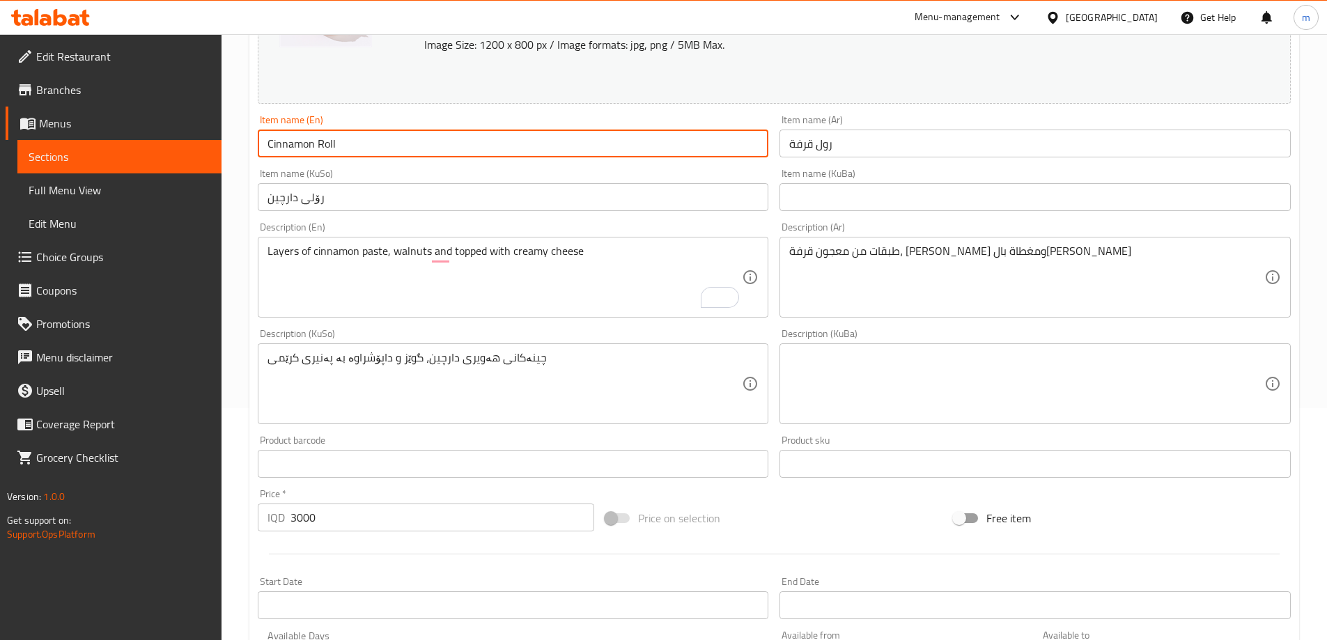
scroll to position [253, 0]
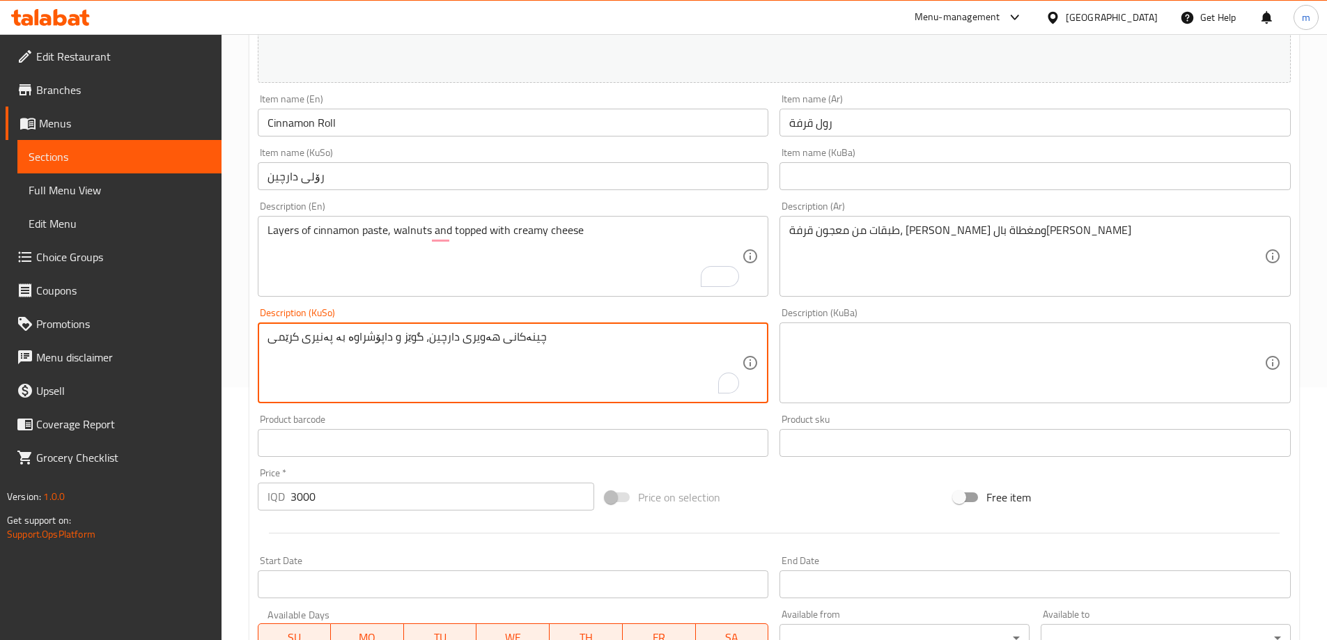
click at [565, 355] on textarea "چینەکانی هەویری دارچین، گوێز و داپۆشراوە بە پەنیری کرێمی" at bounding box center [505, 363] width 475 height 66
drag, startPoint x: 704, startPoint y: 332, endPoint x: 708, endPoint y: 344, distance: 13.2
click at [708, 344] on textarea "چینەکانی هەویری دارچین، گوێز و داپۆشراوە بە پەنیری کرێمی" at bounding box center [505, 363] width 475 height 66
type textarea "چینەکان لە هەویری دارچین، گوێز و داپۆشراوە بە پەنیری کرێمی"
click at [316, 125] on input "Cinnamon Roll" at bounding box center [513, 123] width 511 height 28
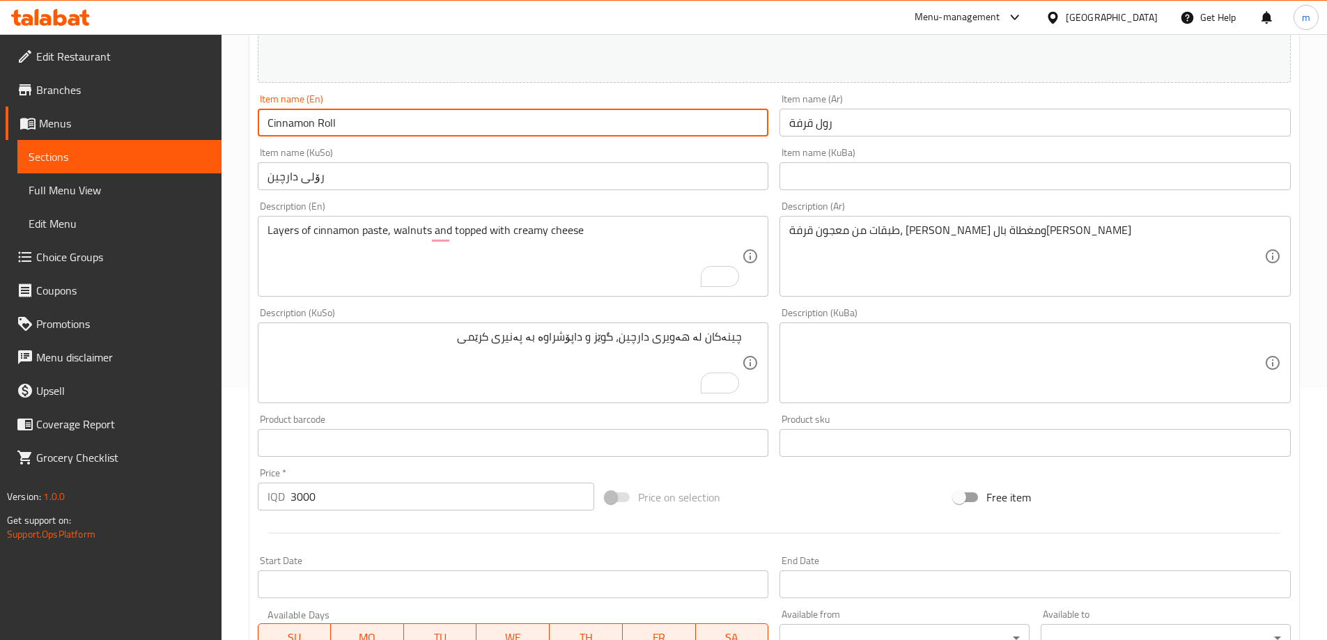
click at [316, 125] on input "Cinnamon Roll" at bounding box center [513, 123] width 511 height 28
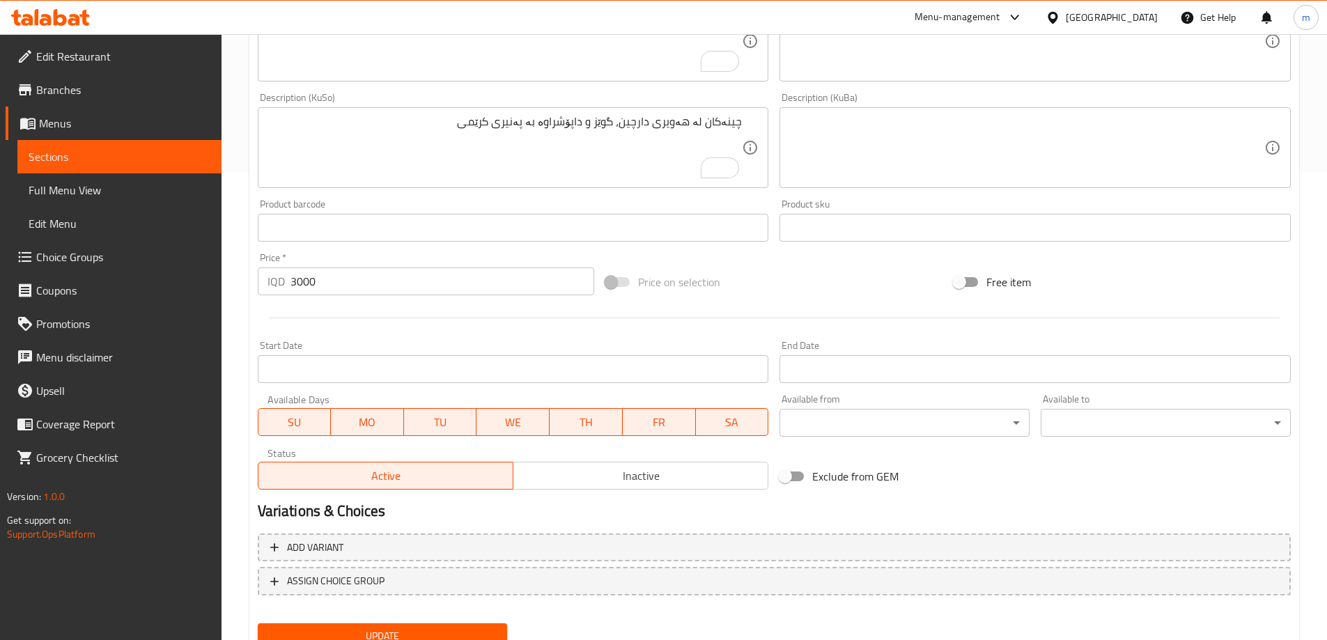
scroll to position [525, 0]
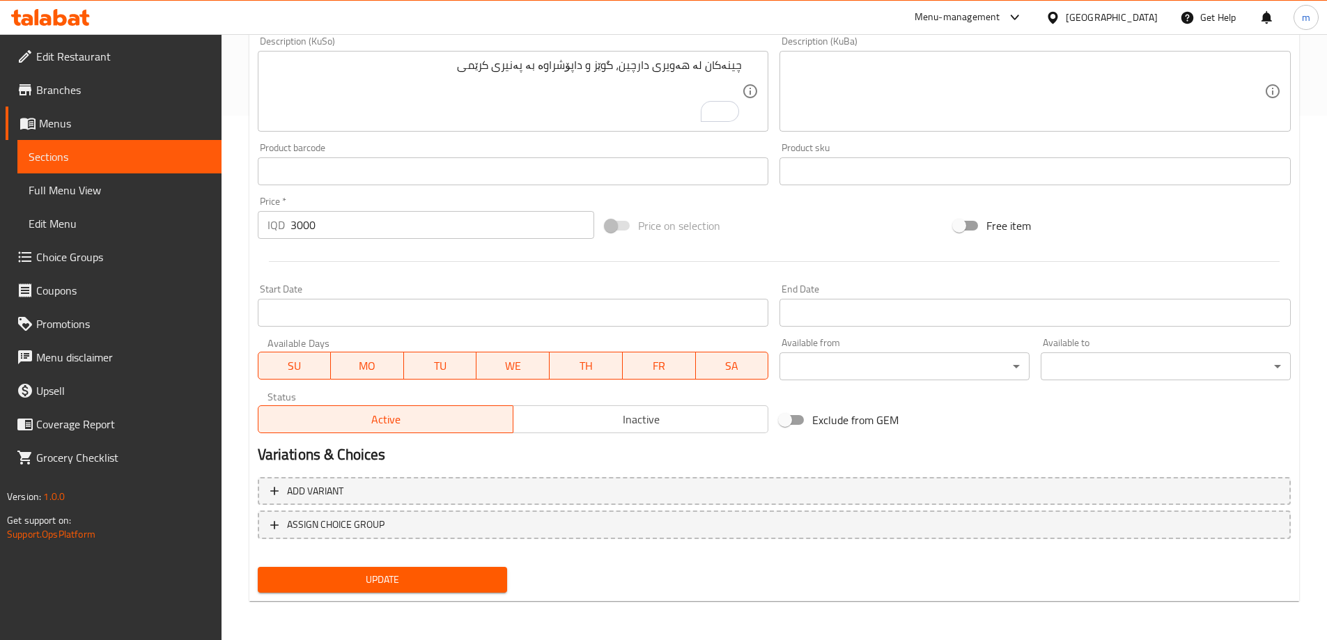
click at [436, 595] on div "Update" at bounding box center [382, 579] width 261 height 37
click at [436, 589] on span "Update" at bounding box center [383, 579] width 228 height 17
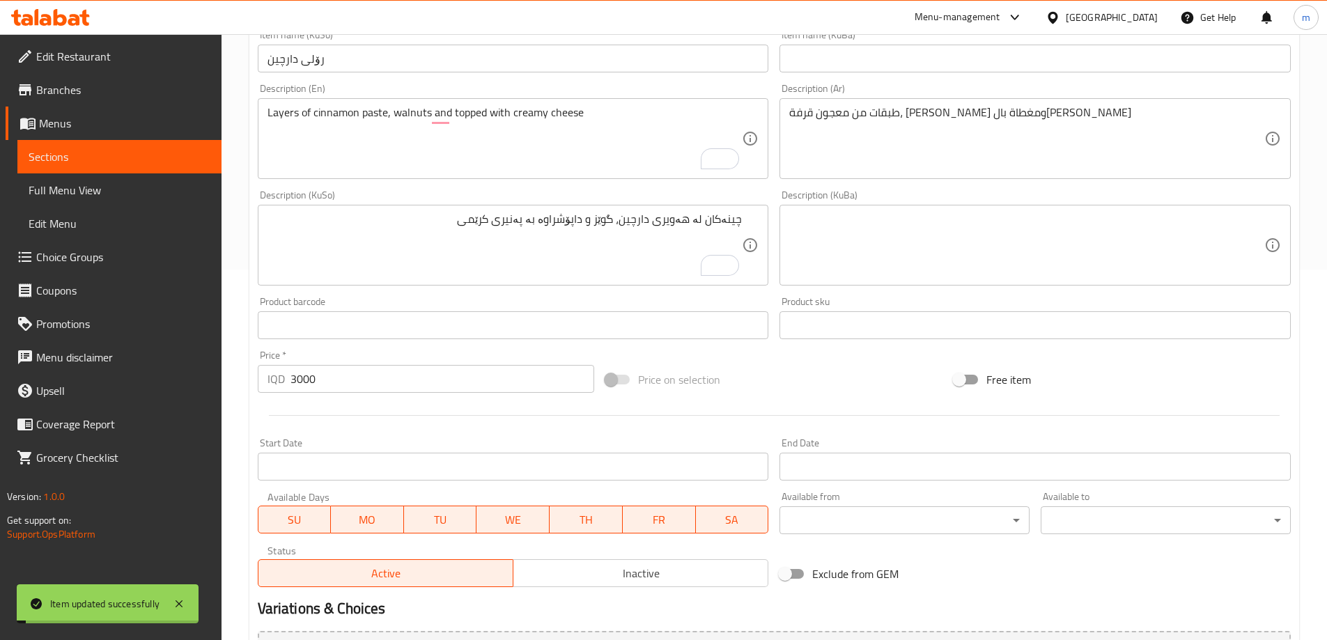
scroll to position [362, 0]
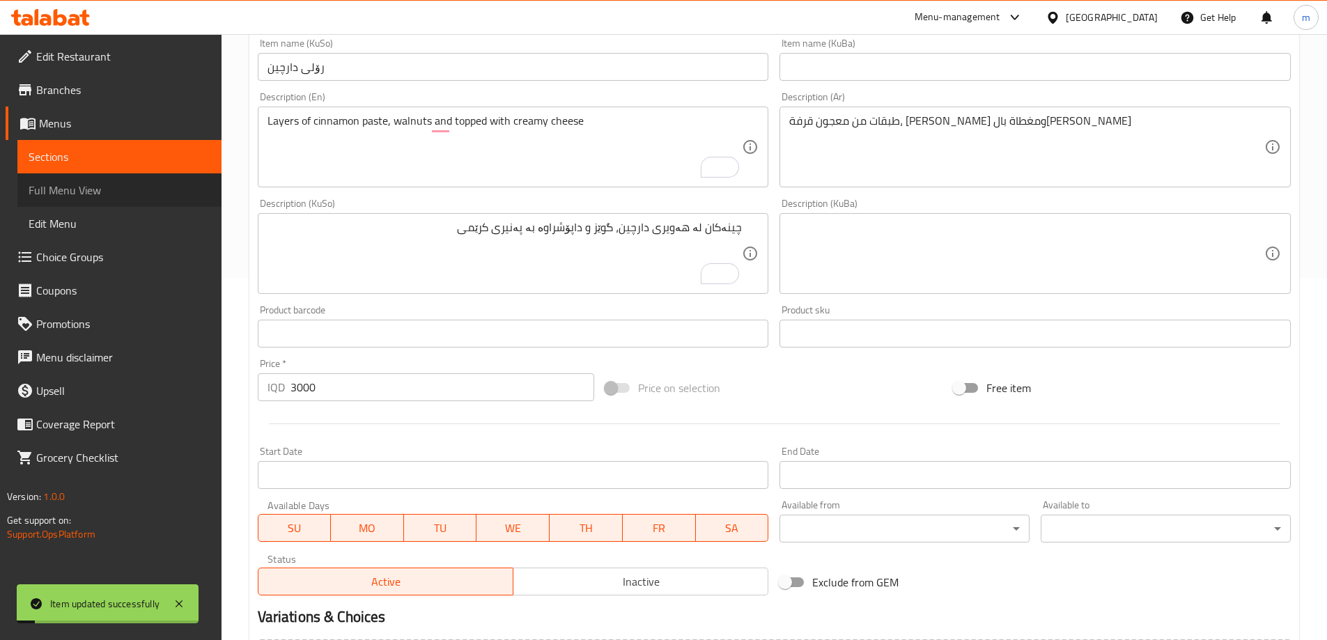
click at [74, 182] on span "Full Menu View" at bounding box center [120, 190] width 182 height 17
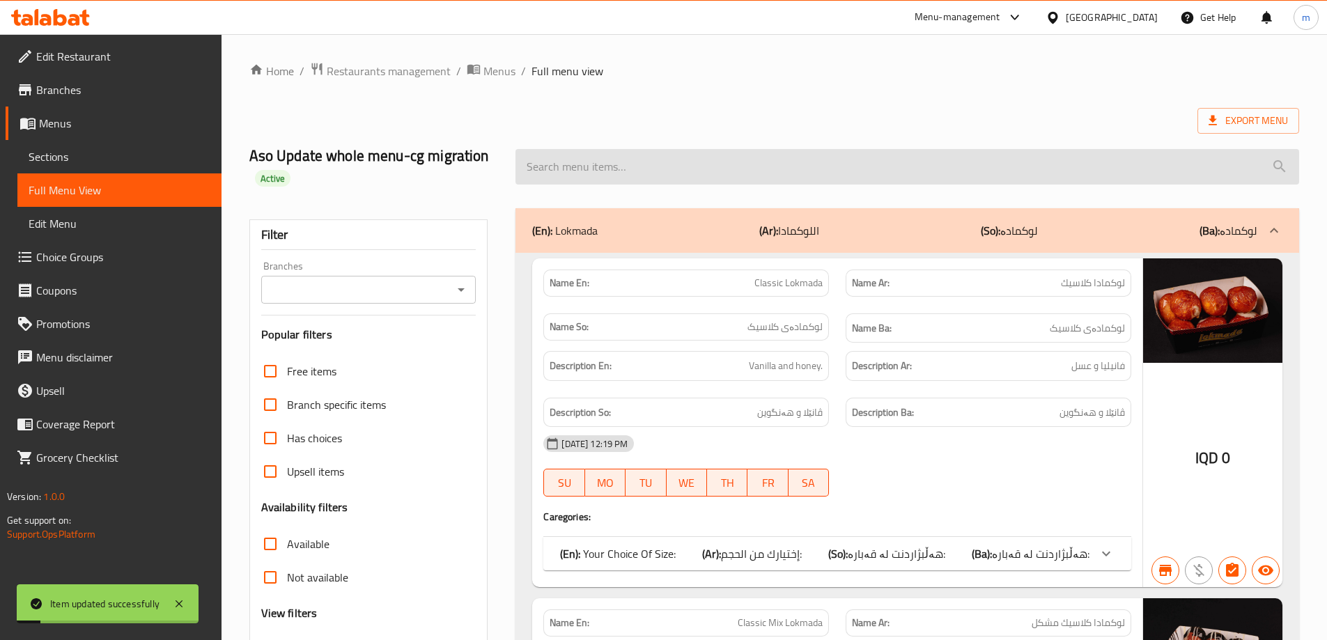
click at [600, 150] on input "search" at bounding box center [908, 167] width 784 height 36
paste input "Cinnamon Roll"
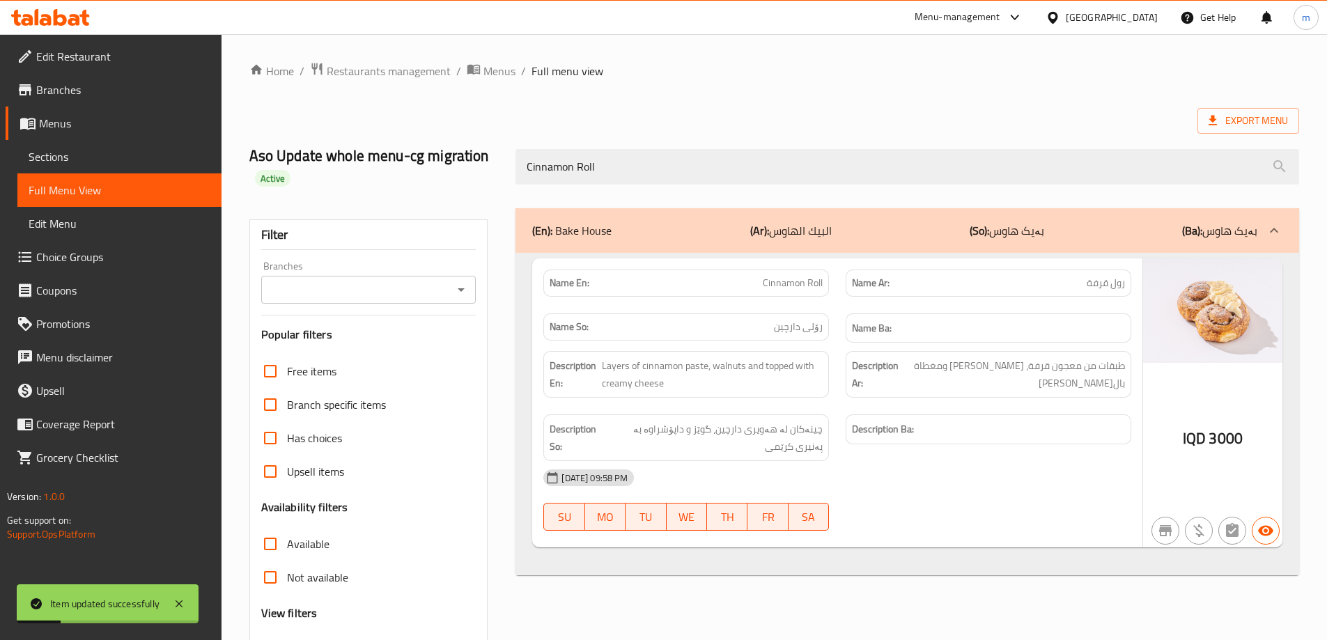
click at [466, 294] on icon "Open" at bounding box center [461, 289] width 17 height 17
type input "Cinnamon Roll"
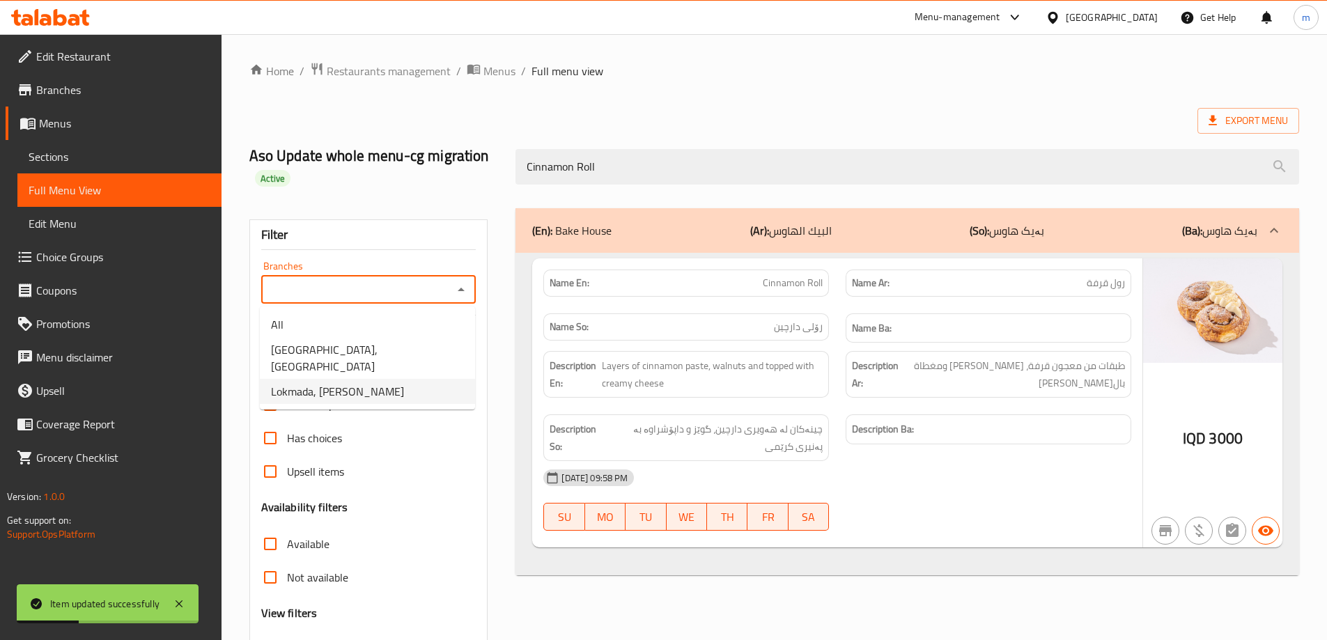
click at [347, 383] on span "Lokmada, Tuy Malik" at bounding box center [337, 391] width 133 height 17
type input "Lokmada, Tuy Malik"
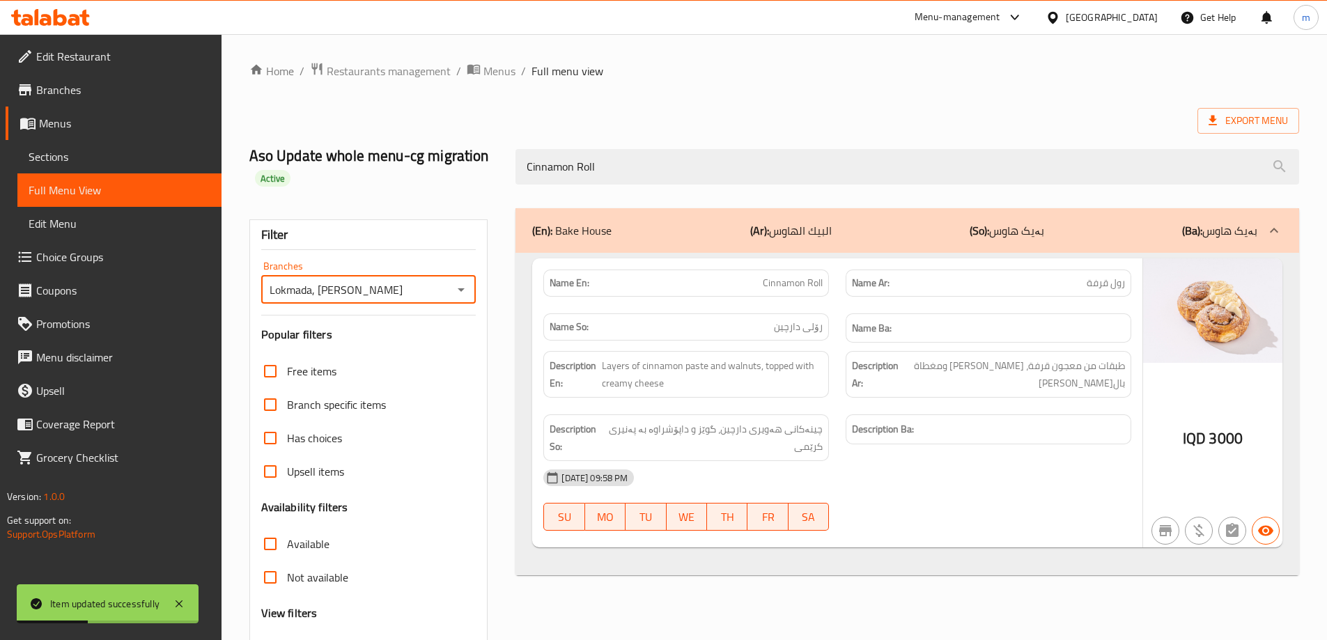
click at [433, 167] on h2 "Aso Update whole menu-cg migration Active" at bounding box center [374, 167] width 250 height 42
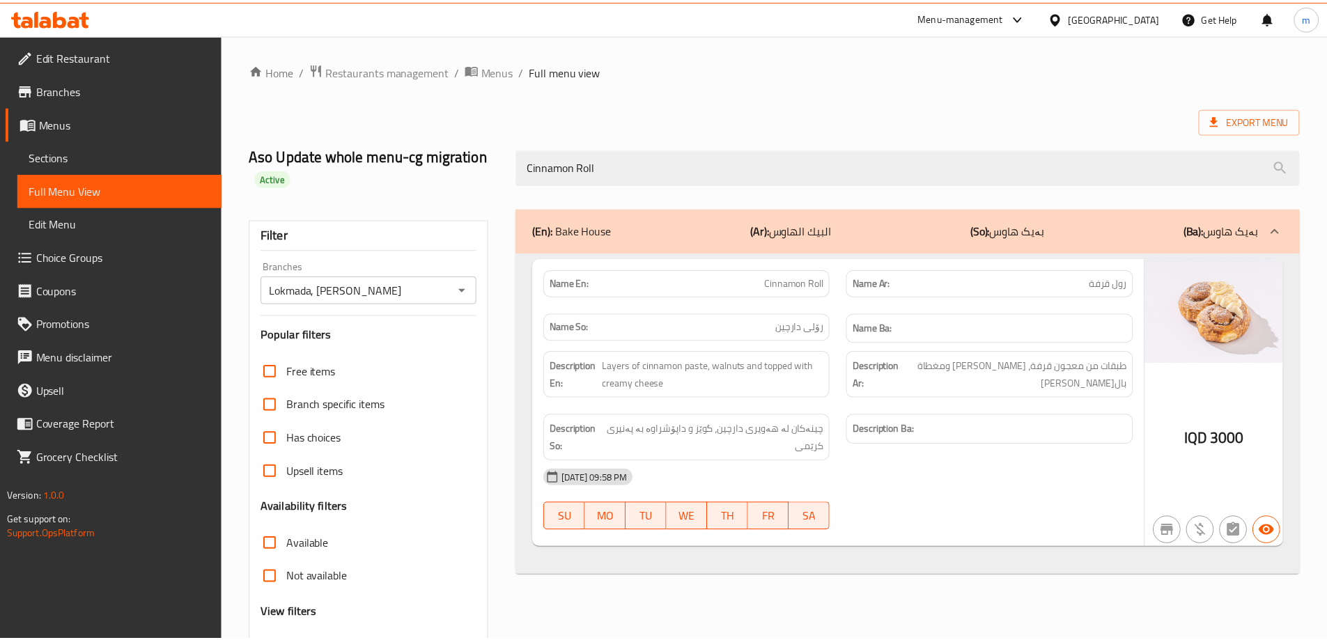
scroll to position [122, 0]
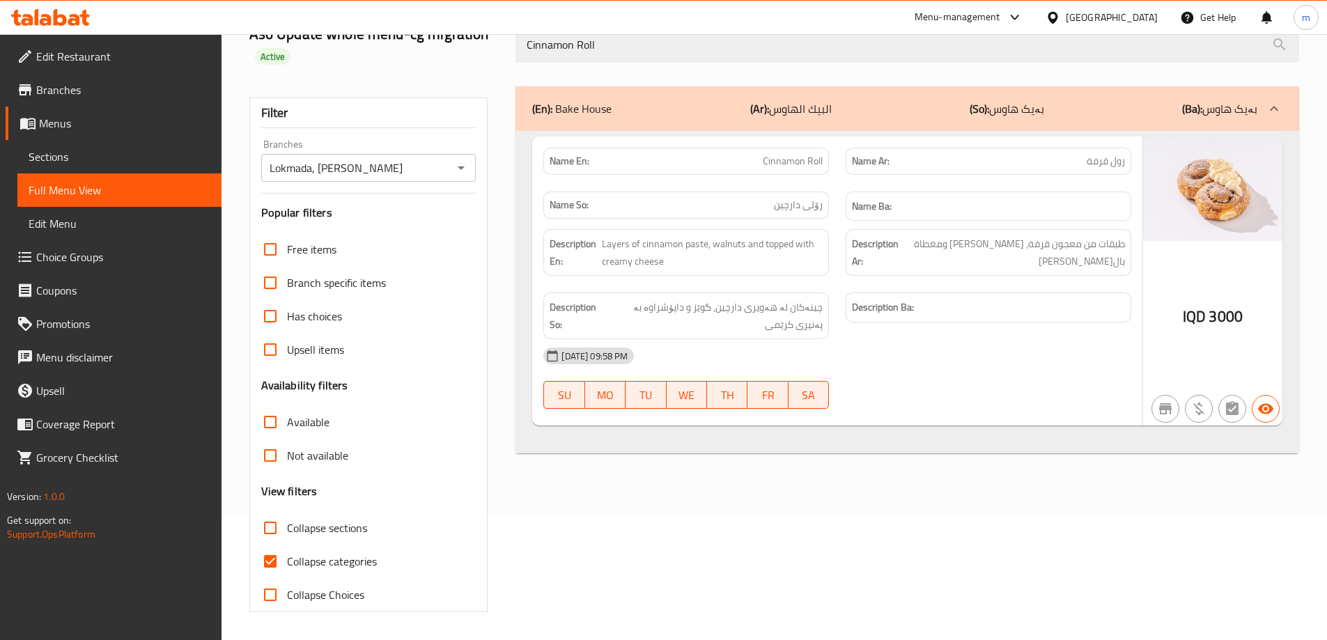
click at [36, 18] on icon at bounding box center [37, 17] width 4 height 16
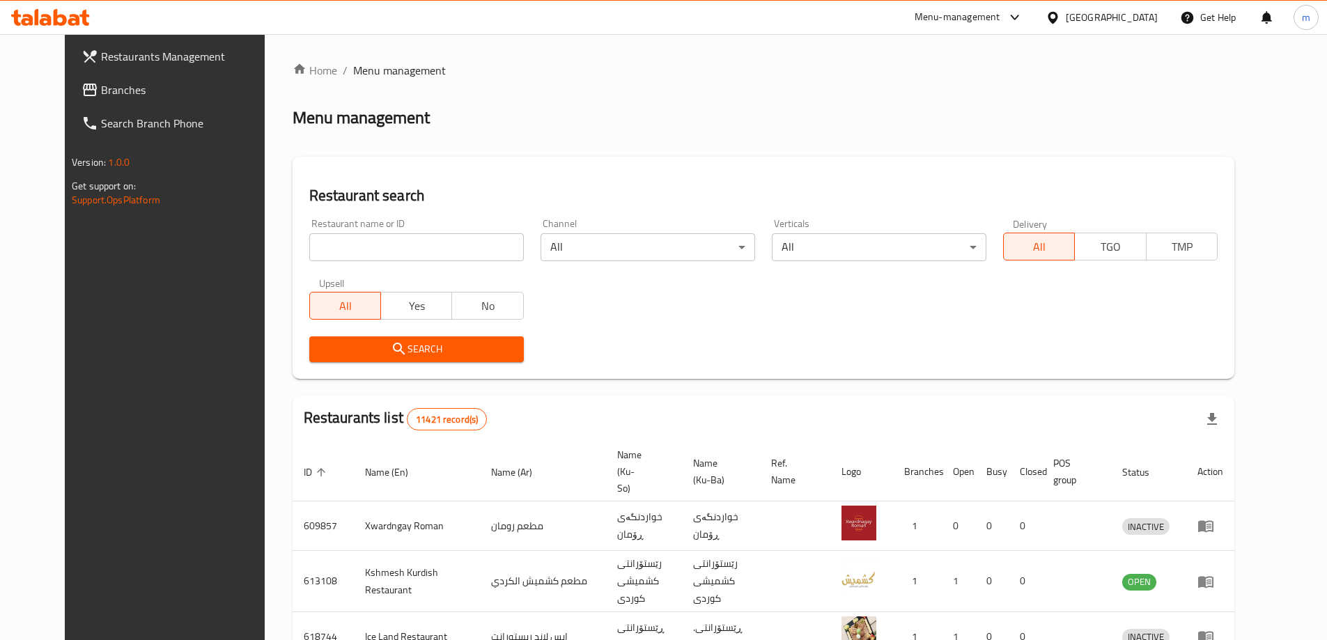
click at [70, 101] on link "Branches" at bounding box center [178, 89] width 216 height 33
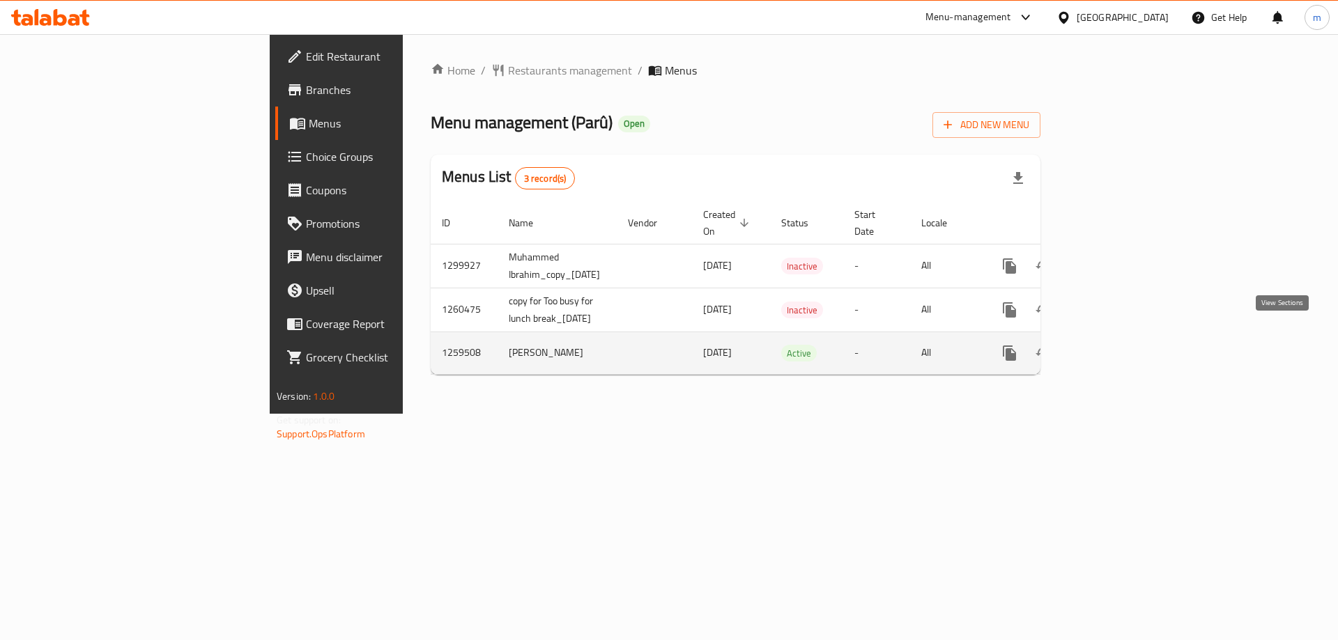
click at [1118, 345] on icon "enhanced table" at bounding box center [1109, 353] width 17 height 17
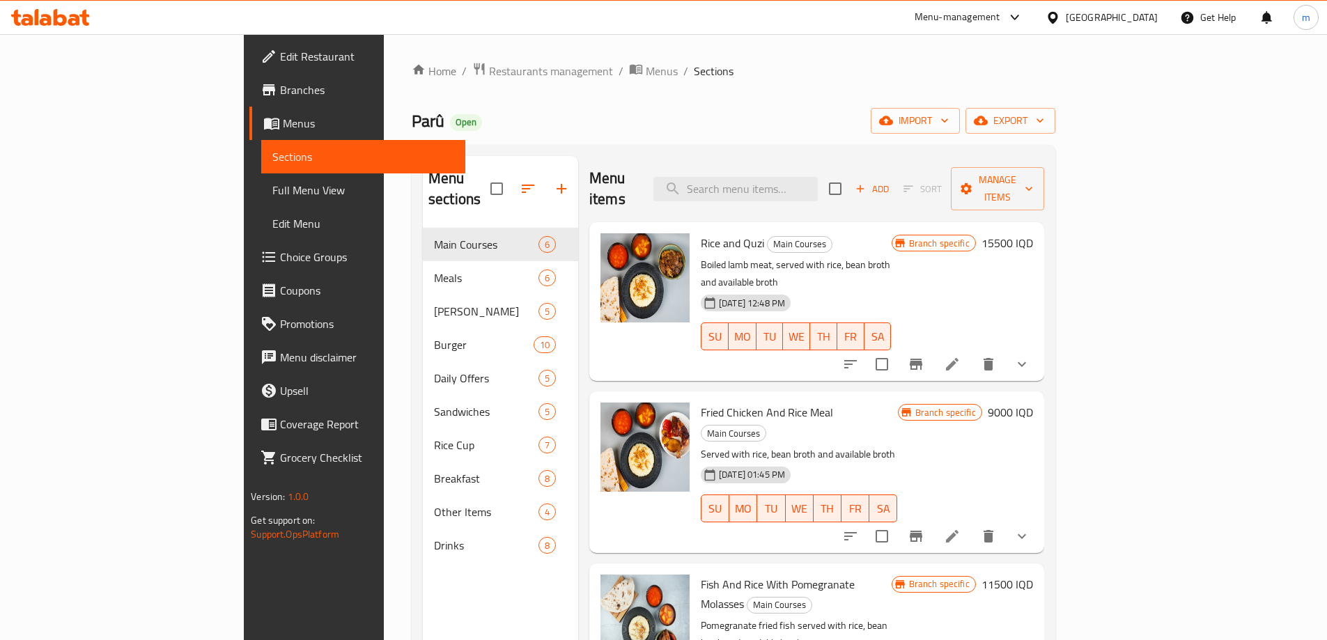
click at [272, 190] on span "Full Menu View" at bounding box center [363, 190] width 182 height 17
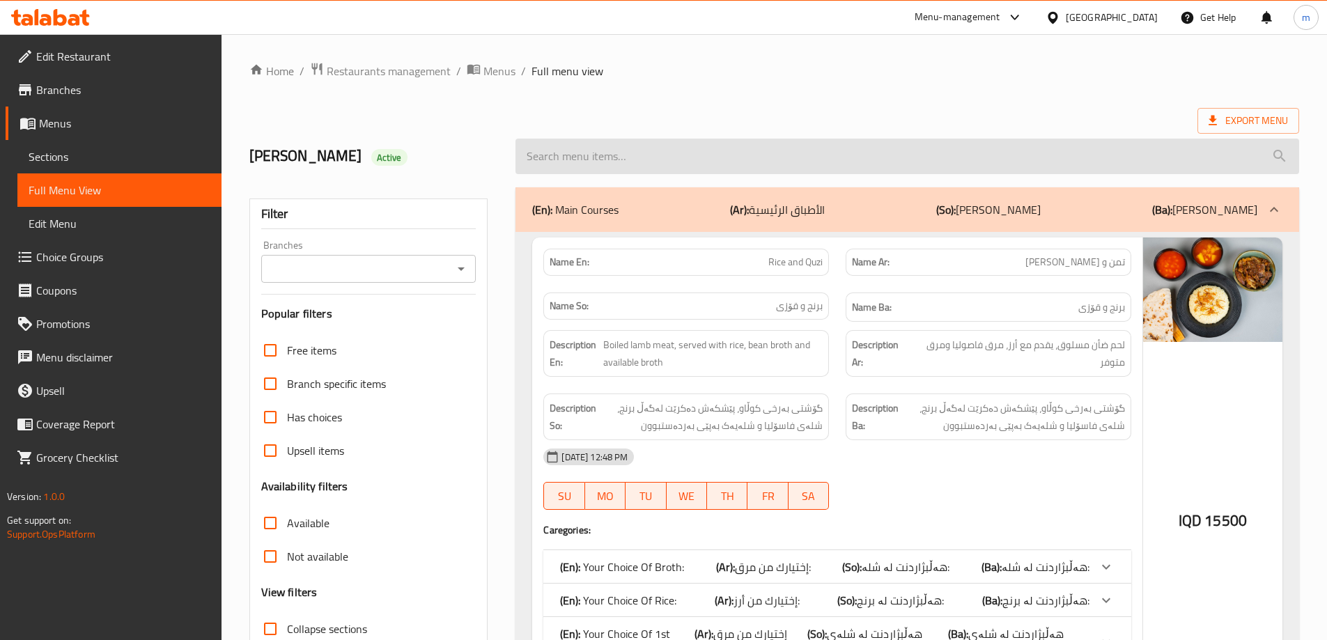
click at [773, 150] on input "search" at bounding box center [908, 157] width 784 height 36
paste input "Kasa Brnj - Meat"
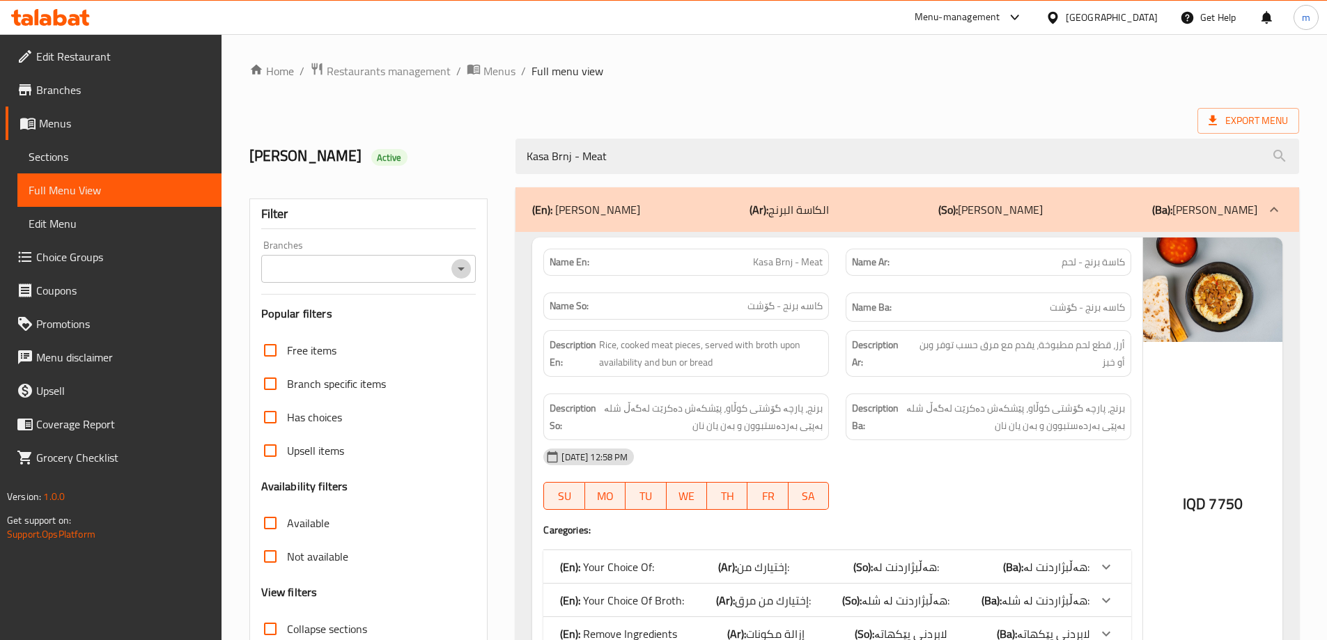
click at [463, 272] on icon "Open" at bounding box center [461, 269] width 17 height 17
type input "Kasa Brnj - Meat"
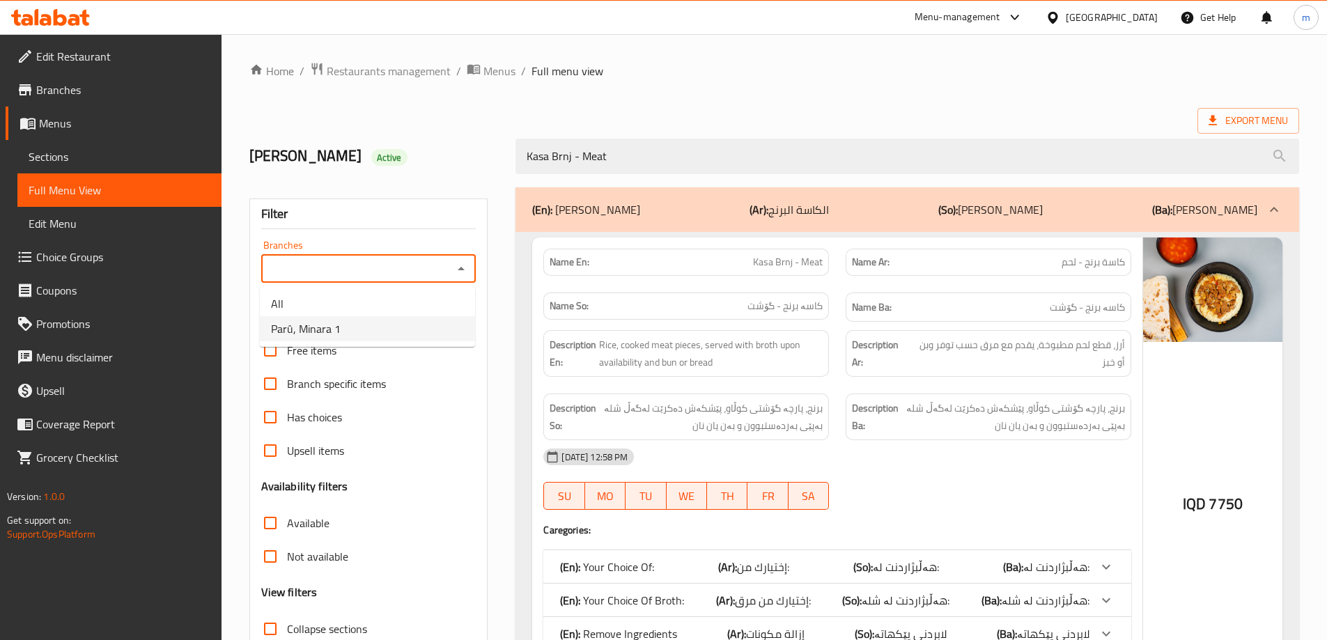
click at [352, 328] on li "Parû, Minara 1" at bounding box center [367, 328] width 215 height 25
type input "Parû, Minara 1"
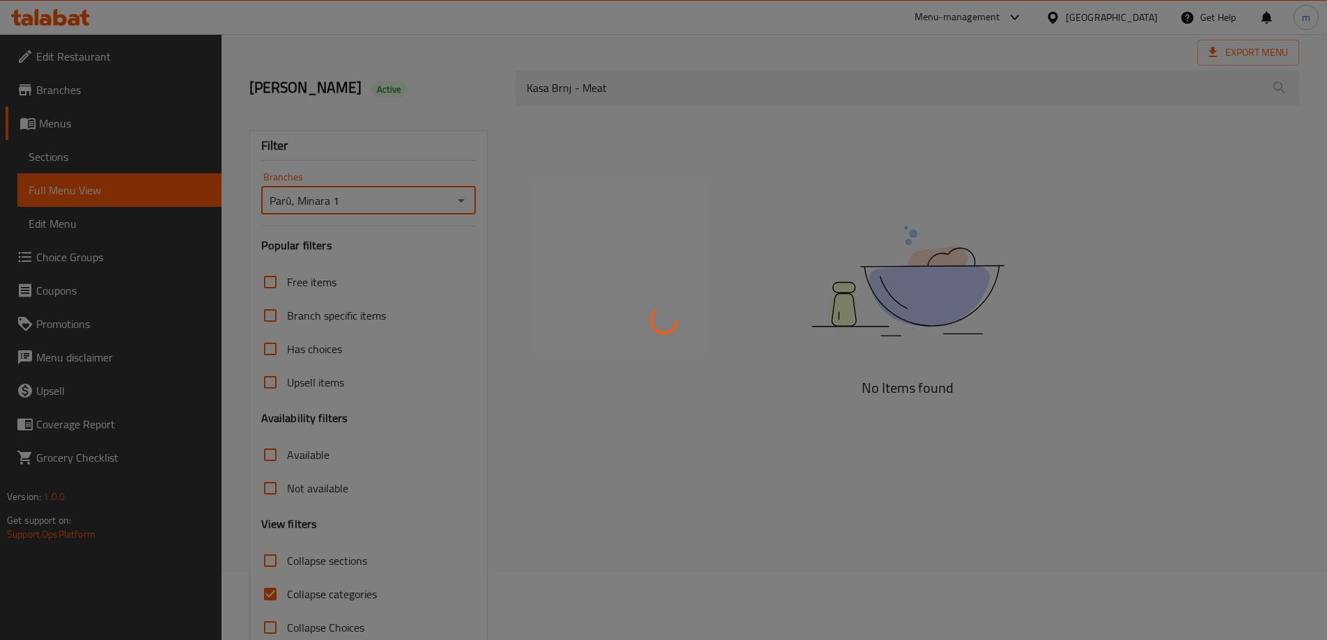
scroll to position [101, 0]
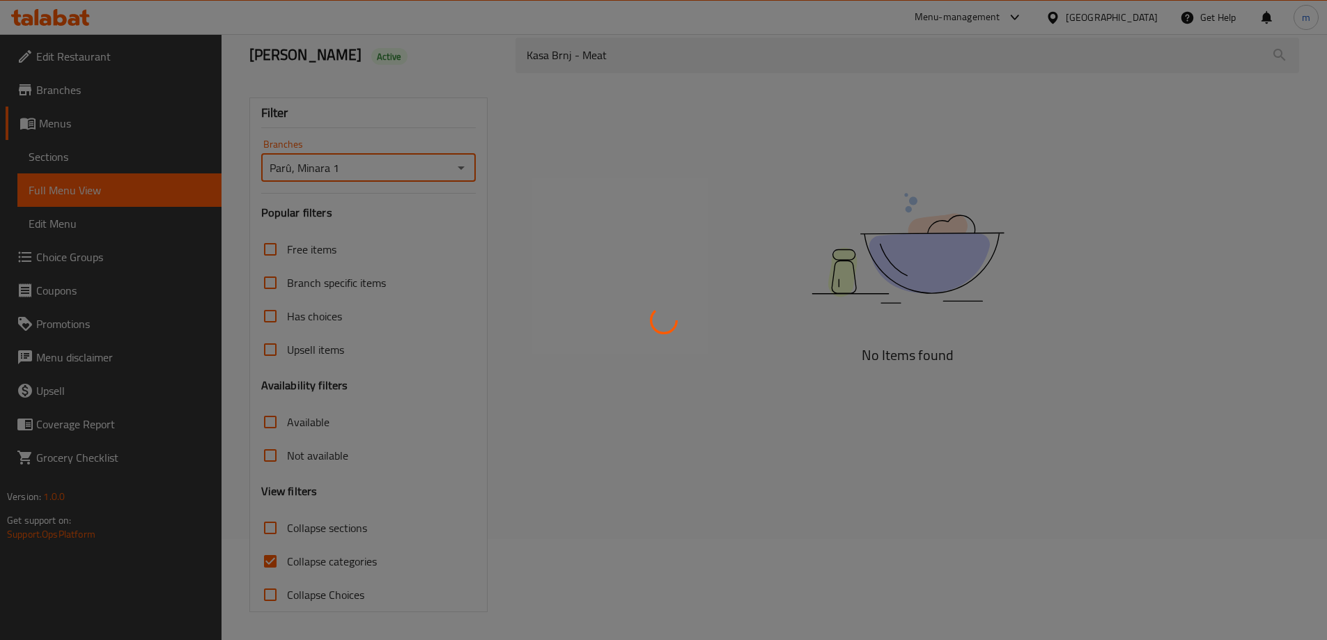
click at [300, 570] on div at bounding box center [663, 320] width 1327 height 640
click at [274, 565] on div at bounding box center [663, 320] width 1327 height 640
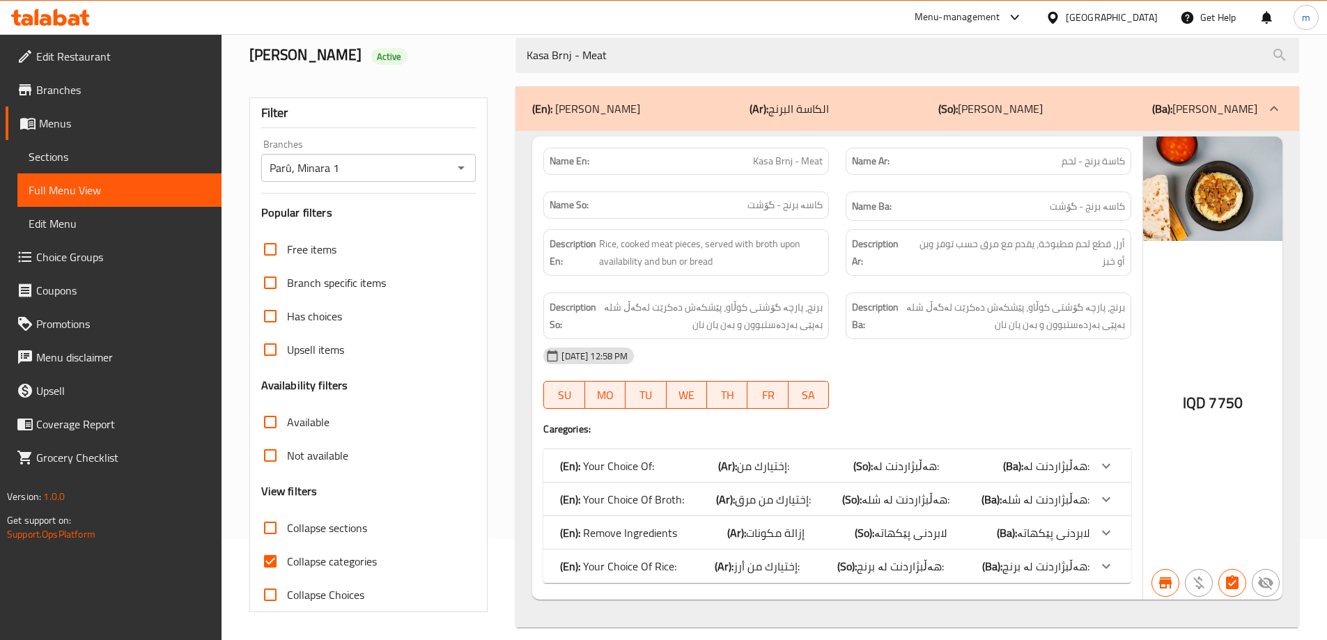
click at [270, 564] on input "Collapse categories" at bounding box center [270, 561] width 33 height 33
checkbox input "false"
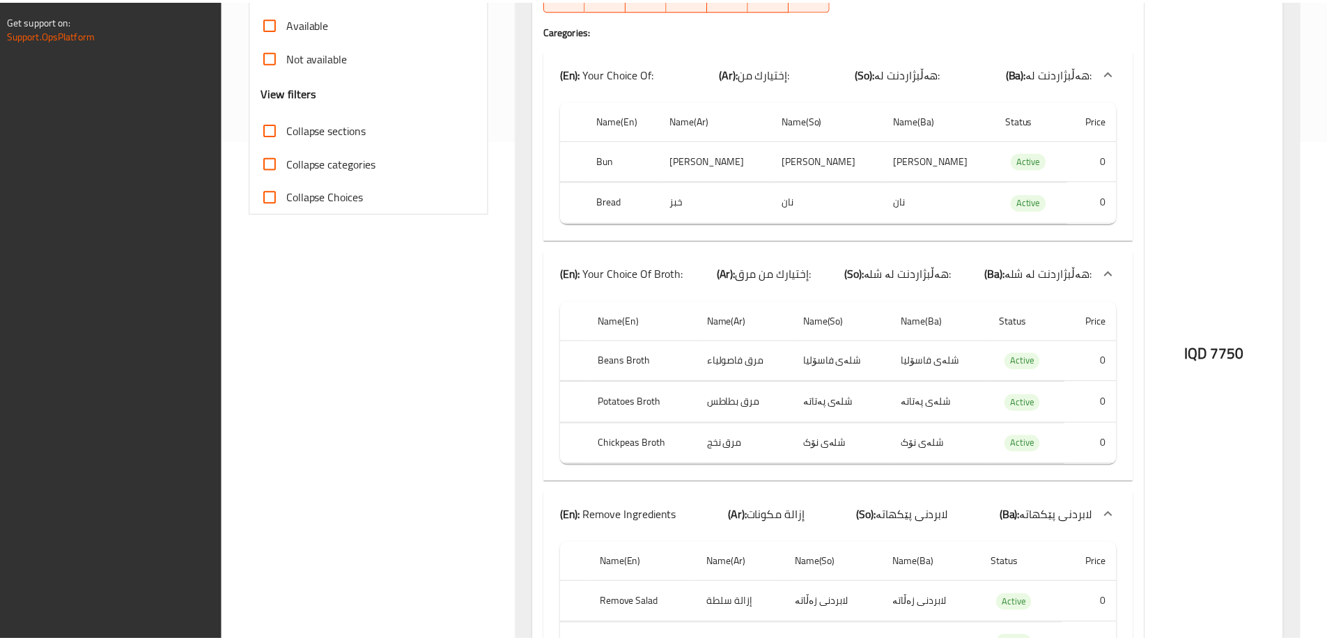
scroll to position [815, 0]
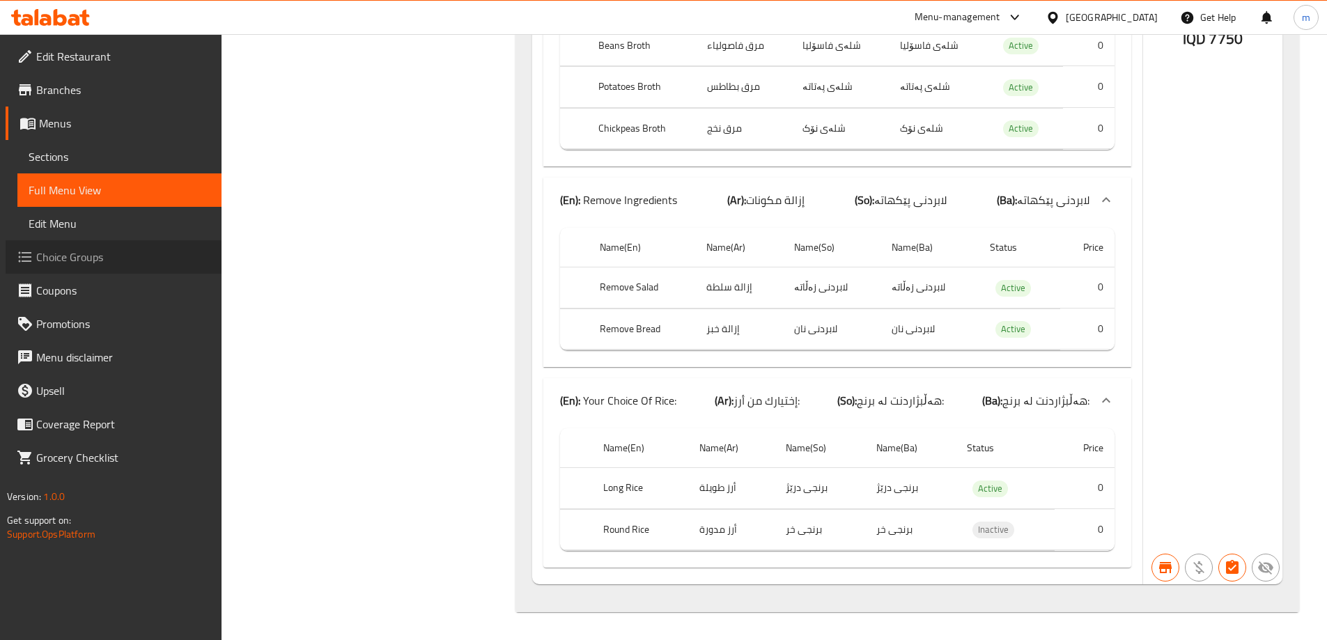
click at [67, 252] on span "Choice Groups" at bounding box center [123, 257] width 174 height 17
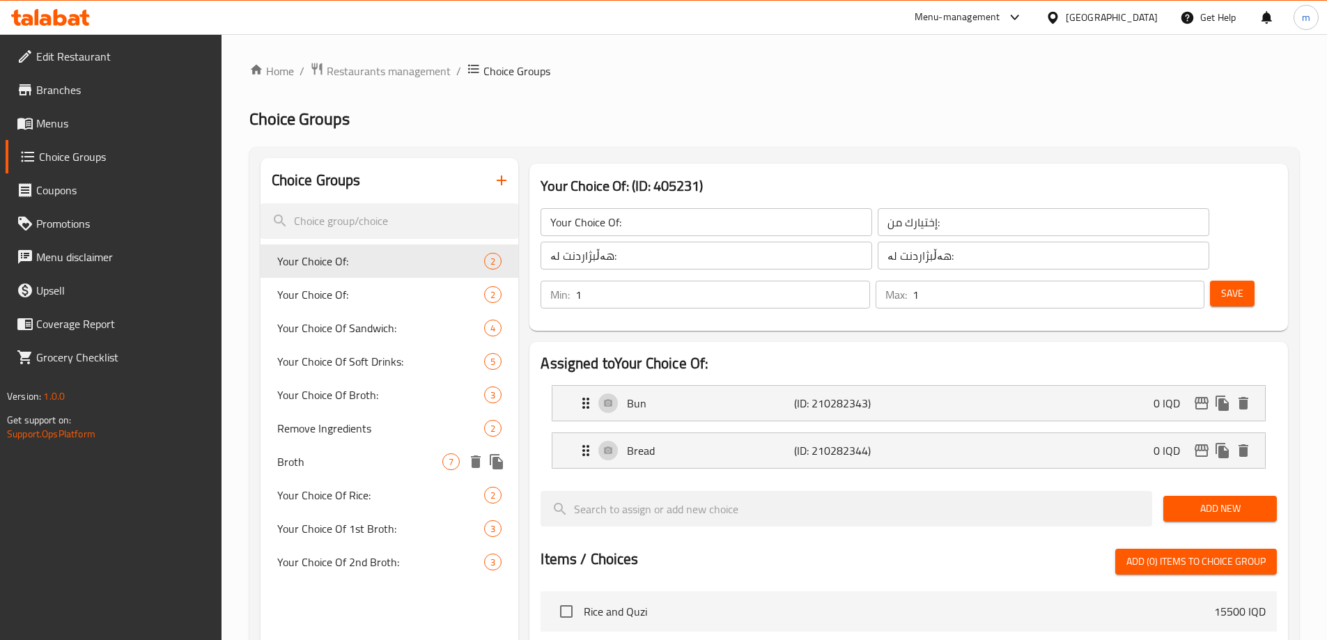
click at [384, 466] on span "Broth" at bounding box center [360, 462] width 166 height 17
type input "Broth"
type input "مرق"
type input "شله"
type input "3"
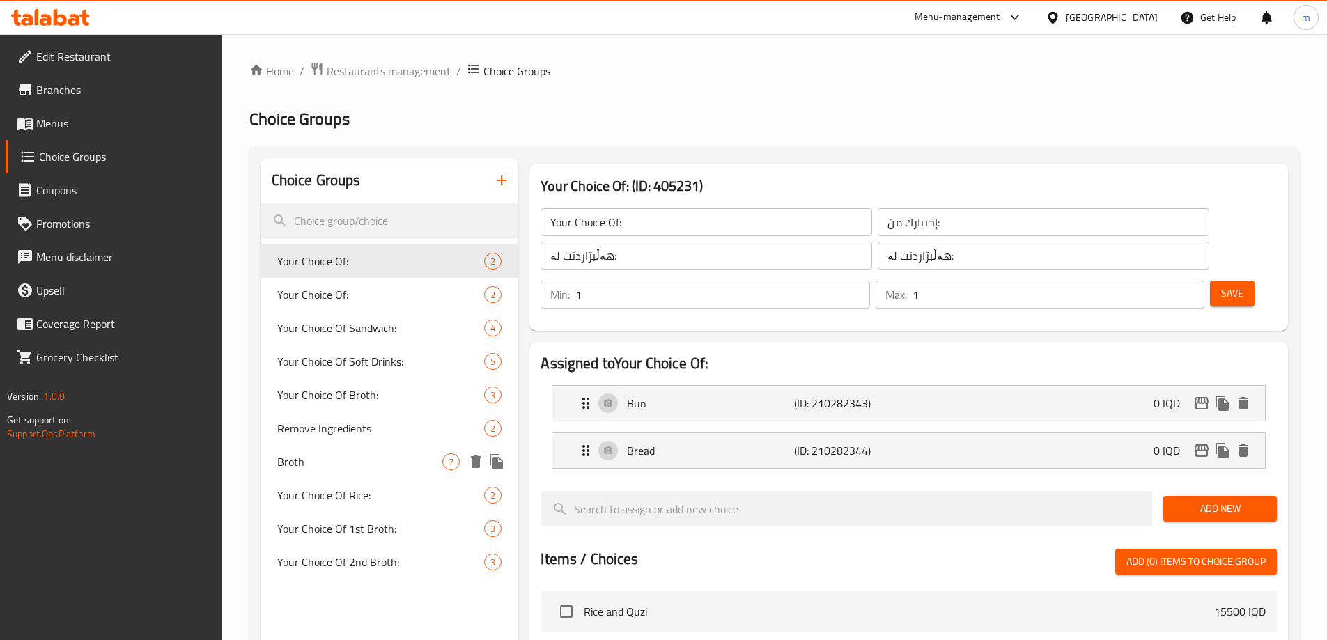
type input "3"
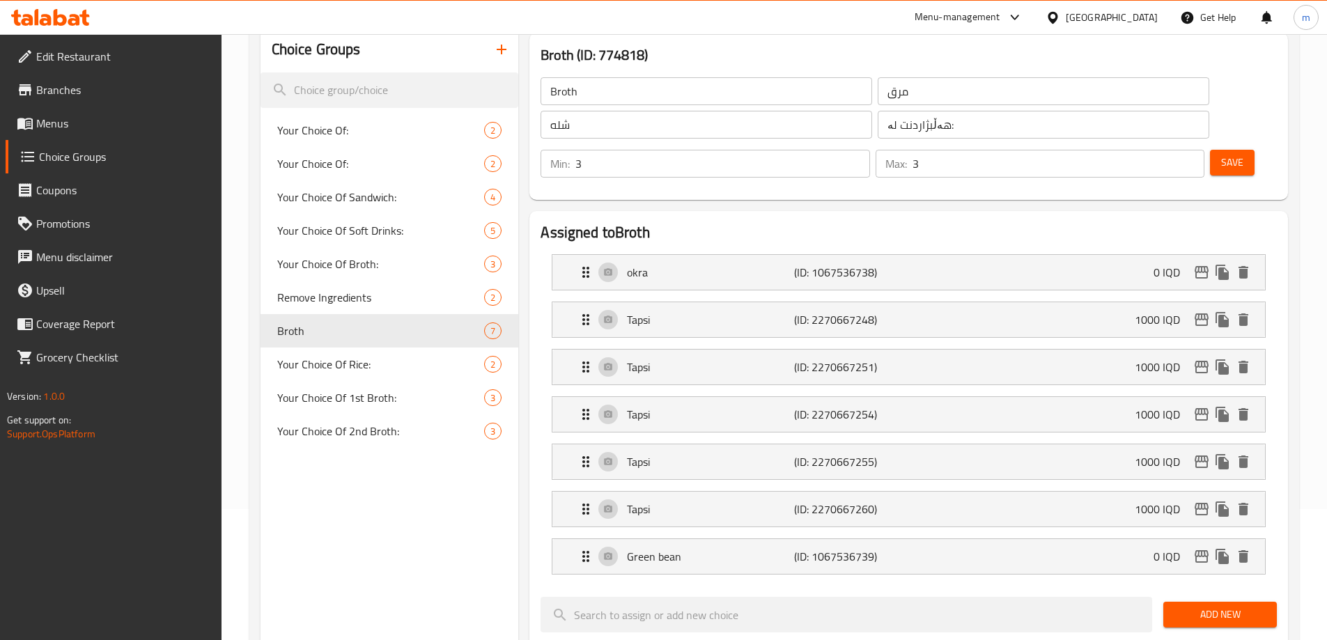
scroll to position [162, 0]
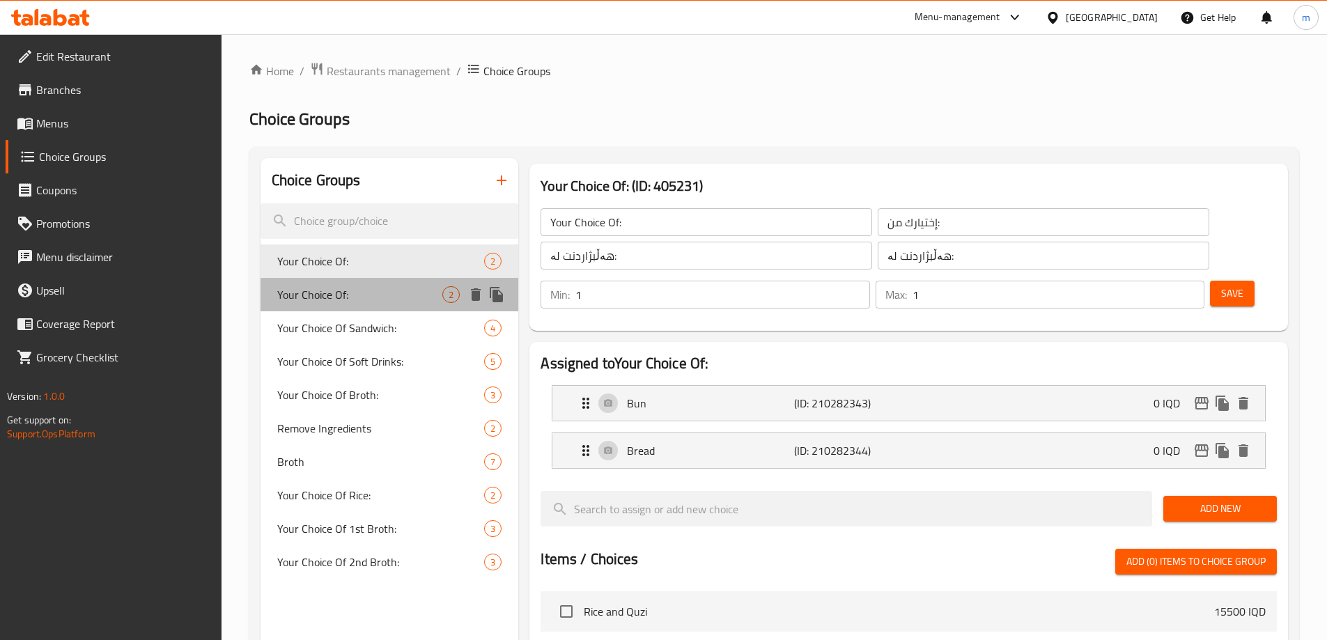
click at [320, 297] on span "Your Choice Of:" at bounding box center [360, 294] width 166 height 17
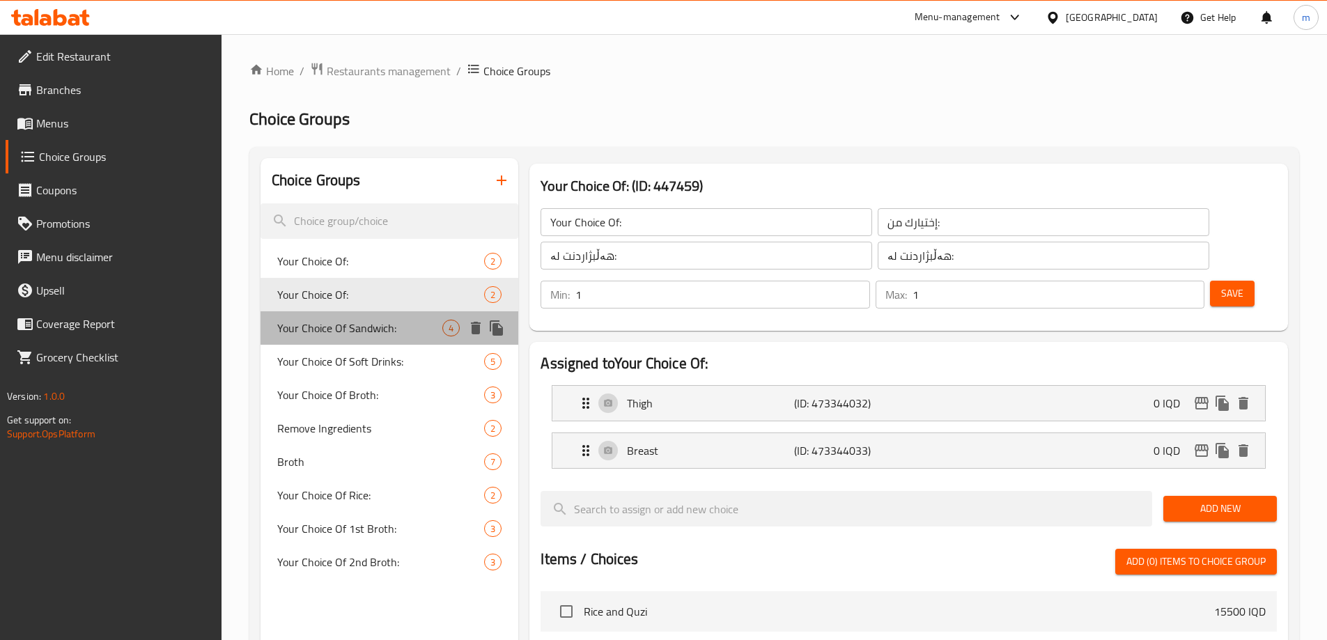
click at [329, 323] on span "Your Choice Of Sandwich:" at bounding box center [360, 328] width 166 height 17
type input "Your Choice Of Sandwich:"
type input "إختيارك من سندويتش :"
type input "هەڵبژاردنت لە سەندویچ:"
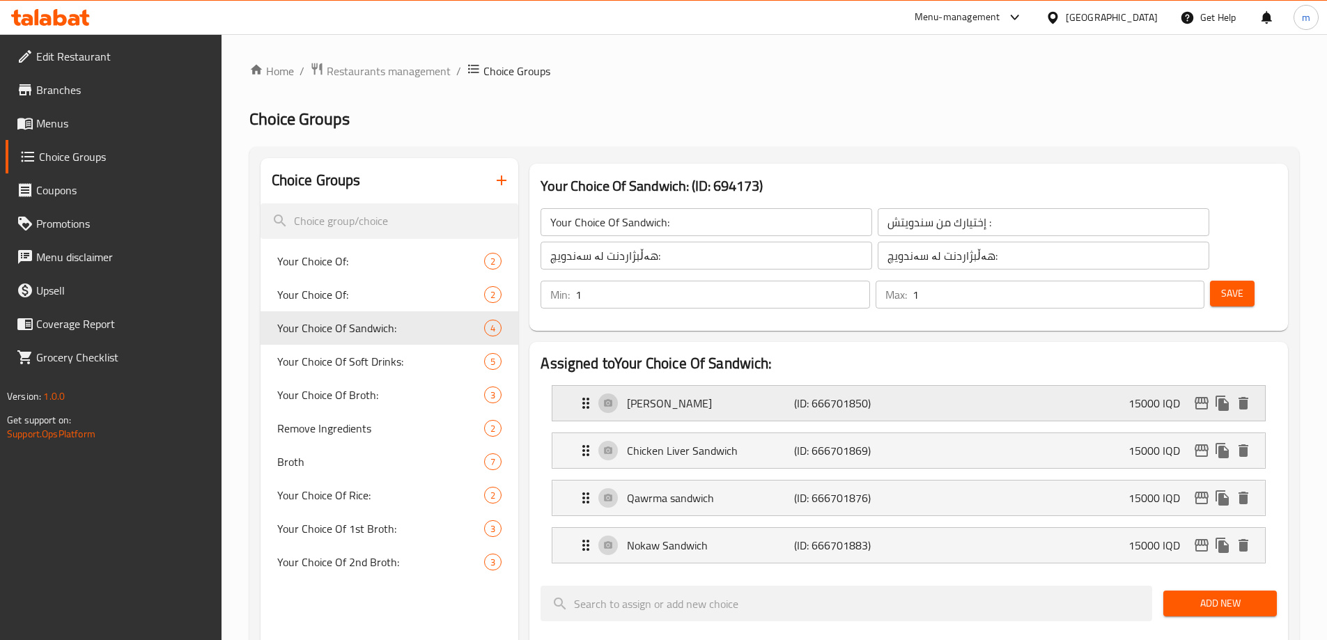
click at [664, 395] on p "[PERSON_NAME]" at bounding box center [710, 403] width 166 height 17
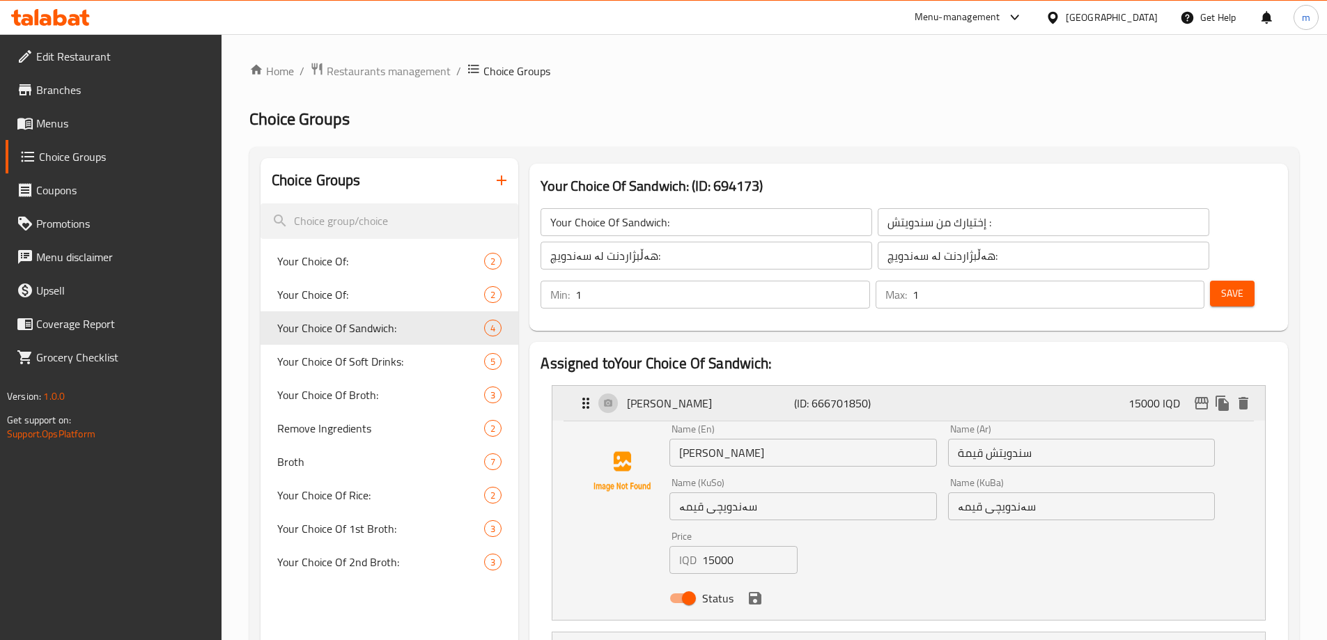
click at [664, 395] on p "[PERSON_NAME]" at bounding box center [710, 403] width 166 height 17
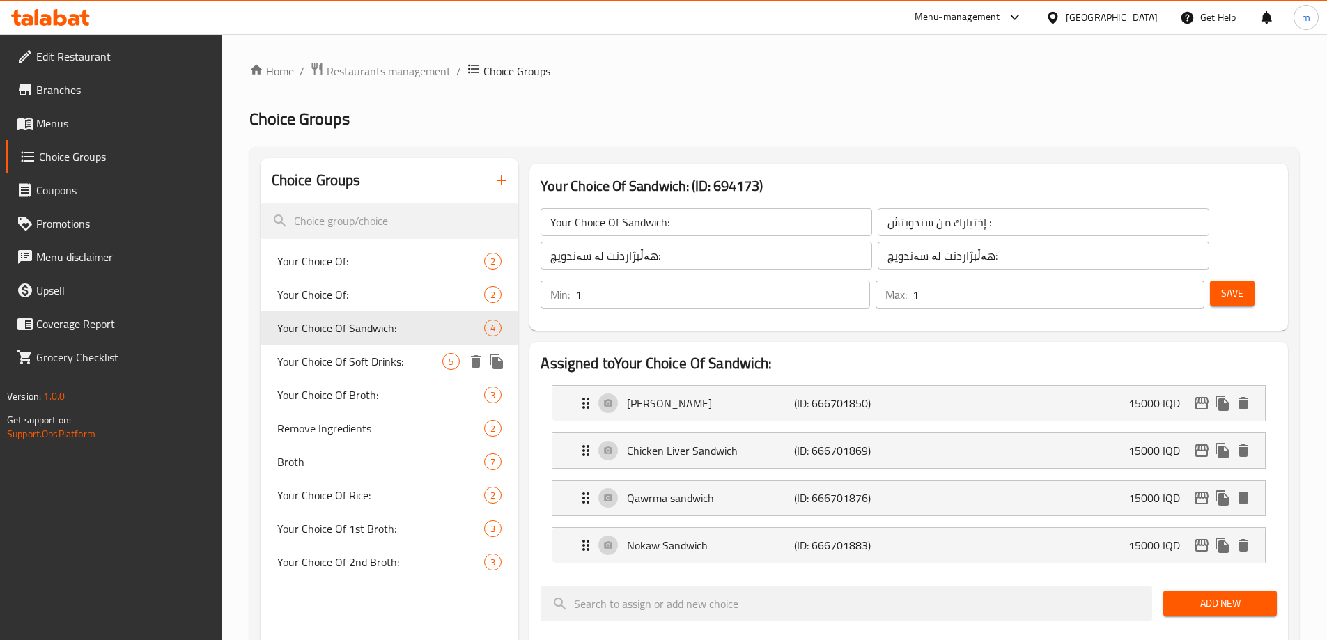
click at [374, 369] on span "Your Choice Of Soft Drinks:" at bounding box center [360, 361] width 166 height 17
type input "Your Choice Of Soft Drinks:"
type input "إختيارك من المشروبات الغازية:"
type input "هەڵبژاردنت لە خواردنەوە گازییەکان:"
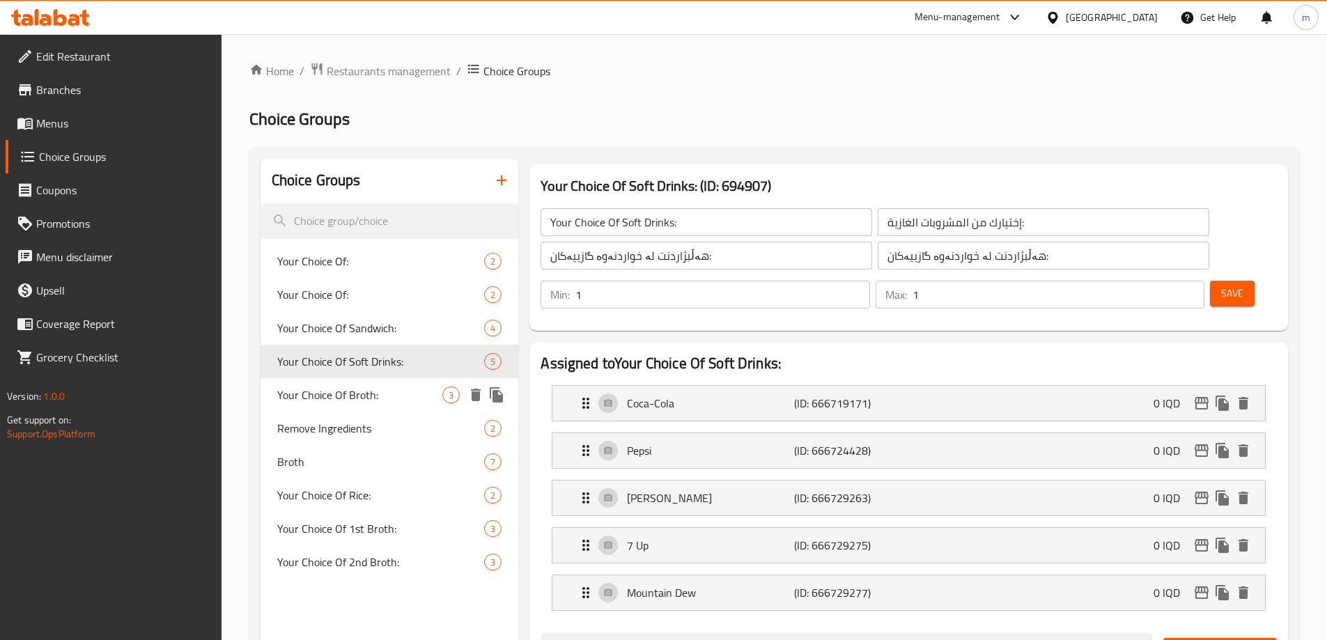
click at [373, 392] on span "Your Choice Of Broth:" at bounding box center [360, 395] width 166 height 17
type input "Your Choice Of Broth:"
type input "إختيارك من مرق:"
type input "هەڵبژاردنت لە شلە:"
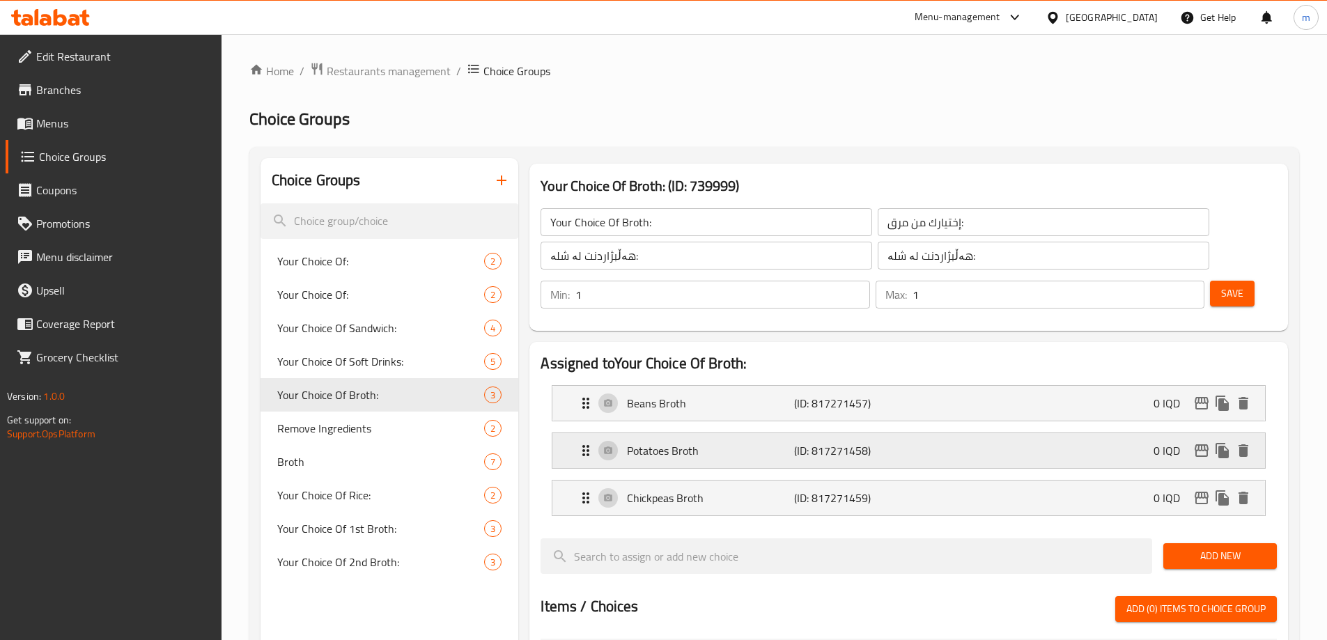
click at [768, 433] on div "Potatoes Broth (ID: 817271458) 0 IQD" at bounding box center [913, 450] width 671 height 35
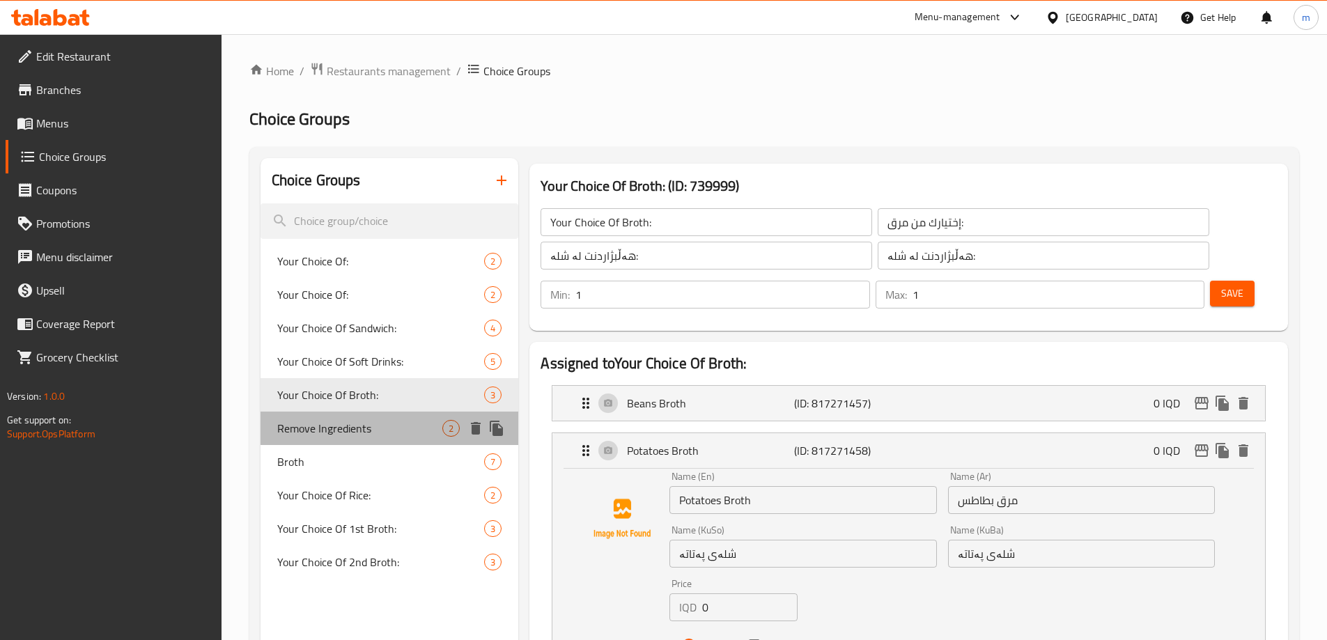
click at [335, 442] on div "Remove Ingredients 2" at bounding box center [390, 428] width 258 height 33
type input "Remove Ingredients"
type input "إزالة مكونات"
type input "لابردنی پێکهاتە"
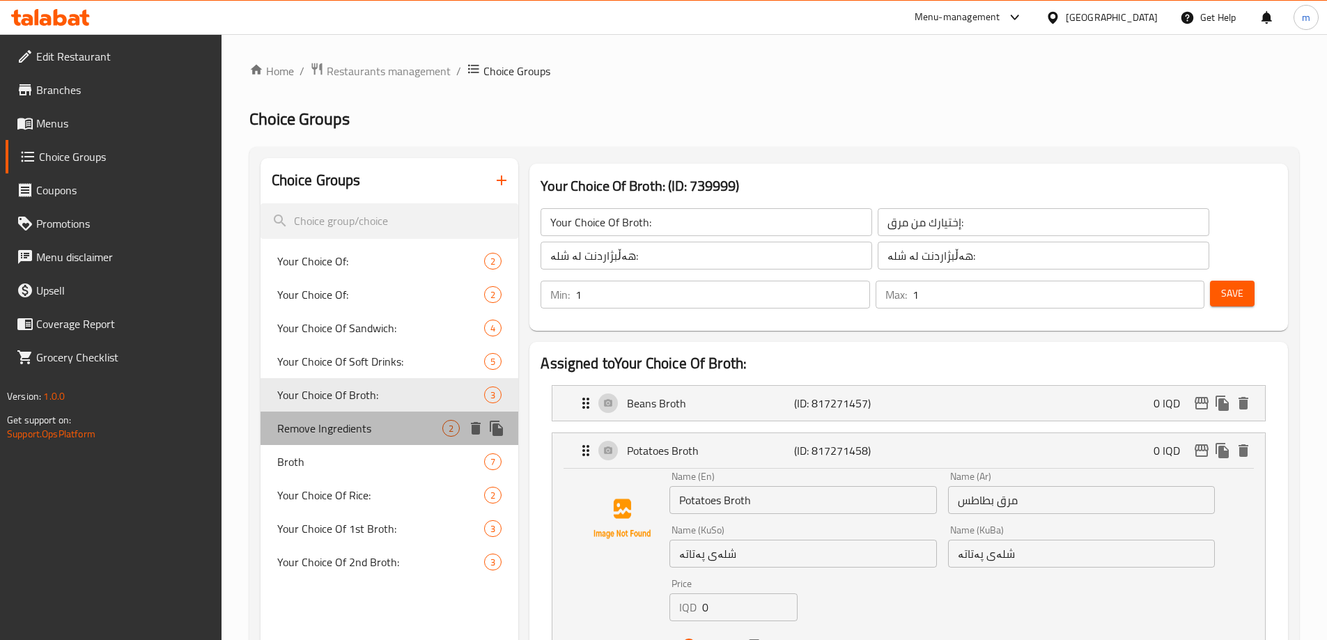
type input "0"
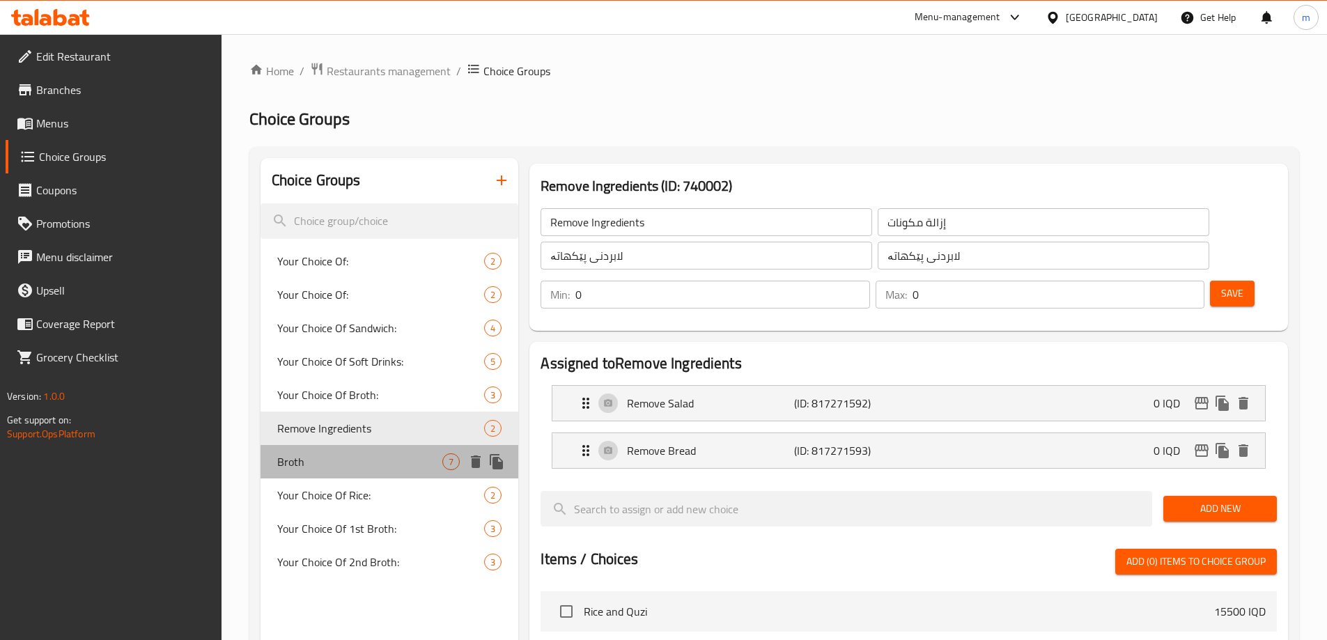
click at [347, 459] on span "Broth" at bounding box center [360, 462] width 166 height 17
type input "Broth"
type input "مرق"
type input "شله"
type input "هەڵبژاردنت لە:"
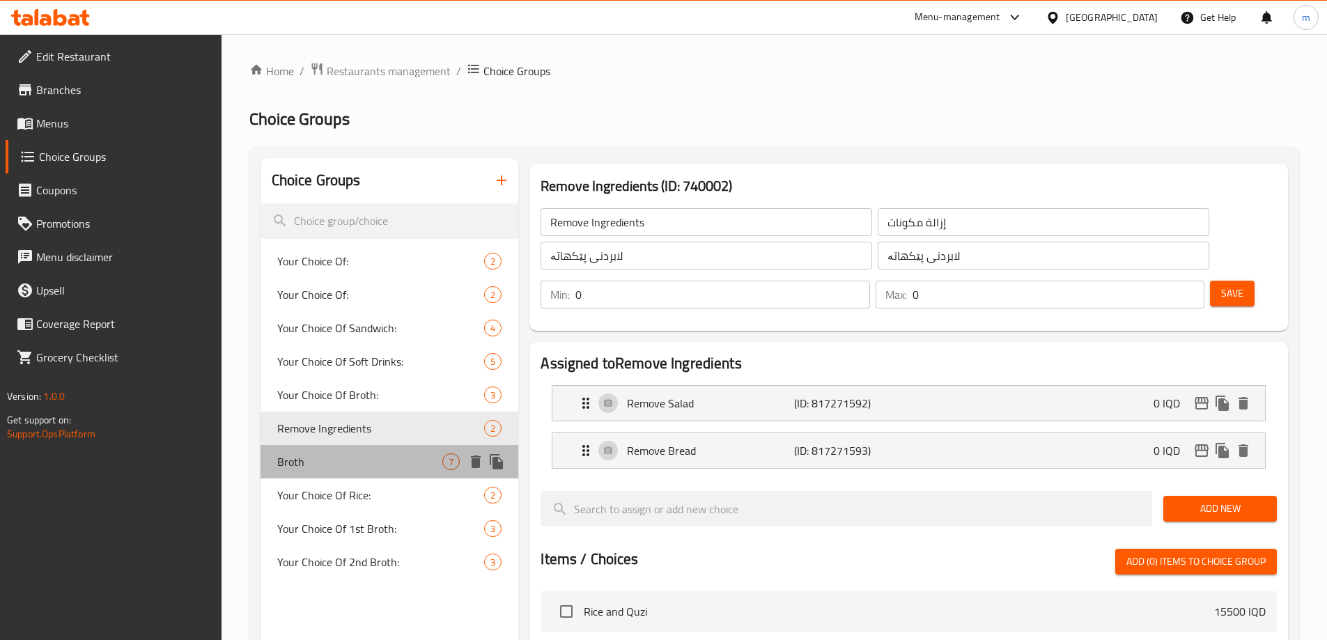
type input "3"
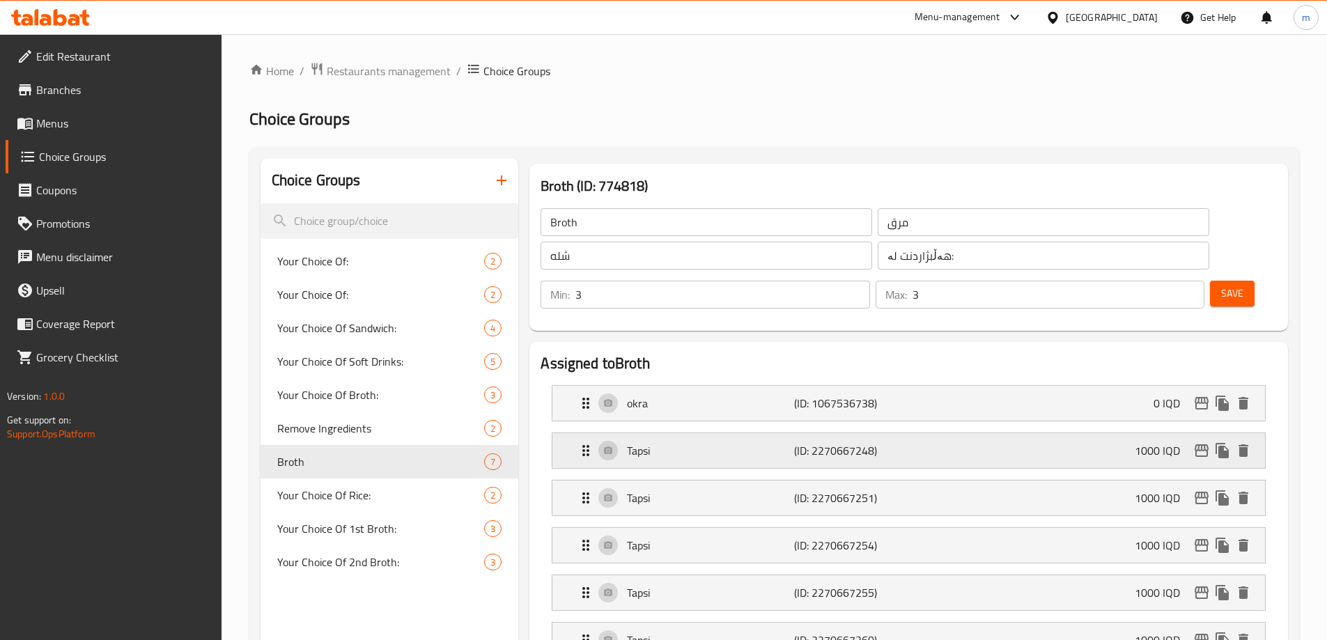
click at [704, 433] on div "Tapsi (ID: 2270667248) 1000 IQD" at bounding box center [913, 450] width 671 height 35
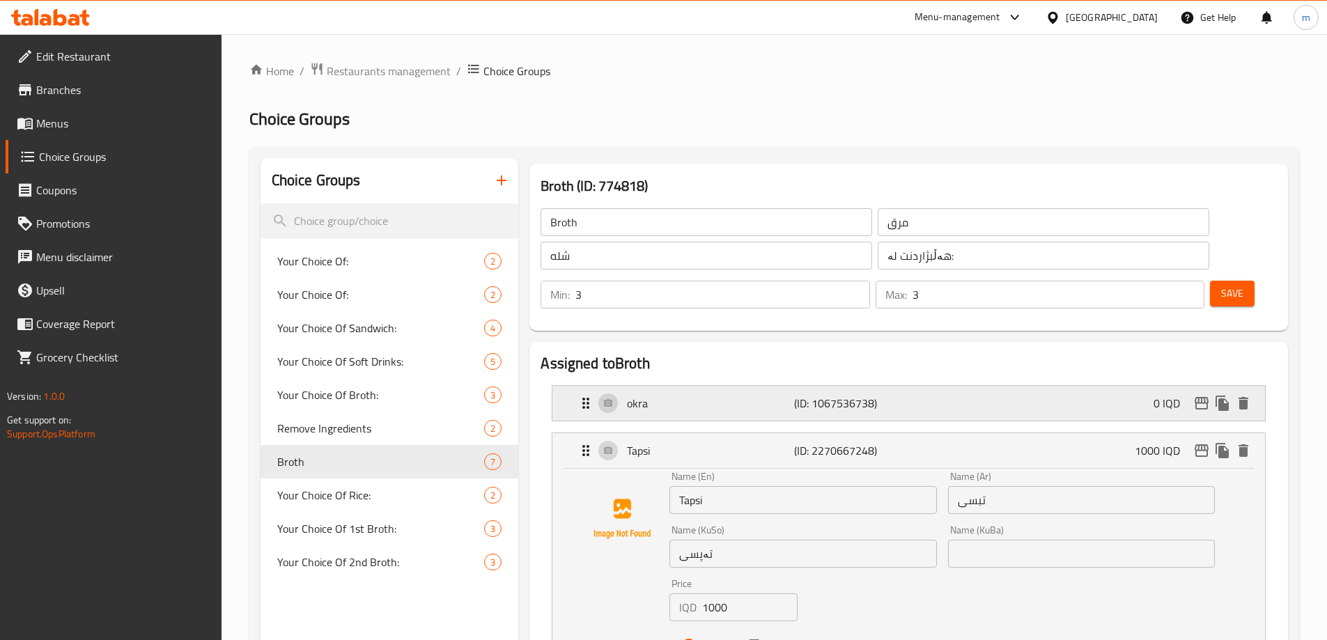
click at [713, 395] on p "okra" at bounding box center [710, 403] width 166 height 17
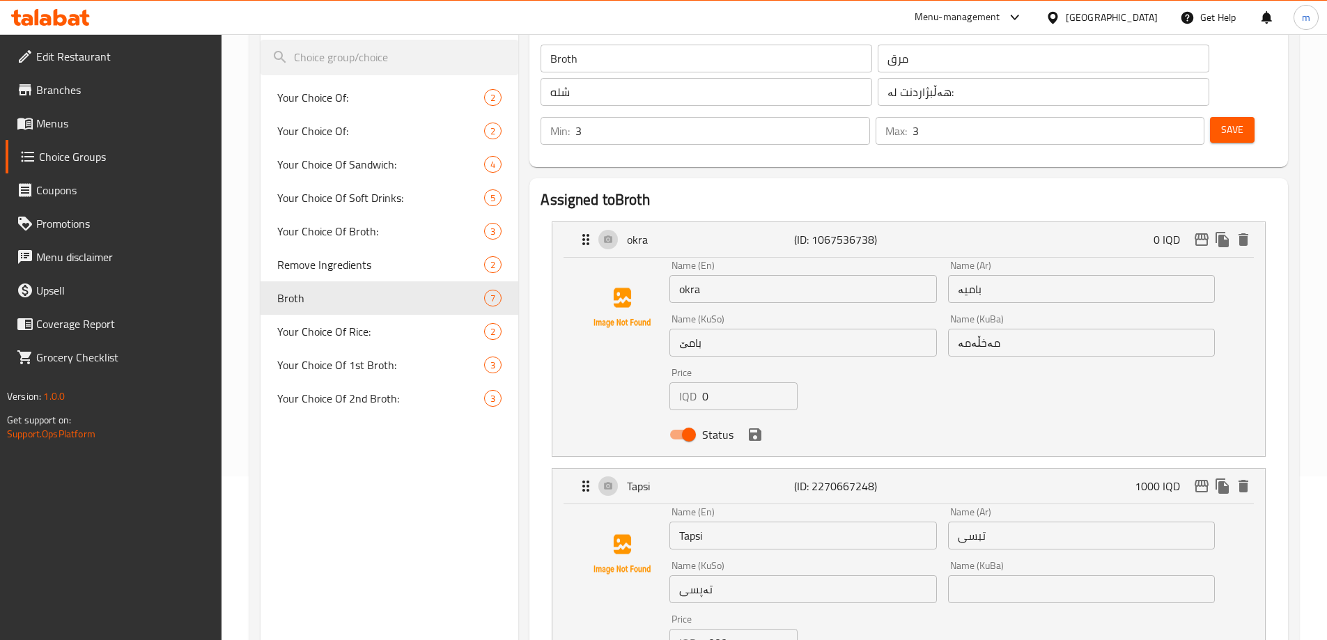
scroll to position [162, 0]
click at [758, 262] on div "Name (En) okra Name (En)" at bounding box center [802, 283] width 267 height 42
click at [760, 224] on div "okra (ID: 1067536738) 0 IQD" at bounding box center [913, 241] width 671 height 35
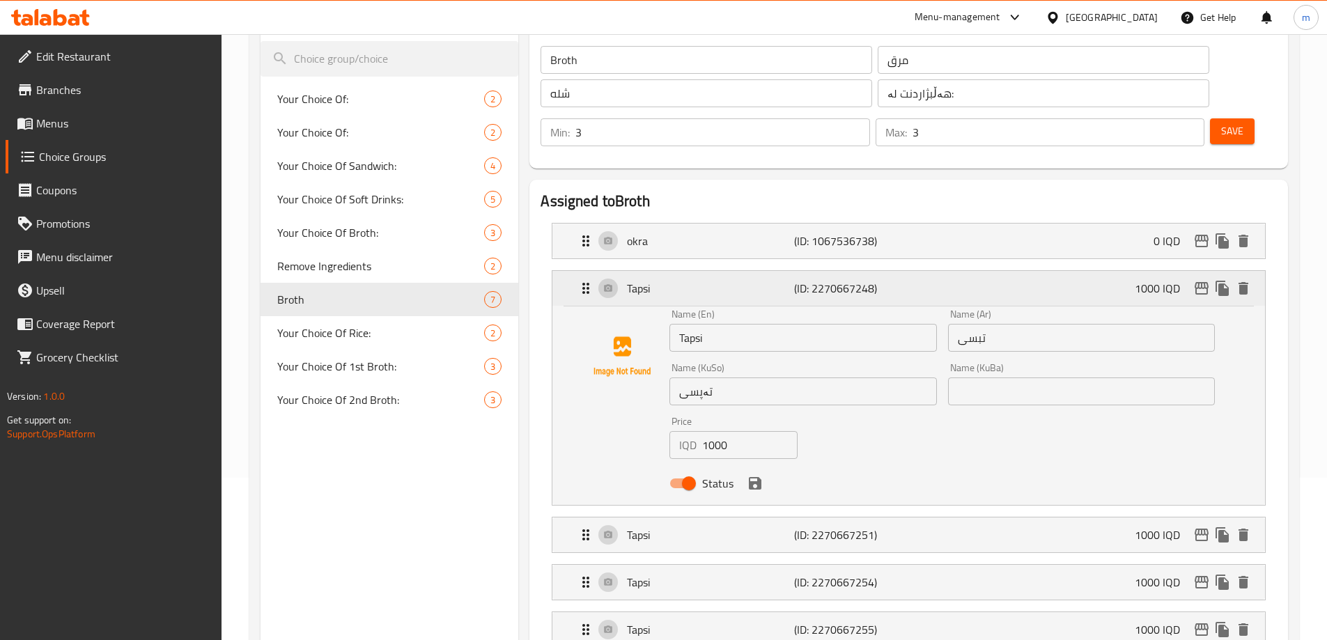
click at [685, 271] on div "Tapsi (ID: 2270667248) 1000 IQD" at bounding box center [913, 288] width 671 height 35
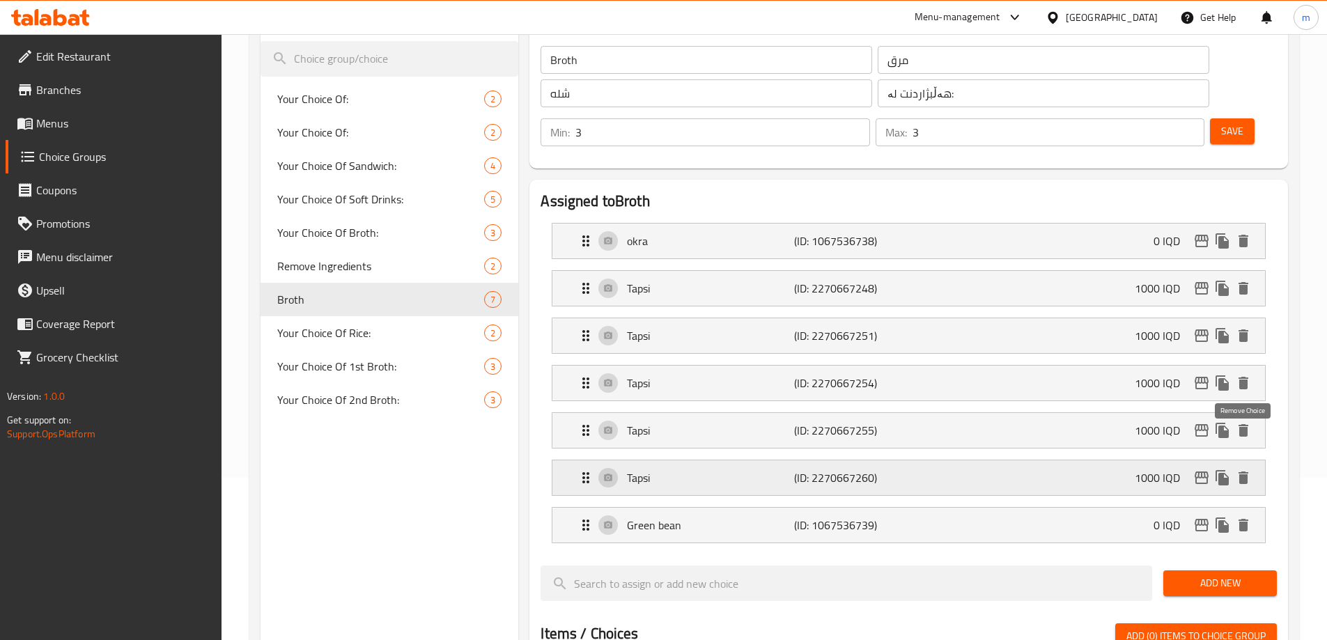
click at [1248, 472] on icon "delete" at bounding box center [1244, 478] width 10 height 13
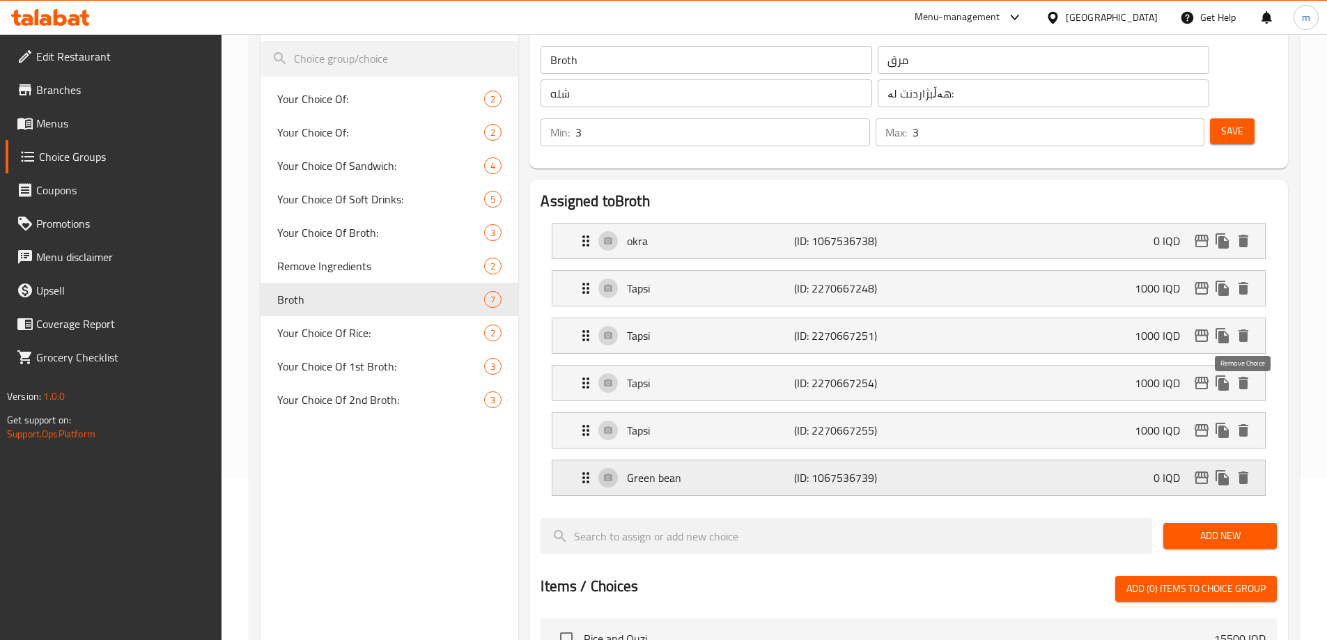
click at [1247, 424] on icon "delete" at bounding box center [1244, 430] width 10 height 13
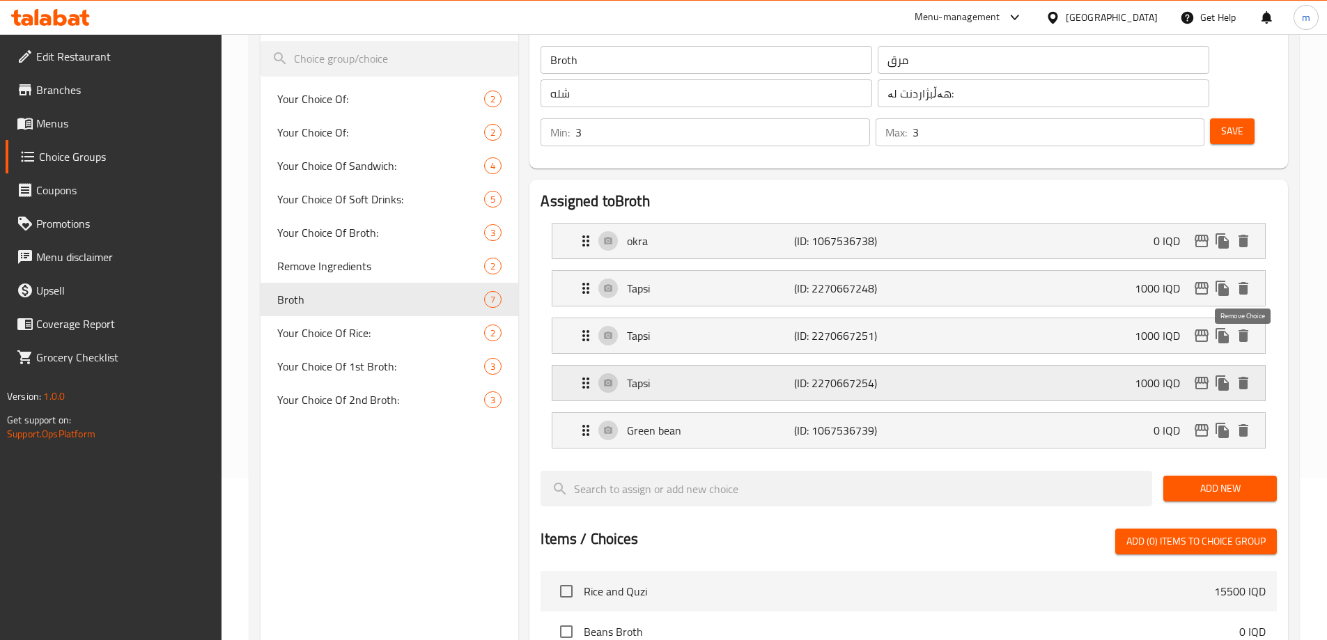
click at [1243, 375] on icon "delete" at bounding box center [1243, 383] width 17 height 17
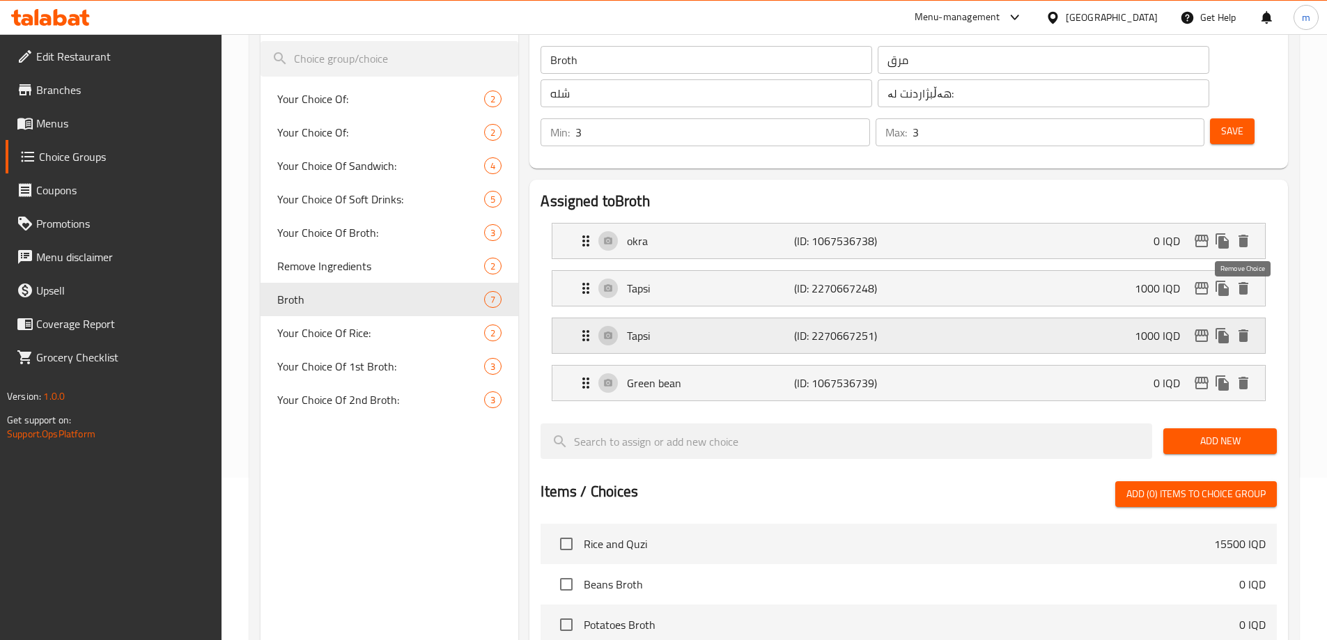
click at [1246, 327] on icon "delete" at bounding box center [1243, 335] width 17 height 17
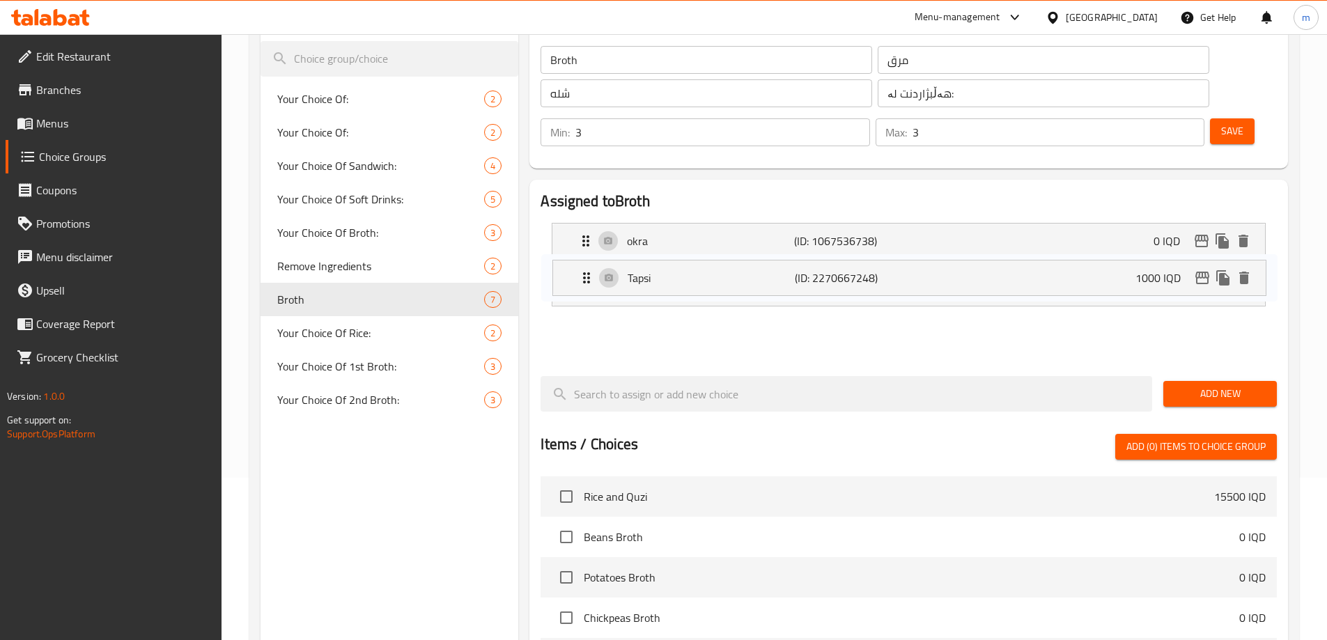
drag, startPoint x: 589, startPoint y: 254, endPoint x: 589, endPoint y: 290, distance: 36.9
click at [589, 290] on nav "okra (ID: 1067536738) 0 IQD Name (En) okra Name (En) Name (Ar) بامیە Name (Ar) …" at bounding box center [909, 288] width 736 height 153
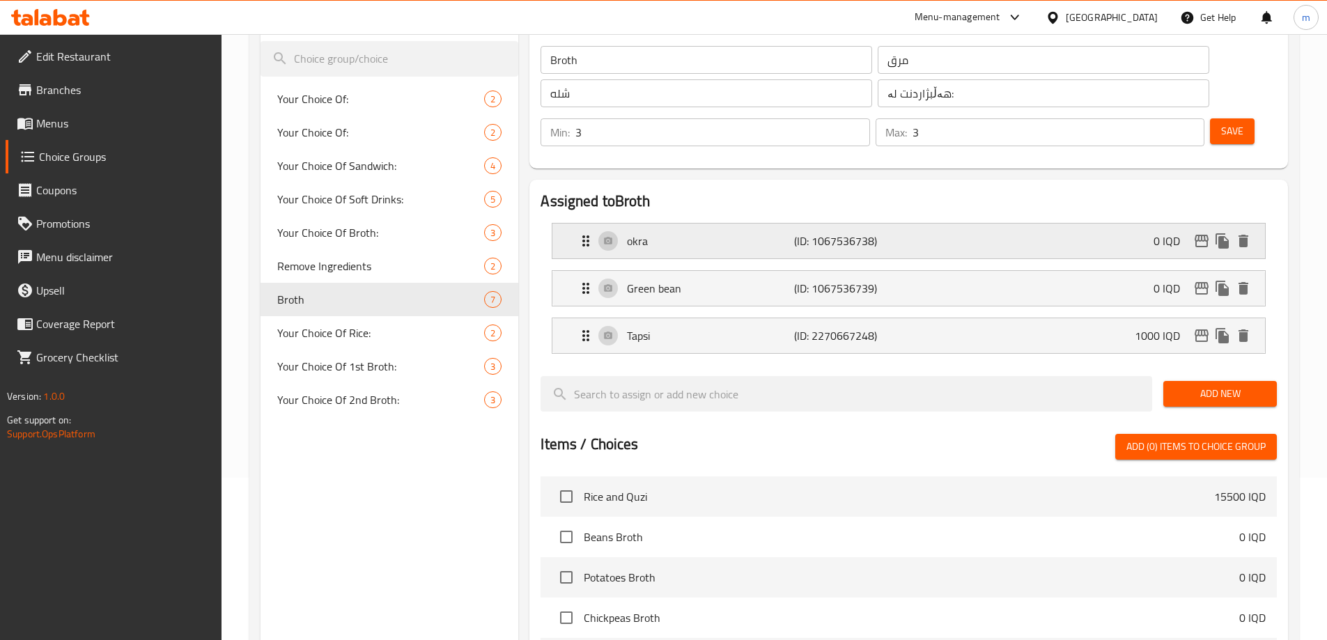
click at [670, 224] on div "okra (ID: 1067536738) 0 IQD" at bounding box center [913, 241] width 671 height 35
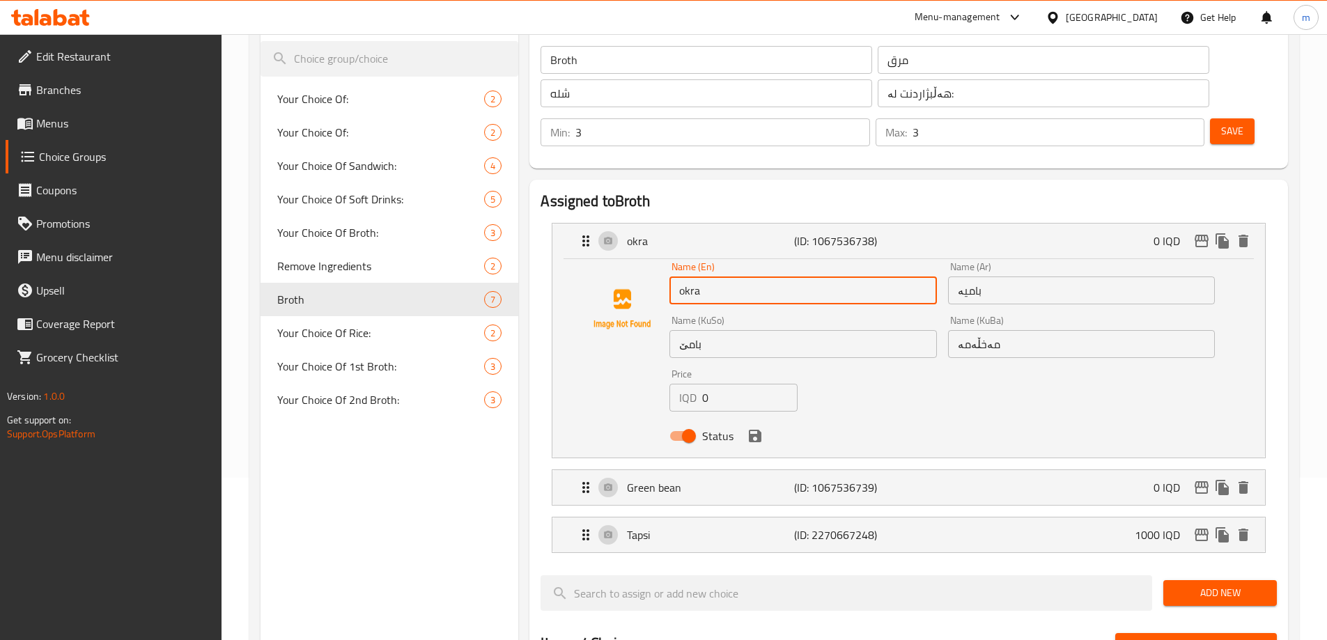
click at [699, 277] on input "okra" at bounding box center [802, 291] width 267 height 28
type input "Okra"
click at [986, 277] on input "بامیە" at bounding box center [1081, 291] width 267 height 28
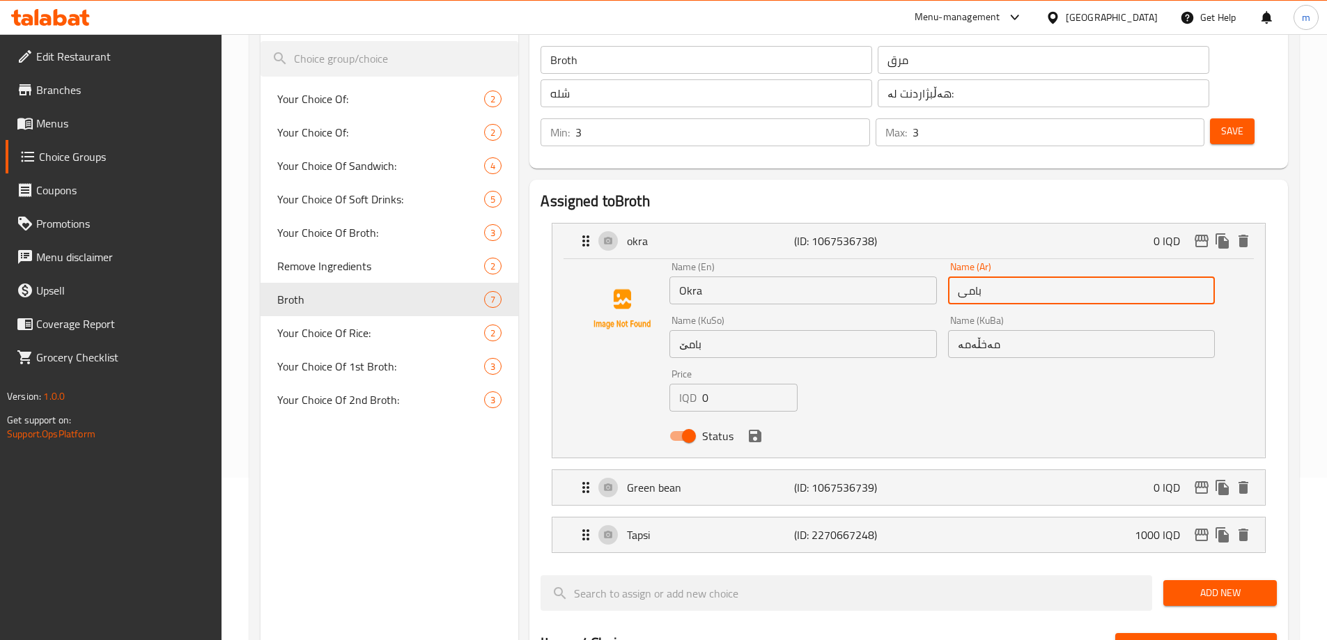
type input "بامیة"
click at [829, 330] on input "بامێ" at bounding box center [802, 344] width 267 height 28
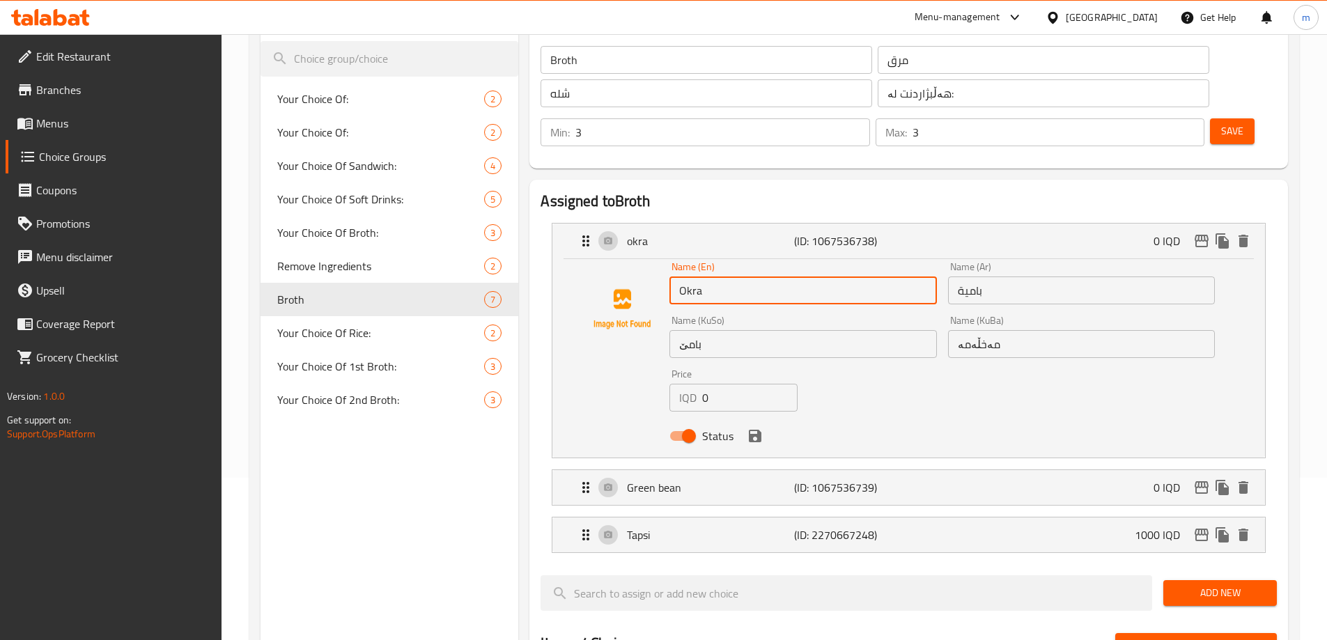
click at [721, 277] on input "Okra" at bounding box center [802, 291] width 267 height 28
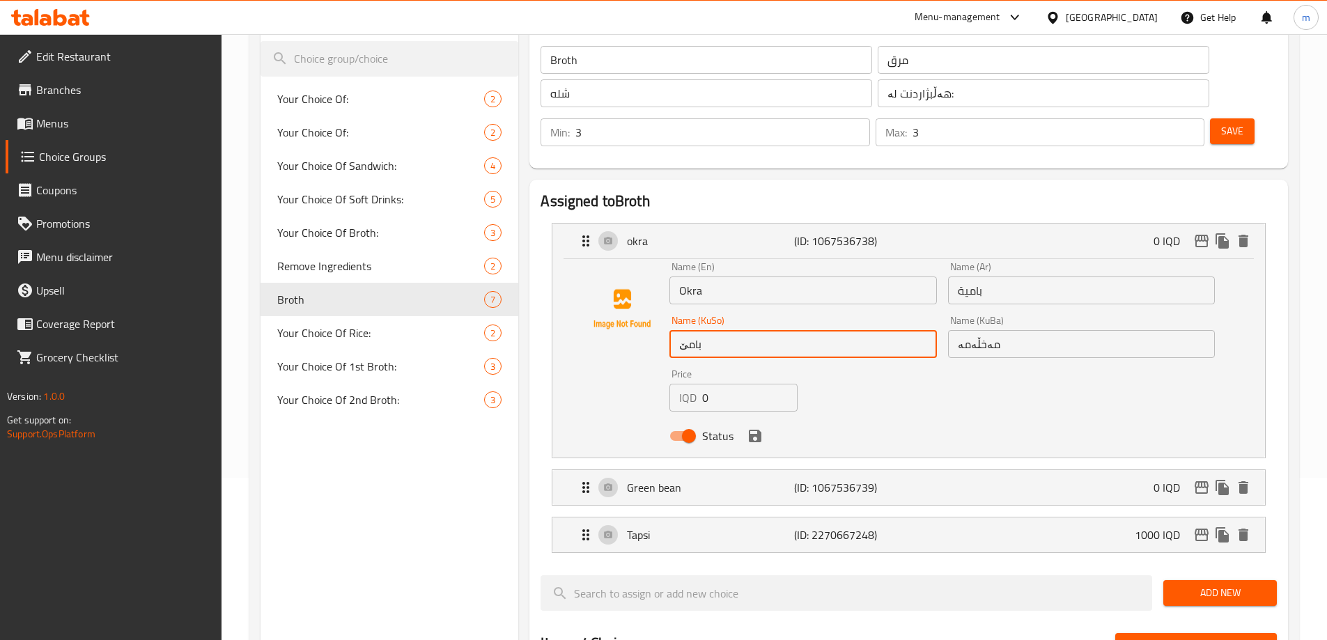
click at [757, 330] on input "بامێ" at bounding box center [802, 344] width 267 height 28
paste input "ە"
type input "بامیە"
click at [970, 330] on input "مەخڵەمە" at bounding box center [1081, 344] width 267 height 28
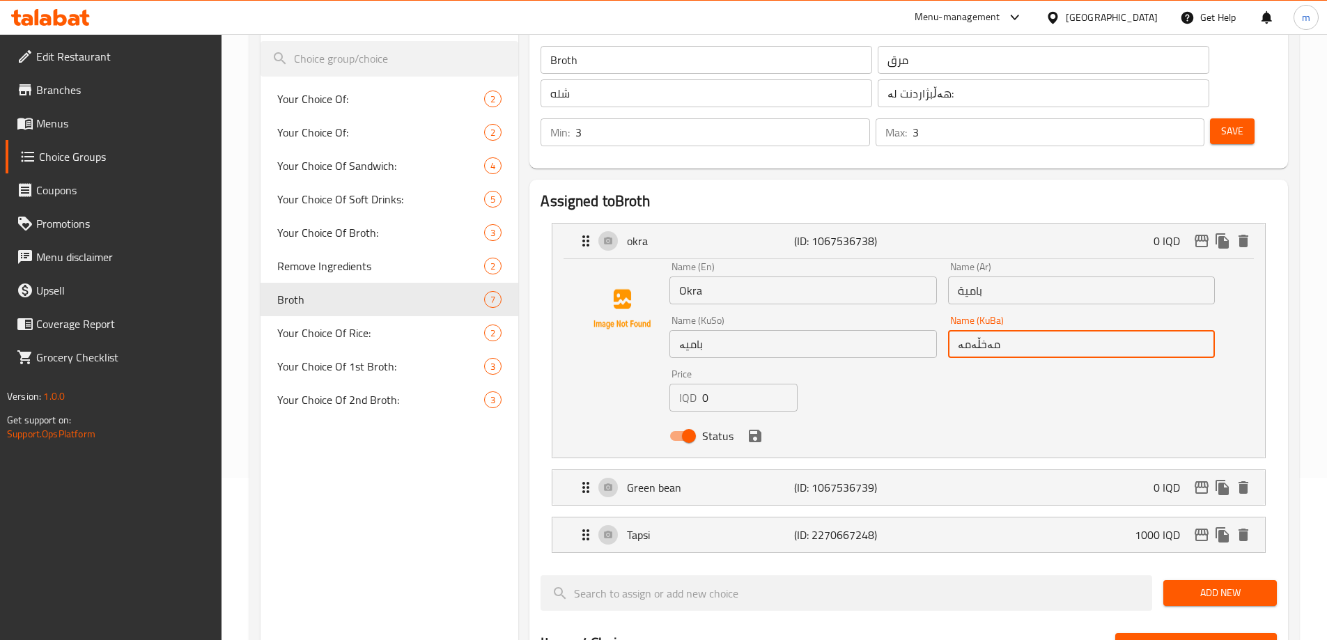
click at [970, 330] on input "مەخڵەمە" at bounding box center [1081, 344] width 267 height 28
paste input "بامی"
click at [760, 430] on icon "save" at bounding box center [755, 436] width 13 height 13
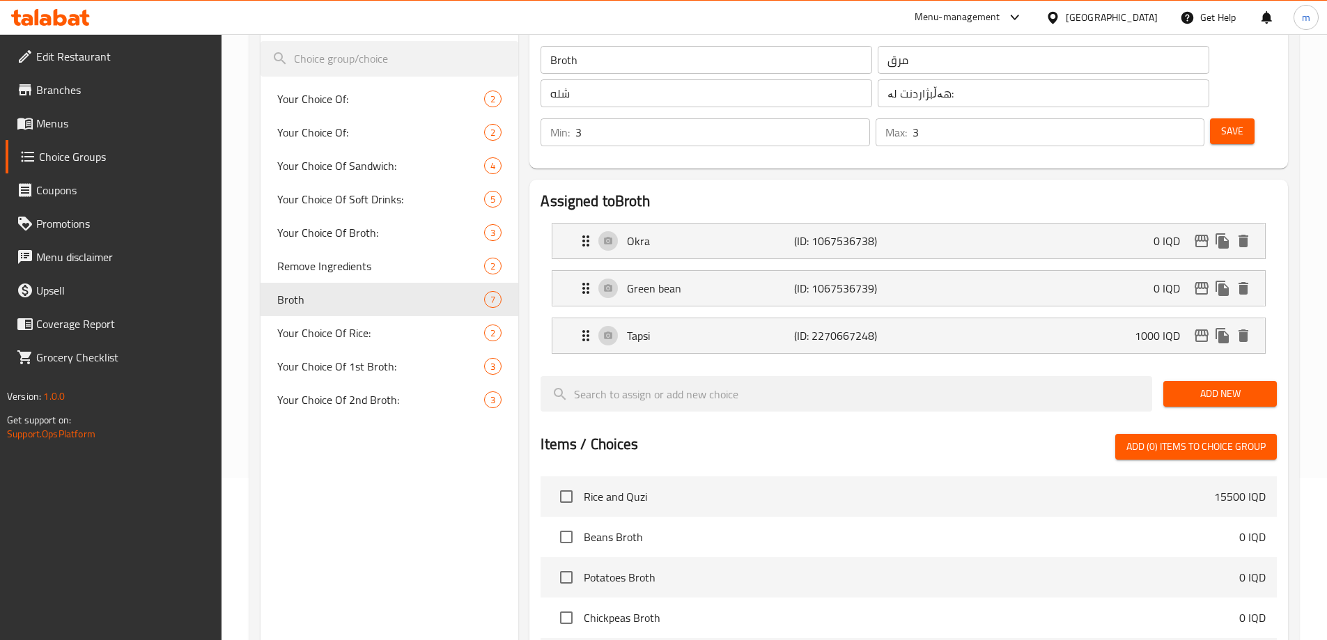
type input "بامیە"
click at [688, 280] on p "Green bean" at bounding box center [710, 288] width 166 height 17
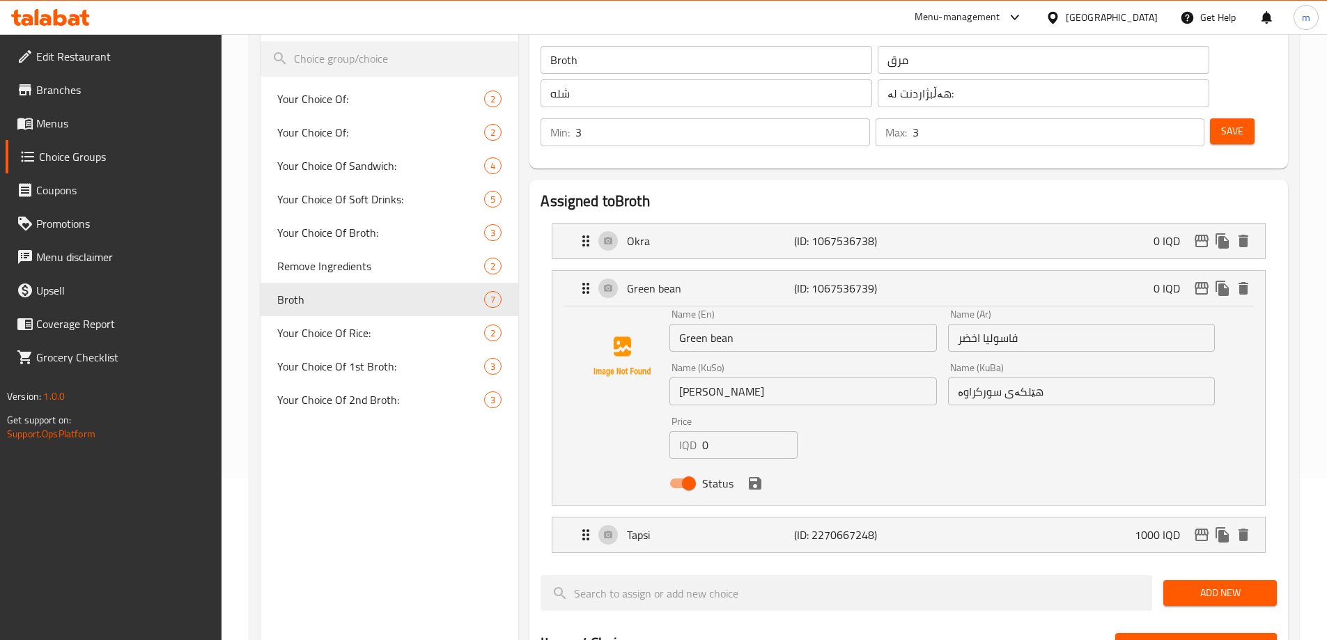
click at [701, 324] on input "Green bean" at bounding box center [802, 338] width 267 height 28
click at [712, 324] on input "Green bean" at bounding box center [802, 338] width 267 height 28
type input "Green Bean"
click at [1036, 324] on input "فاسولیا اخضر" at bounding box center [1081, 338] width 267 height 28
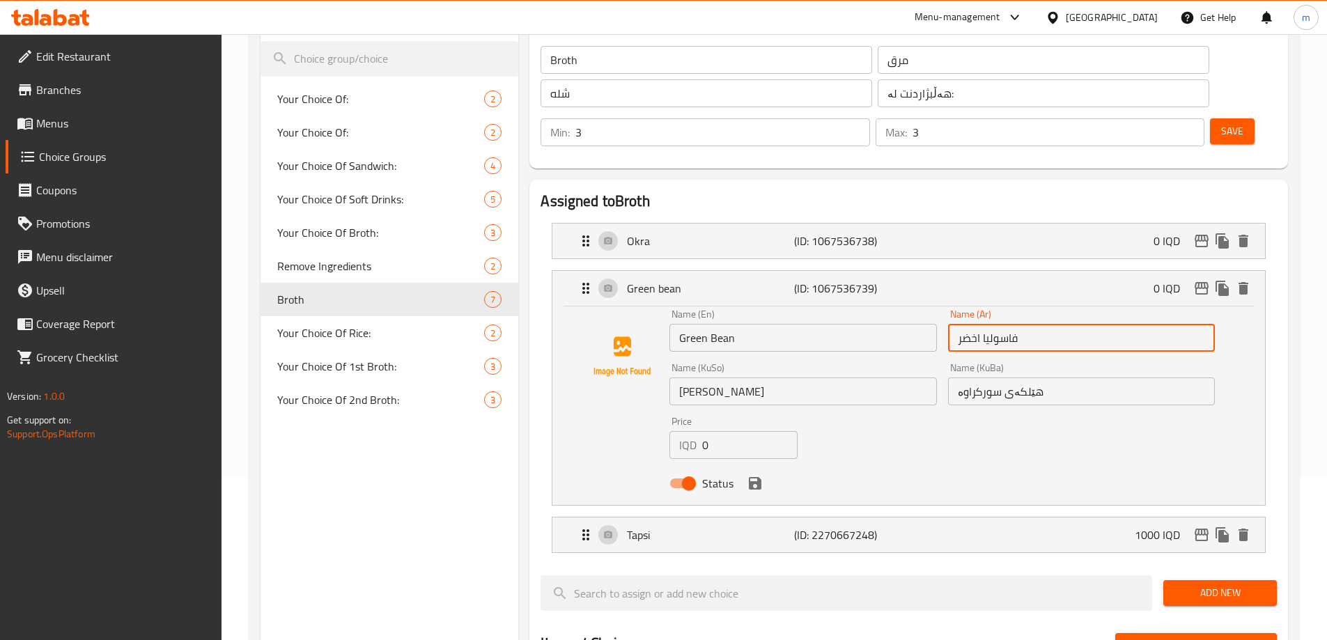
click at [1036, 324] on input "فاسولیا اخضر" at bounding box center [1081, 338] width 267 height 28
click at [1187, 324] on input "فاسولیا اخضر" at bounding box center [1081, 338] width 267 height 28
click at [1152, 387] on div "Name (En) Green Bean Name (En) Name (Ar) فاصولياء اخضر Name (Ar) Name (KuSo) فا…" at bounding box center [942, 403] width 557 height 199
click at [1166, 324] on input "فاصولياء اخضر" at bounding box center [1081, 338] width 267 height 28
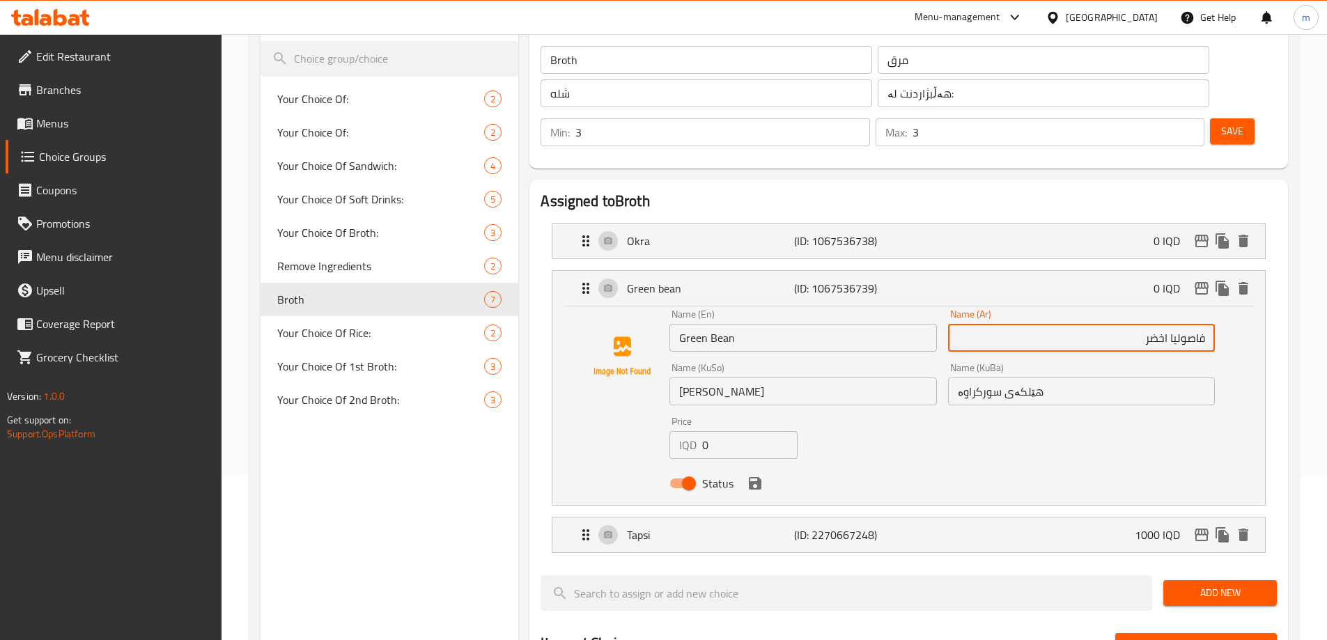
click at [1184, 324] on input "فاصوليا اخضر" at bounding box center [1081, 338] width 267 height 28
type input "فاصوليا اخضر"
click at [761, 378] on input "[PERSON_NAME]" at bounding box center [802, 392] width 267 height 28
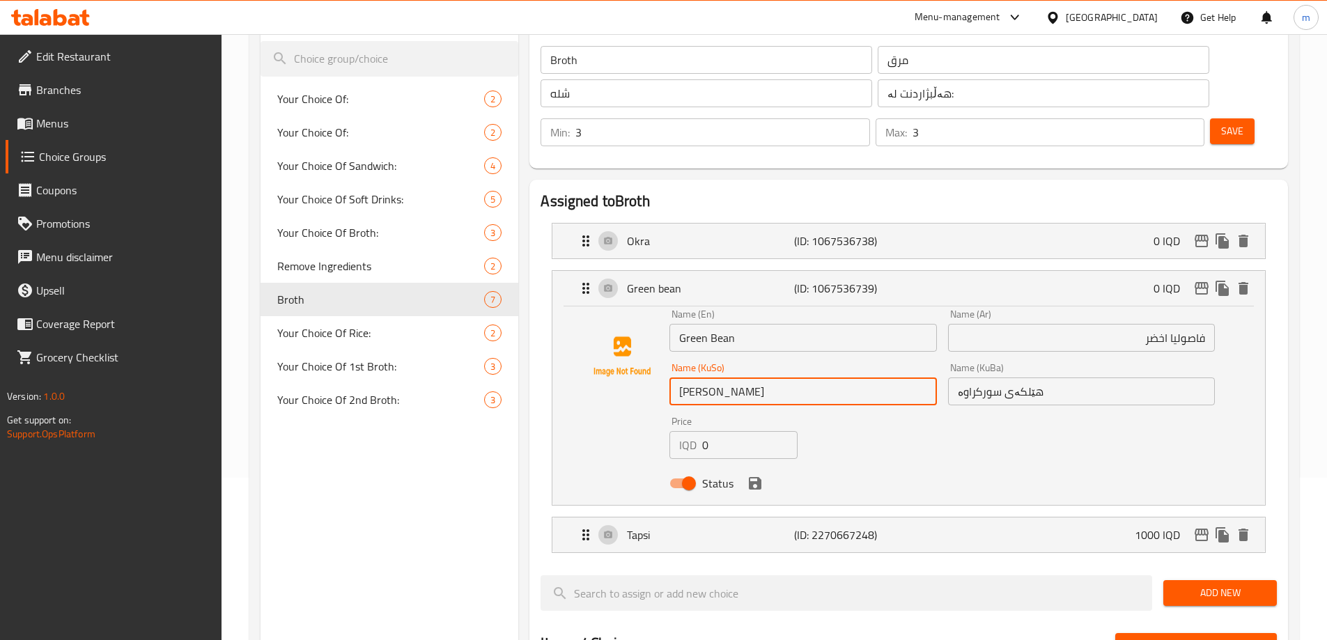
click at [739, 378] on input "[PERSON_NAME]" at bounding box center [802, 392] width 267 height 28
paste input "وورس"
drag, startPoint x: 703, startPoint y: 350, endPoint x: 724, endPoint y: 358, distance: 22.9
click at [724, 378] on input "[PERSON_NAME]" at bounding box center [802, 392] width 267 height 28
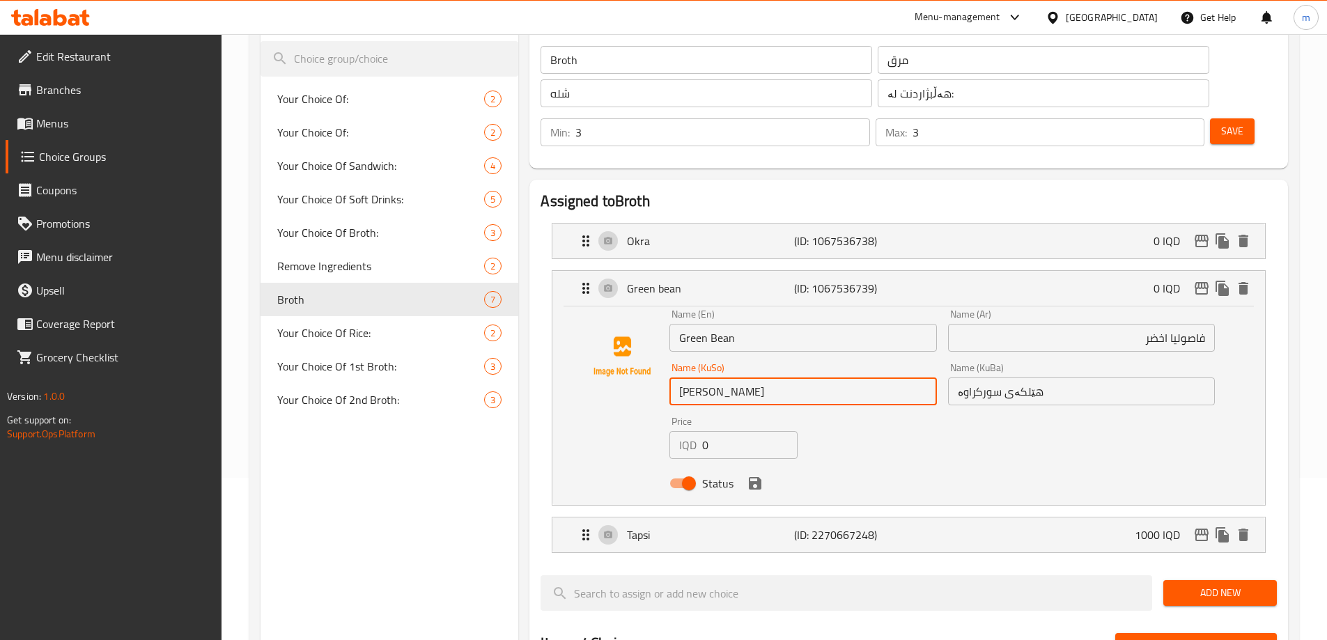
type input "[PERSON_NAME]"
click at [748, 378] on input "[PERSON_NAME]" at bounding box center [802, 392] width 267 height 28
click at [993, 378] on input "هێلکەی سورکراوە" at bounding box center [1081, 392] width 267 height 28
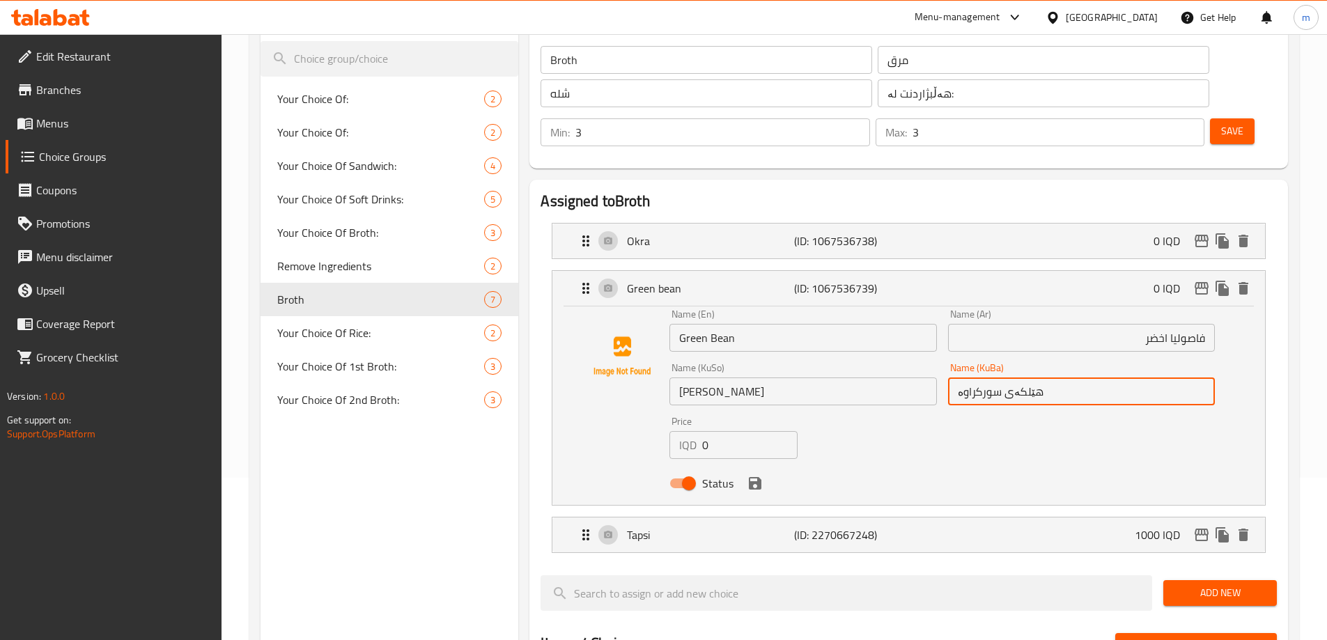
click at [993, 378] on input "هێلکەی سورکراوە" at bounding box center [1081, 392] width 267 height 28
paste input "اسۆلیای سەوز"
type input "[PERSON_NAME]"
click at [1102, 324] on input "فاصوليا اخضر" at bounding box center [1081, 338] width 267 height 28
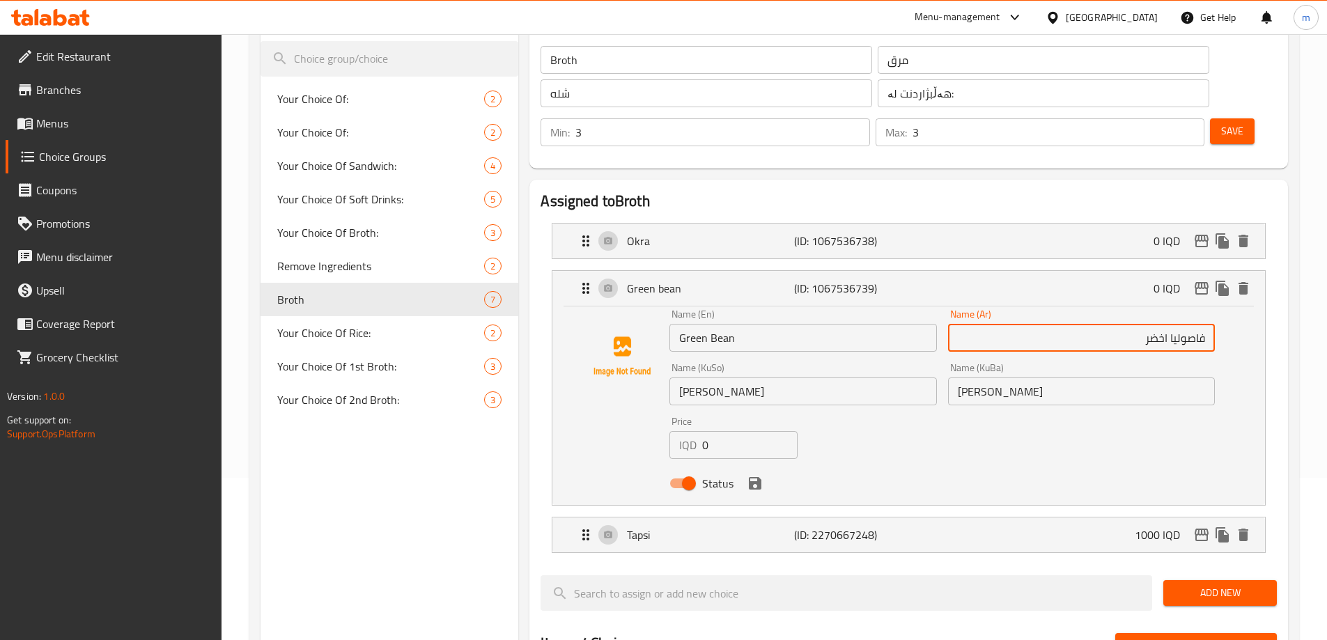
click at [1172, 324] on input "فاصوليا اخضر" at bounding box center [1081, 338] width 267 height 28
drag, startPoint x: 1168, startPoint y: 306, endPoint x: 1110, endPoint y: 304, distance: 58.5
click at [1110, 324] on input "فاصوليا اخضر" at bounding box center [1081, 338] width 267 height 28
click at [1133, 465] on div "Status" at bounding box center [942, 484] width 557 height 38
click at [754, 477] on icon "save" at bounding box center [755, 483] width 13 height 13
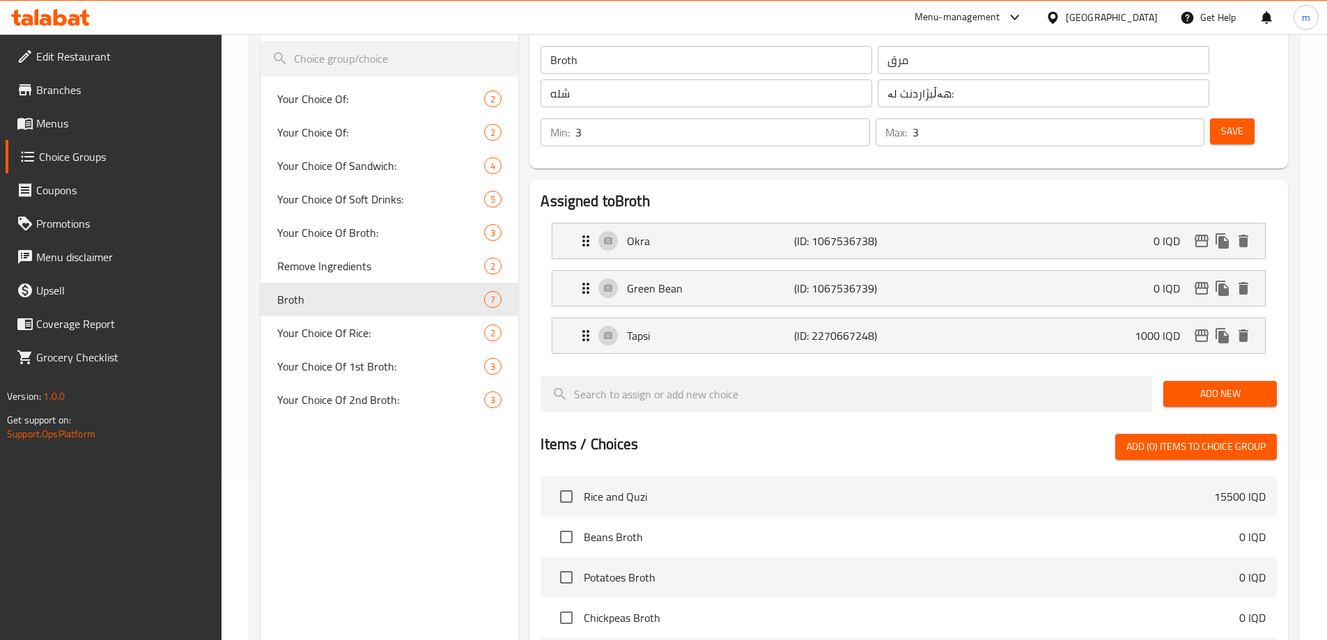
type input "فاصولياء خضراء"
click at [924, 271] on div "Green Bean (ID: 1067536739) 0 IQD" at bounding box center [913, 288] width 671 height 35
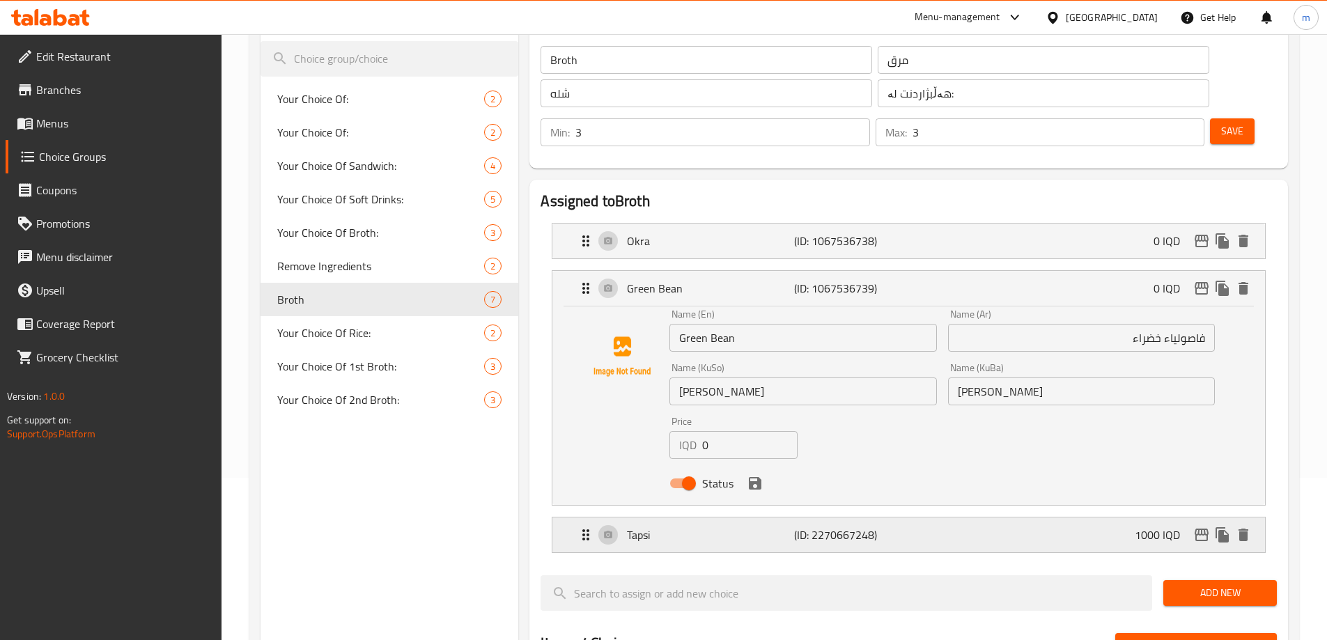
click at [839, 527] on p "(ID: 2270667248)" at bounding box center [849, 535] width 111 height 17
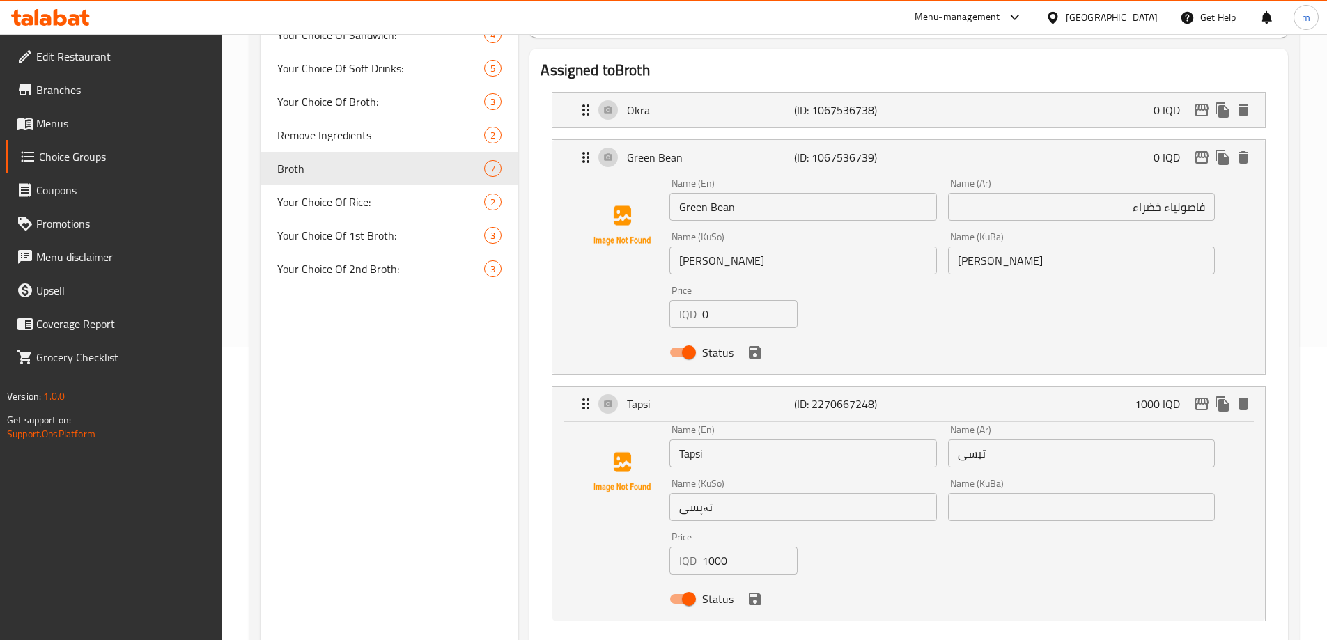
scroll to position [325, 0]
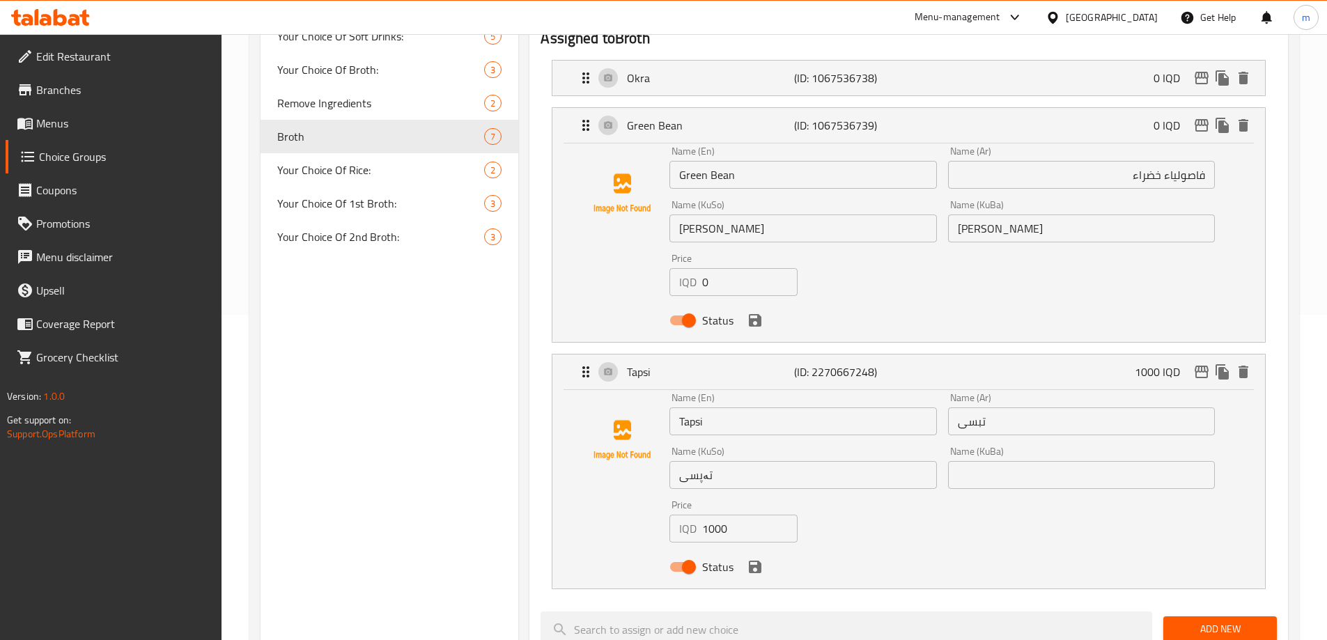
click at [795, 461] on input "تەپسی" at bounding box center [802, 475] width 267 height 28
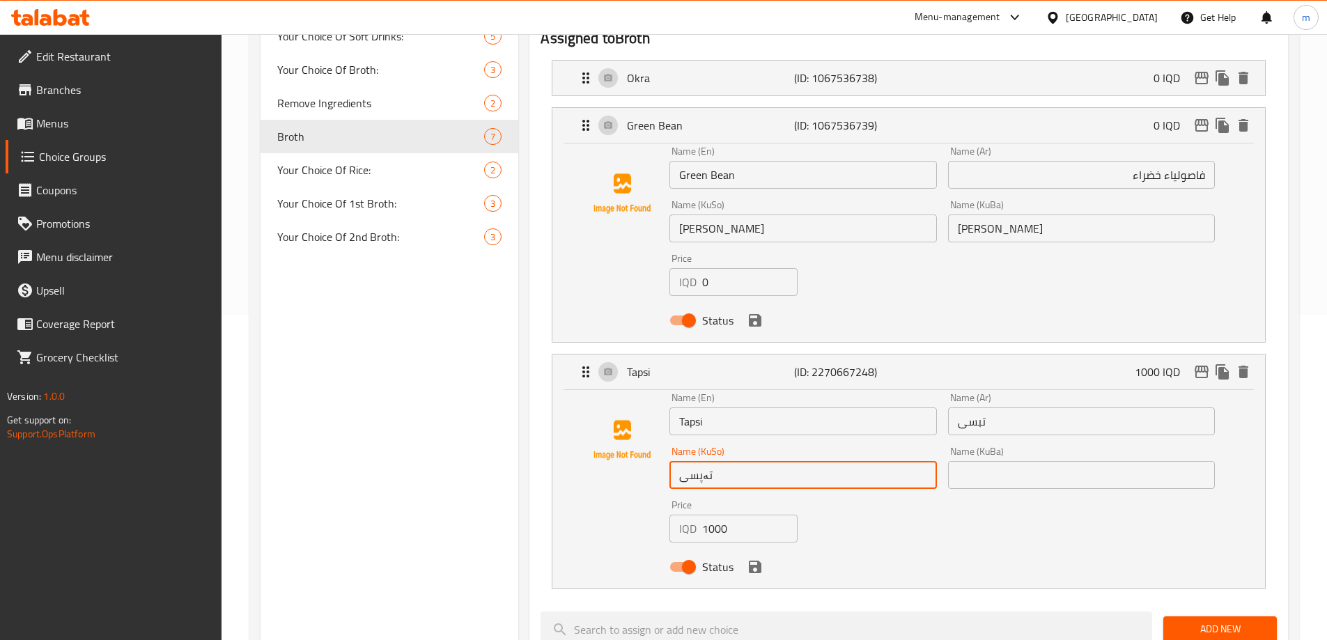
click at [795, 461] on input "تەپسی" at bounding box center [802, 475] width 267 height 28
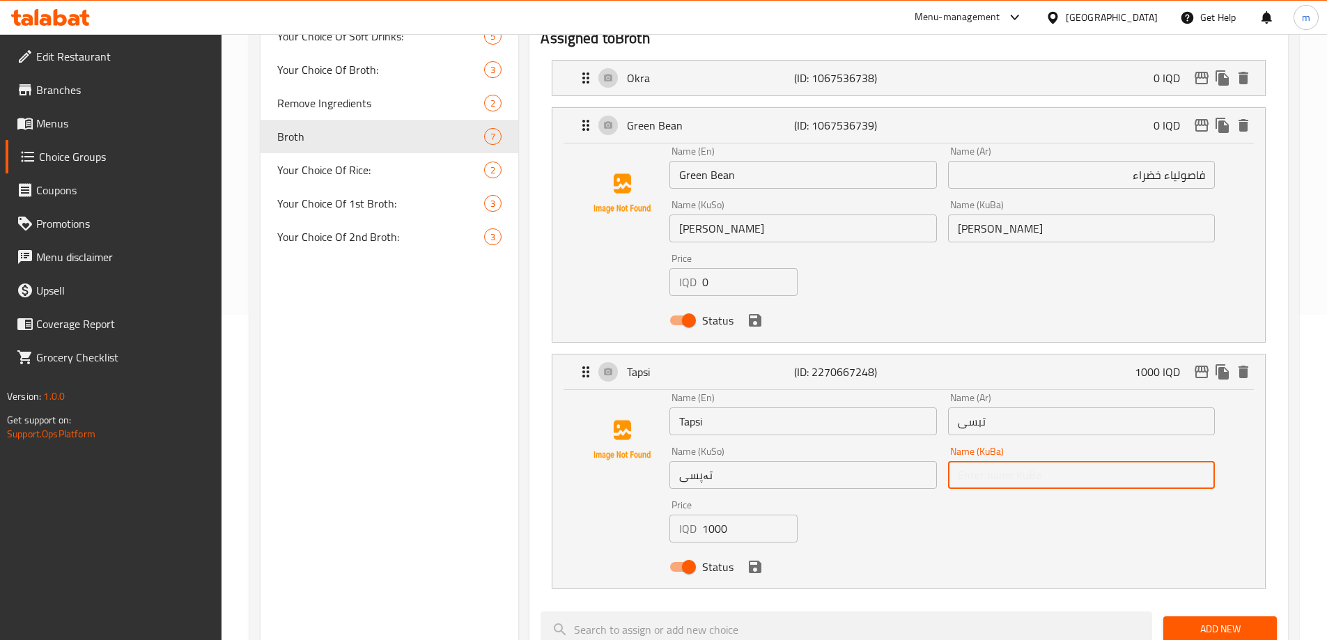
click at [1041, 461] on input "text" at bounding box center [1081, 475] width 267 height 28
paste input "تەپسی"
type input "تەپسی"
click at [758, 408] on input "Tapsi" at bounding box center [802, 422] width 267 height 28
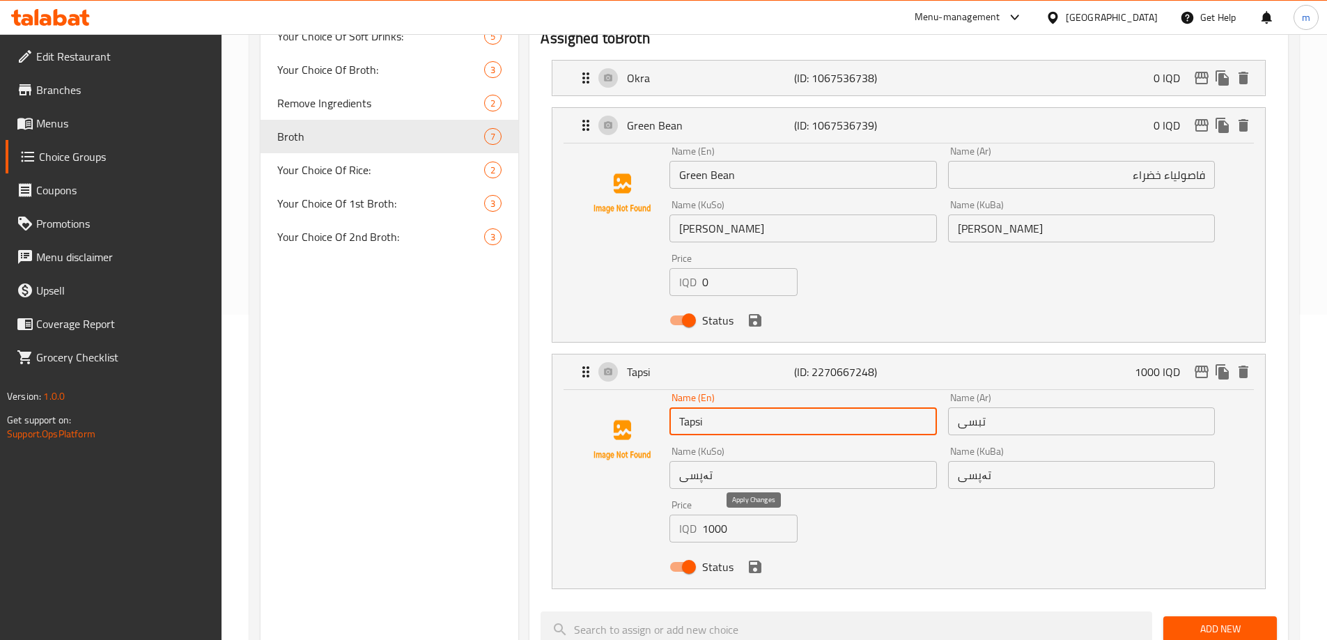
click at [747, 559] on icon "save" at bounding box center [755, 567] width 17 height 17
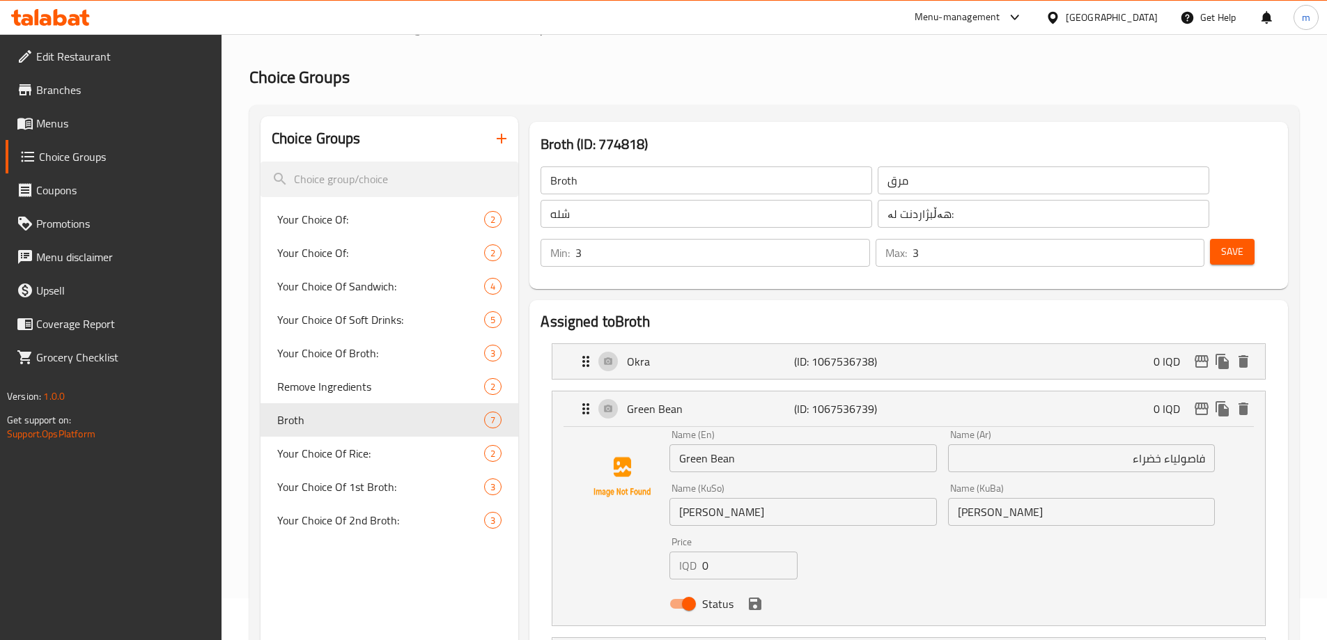
scroll to position [25, 0]
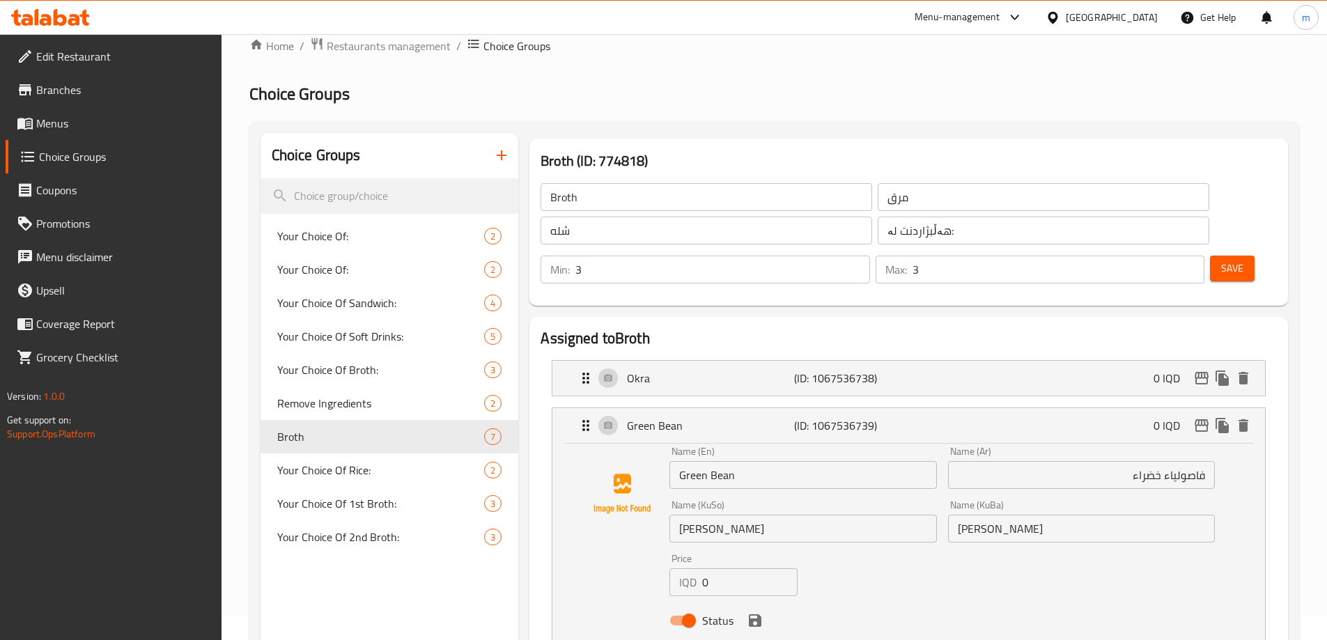
click at [1221, 260] on span "Save" at bounding box center [1232, 268] width 22 height 17
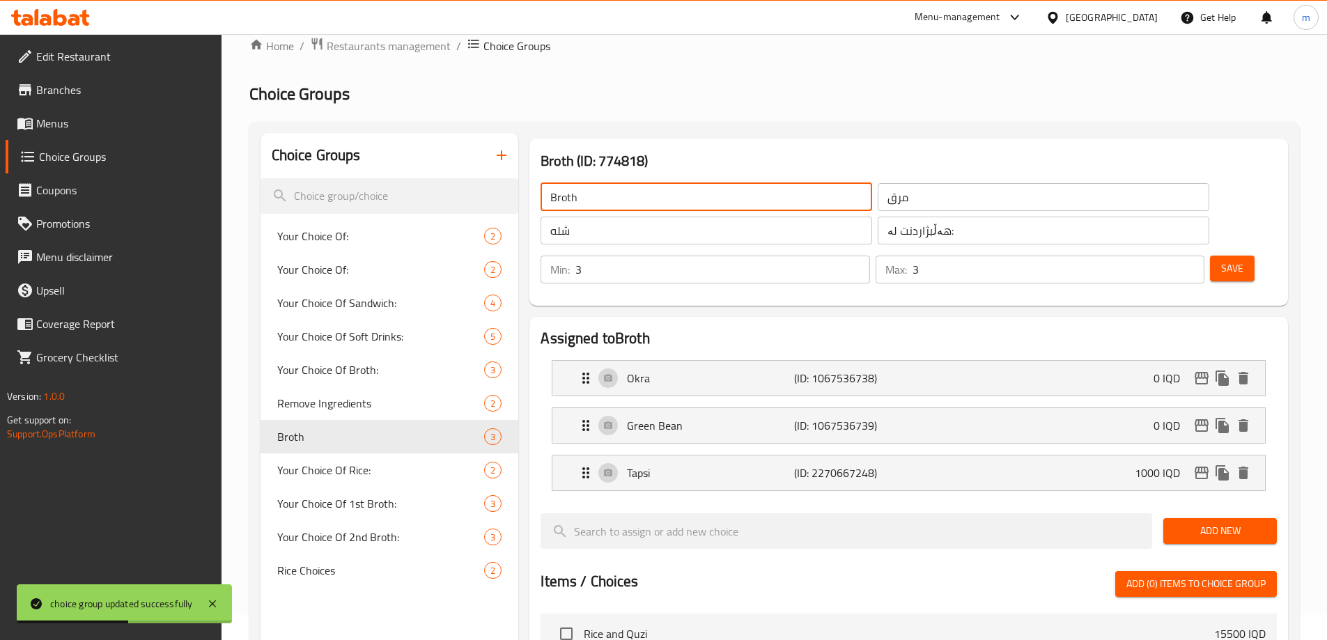
click at [605, 185] on input "Broth" at bounding box center [707, 197] width 332 height 28
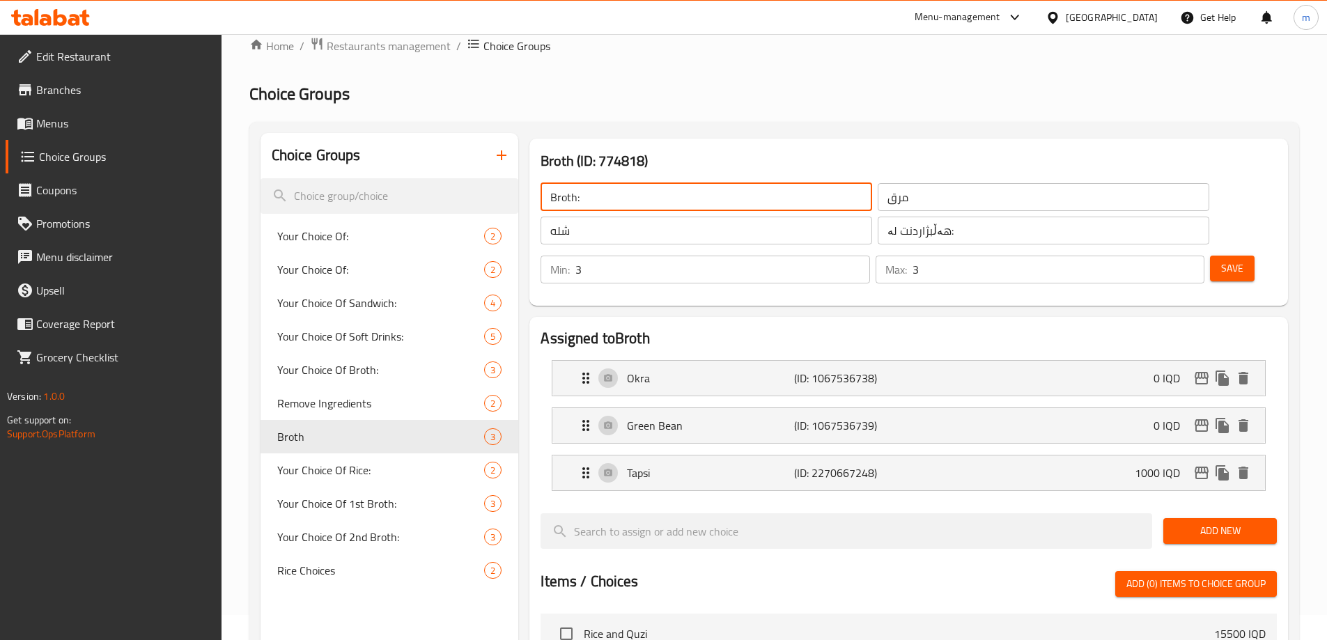
type input "Broth:"
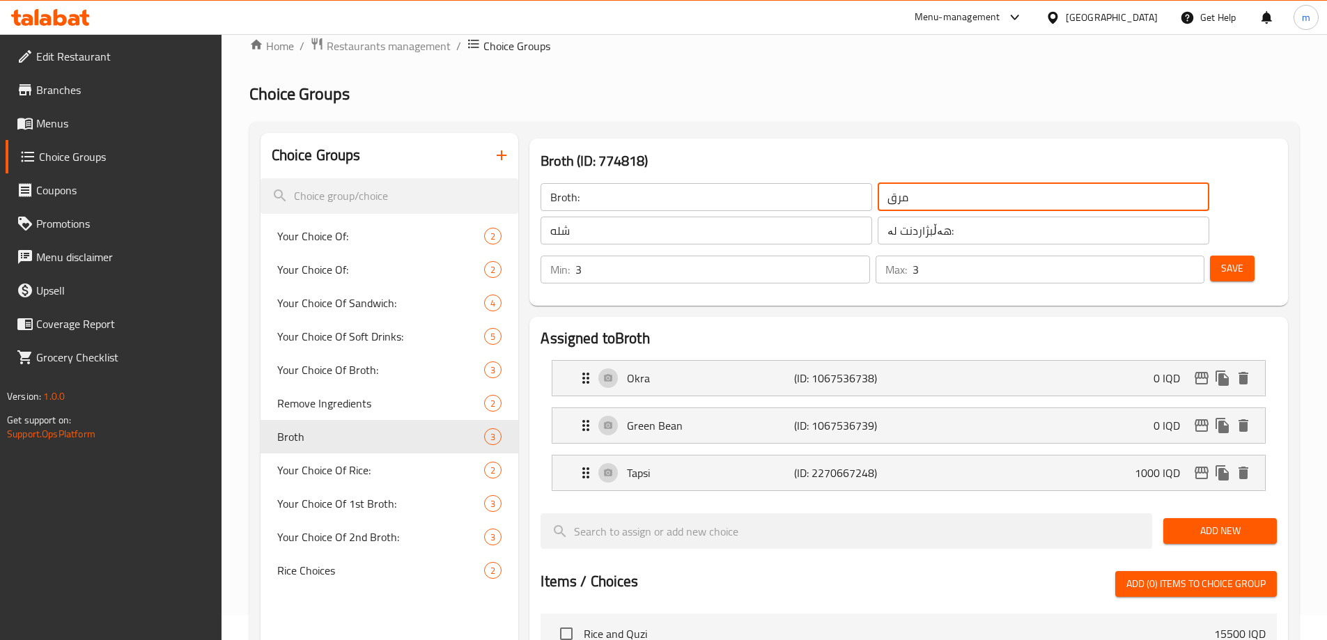
click at [878, 200] on input "مرق" at bounding box center [1044, 197] width 332 height 28
type input "مرق:"
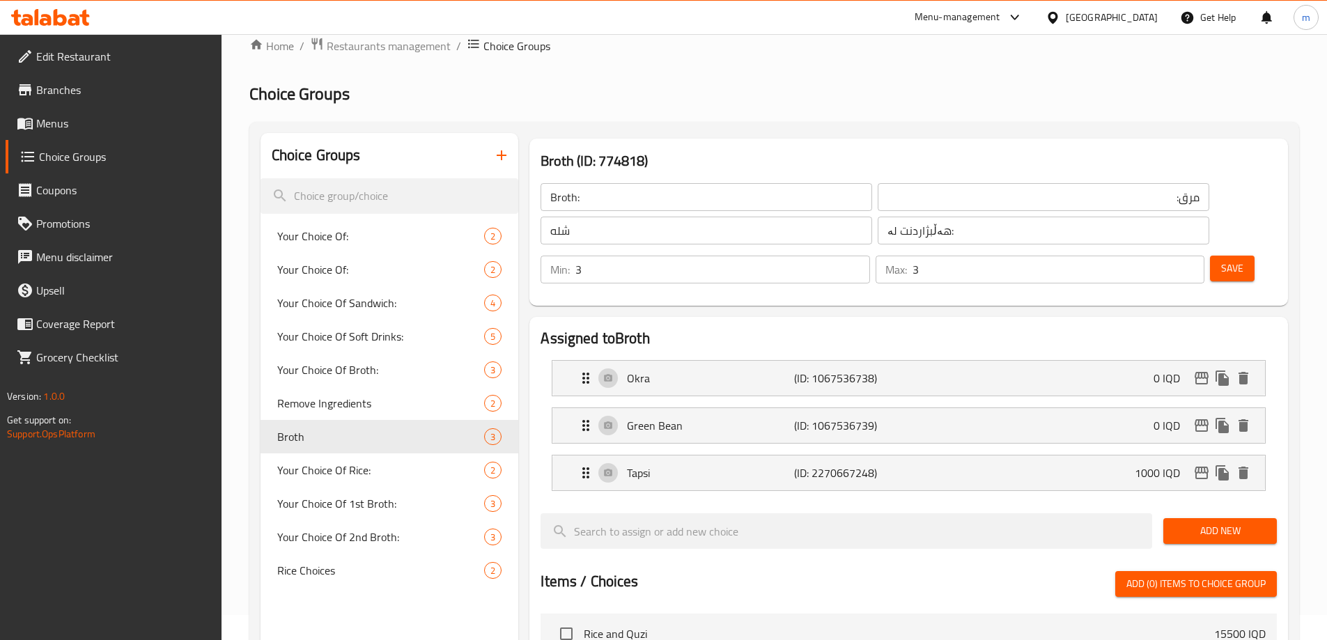
click at [695, 247] on div "Broth: ​ مرق: ​ شله ​ هەڵبژاردنت لە: ​" at bounding box center [874, 214] width 685 height 78
click at [691, 237] on input "شله" at bounding box center [707, 231] width 332 height 28
click at [697, 234] on input "شله:" at bounding box center [707, 231] width 332 height 28
click at [699, 235] on input "شله:" at bounding box center [707, 231] width 332 height 28
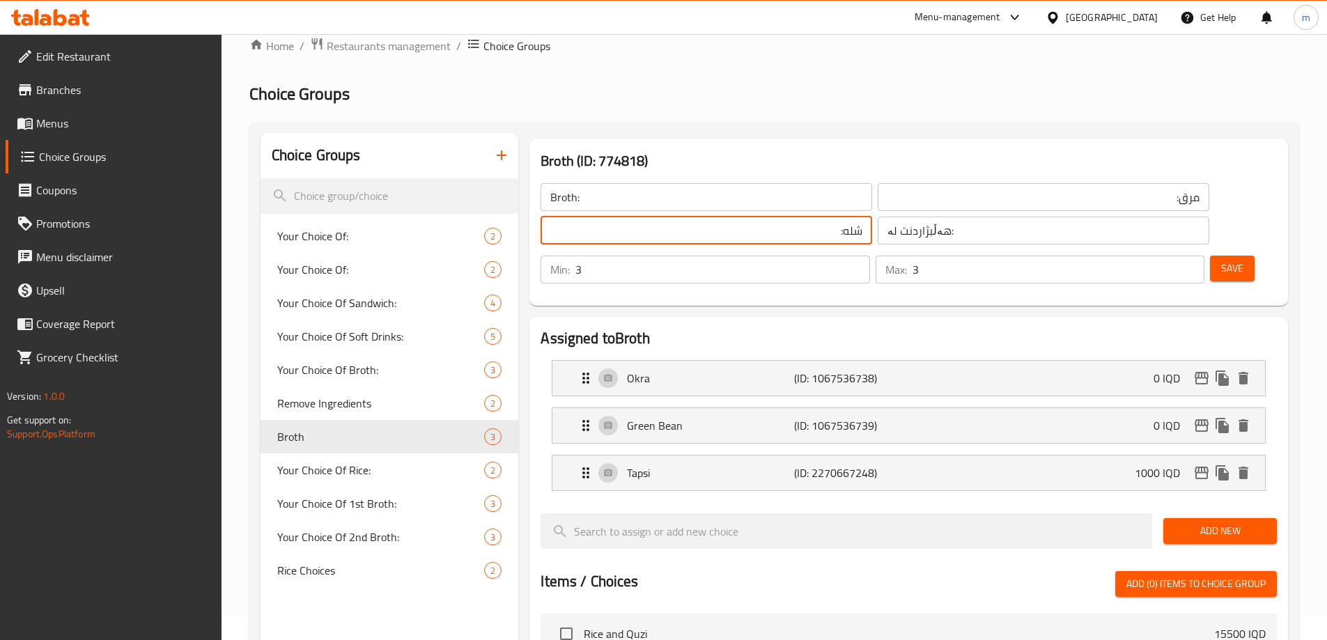
type input "شله:"
click at [878, 225] on input "هەڵبژاردنت لە:" at bounding box center [1044, 231] width 332 height 28
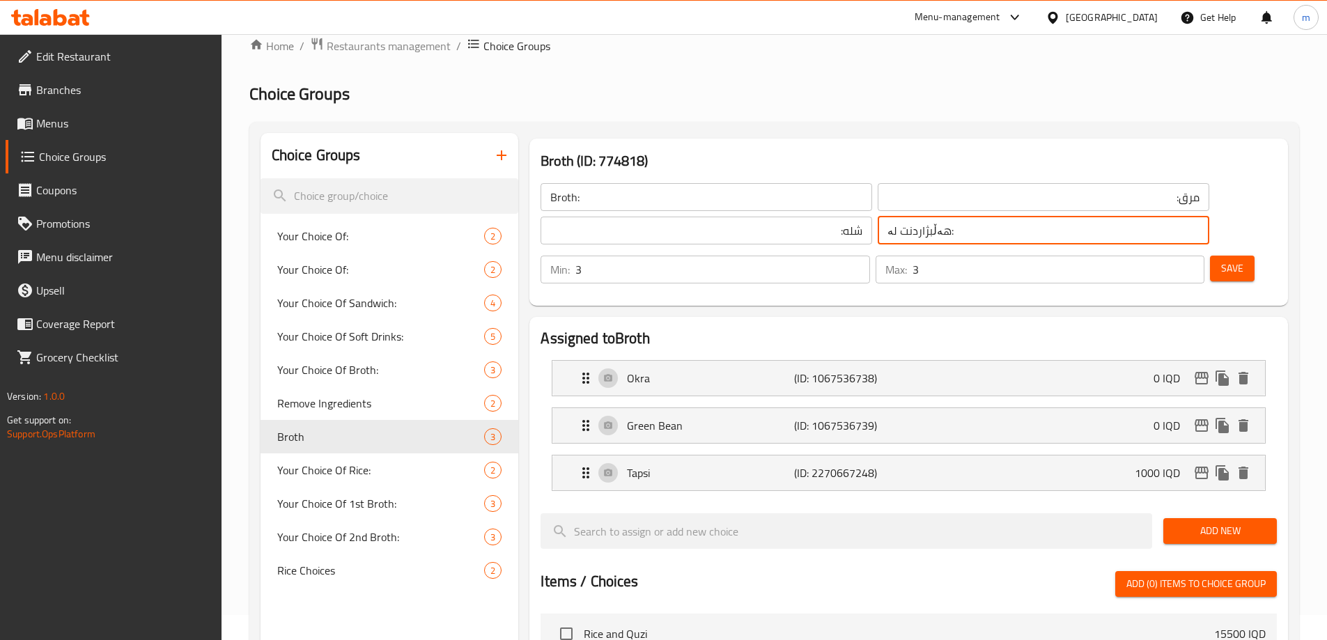
click at [878, 225] on input "هەڵبژاردنت لە:" at bounding box center [1044, 231] width 332 height 28
paste input "شله"
click at [685, 465] on p "Tapsi" at bounding box center [710, 473] width 166 height 17
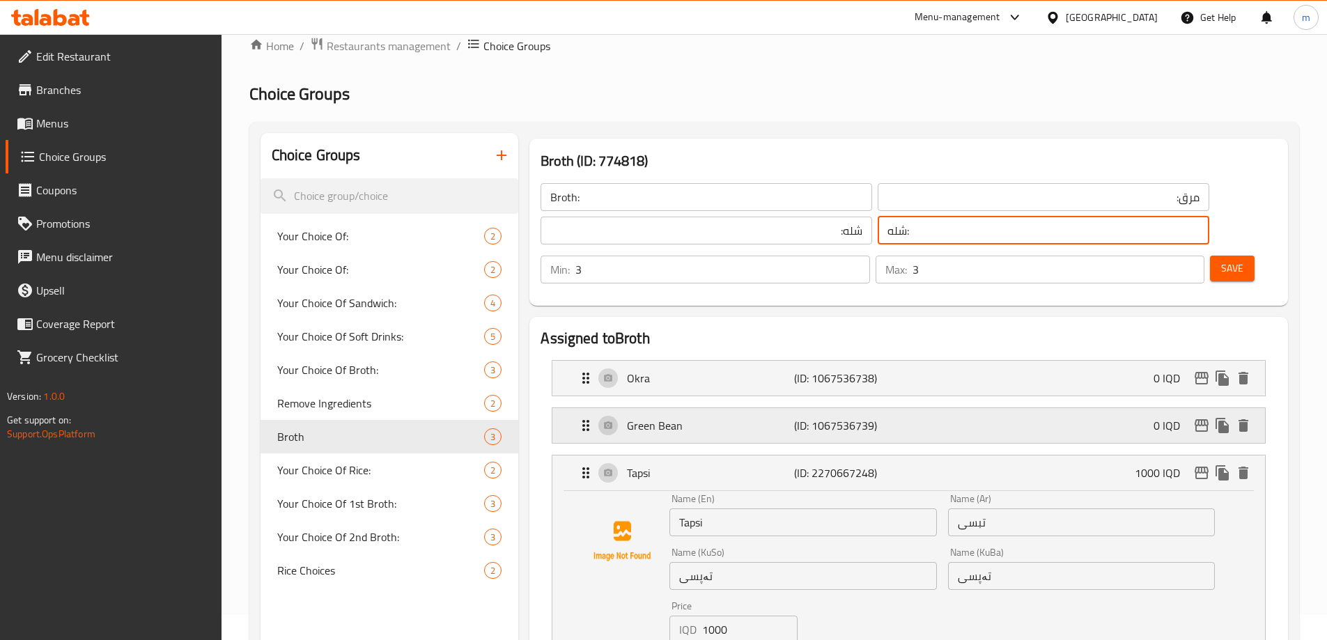
click at [679, 417] on p "Green Bean" at bounding box center [710, 425] width 166 height 17
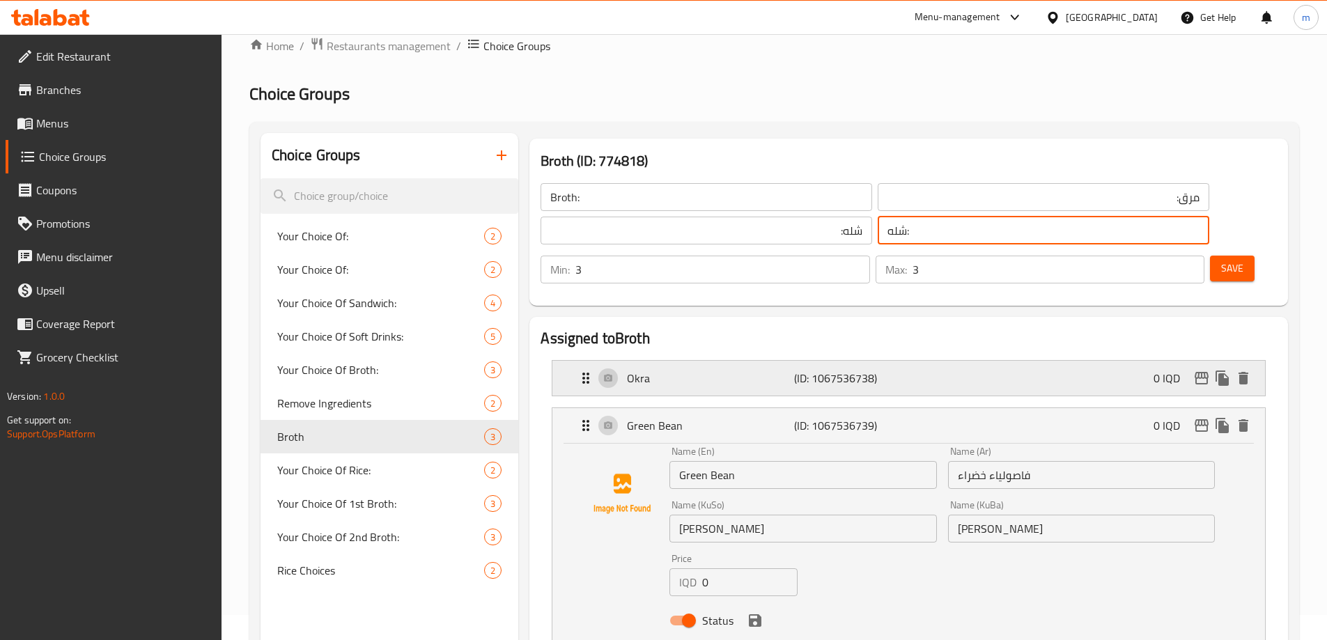
click at [683, 370] on p "Okra" at bounding box center [710, 378] width 166 height 17
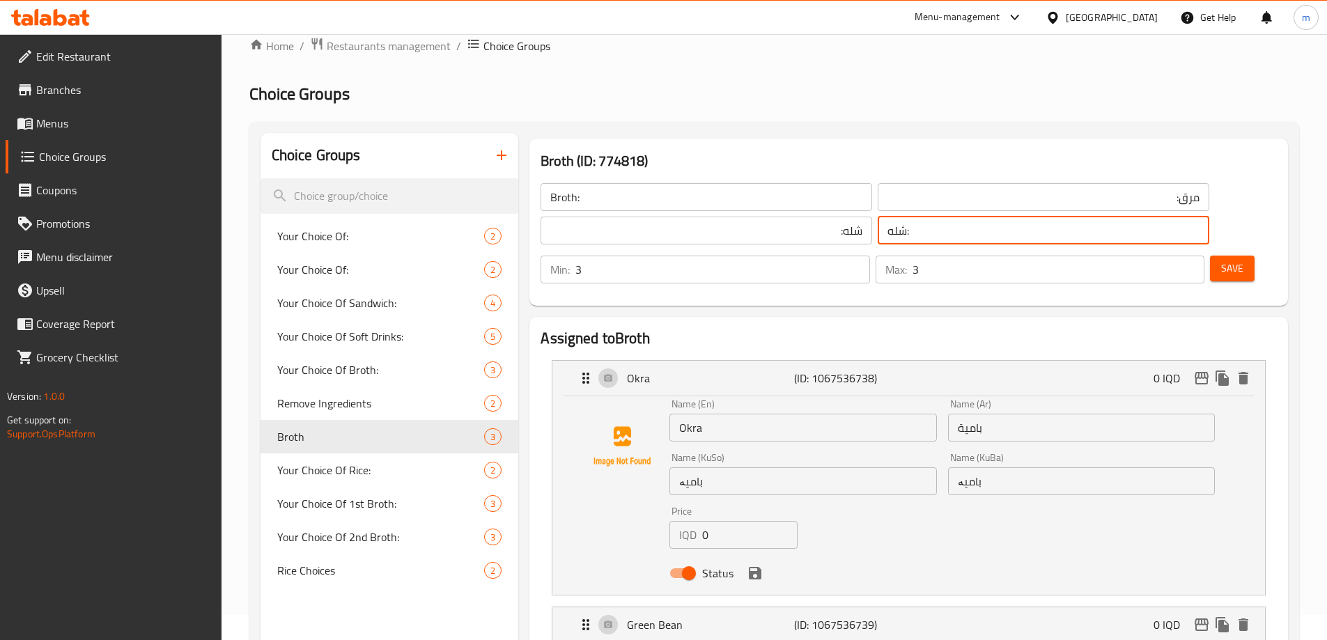
type input "شله:"
click at [1221, 260] on span "Save" at bounding box center [1232, 268] width 22 height 17
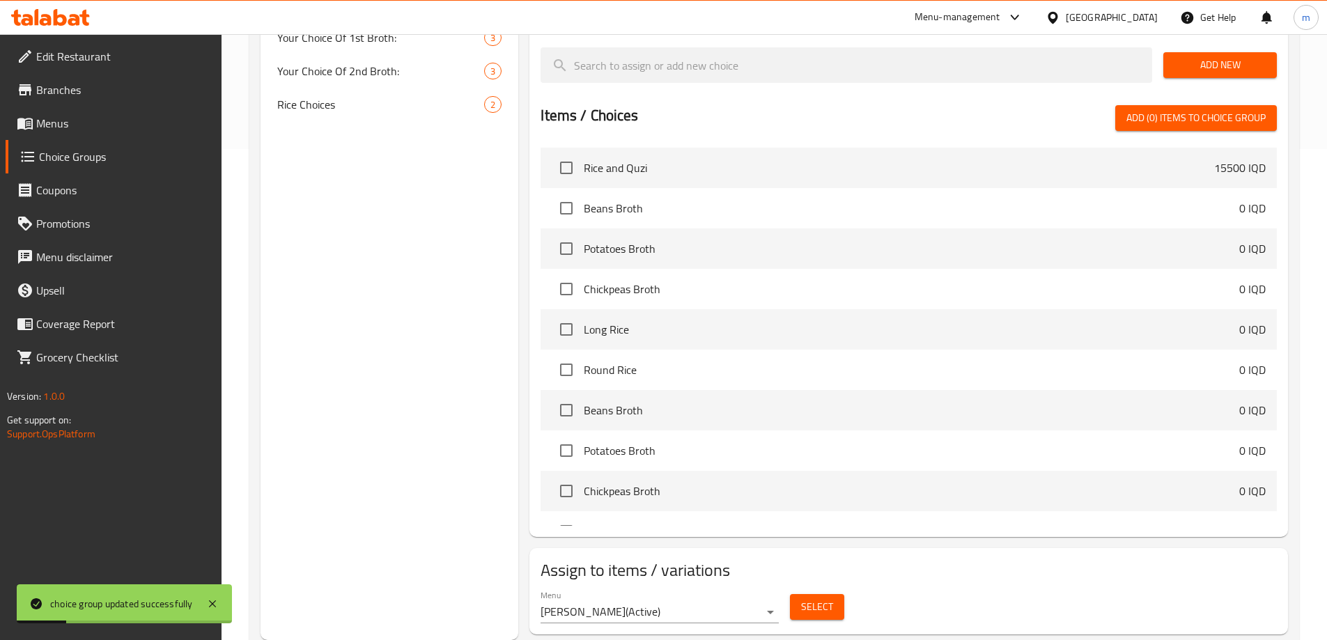
scroll to position [166, 0]
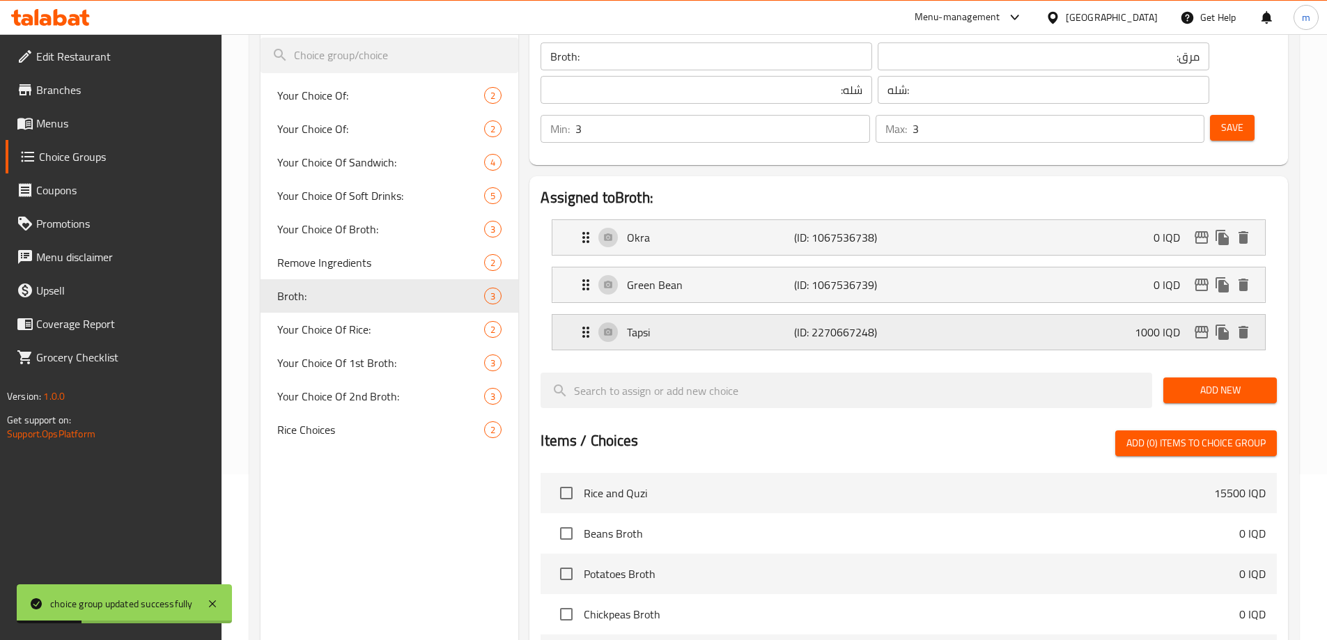
click at [647, 324] on p "Tapsi" at bounding box center [710, 332] width 166 height 17
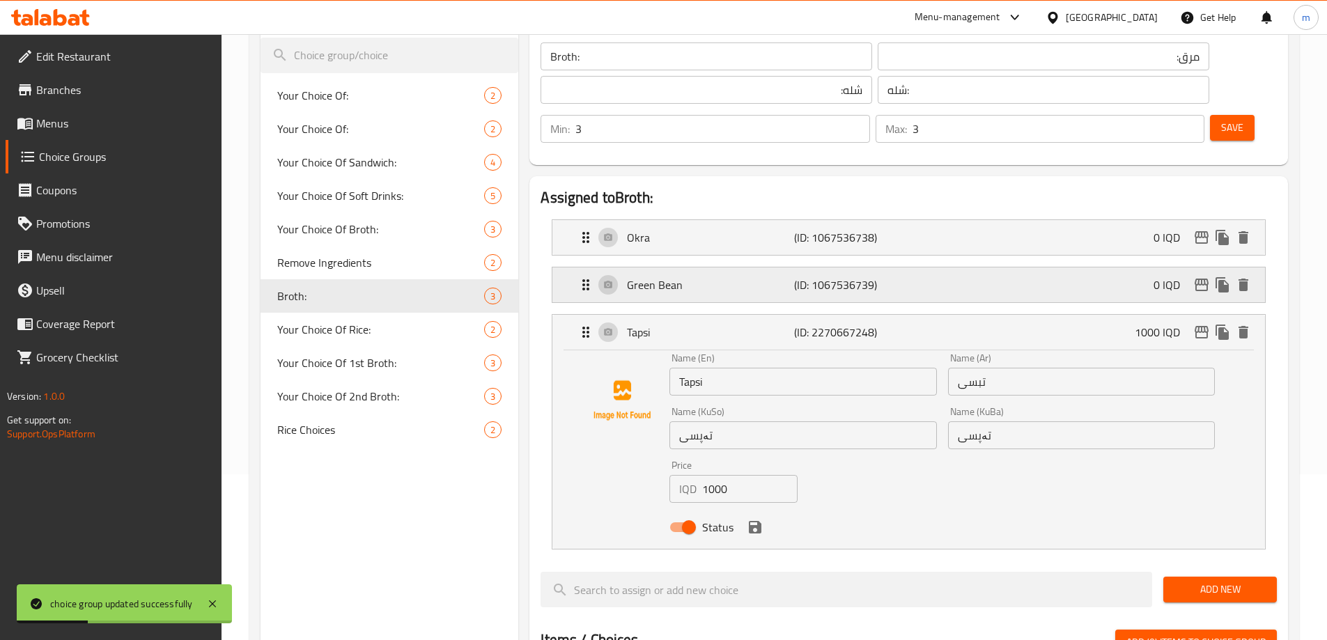
click at [656, 277] on p "Green Bean" at bounding box center [710, 285] width 166 height 17
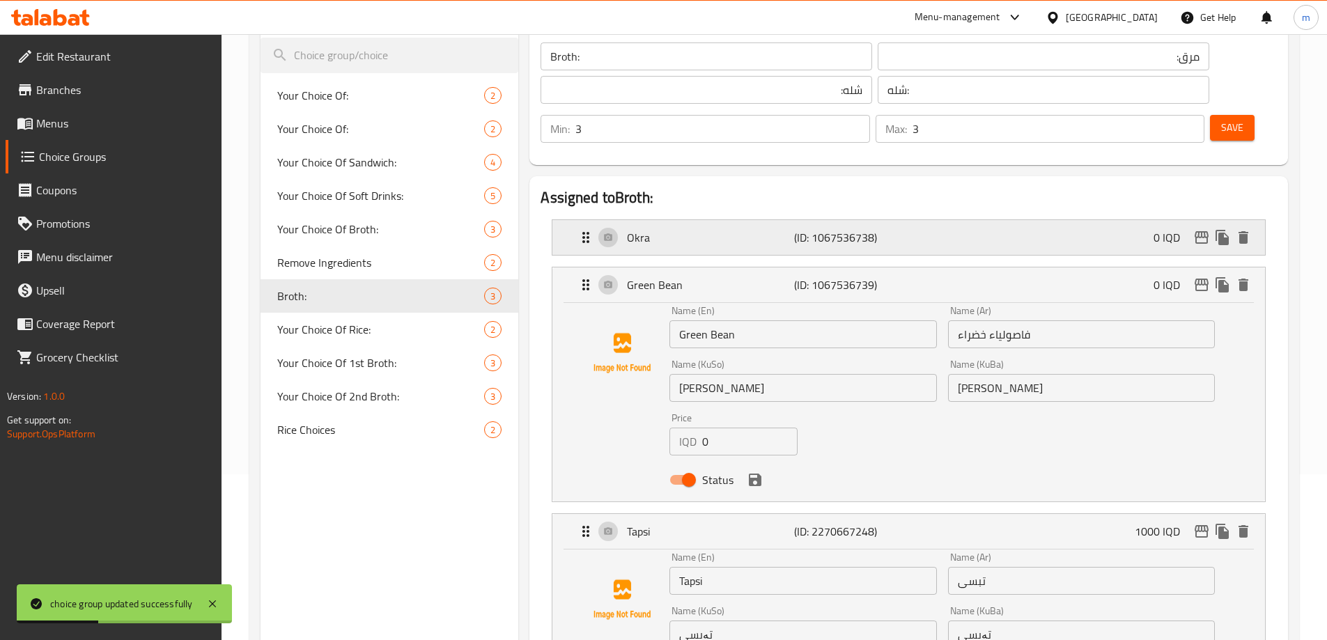
drag, startPoint x: 688, startPoint y: 196, endPoint x: 862, endPoint y: 187, distance: 175.1
click at [688, 229] on p "Okra" at bounding box center [710, 237] width 166 height 17
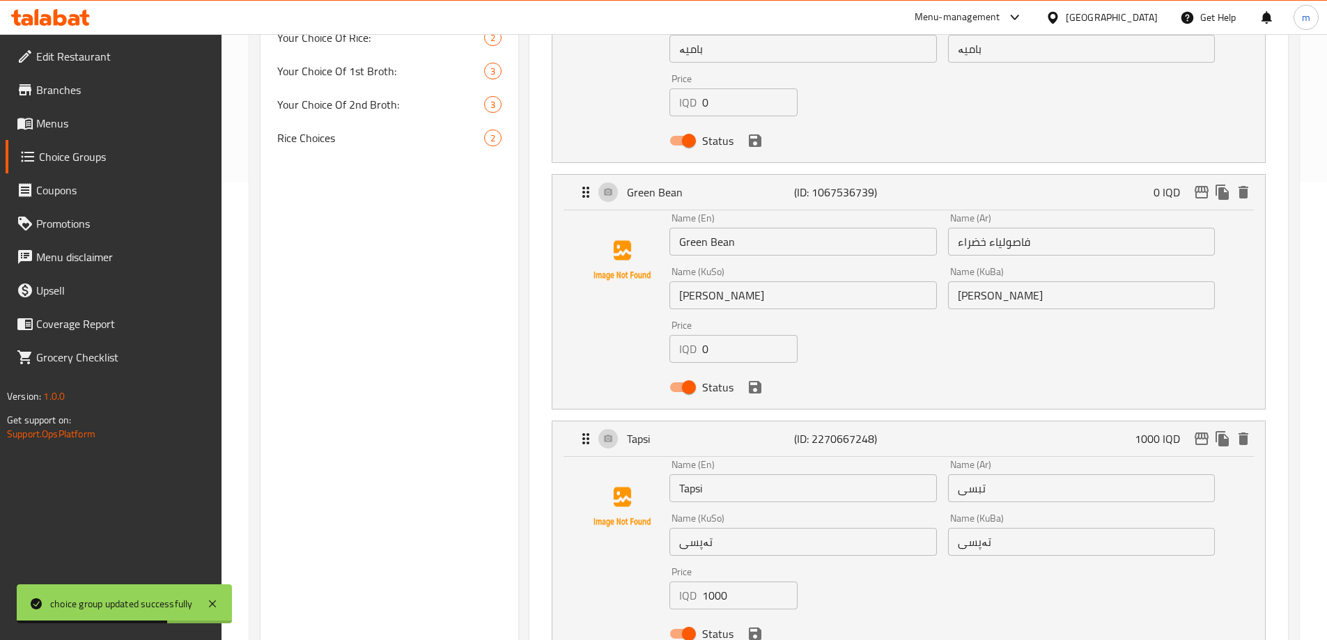
scroll to position [495, 0]
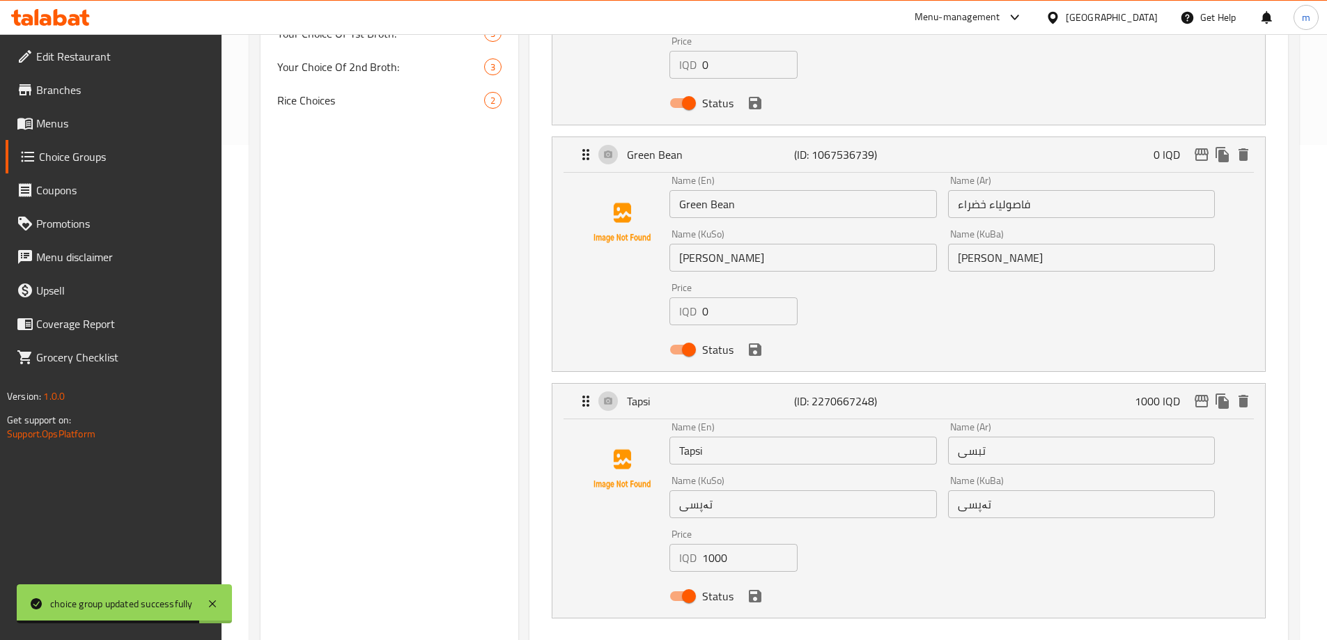
click at [836, 437] on input "Tapsi" at bounding box center [802, 451] width 267 height 28
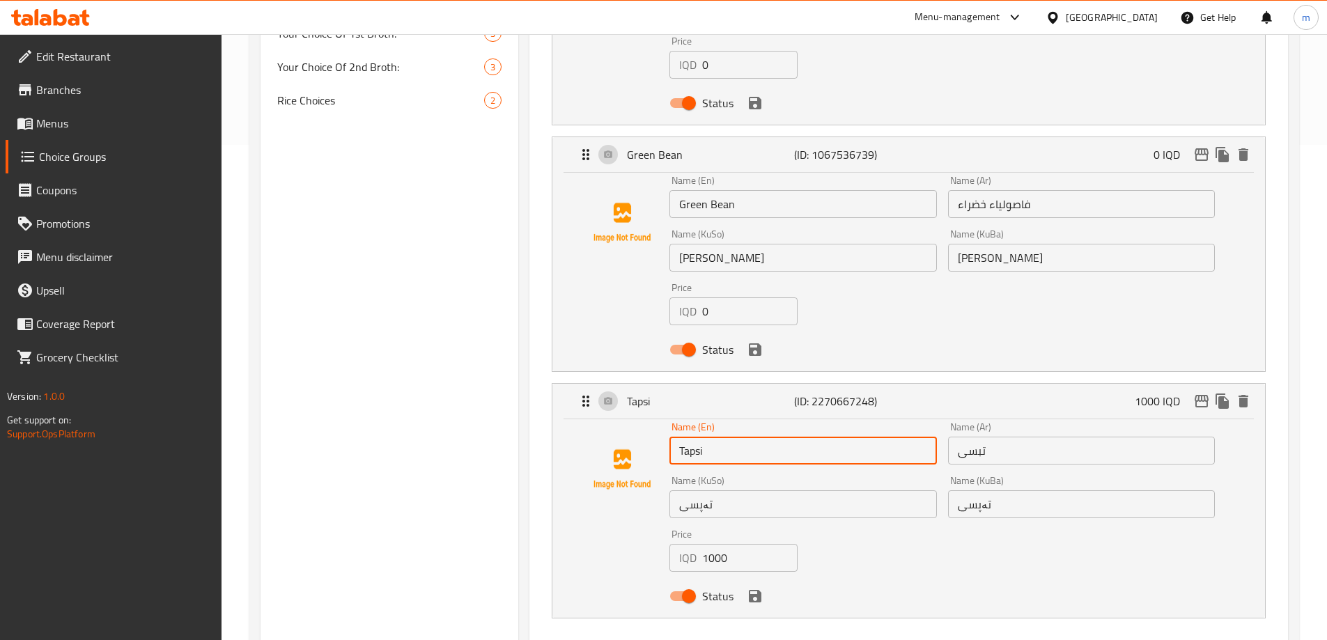
click at [695, 437] on input "Tapsi" at bounding box center [802, 451] width 267 height 28
click at [697, 437] on input "Tapsi" at bounding box center [802, 451] width 267 height 28
click at [751, 590] on icon "save" at bounding box center [755, 596] width 13 height 13
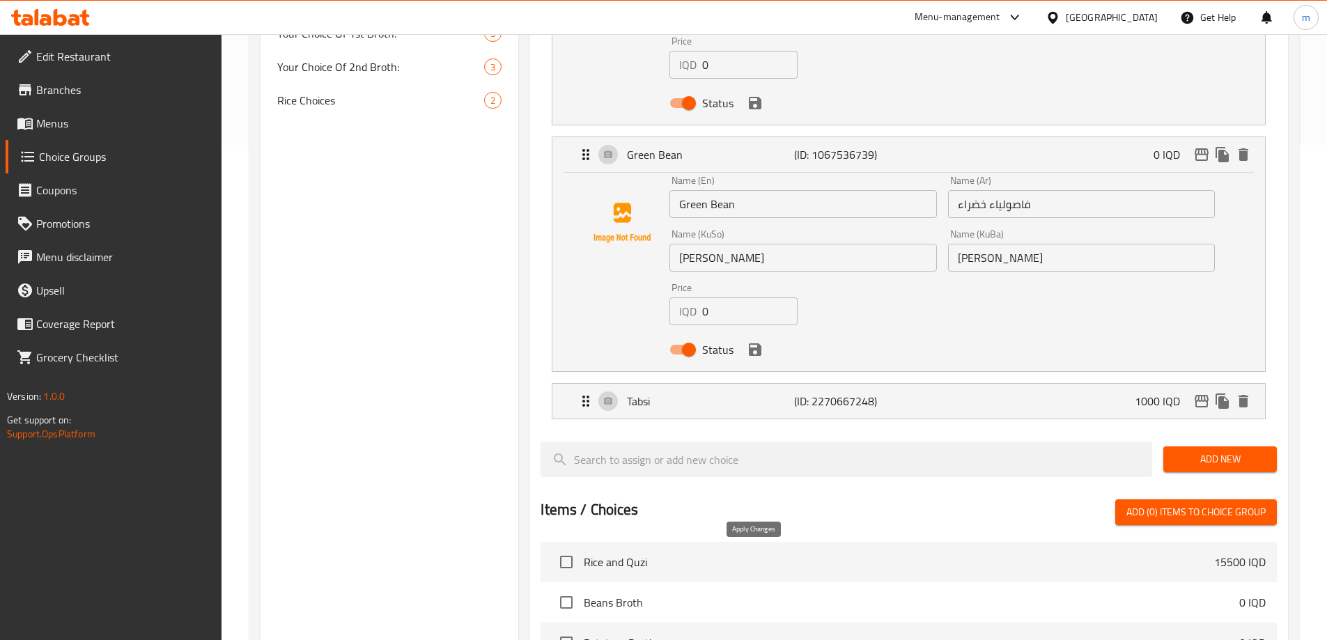
type input "Tabsi"
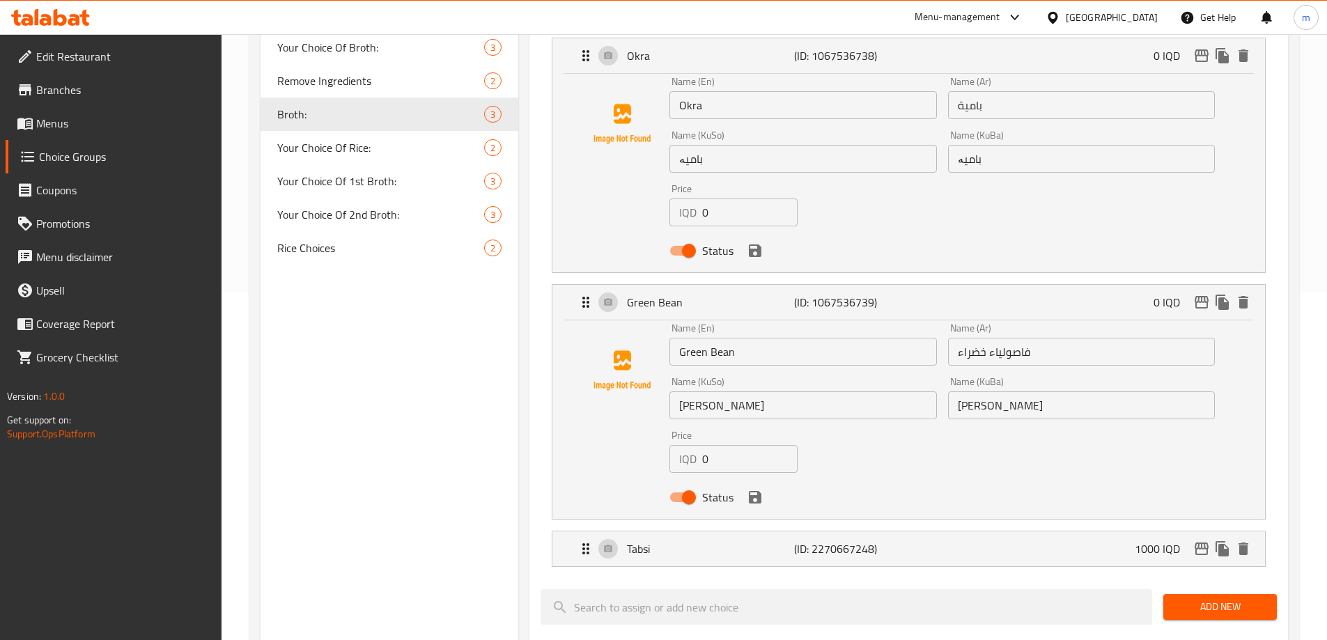
scroll to position [0, 0]
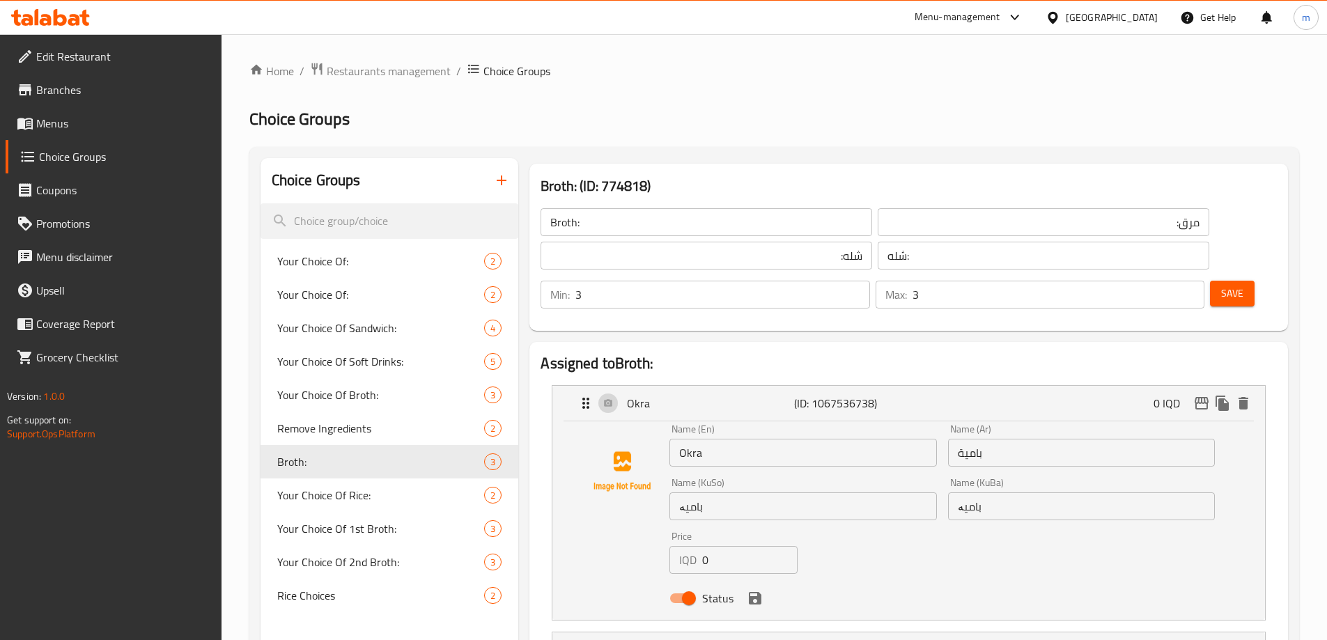
click at [1210, 281] on button "Save" at bounding box center [1232, 294] width 45 height 26
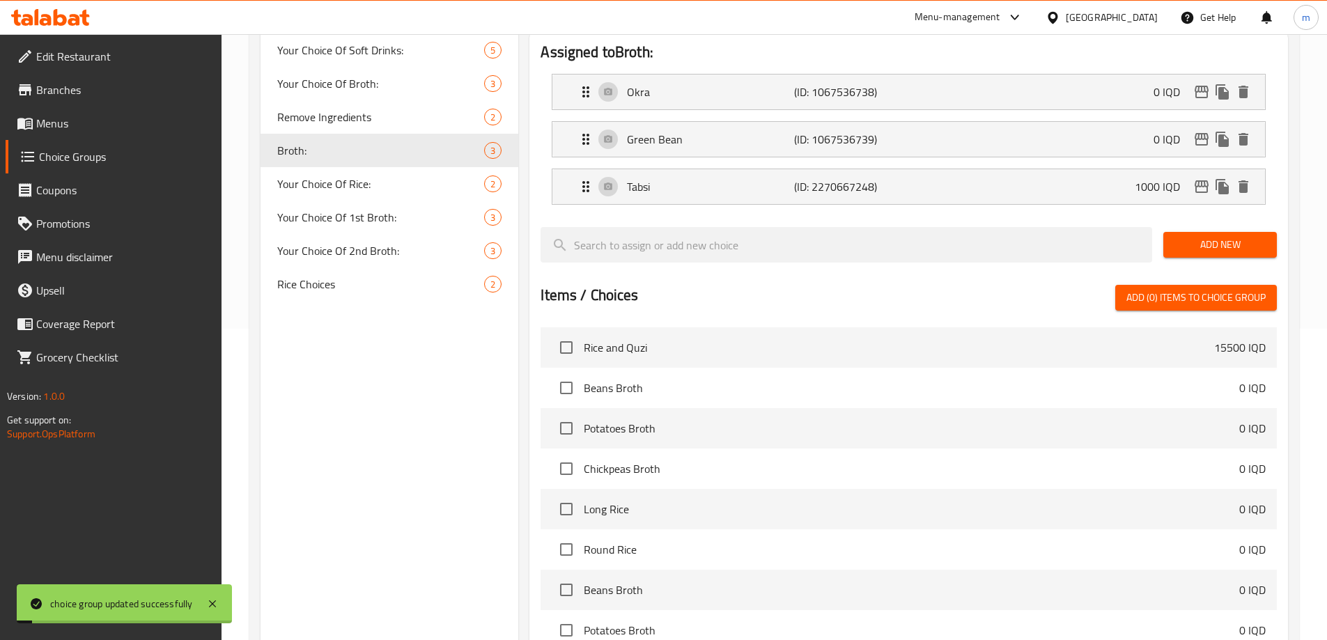
scroll to position [325, 0]
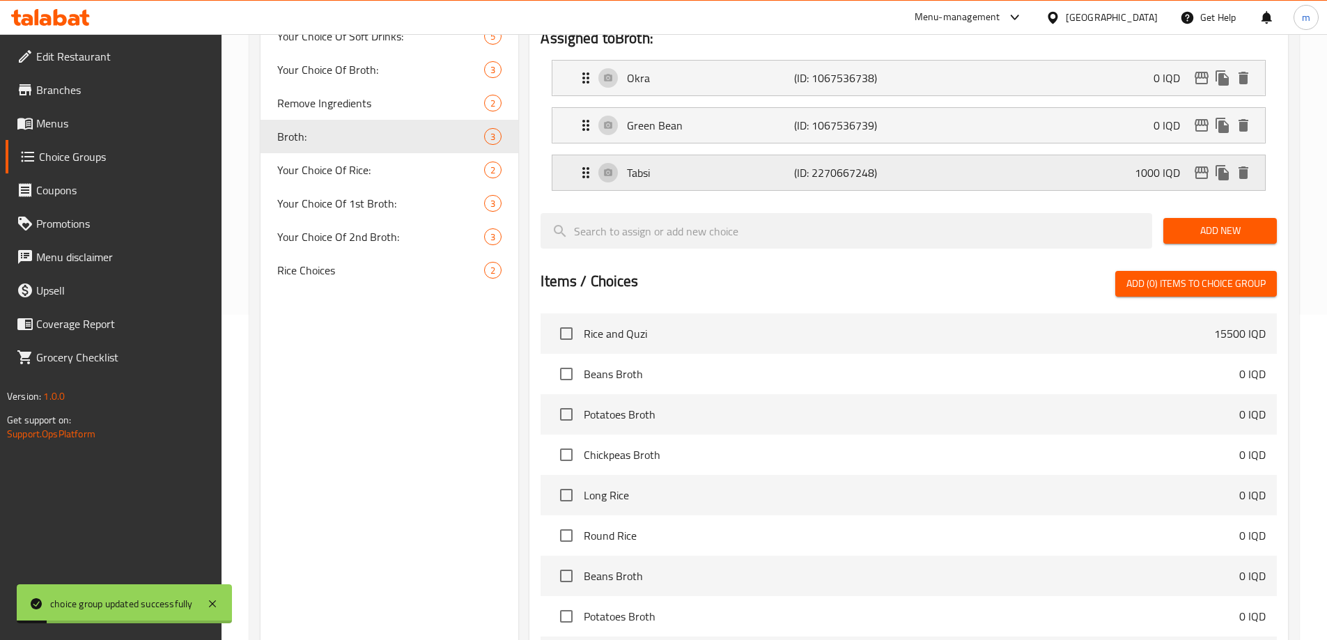
click at [745, 155] on div "Tabsi (ID: 2270667248) 1000 IQD" at bounding box center [913, 172] width 671 height 35
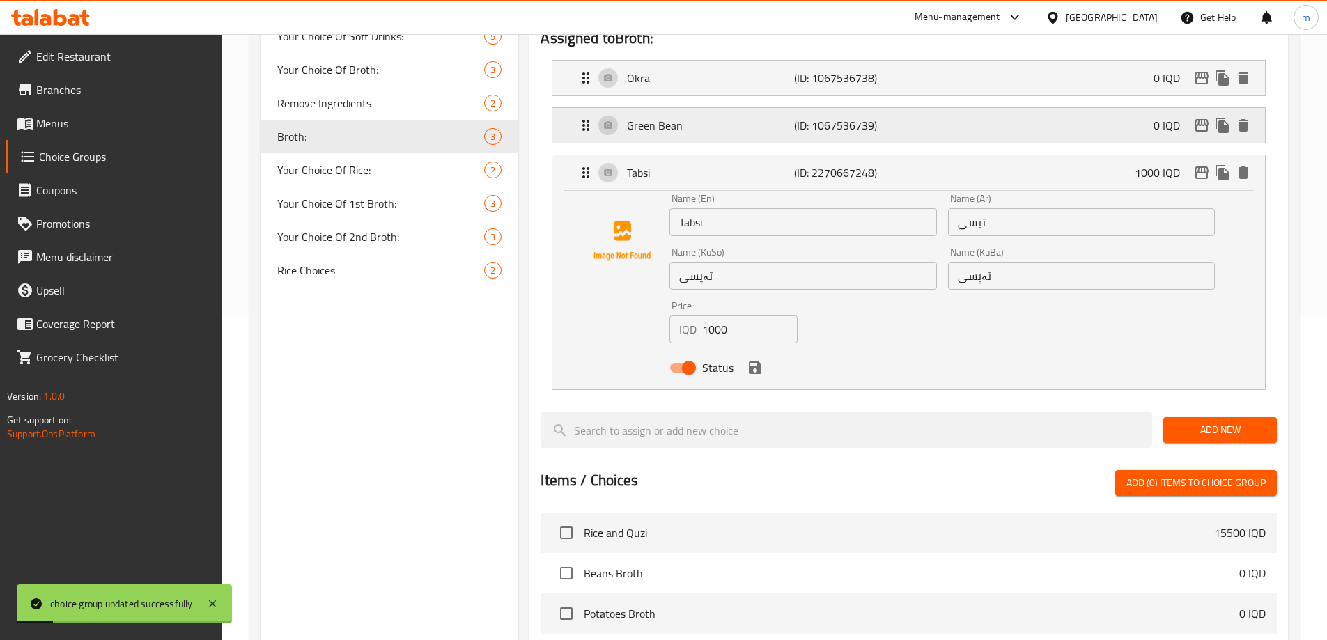
click at [733, 108] on div "Green Bean (ID: 1067536739) 0 IQD" at bounding box center [913, 125] width 671 height 35
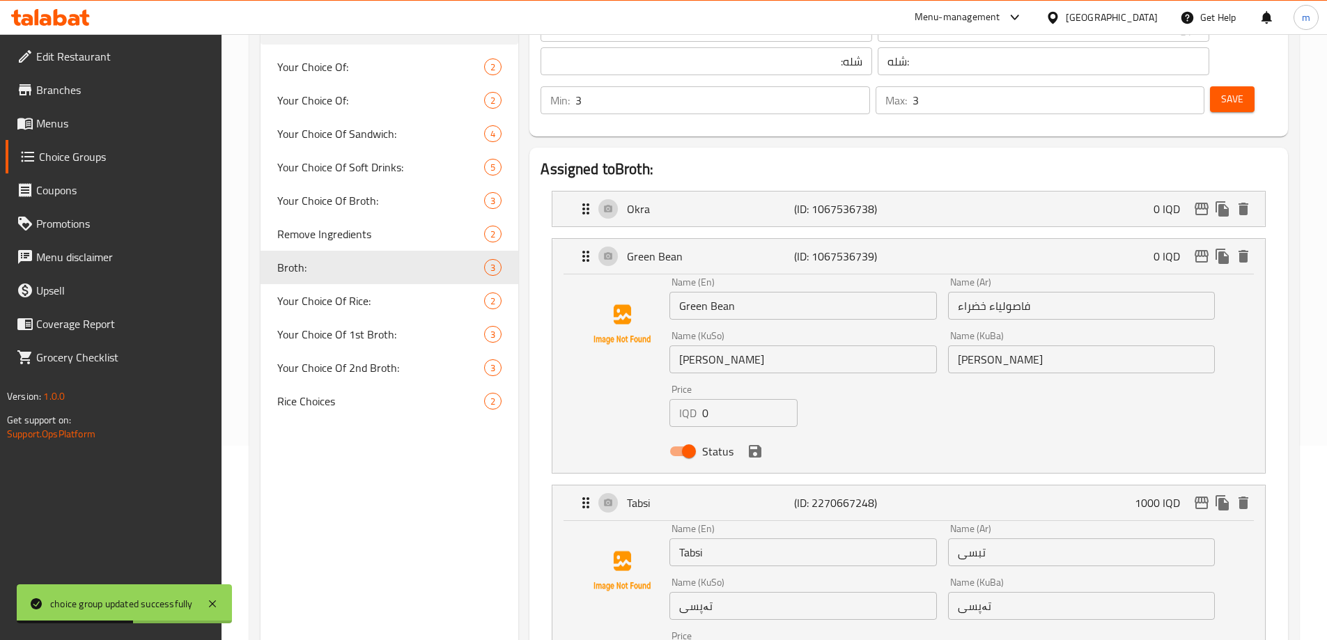
scroll to position [162, 0]
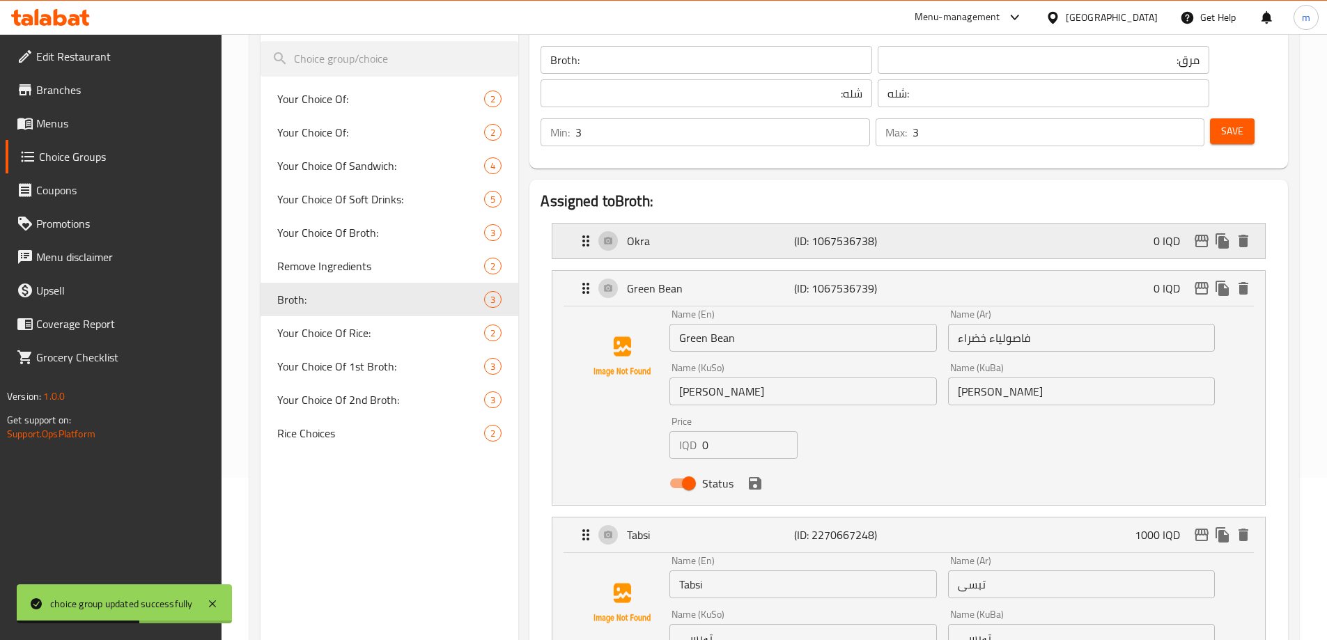
click at [687, 224] on div "Okra (ID: 1067536738) 0 IQD" at bounding box center [913, 241] width 671 height 35
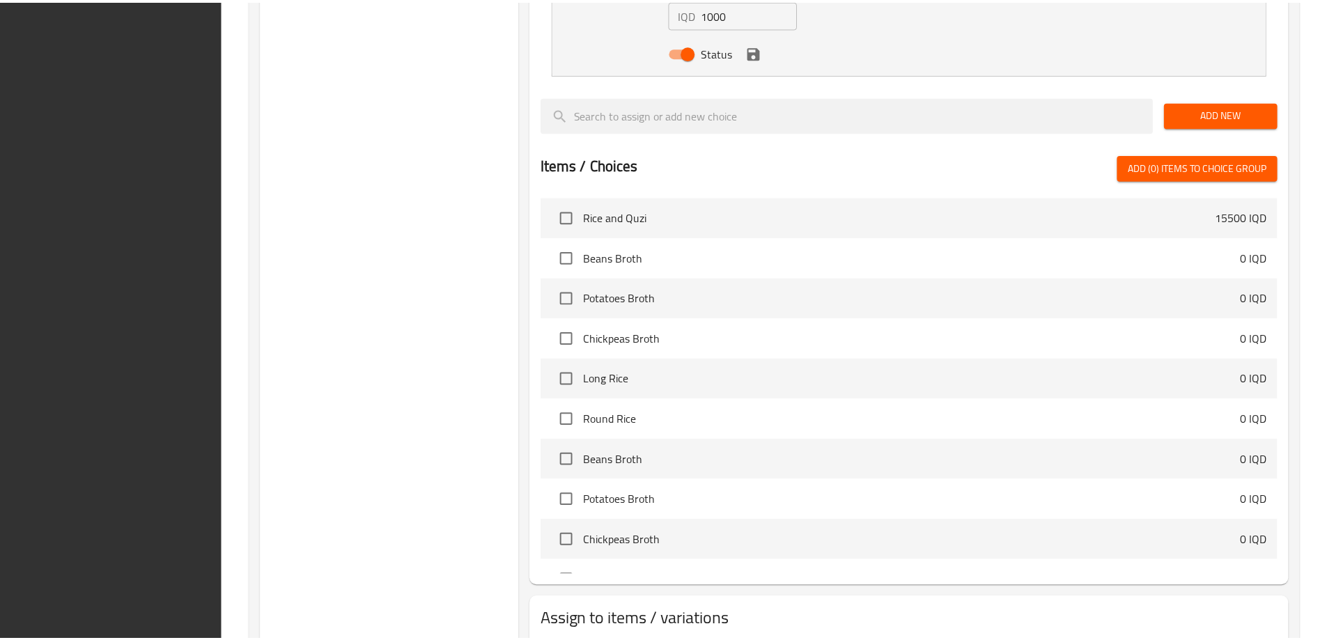
scroll to position [1089, 0]
